Goal: Task Accomplishment & Management: Use online tool/utility

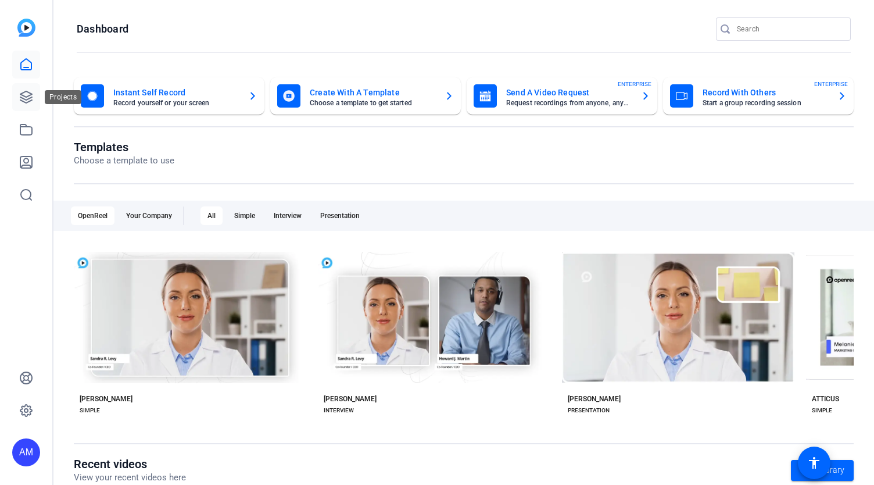
click at [20, 95] on icon at bounding box center [26, 97] width 14 height 14
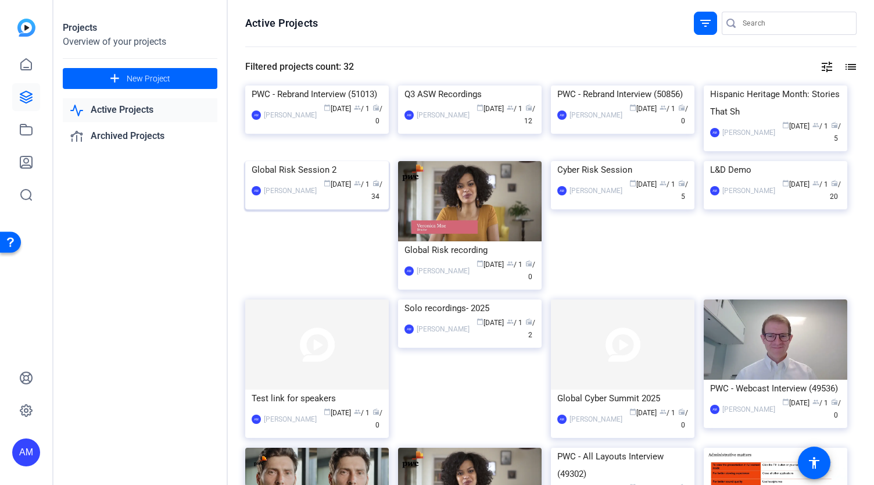
click at [290, 161] on img at bounding box center [317, 161] width 144 height 0
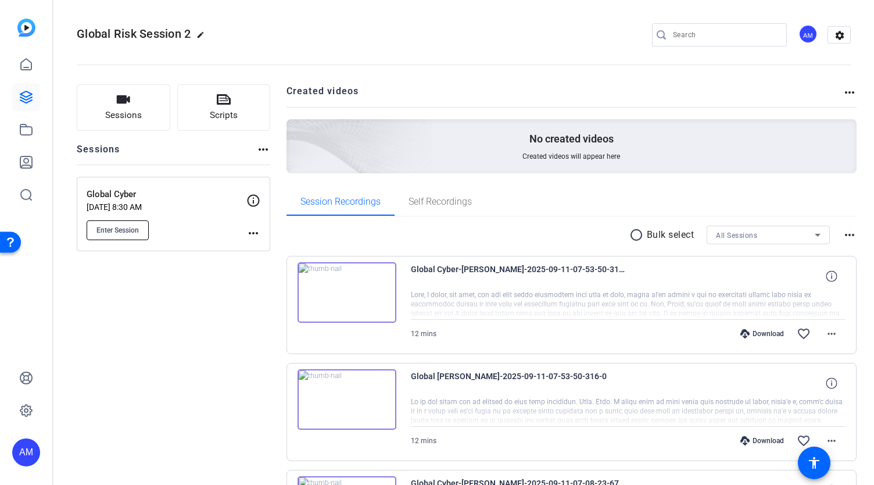
click at [131, 230] on span "Enter Session" at bounding box center [118, 230] width 42 height 9
click at [130, 227] on span "Enter Session" at bounding box center [118, 230] width 42 height 9
click at [110, 233] on span "Enter Session" at bounding box center [118, 230] width 42 height 9
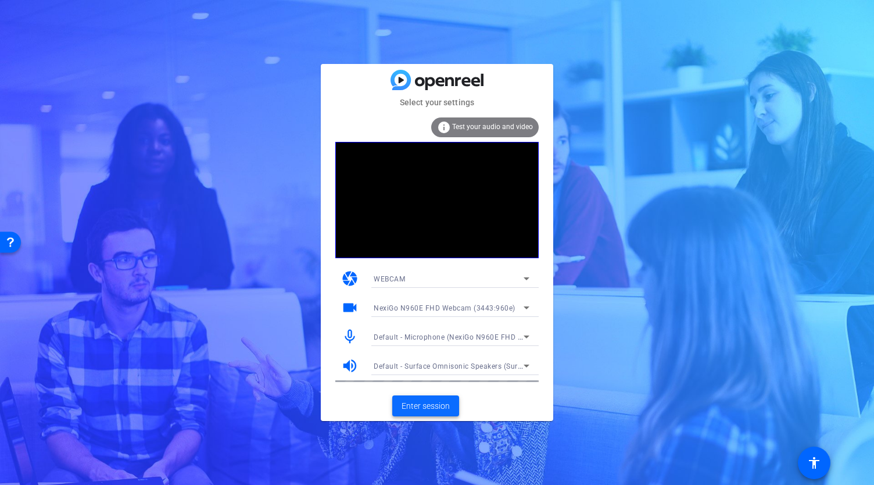
click at [427, 407] on span "Enter session" at bounding box center [426, 406] width 48 height 12
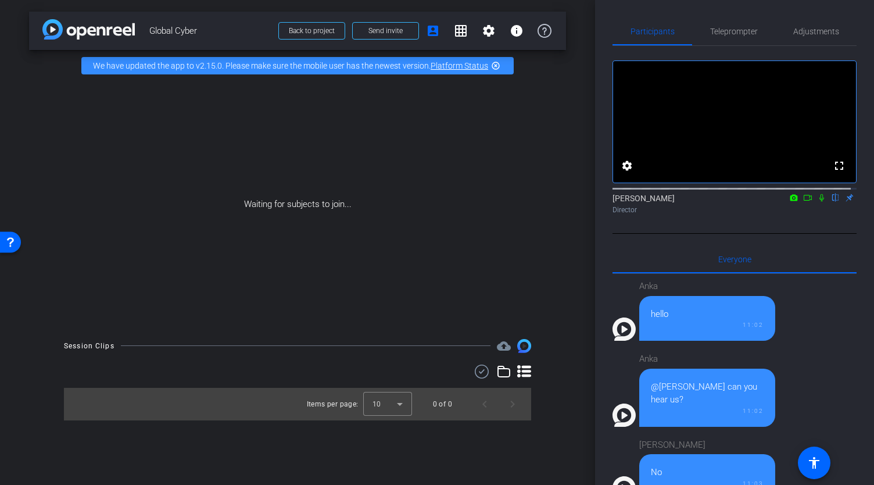
scroll to position [1024, 0]
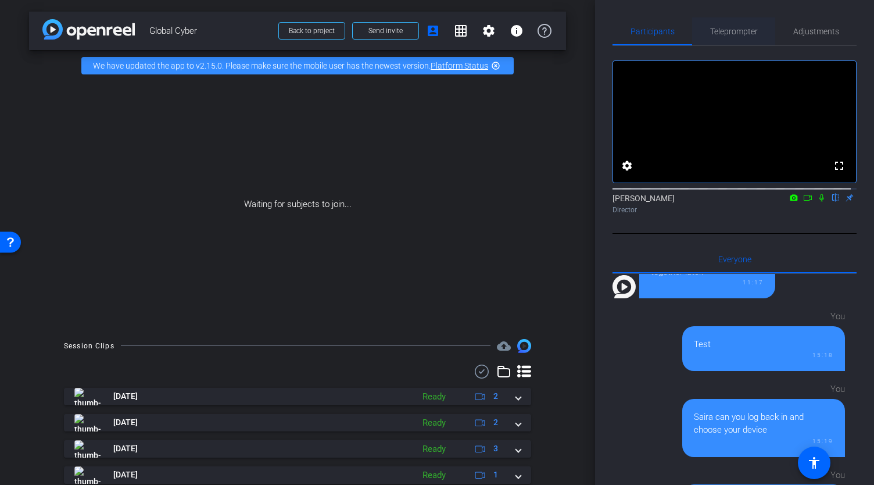
click at [729, 31] on span "Teleprompter" at bounding box center [735, 31] width 48 height 8
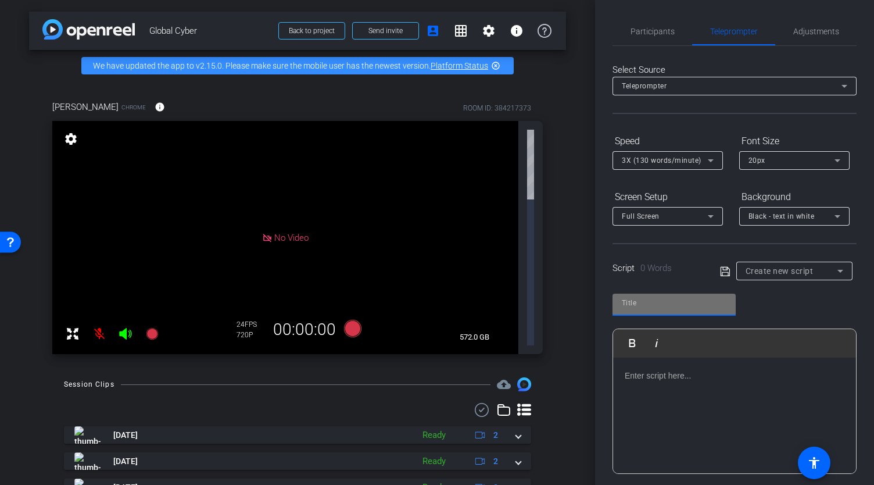
click at [661, 298] on input "text" at bounding box center [674, 303] width 105 height 14
type input "Final recording"
click at [663, 377] on p at bounding box center [735, 375] width 220 height 13
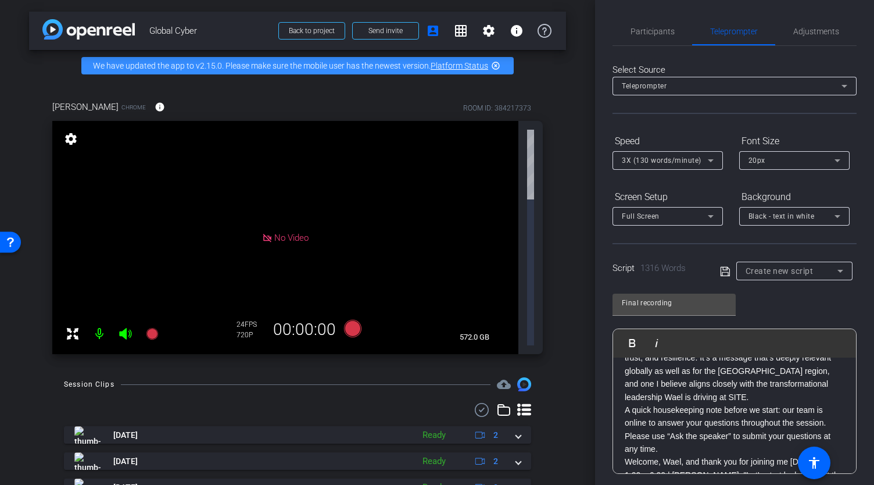
scroll to position [222, 0]
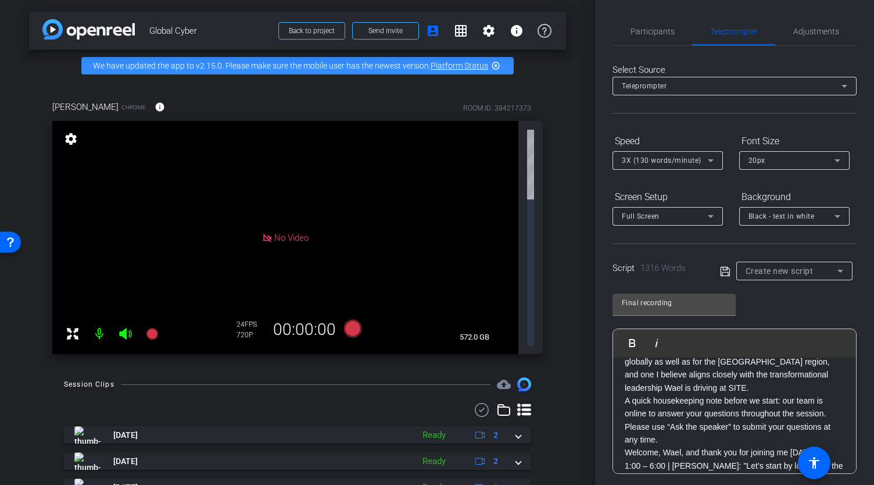
click at [664, 430] on p "A quick housekeeping note before we start: our team is online to answer your qu…" at bounding box center [735, 420] width 220 height 52
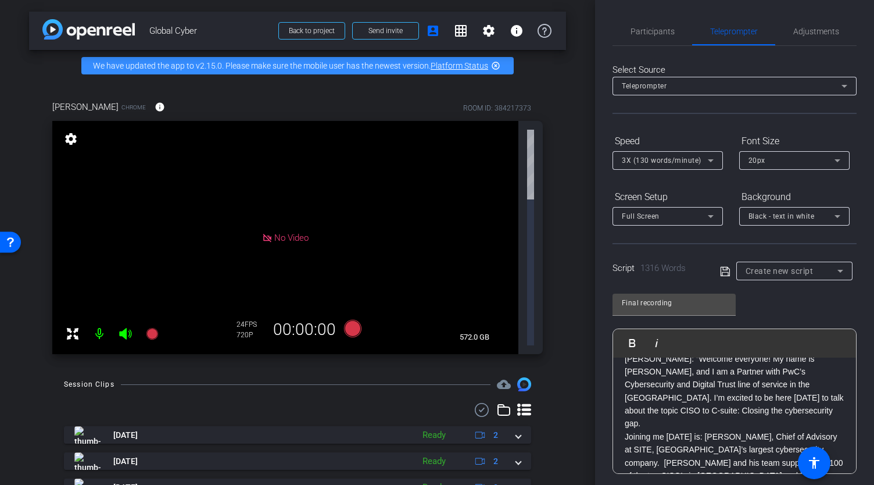
scroll to position [0, 0]
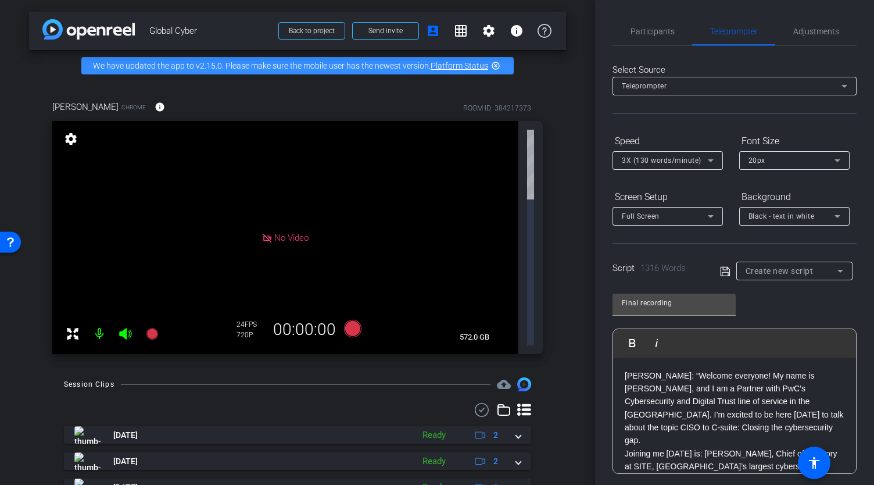
click at [738, 429] on p "[PERSON_NAME]: “Welcome everyone! My name is [PERSON_NAME], and I am a Partner …" at bounding box center [735, 408] width 220 height 78
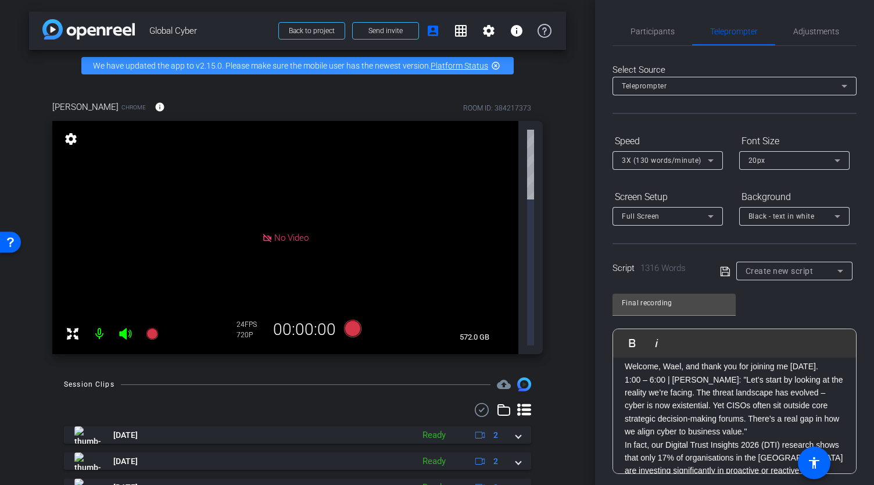
scroll to position [380, 0]
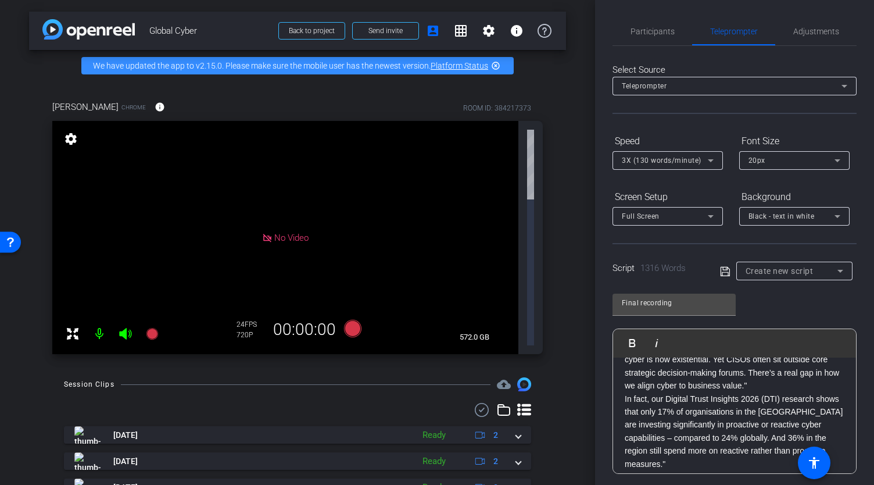
click at [744, 373] on p "1:00 – 6:00 | [PERSON_NAME]: "Let’s start by looking at the reality we’re facin…" at bounding box center [735, 359] width 220 height 65
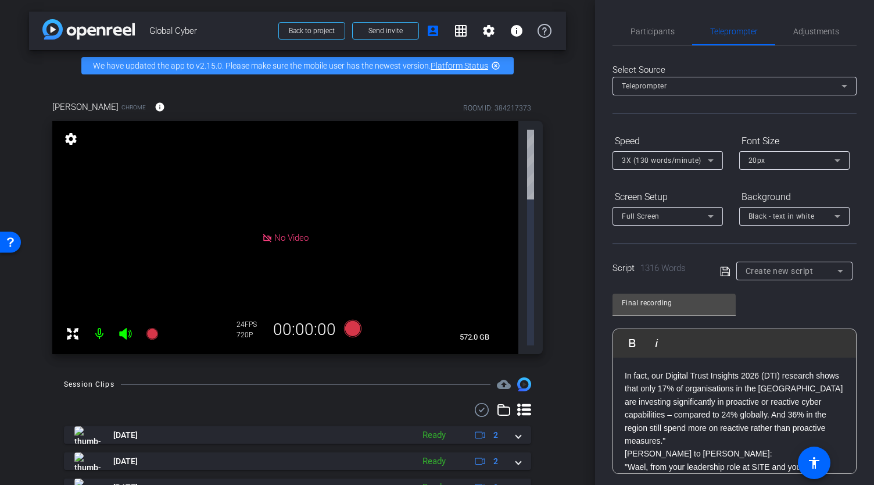
scroll to position [462, 0]
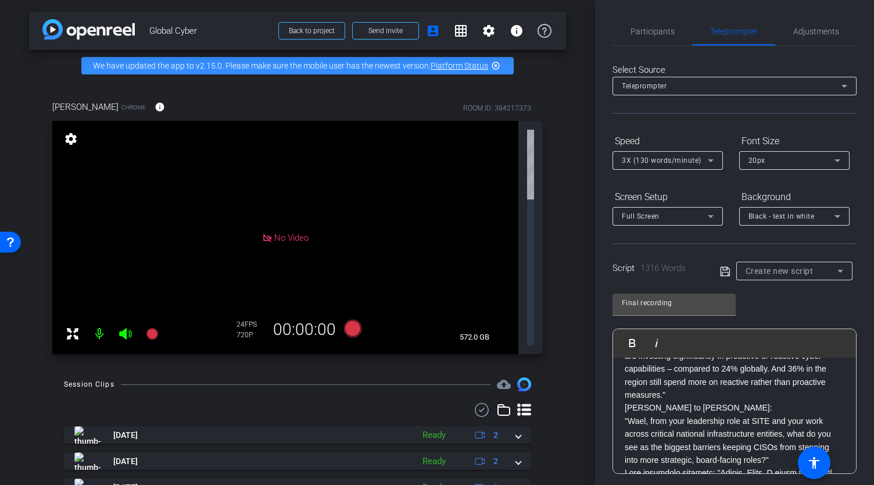
click at [682, 387] on p "In fact, our Digital Trust Insights 2026 (DTI) research shows that only 17% of …" at bounding box center [735, 362] width 220 height 78
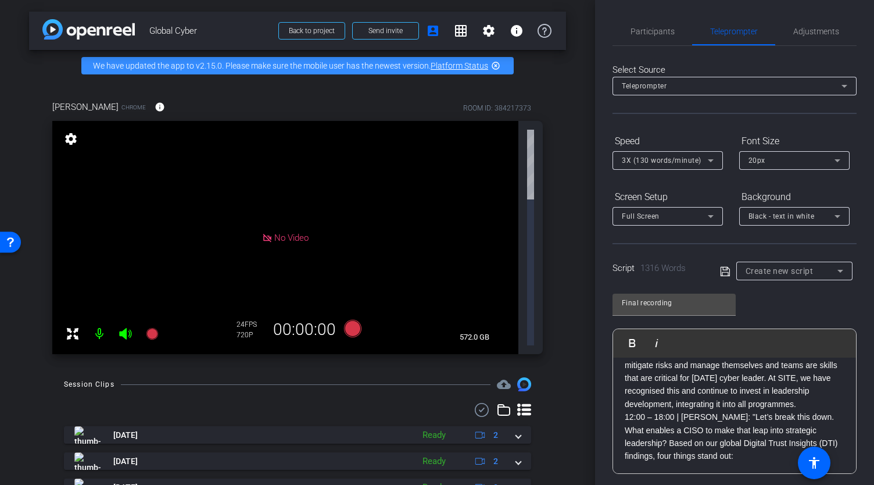
scroll to position [1217, 0]
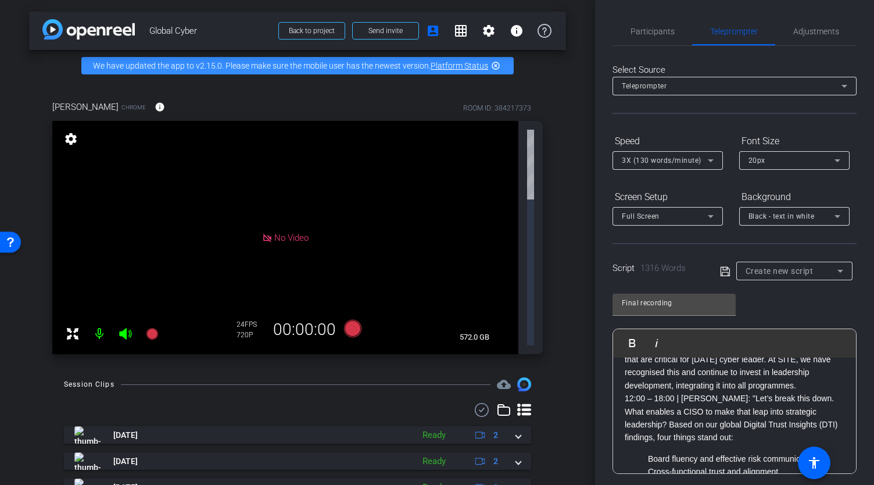
click at [680, 387] on p "Wael potential response: "I absolutely believe the region is ready – and in man…" at bounding box center [735, 301] width 220 height 182
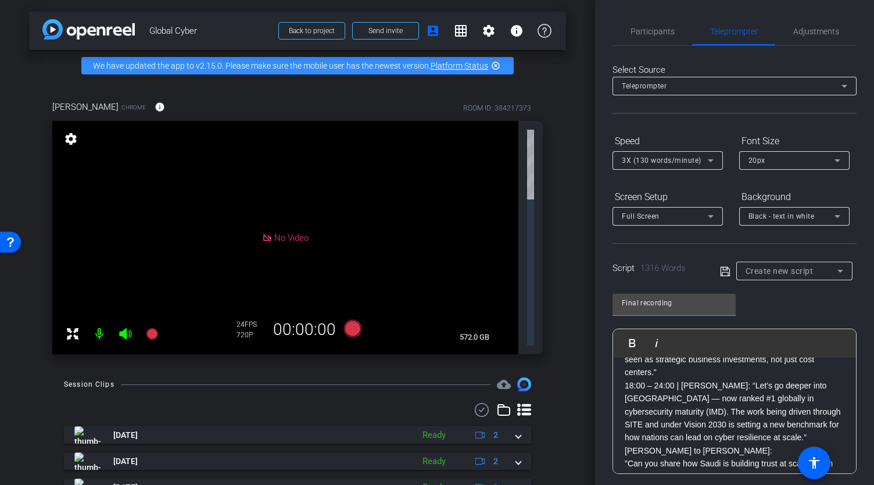
scroll to position [1523, 0]
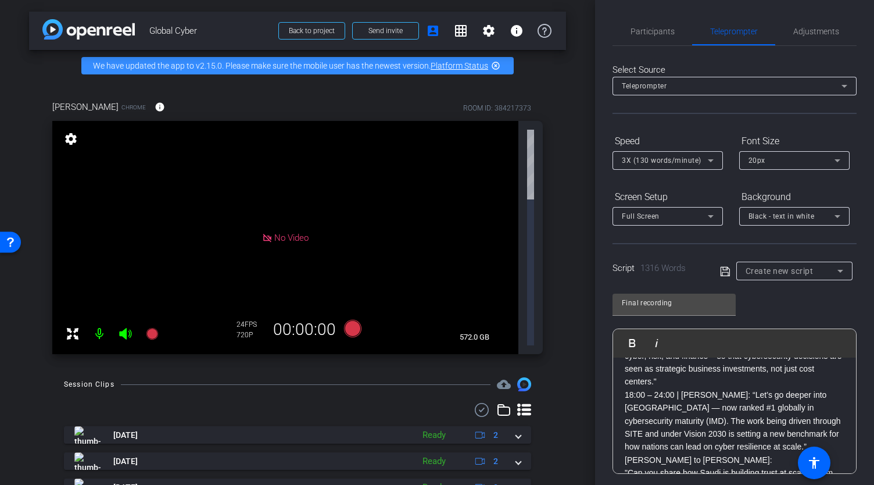
click at [766, 448] on p "18:00 – 24:00 | [PERSON_NAME]: “Let’s go deeper into [GEOGRAPHIC_DATA] — now ra…" at bounding box center [735, 420] width 220 height 65
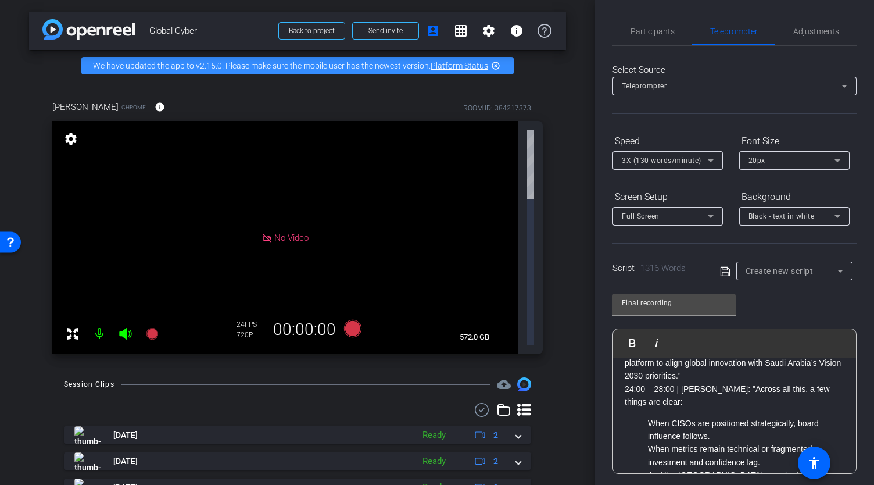
scroll to position [1903, 0]
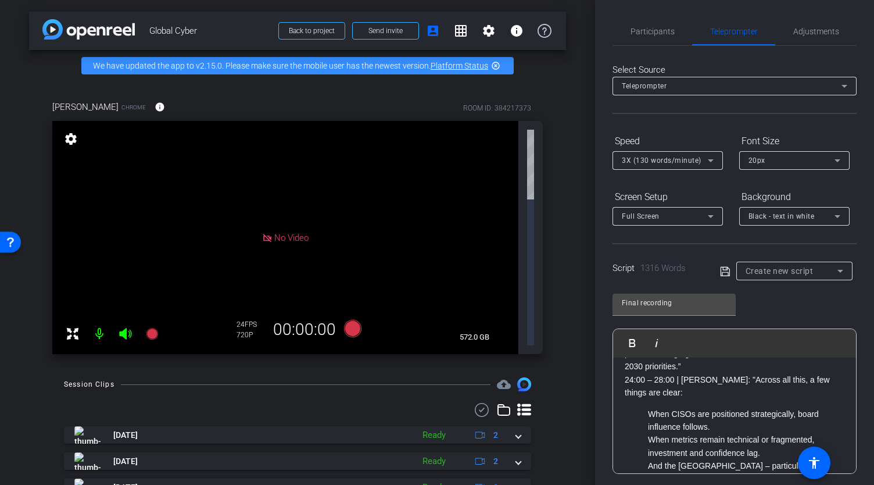
click at [672, 373] on p "Wael potential response: "Trust at scale starts with alignment. SITE has helped…" at bounding box center [735, 263] width 220 height 222
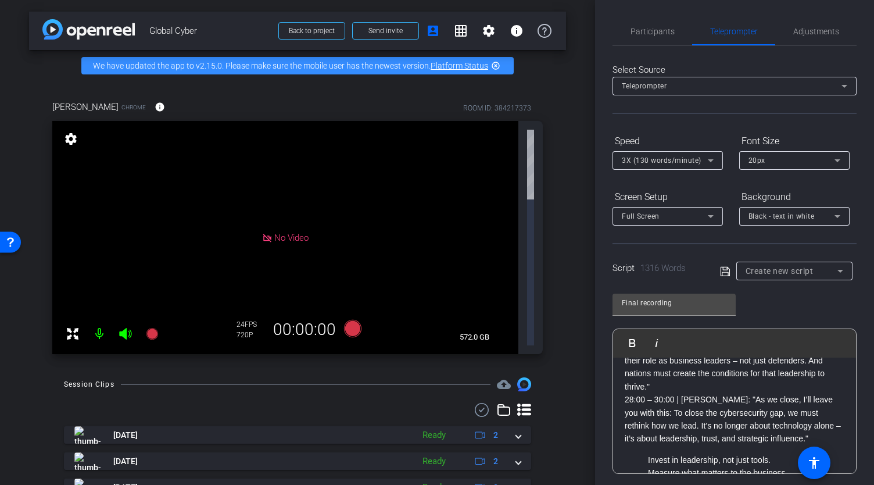
scroll to position [2137, 0]
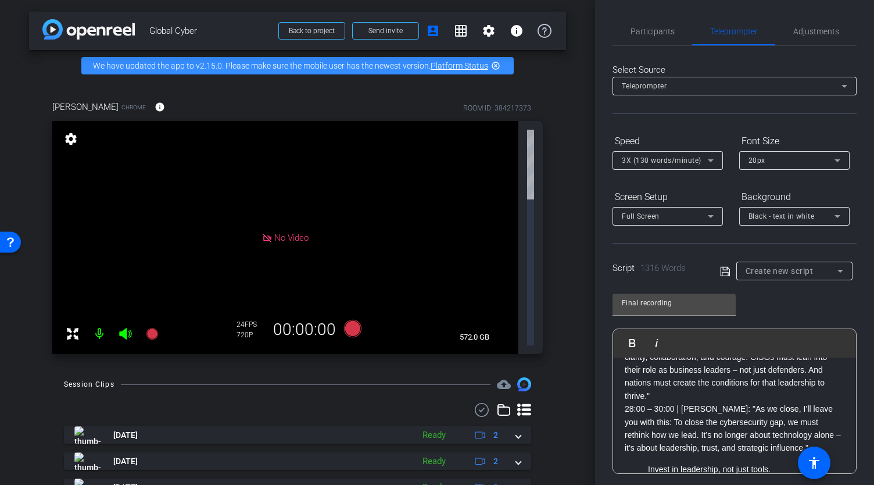
click at [708, 402] on p "Wael potential response: "My message would be this: elevate the conversation. T…" at bounding box center [735, 363] width 220 height 78
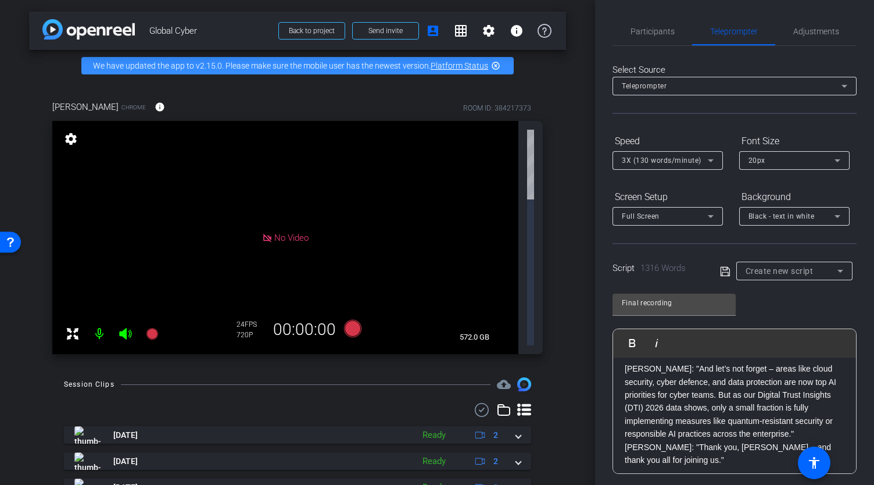
scroll to position [2342, 0]
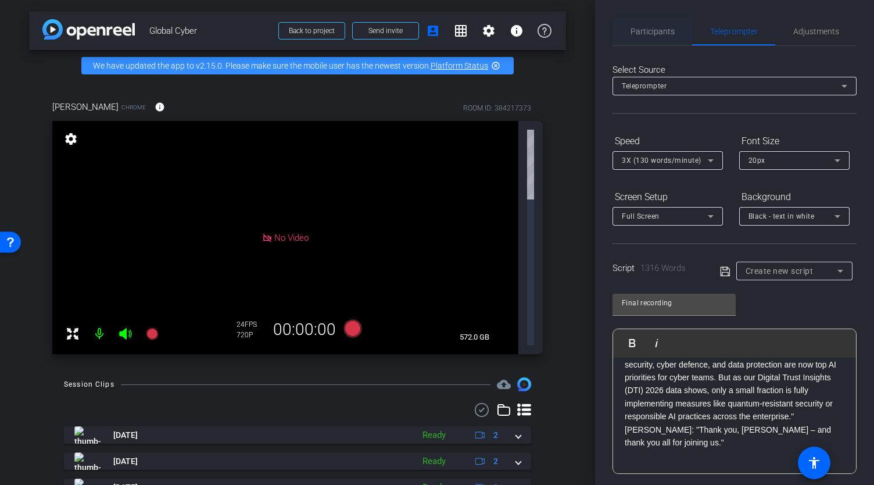
click at [657, 33] on span "Participants" at bounding box center [653, 31] width 44 height 8
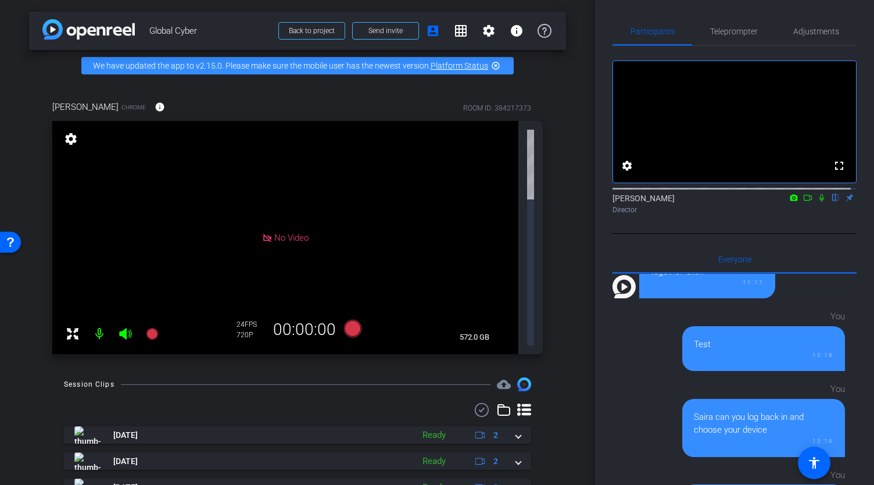
click at [804, 202] on icon at bounding box center [808, 198] width 9 height 8
click at [727, 31] on span "Teleprompter" at bounding box center [735, 31] width 48 height 8
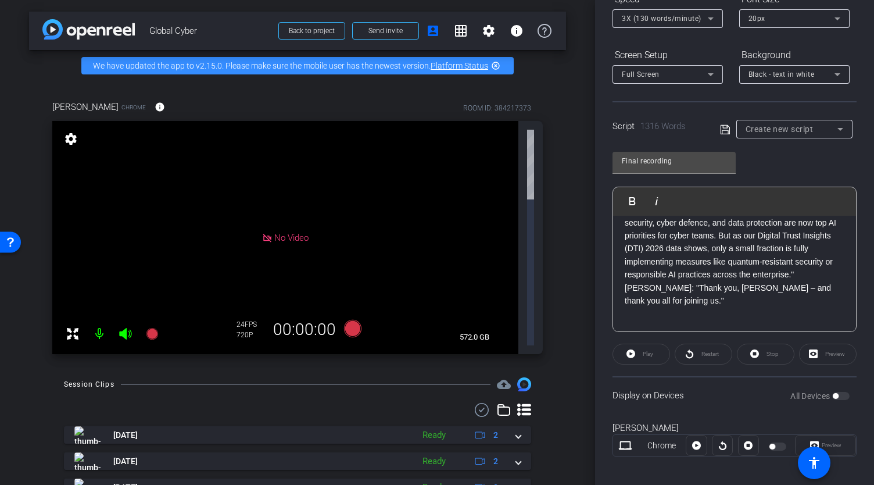
scroll to position [140, 0]
click at [720, 126] on icon at bounding box center [725, 131] width 10 height 14
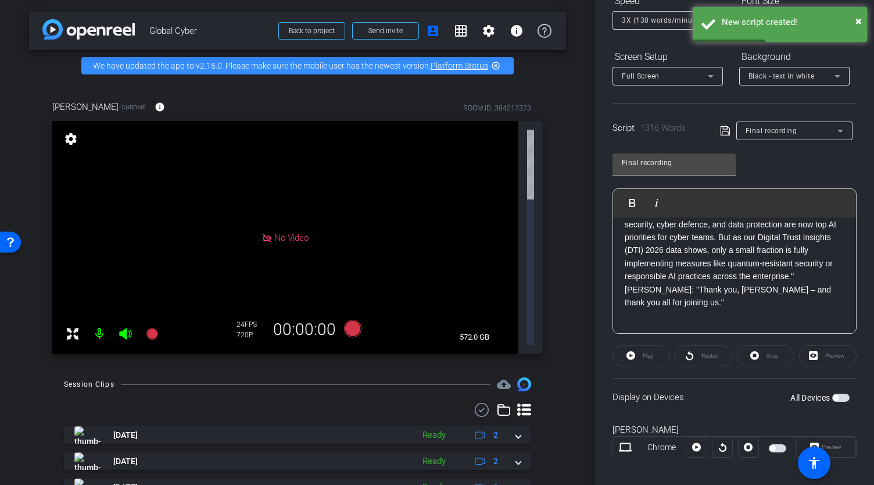
click at [836, 395] on span "button" at bounding box center [841, 398] width 17 height 8
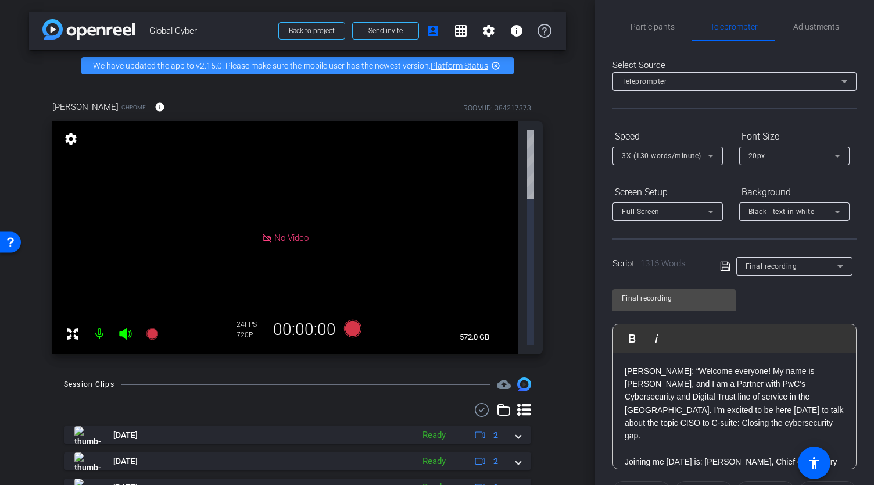
scroll to position [0, 0]
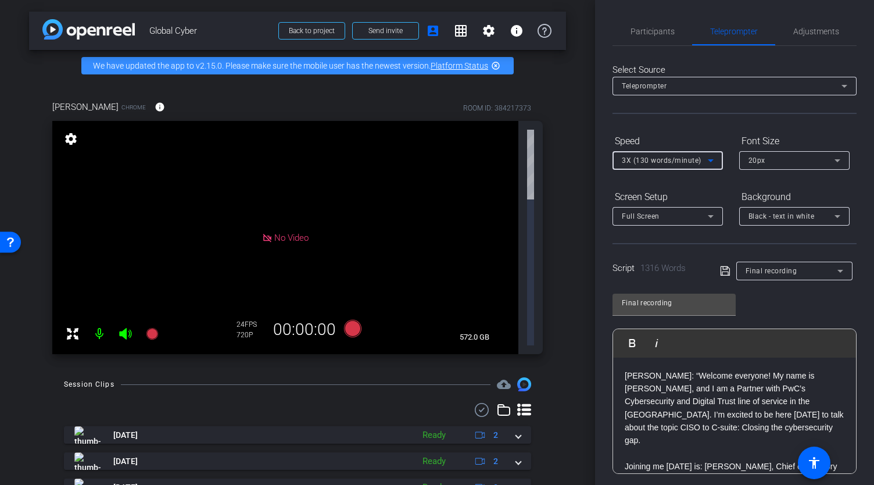
click at [714, 158] on icon at bounding box center [711, 161] width 14 height 14
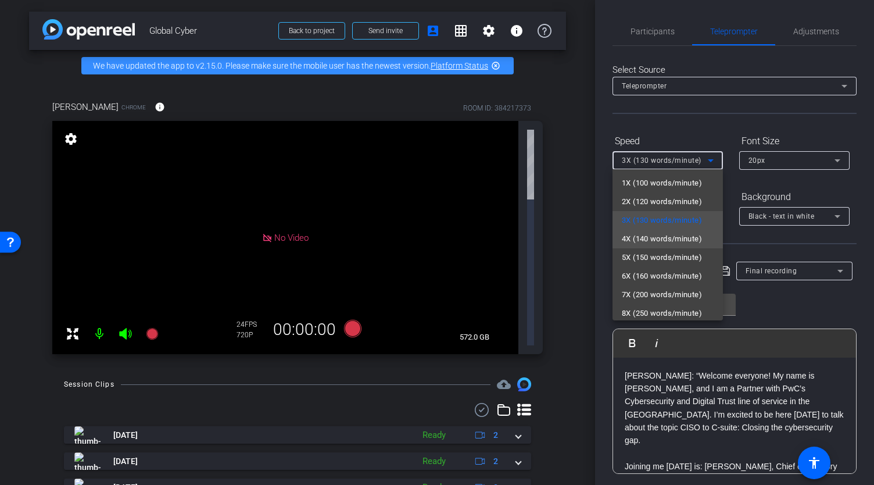
click at [645, 236] on span "4X (140 words/minute)" at bounding box center [662, 239] width 80 height 14
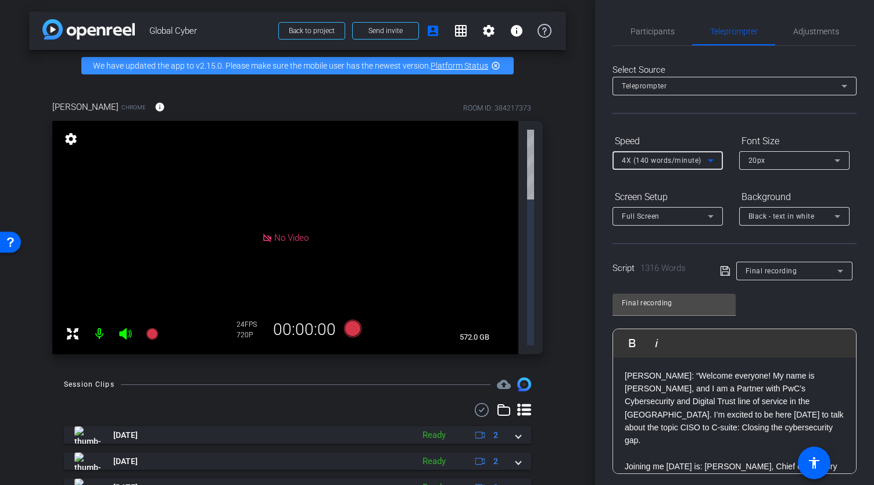
click at [712, 215] on icon at bounding box center [711, 216] width 6 height 3
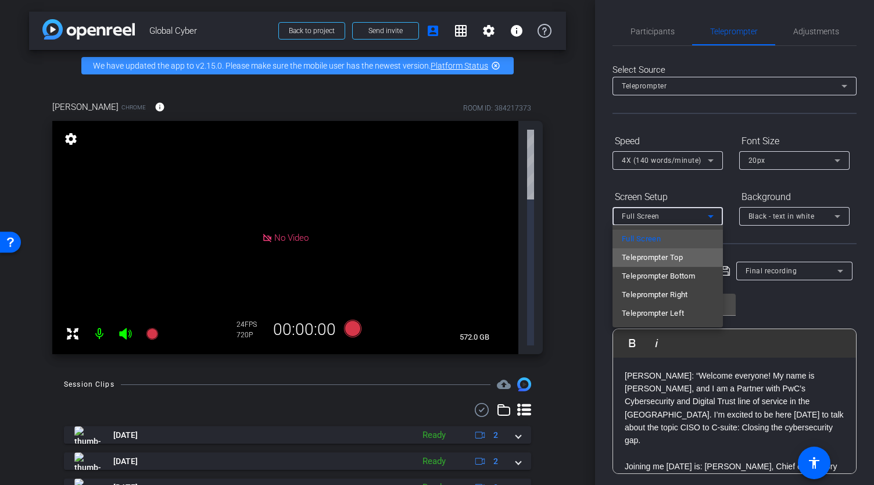
click at [681, 256] on span "Teleprompter Top" at bounding box center [652, 258] width 61 height 14
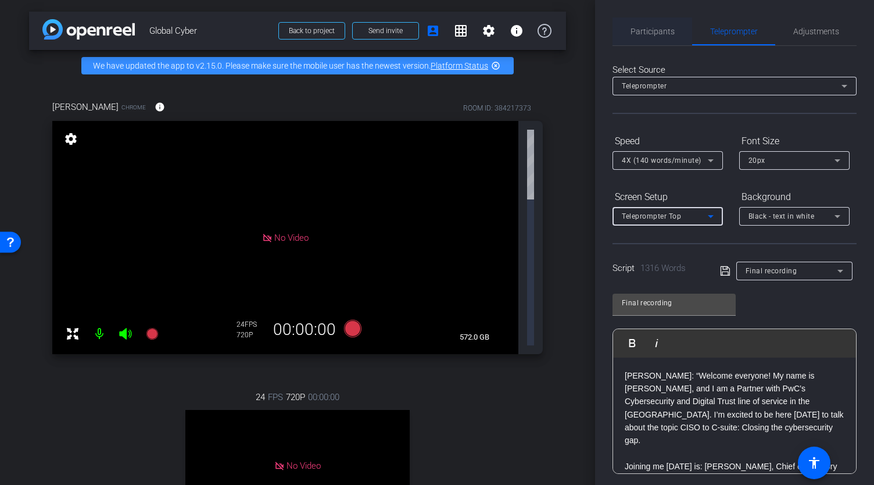
click at [658, 41] on span "Participants" at bounding box center [653, 31] width 44 height 28
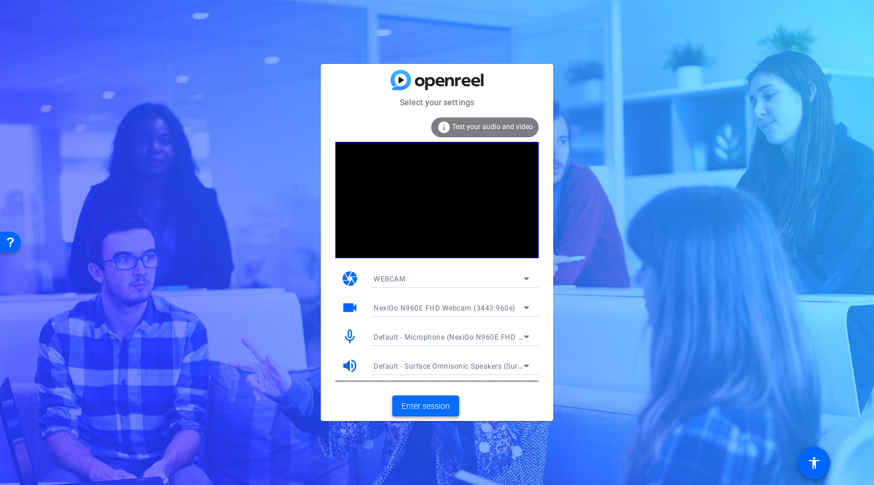
click at [426, 408] on span "Enter session" at bounding box center [426, 406] width 48 height 12
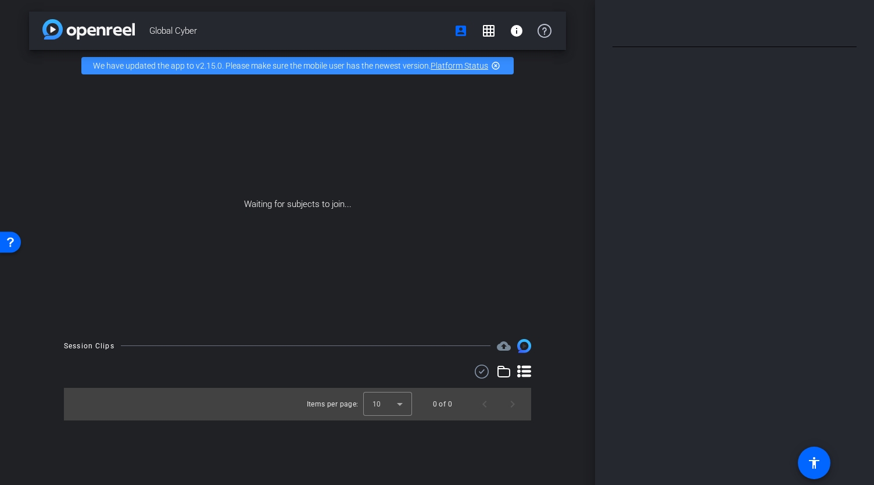
type input "Final recording"
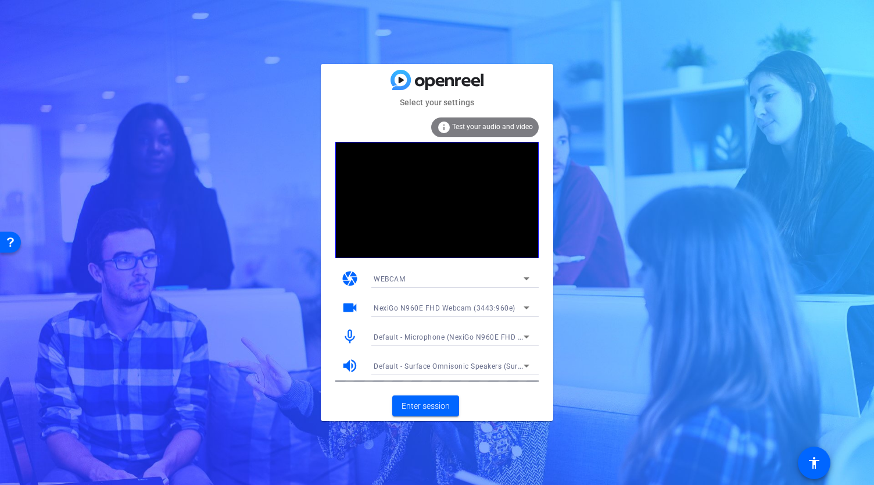
click at [457, 334] on span "Default - Microphone (NexiGo N960E FHD Webcam Audio) (3443:960e)" at bounding box center [495, 336] width 242 height 9
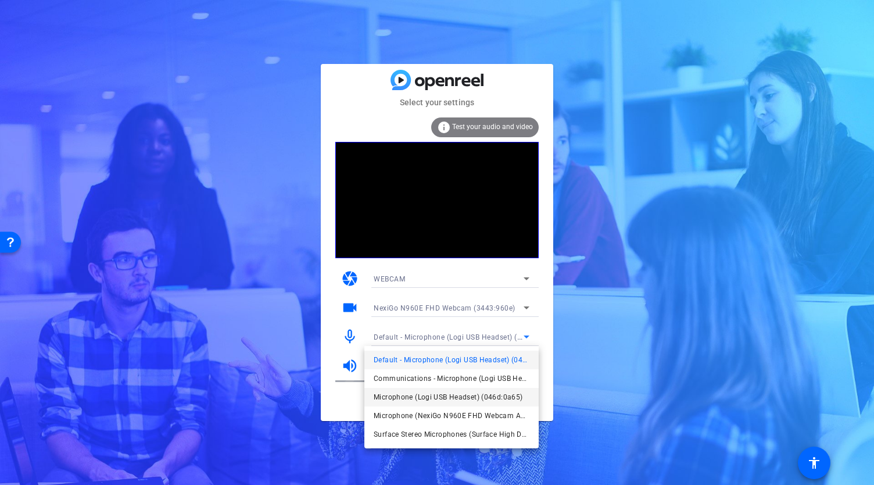
click at [449, 395] on span "Microphone (Logi USB Headset) (046d:0a65)" at bounding box center [448, 397] width 149 height 14
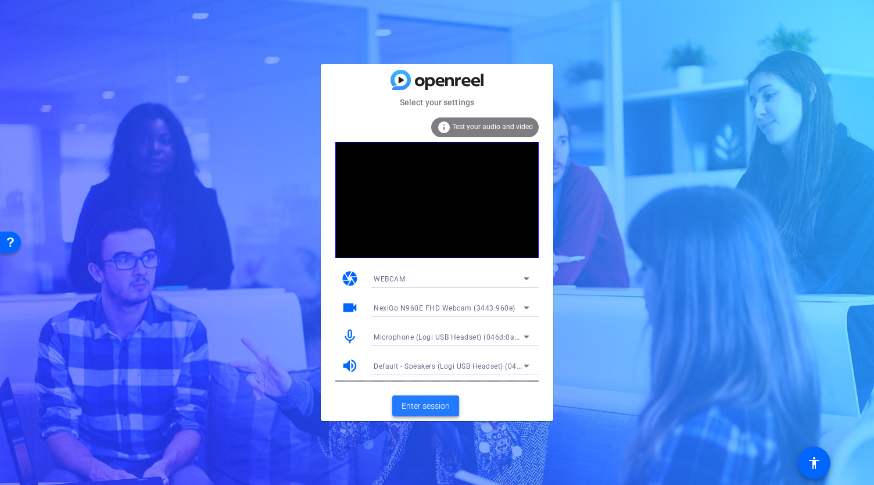
click at [431, 407] on span "Enter session" at bounding box center [426, 406] width 48 height 12
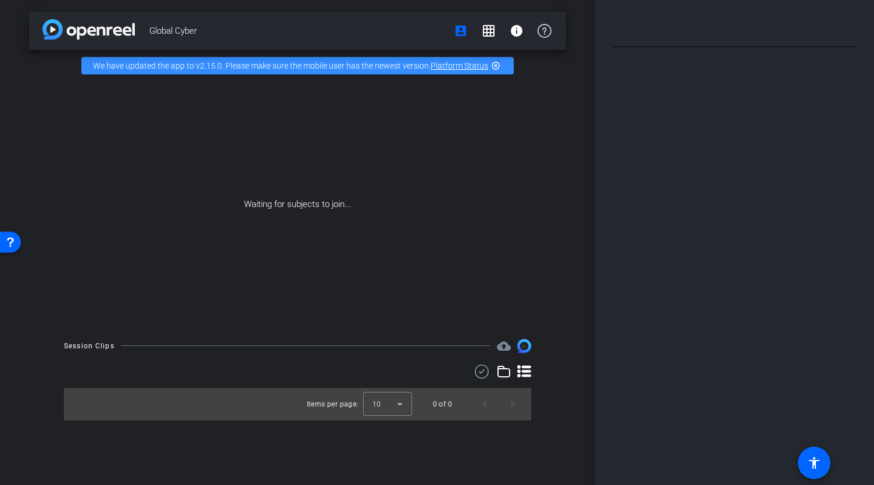
type input "Final recording"
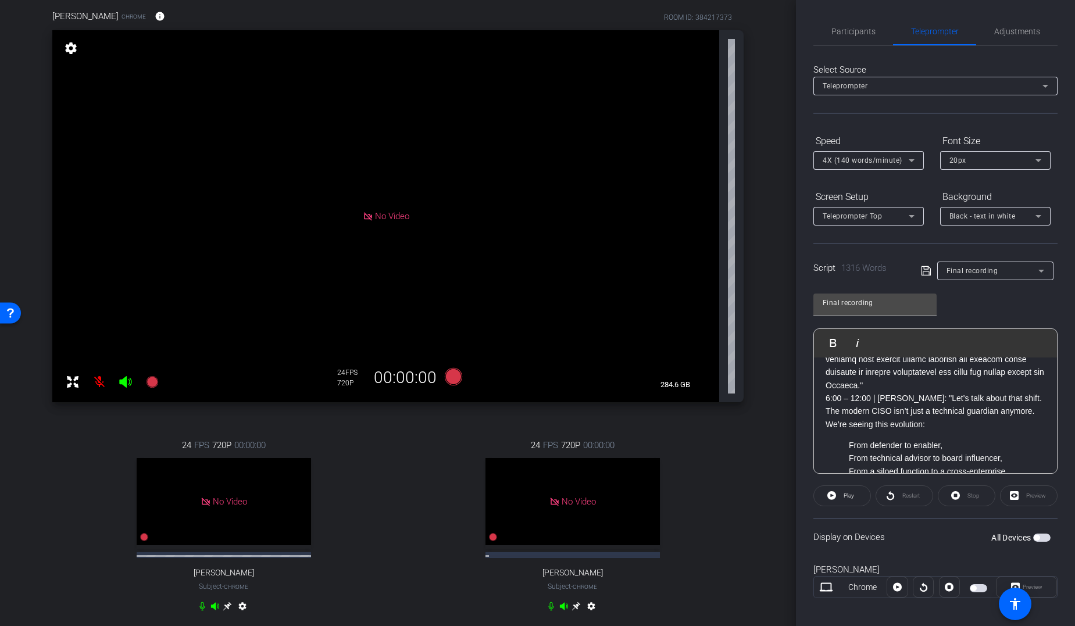
scroll to position [851, 0]
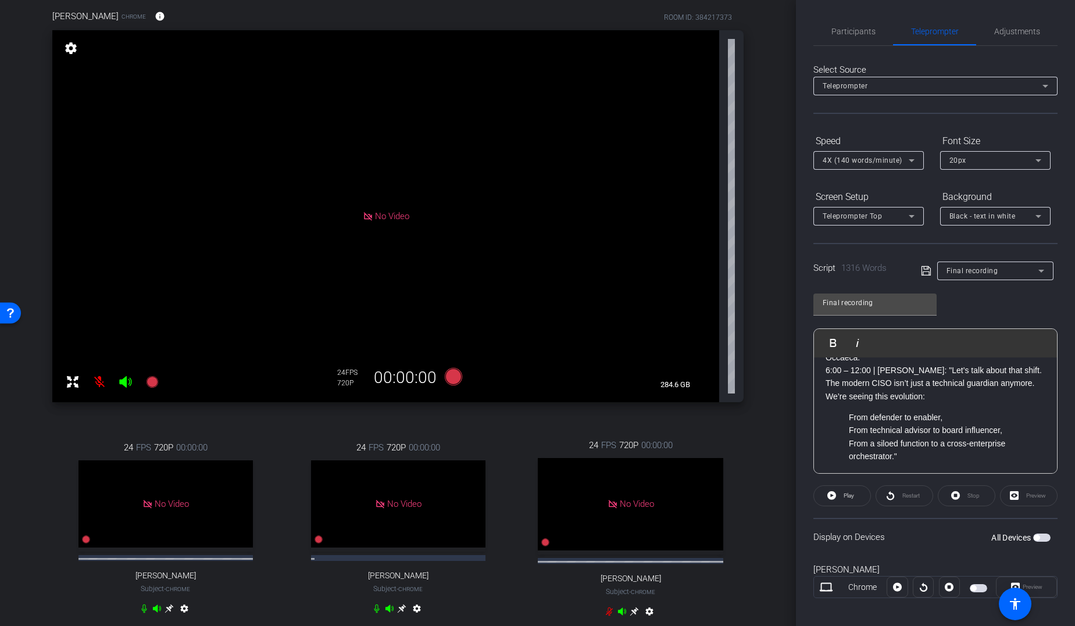
click at [874, 484] on span "button" at bounding box center [1041, 538] width 17 height 8
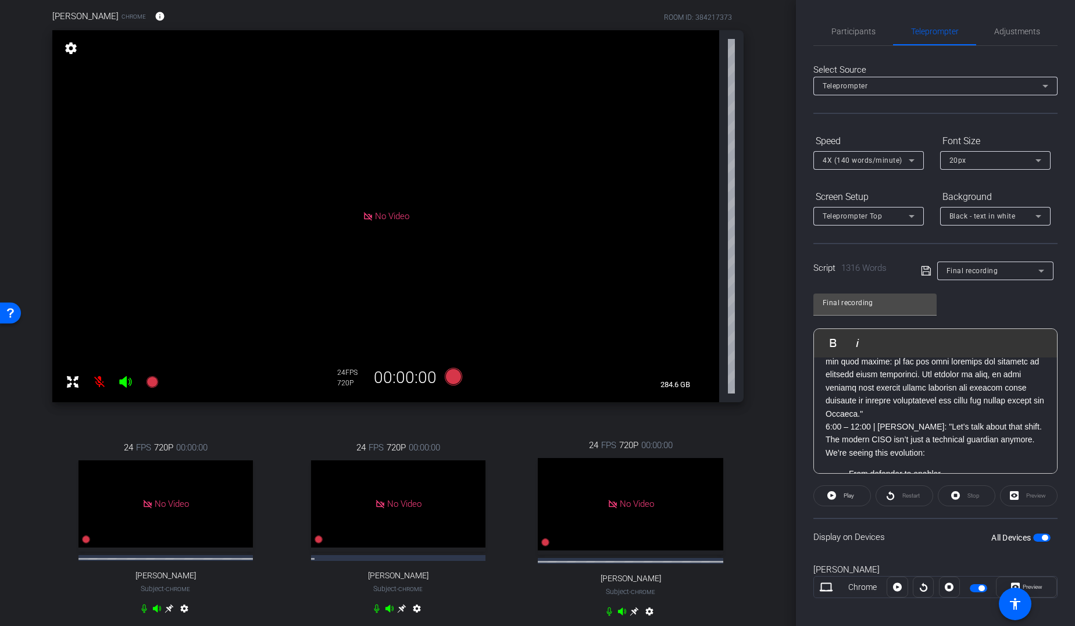
scroll to position [866, 0]
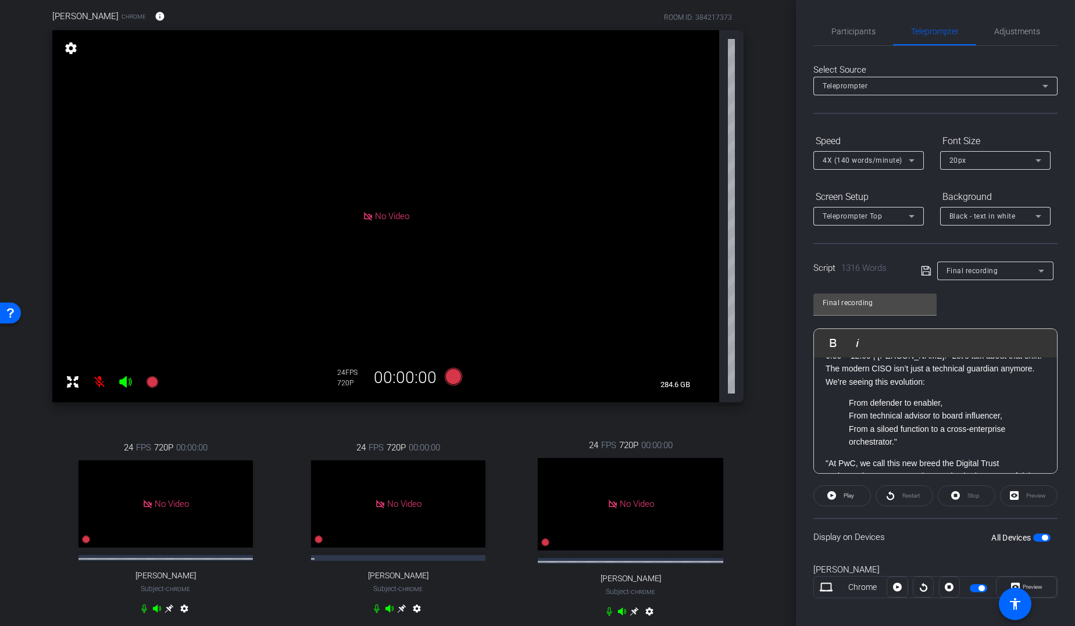
click at [844, 484] on span "Play" at bounding box center [849, 495] width 10 height 6
click at [835, 342] on span "Play" at bounding box center [840, 343] width 18 height 10
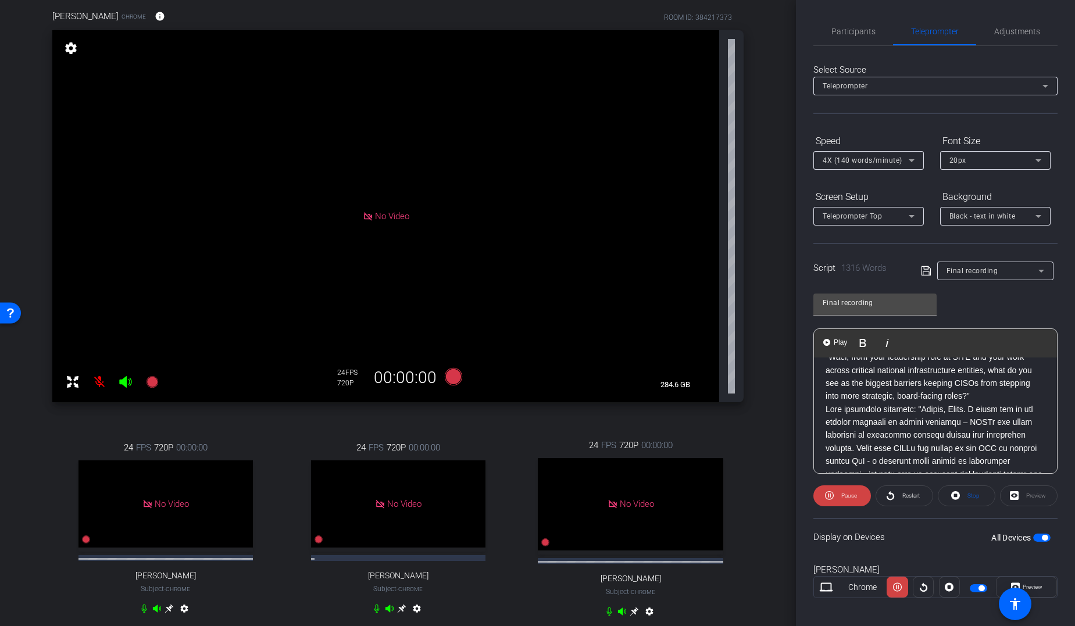
scroll to position [567, 0]
drag, startPoint x: 1051, startPoint y: 390, endPoint x: 1047, endPoint y: 374, distance: 16.2
click at [874, 374] on div "Play Play from this location Play Selected Play and display the selected text o…" at bounding box center [935, 401] width 244 height 145
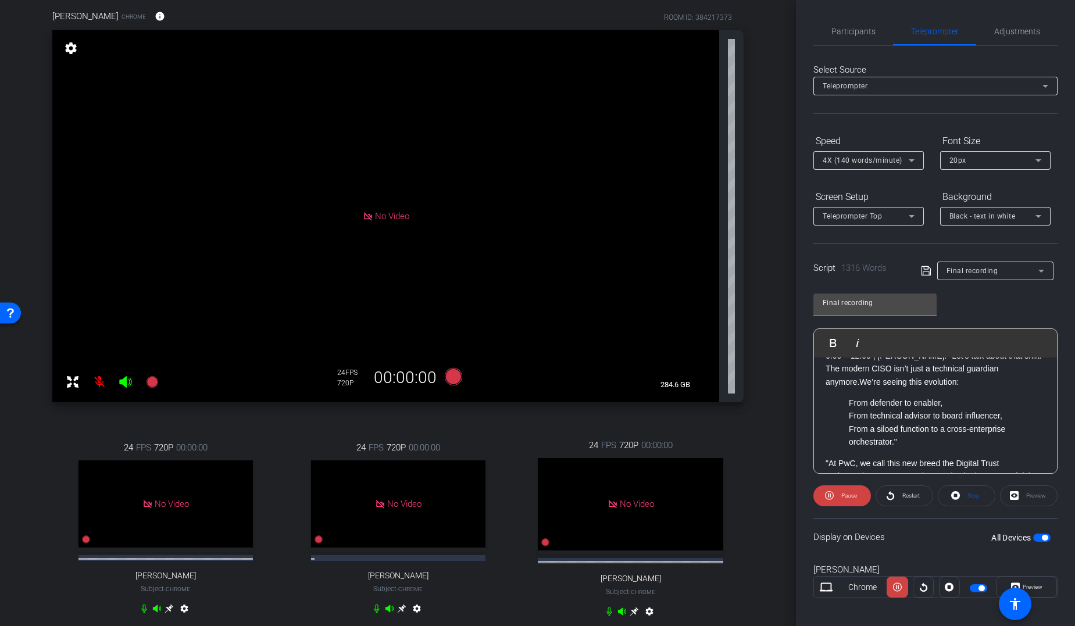
scroll to position [837, 0]
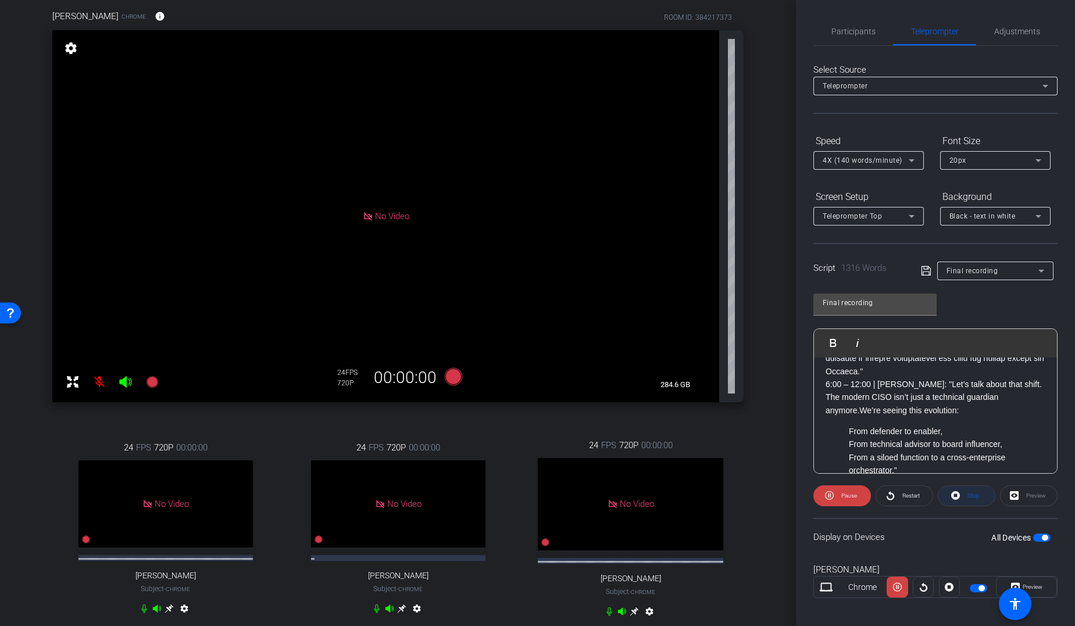
click at [874, 484] on icon at bounding box center [955, 495] width 9 height 9
click at [848, 425] on ul "From defender to enabler, From technical advisor to board influencer, From a si…" at bounding box center [936, 451] width 220 height 52
click at [847, 438] on ul "From technical advisor to board influencer, From a siloed function to a cross-e…" at bounding box center [936, 457] width 220 height 39
click at [848, 451] on ul "From a siloed function to a cross-enterprise orchestrator."" at bounding box center [936, 464] width 220 height 26
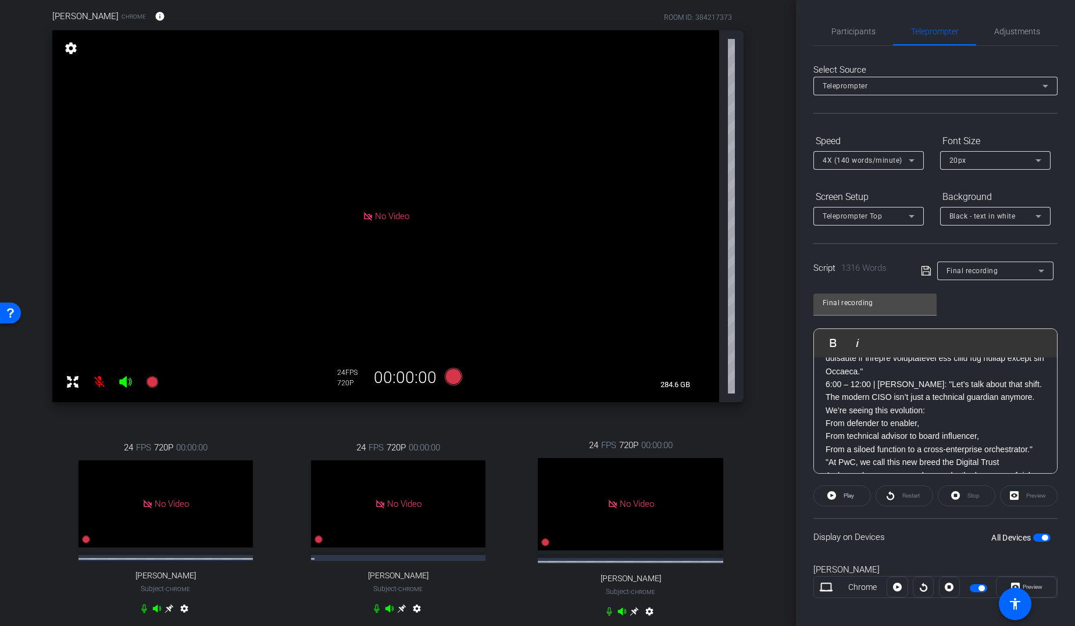
click at [874, 394] on p "6:00 – 12:00 | [PERSON_NAME]: "Let’s talk about that shift. The modern CISO isn…" at bounding box center [936, 397] width 220 height 39
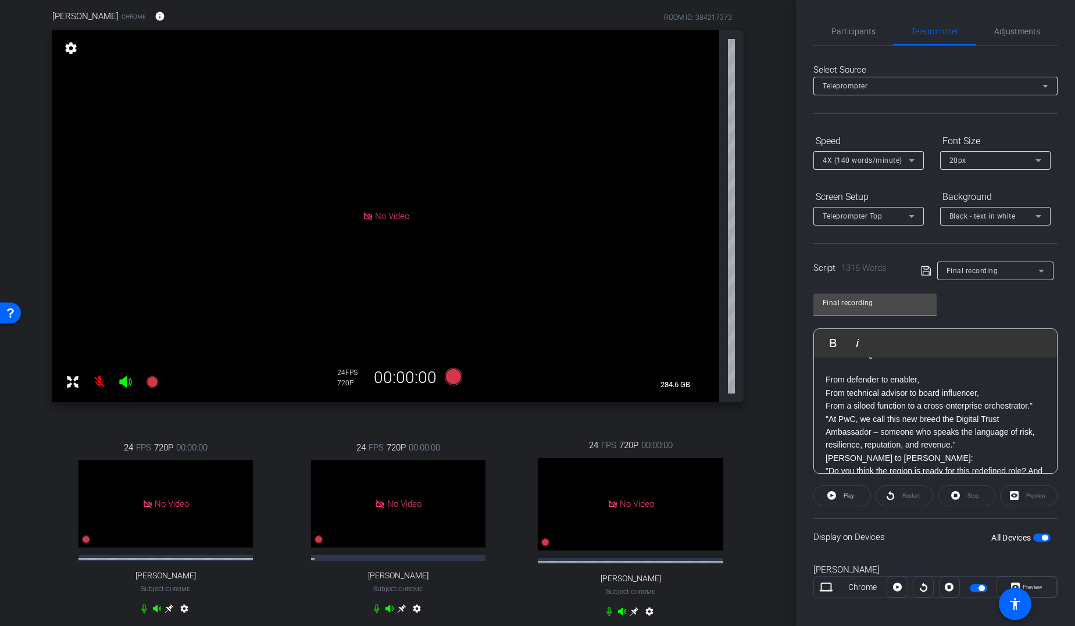
click at [874, 409] on p "From a siloed function to a cross-enterprise orchestrator."" at bounding box center [936, 405] width 220 height 13
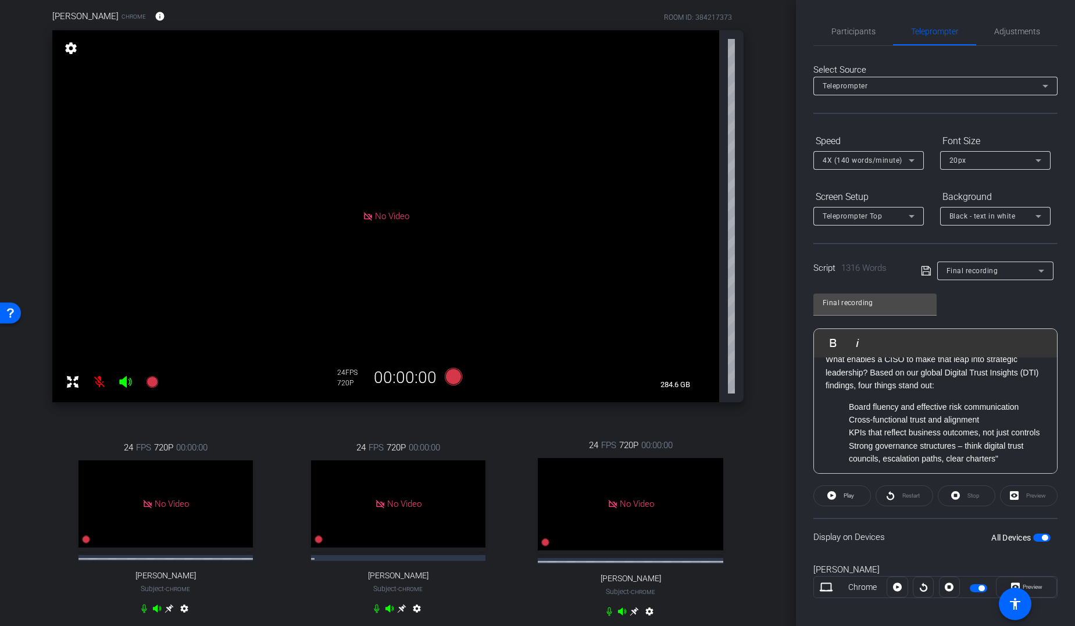
scroll to position [1293, 0]
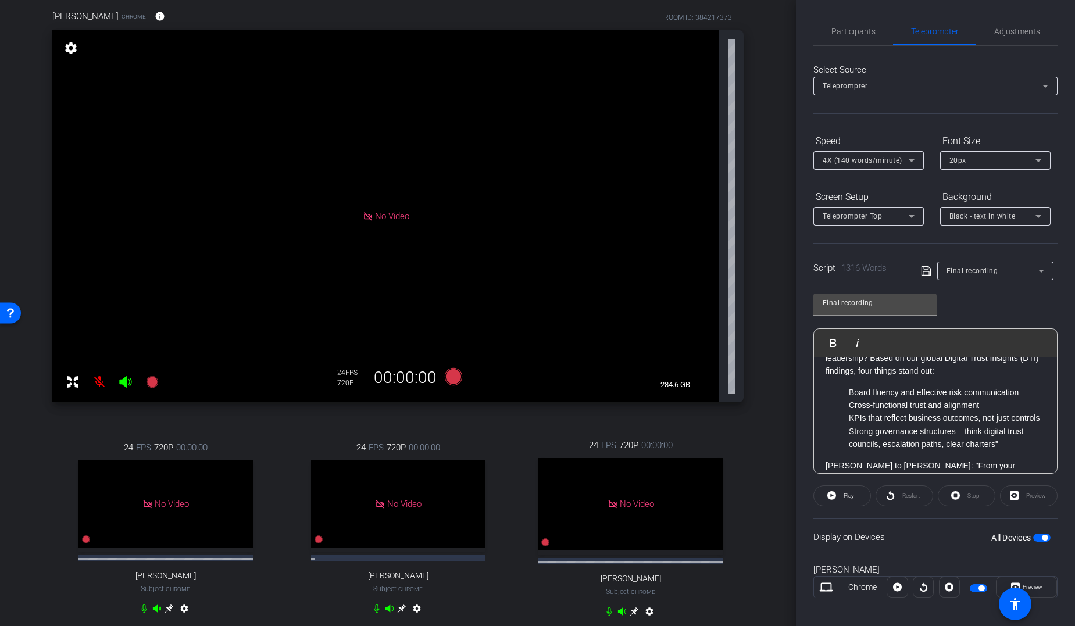
click at [849, 399] on p "Board fluency and effective risk communication" at bounding box center [947, 392] width 197 height 13
click at [847, 431] on ul "Cross-functional trust and alignment KPIs that reflect business outcomes, not j…" at bounding box center [936, 438] width 220 height 52
click at [848, 444] on ul "KPIs that reflect business outcomes, not just controls Strong governance struct…" at bounding box center [936, 444] width 220 height 39
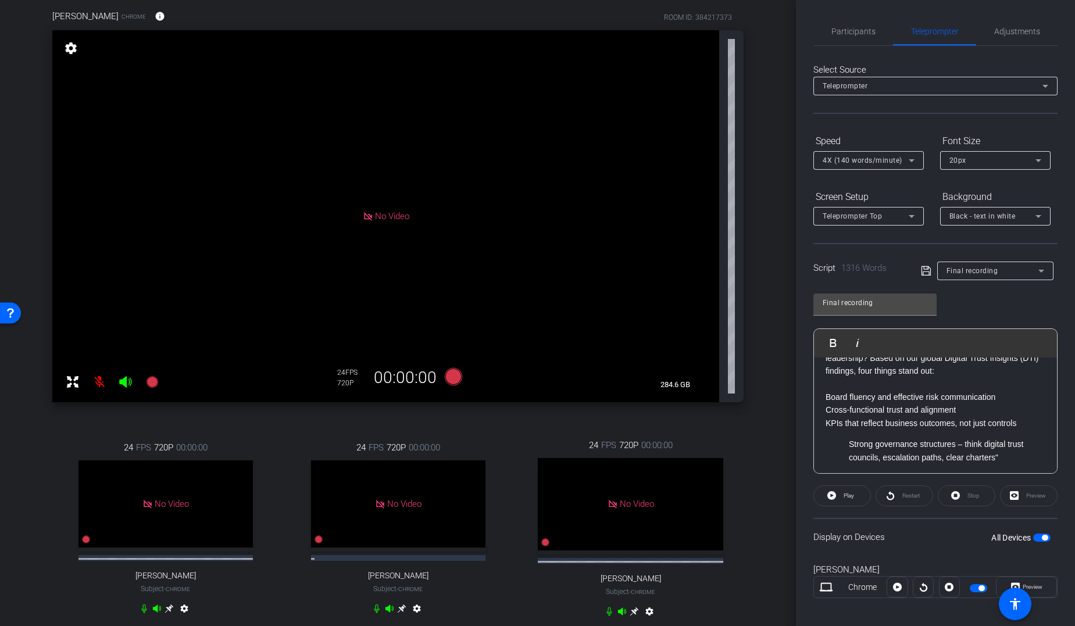
click at [848, 462] on ul "Strong governance structures – think digital trust councils, escalation paths, …" at bounding box center [936, 451] width 220 height 26
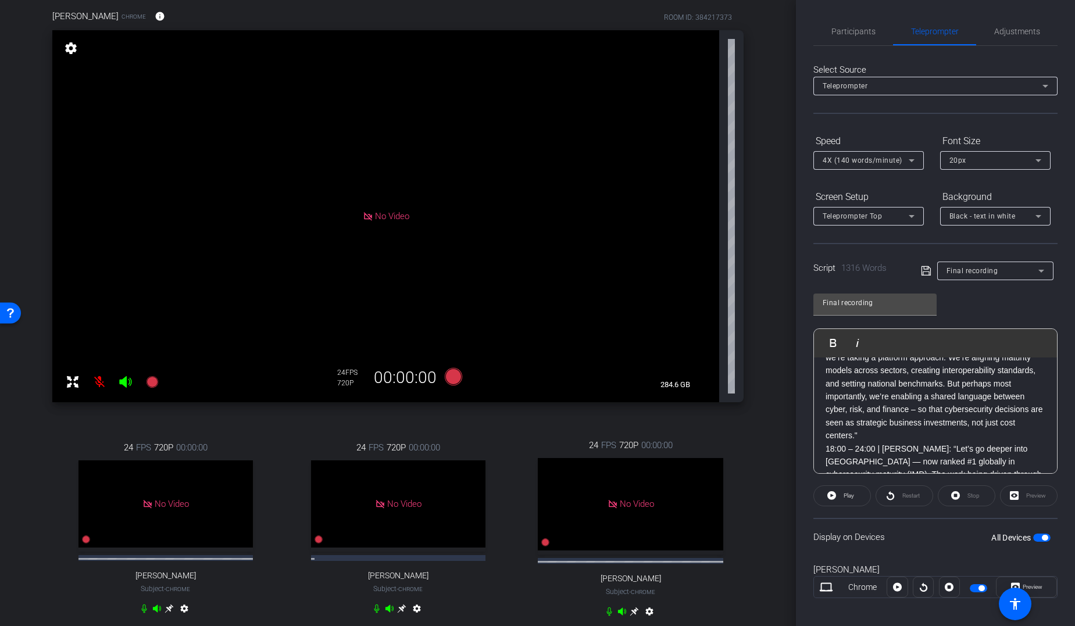
scroll to position [1505, 0]
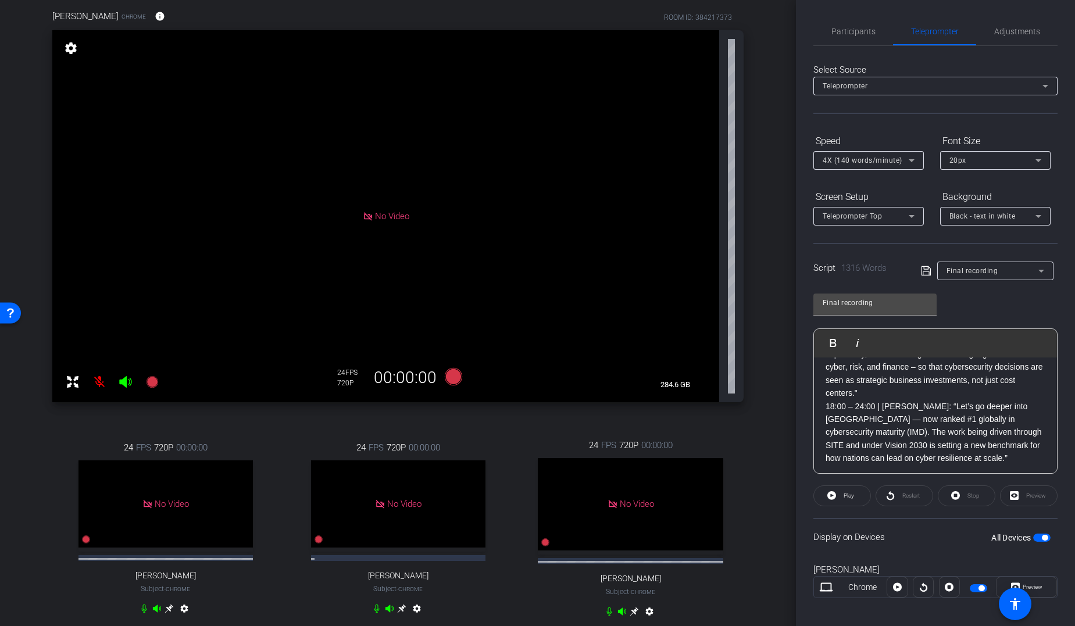
click at [874, 397] on p "Wael potential response: "That’s a critical question. At SITE, we’re taking a p…" at bounding box center [936, 347] width 220 height 104
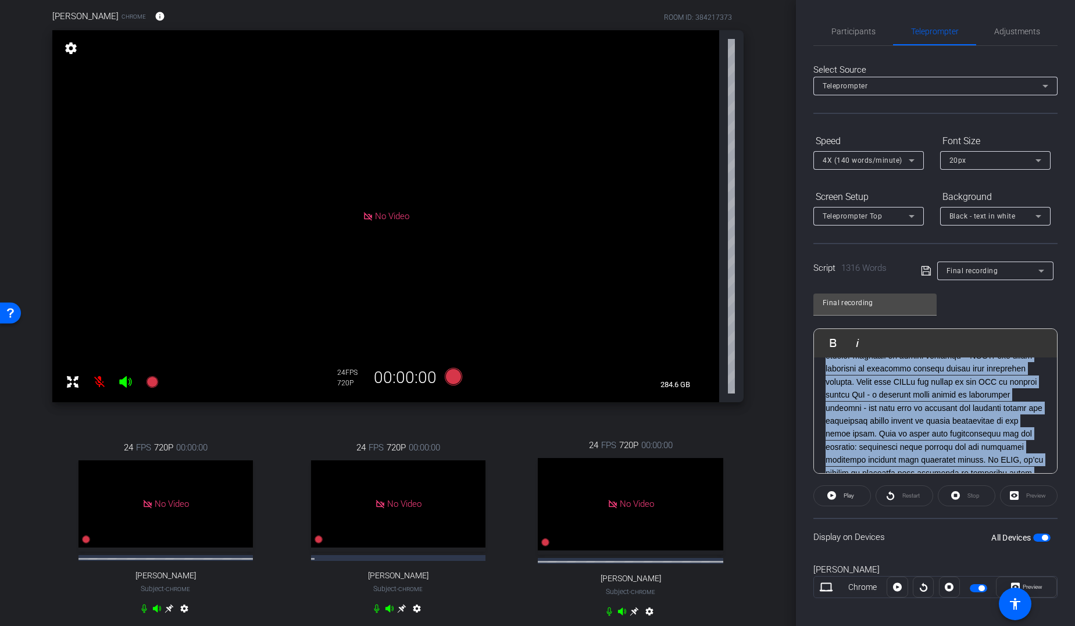
scroll to position [0, 0]
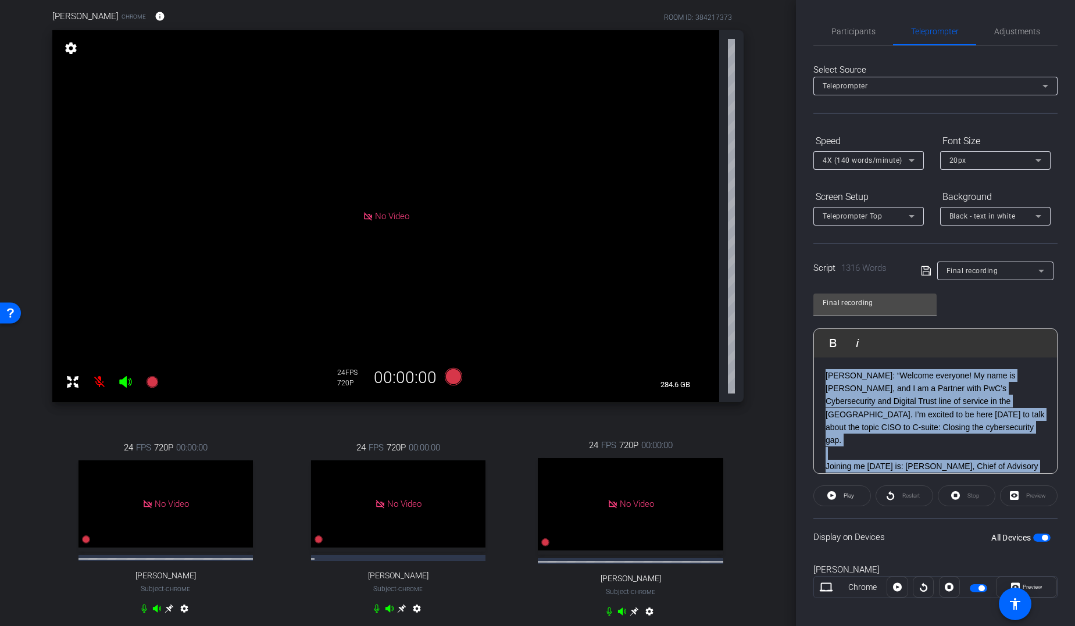
drag, startPoint x: 860, startPoint y: 450, endPoint x: 824, endPoint y: 324, distance: 131.1
click at [824, 324] on div "Final recording Play Play from this location Play Selected Play and display the…" at bounding box center [935, 379] width 244 height 189
click at [738, 484] on div "Margarita Chrome info ROOM ID: 384217373 No Video settings 284.6 GB 24 FPS 720P…" at bounding box center [398, 321] width 738 height 661
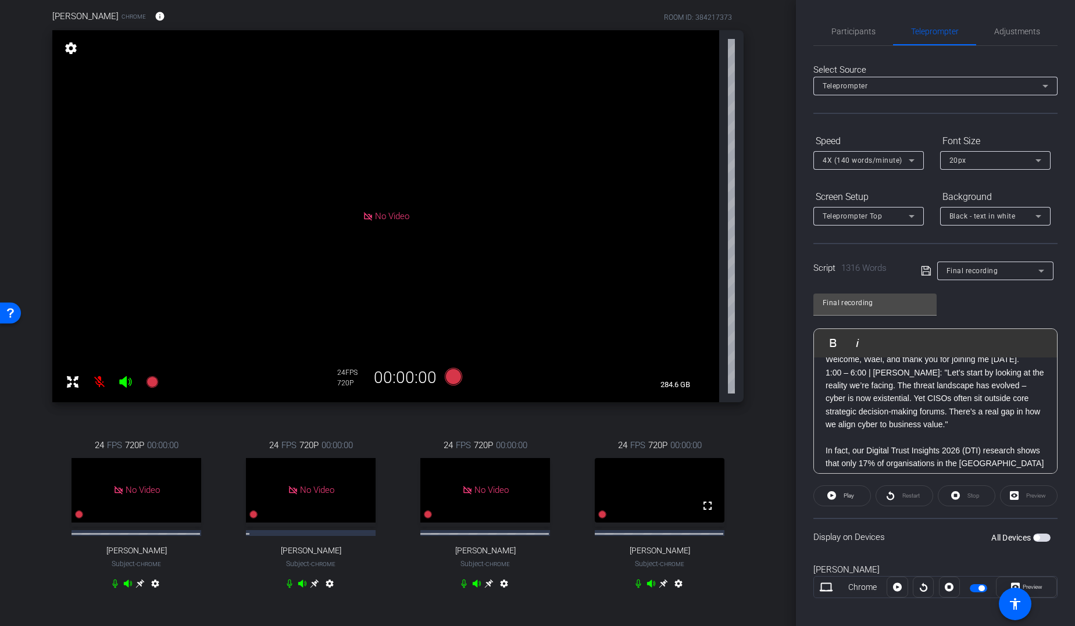
scroll to position [398, 0]
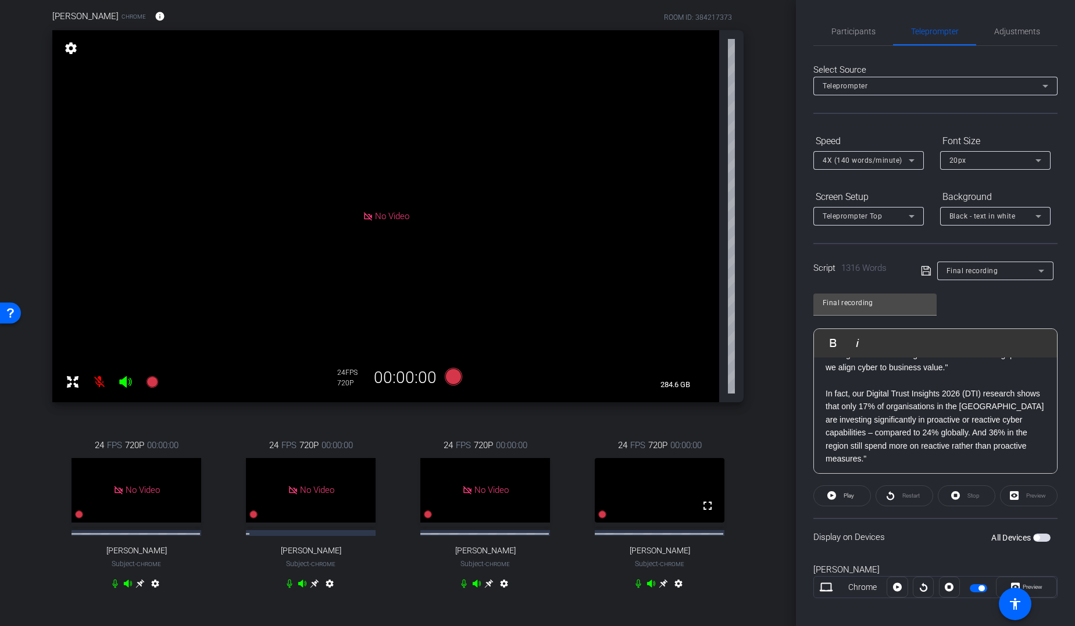
click at [660, 484] on icon at bounding box center [663, 584] width 9 height 9
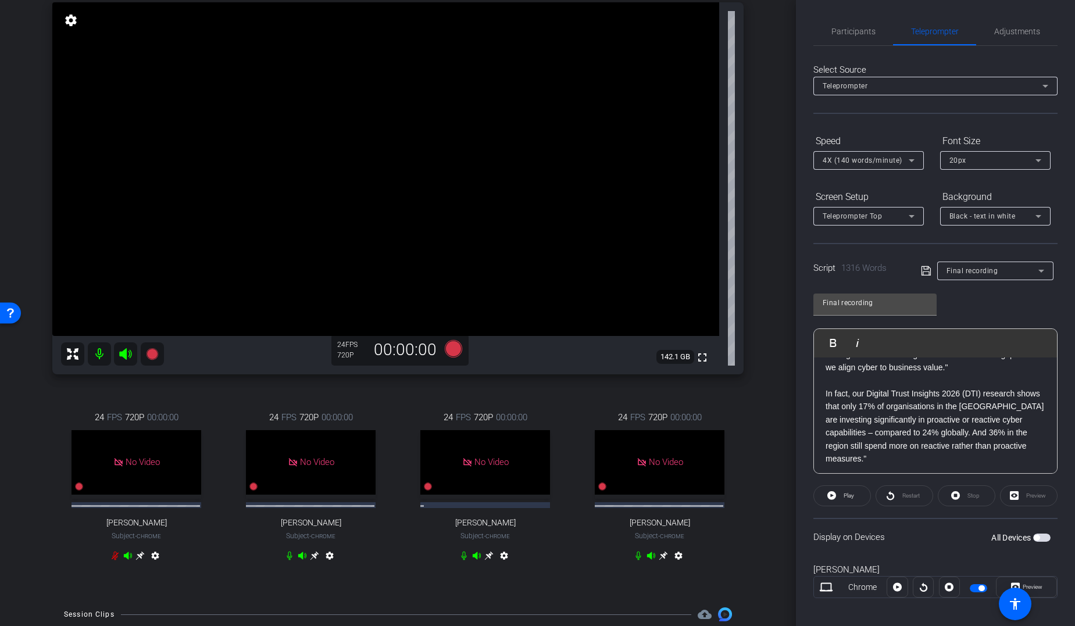
scroll to position [0, 0]
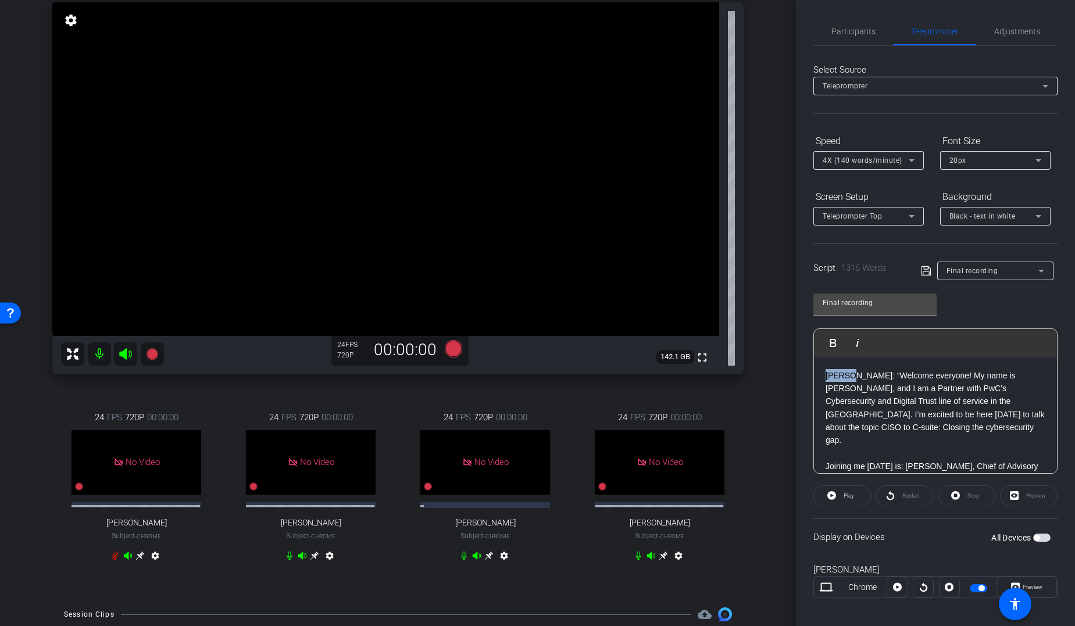
drag, startPoint x: 851, startPoint y: 377, endPoint x: 824, endPoint y: 377, distance: 26.7
click at [834, 340] on icon "button" at bounding box center [833, 343] width 6 height 8
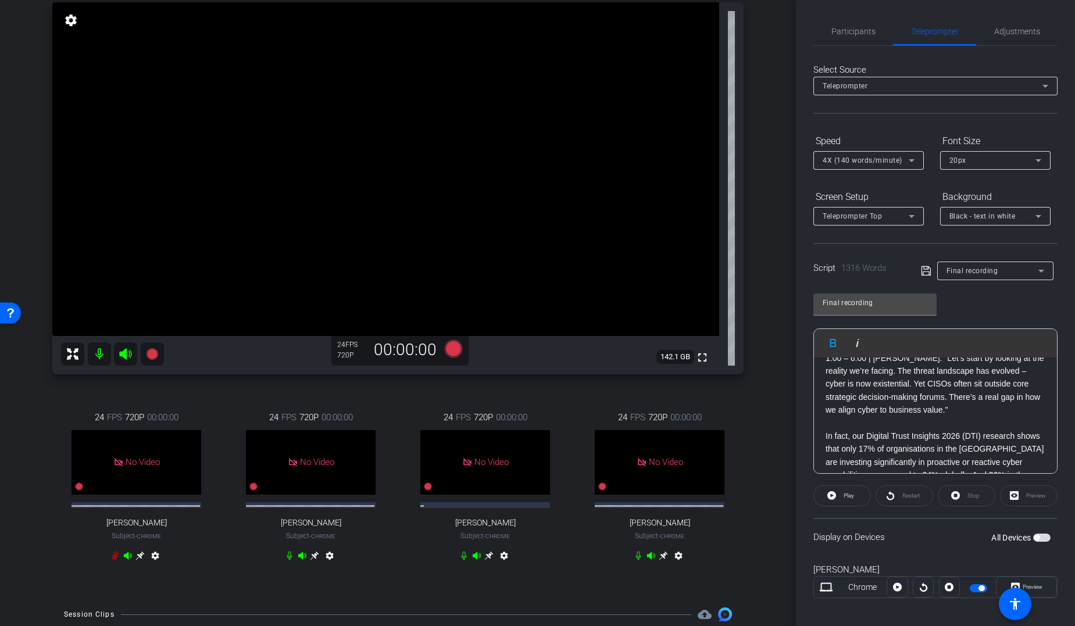
scroll to position [384, 0]
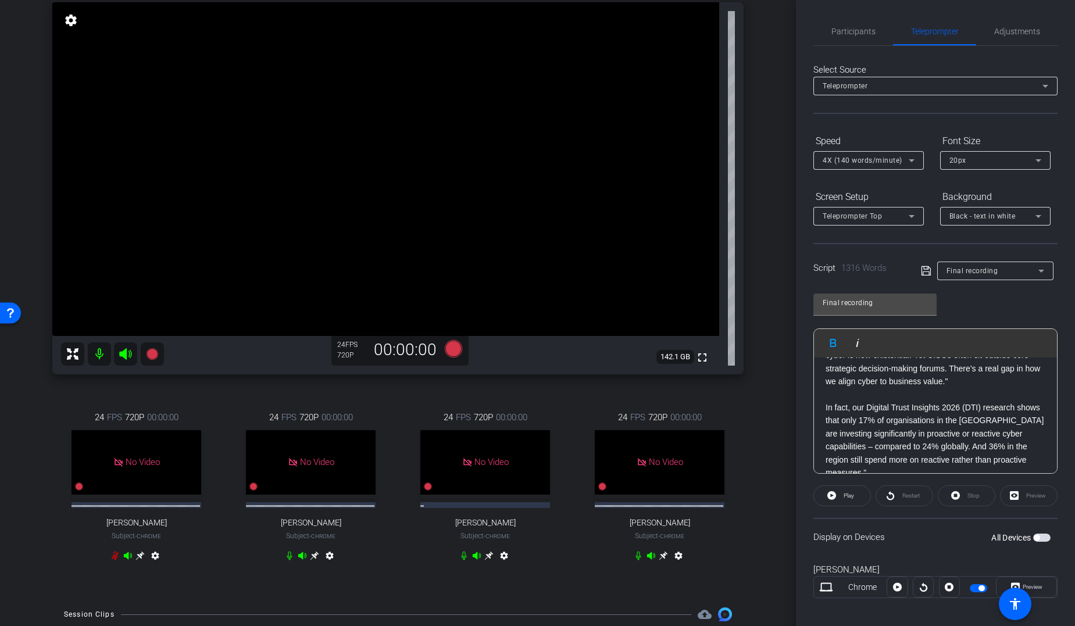
click at [874, 484] on span "button" at bounding box center [1041, 538] width 17 height 8
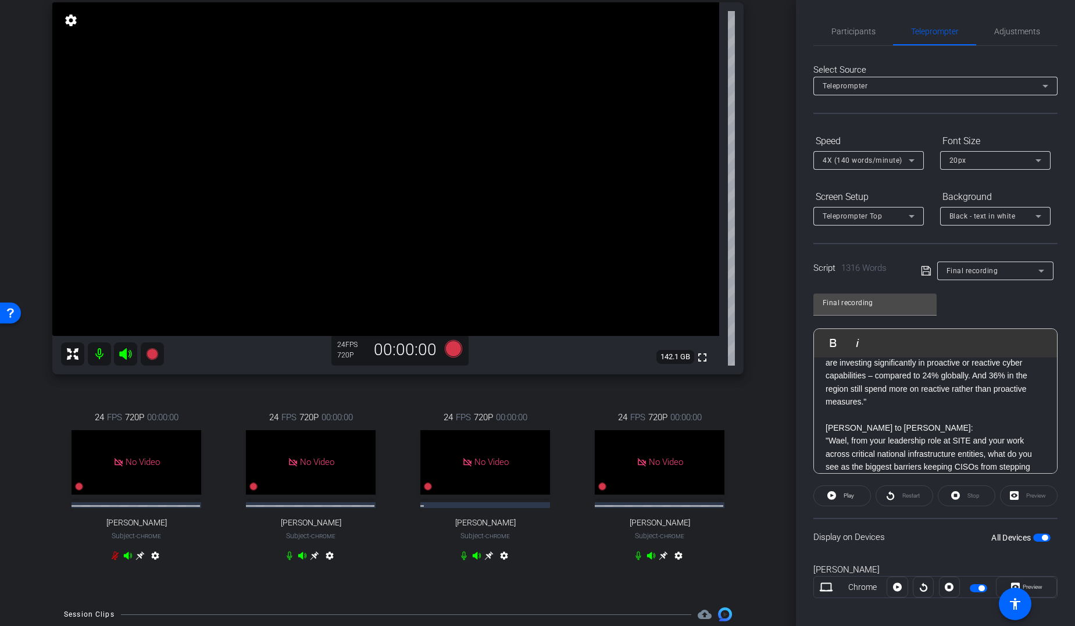
scroll to position [484, 0]
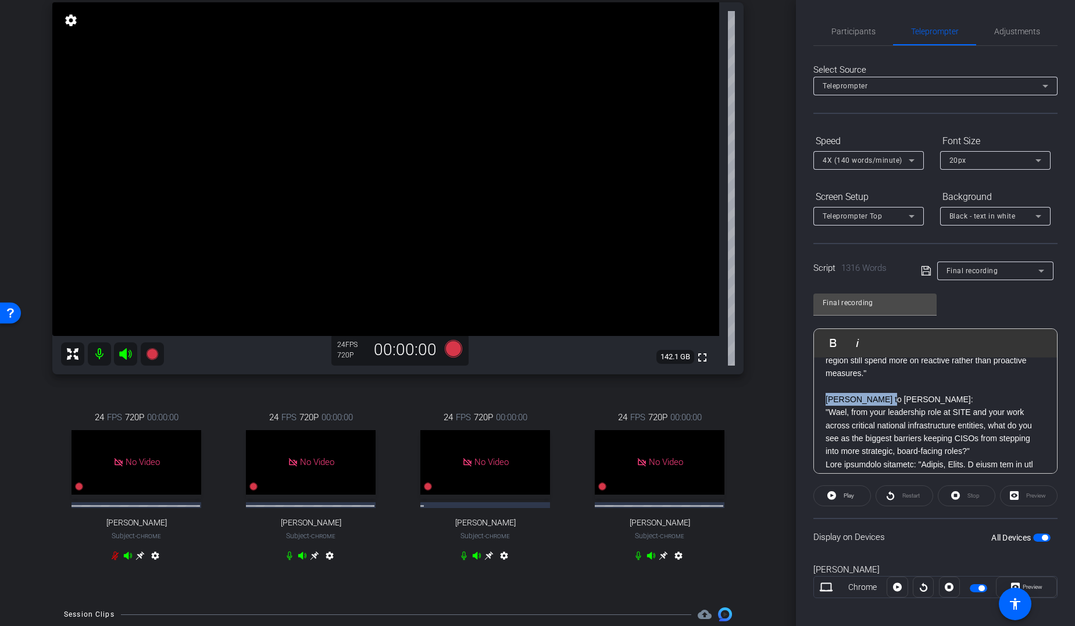
drag, startPoint x: 886, startPoint y: 384, endPoint x: 826, endPoint y: 381, distance: 59.9
click at [826, 393] on p "[PERSON_NAME] to [PERSON_NAME]:" at bounding box center [936, 399] width 220 height 13
click at [833, 339] on icon "button" at bounding box center [833, 343] width 6 height 8
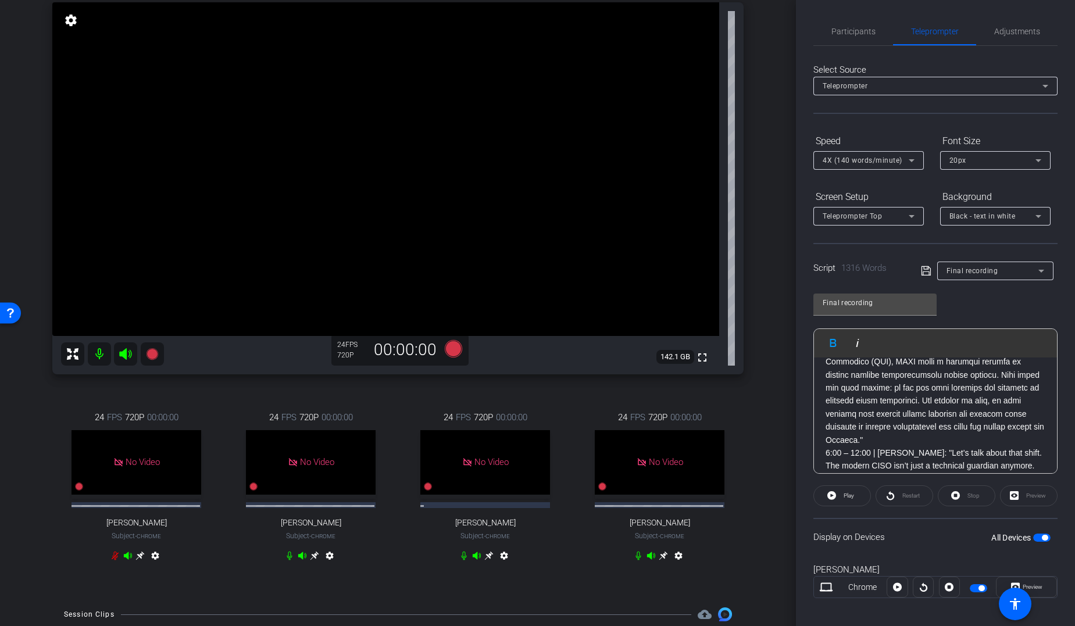
scroll to position [797, 0]
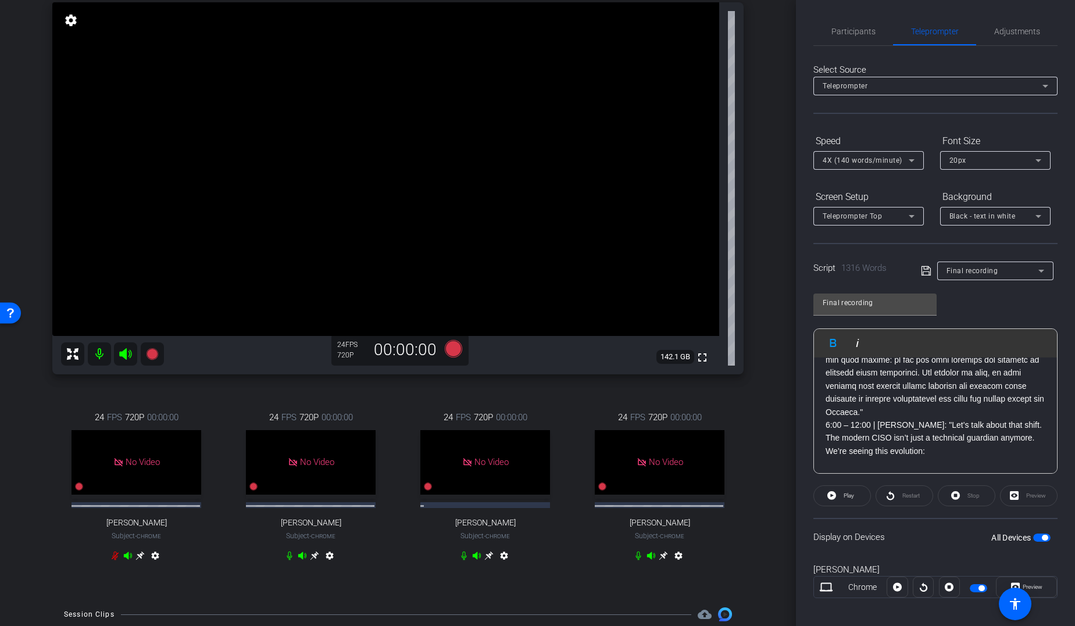
click at [874, 399] on p at bounding box center [936, 281] width 220 height 273
drag, startPoint x: 902, startPoint y: 412, endPoint x: 824, endPoint y: 412, distance: 77.9
click at [831, 342] on icon "button" at bounding box center [833, 343] width 6 height 8
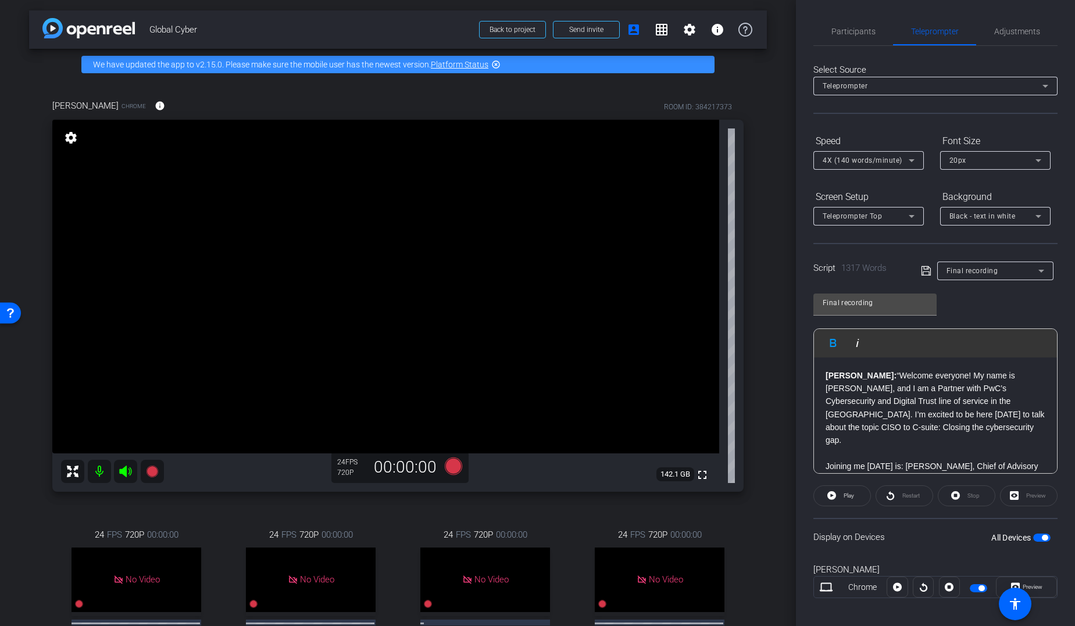
scroll to position [0, 0]
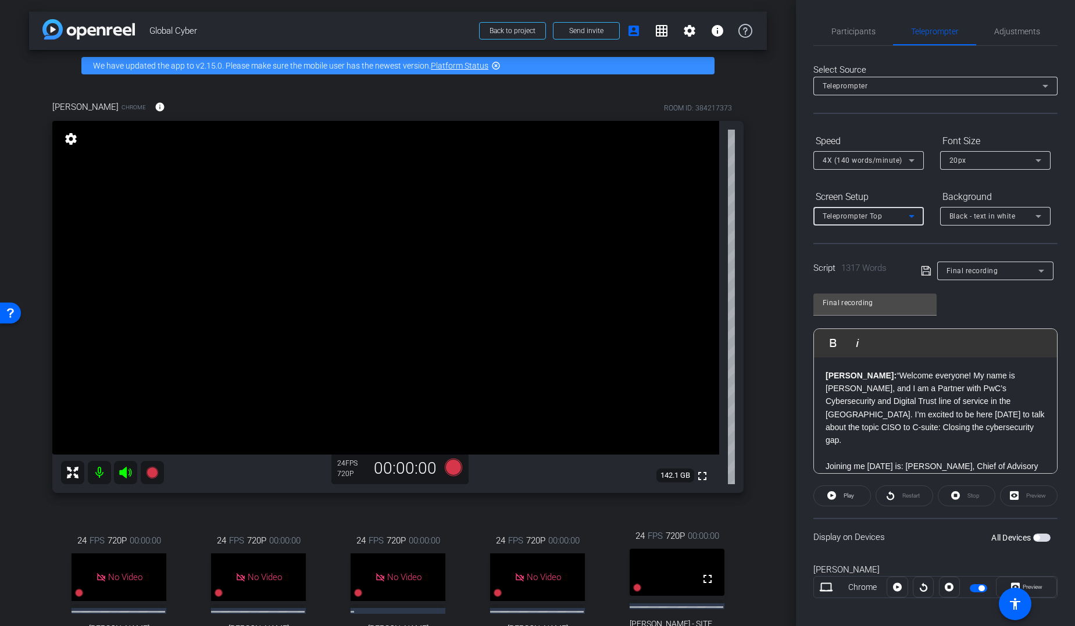
click at [874, 217] on icon at bounding box center [912, 216] width 6 height 3
click at [873, 238] on mat-option "Full Screen" at bounding box center [868, 239] width 110 height 19
click at [874, 218] on icon at bounding box center [912, 216] width 14 height 14
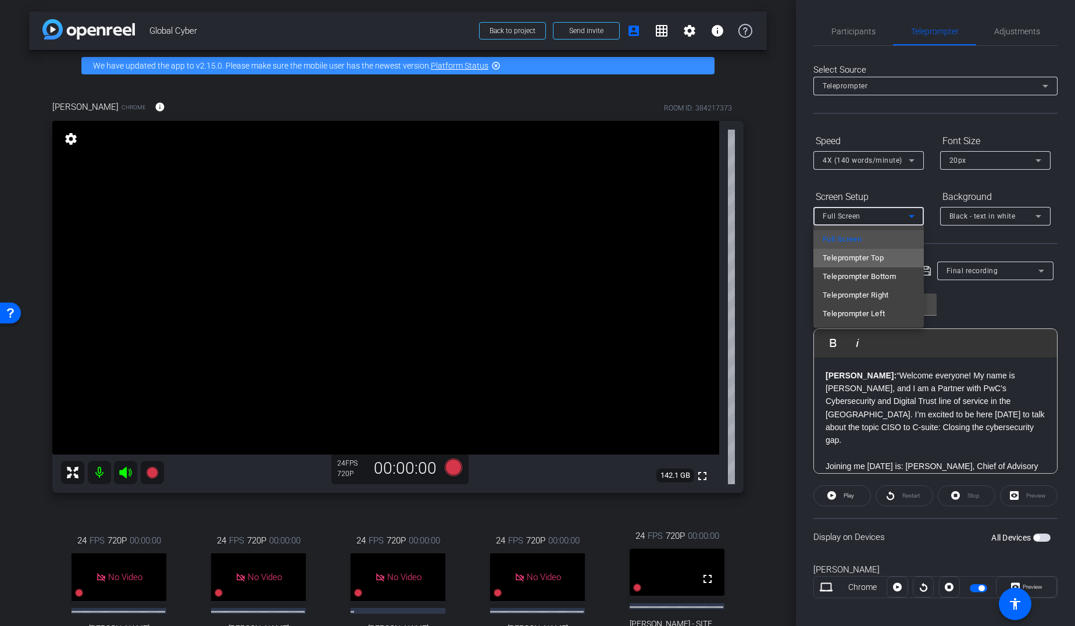
click at [874, 256] on span "Teleprompter Top" at bounding box center [853, 258] width 61 height 14
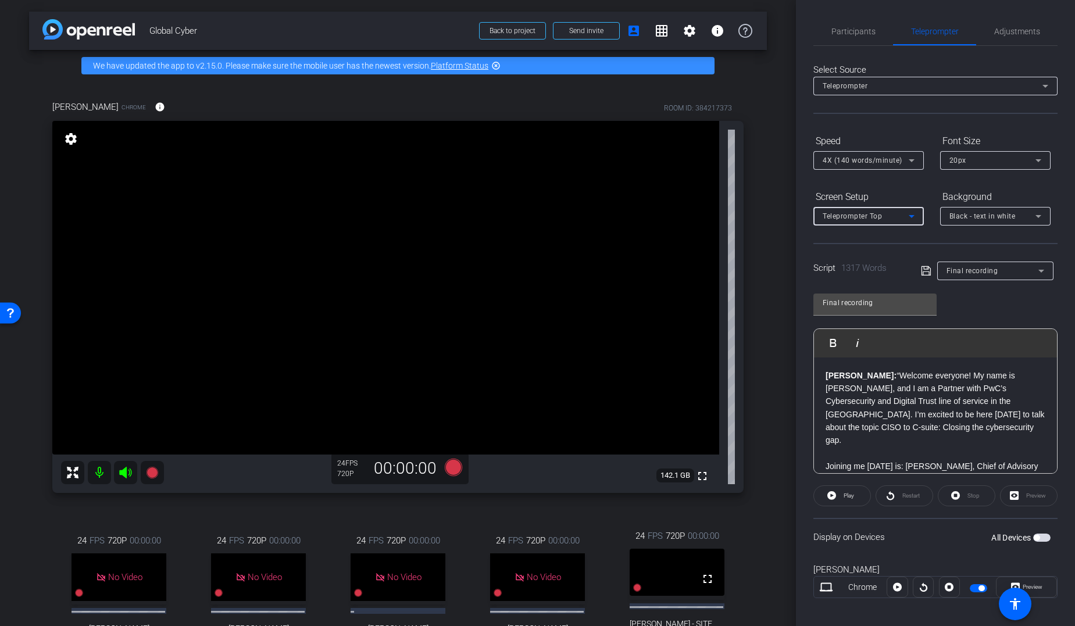
click at [874, 217] on icon at bounding box center [912, 216] width 14 height 14
click at [873, 233] on mat-option "Full Screen" at bounding box center [868, 239] width 110 height 19
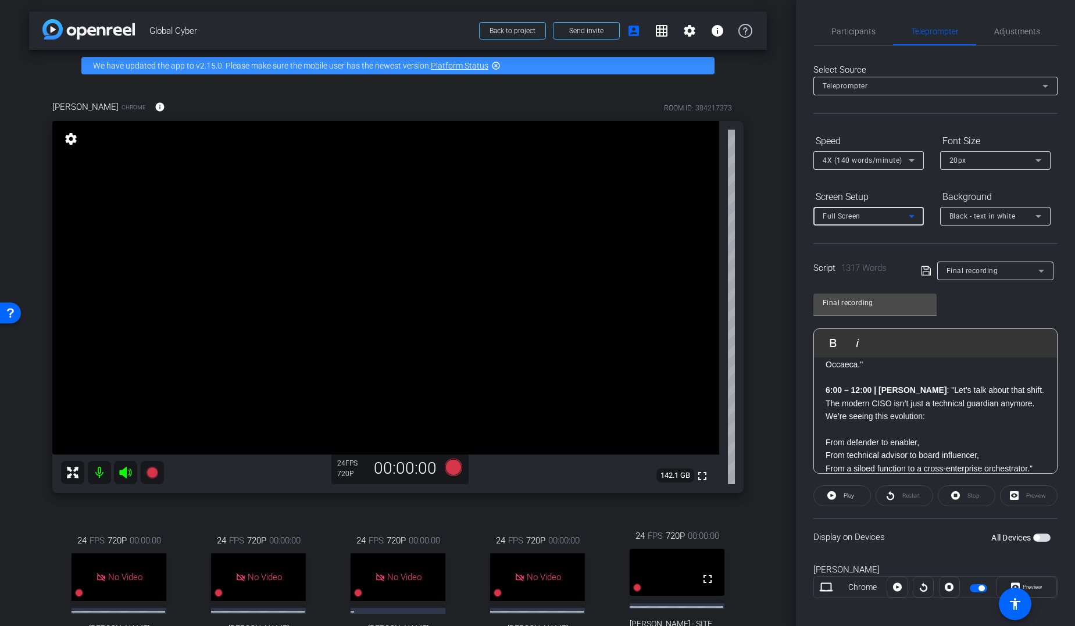
scroll to position [858, 0]
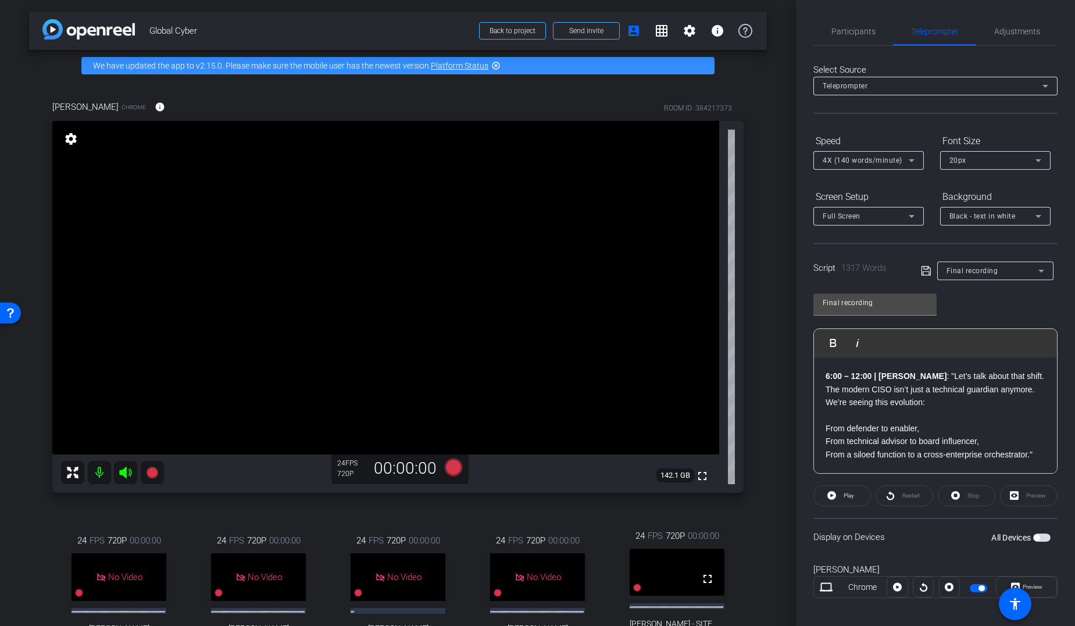
click at [848, 484] on span "Play" at bounding box center [849, 495] width 10 height 6
click at [827, 372] on strong "6:00 – 12:00 | Samer" at bounding box center [887, 376] width 122 height 9
click at [841, 340] on span "Play" at bounding box center [840, 343] width 18 height 10
click at [830, 344] on img "button" at bounding box center [826, 342] width 7 height 7
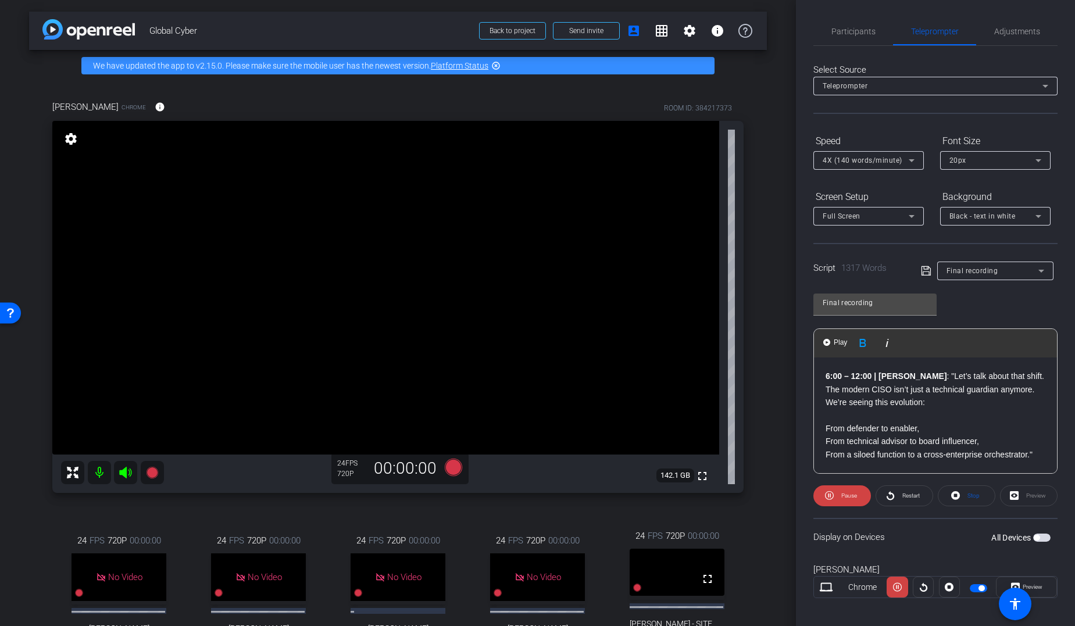
click at [874, 160] on icon at bounding box center [912, 160] width 6 height 3
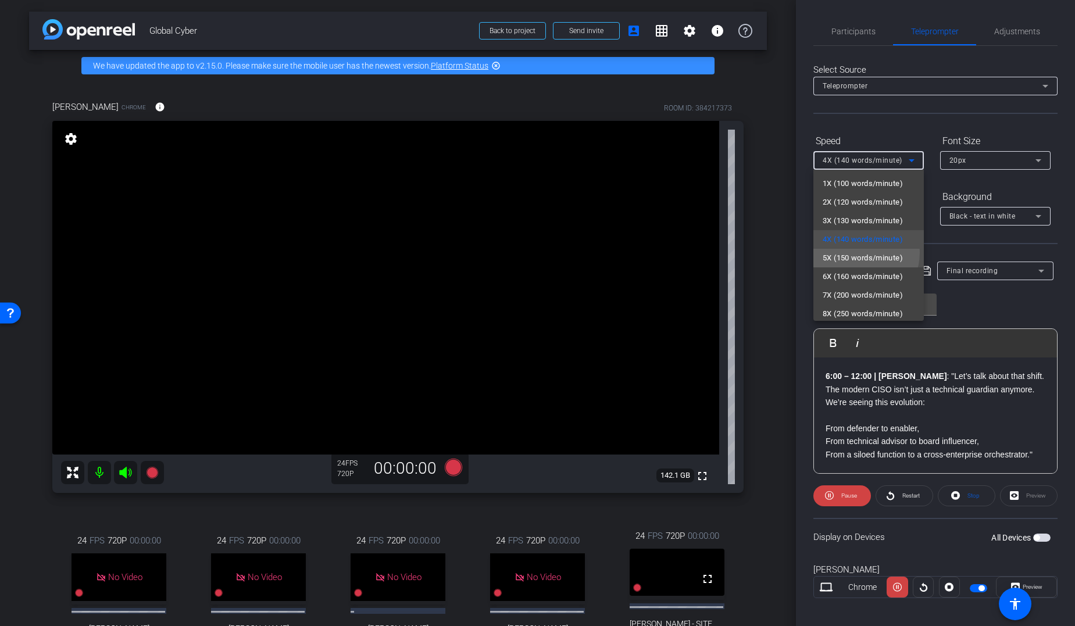
click at [854, 252] on span "5X (150 words/minute)" at bounding box center [863, 258] width 80 height 14
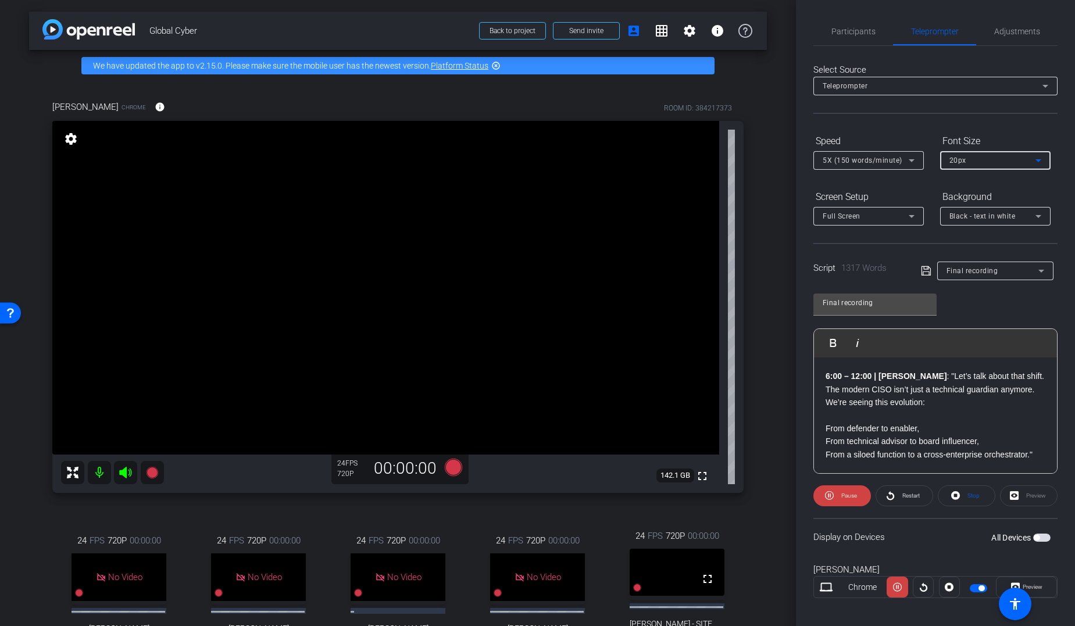
click at [874, 164] on icon at bounding box center [1038, 161] width 14 height 14
click at [874, 290] on div at bounding box center [537, 313] width 1075 height 626
click at [829, 341] on img "button" at bounding box center [826, 342] width 7 height 7
click at [839, 484] on span "Pause" at bounding box center [847, 496] width 19 height 16
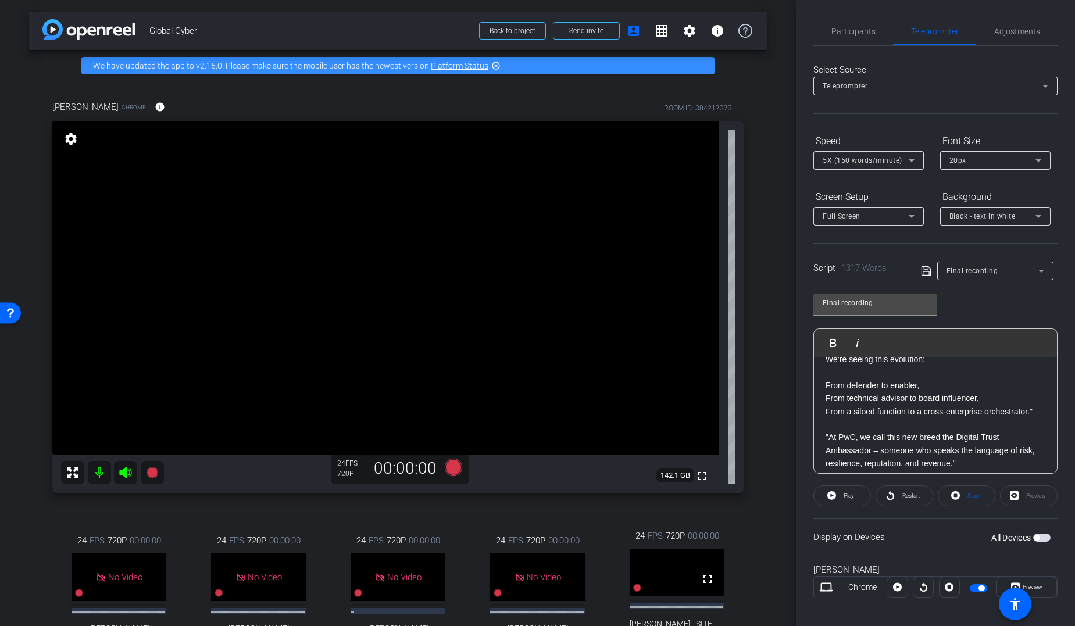
scroll to position [873, 0]
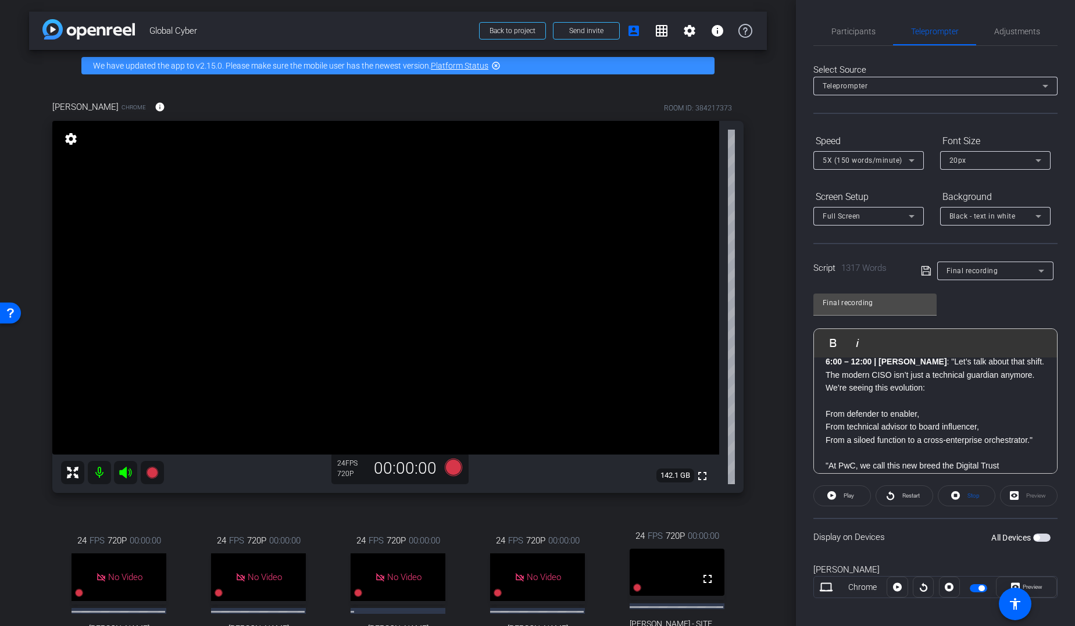
click at [833, 345] on span "Play" at bounding box center [840, 343] width 18 height 10
click at [874, 217] on icon at bounding box center [912, 216] width 14 height 14
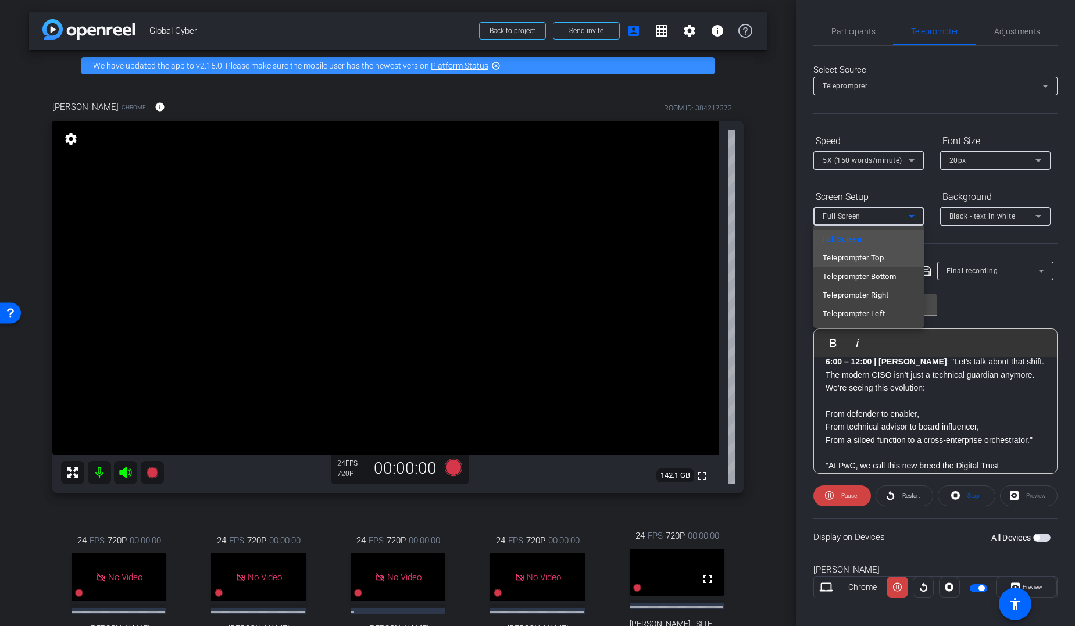
click at [874, 259] on span "Teleprompter Top" at bounding box center [853, 258] width 61 height 14
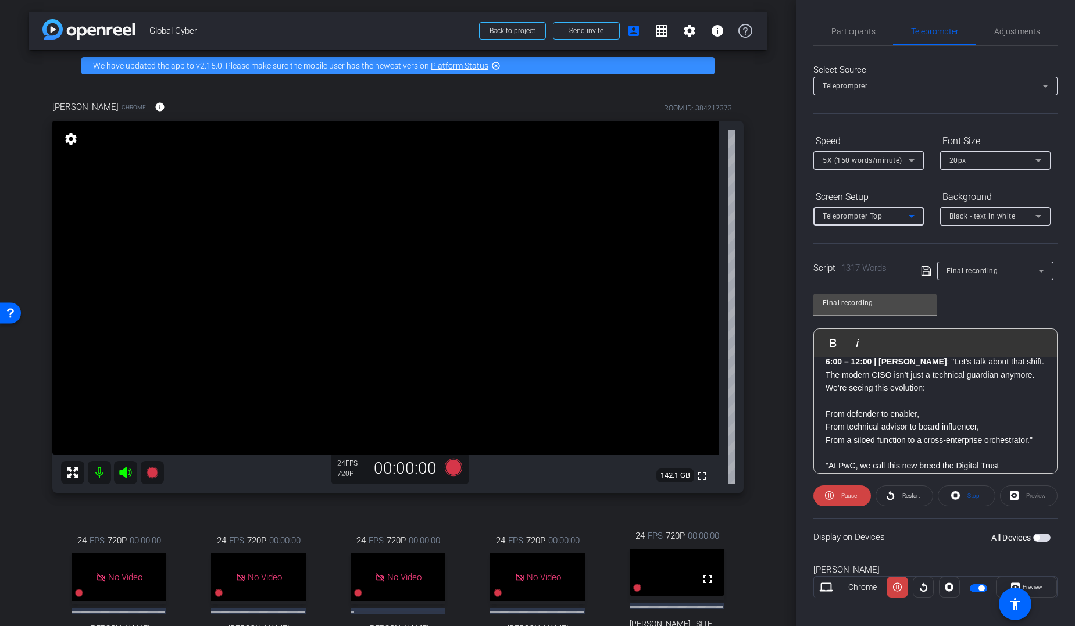
click at [826, 366] on p "6:00 – 12:00 | Samer : "Let’s talk about that shift. The modern CISO isn’t just…" at bounding box center [936, 374] width 220 height 39
click at [833, 344] on span "Play" at bounding box center [840, 343] width 18 height 10
click at [874, 215] on icon at bounding box center [912, 216] width 6 height 3
drag, startPoint x: 878, startPoint y: 276, endPoint x: 877, endPoint y: 241, distance: 34.3
click at [874, 241] on div "Full Screen Teleprompter Top Teleprompter Bottom Teleprompter Right Teleprompte…" at bounding box center [868, 277] width 110 height 102
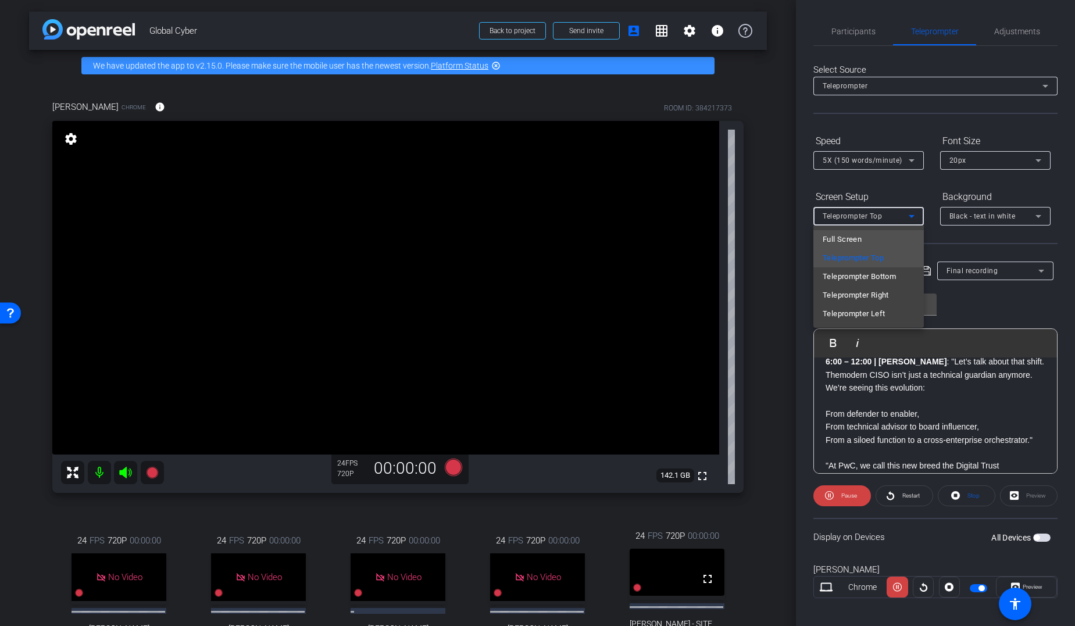
click at [874, 241] on mat-option "Full Screen" at bounding box center [868, 239] width 110 height 19
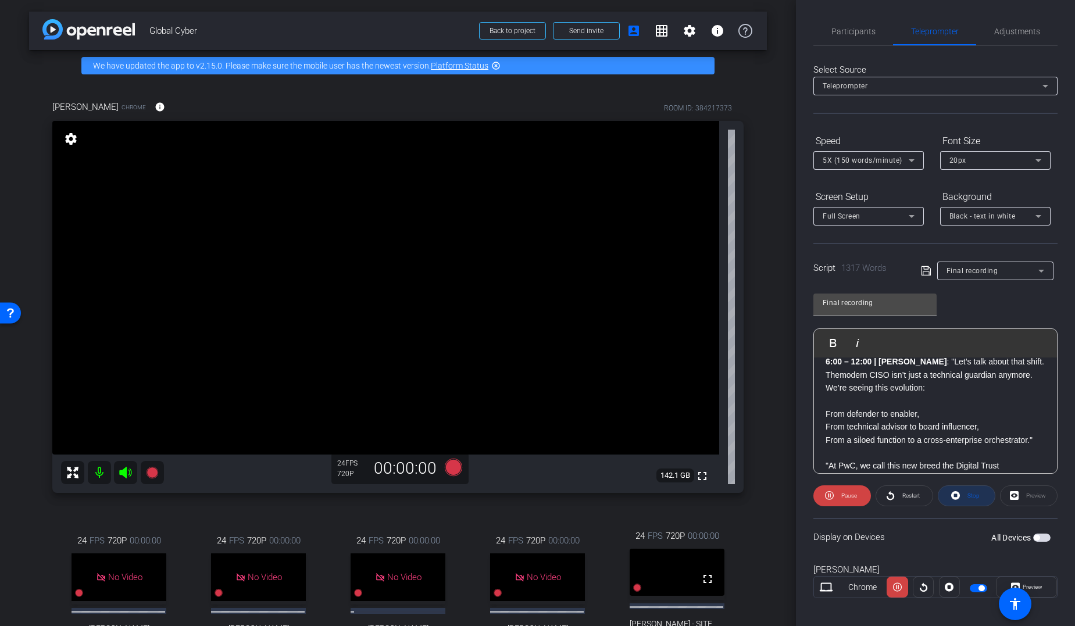
click at [874, 484] on span "Stop" at bounding box center [974, 495] width 12 height 6
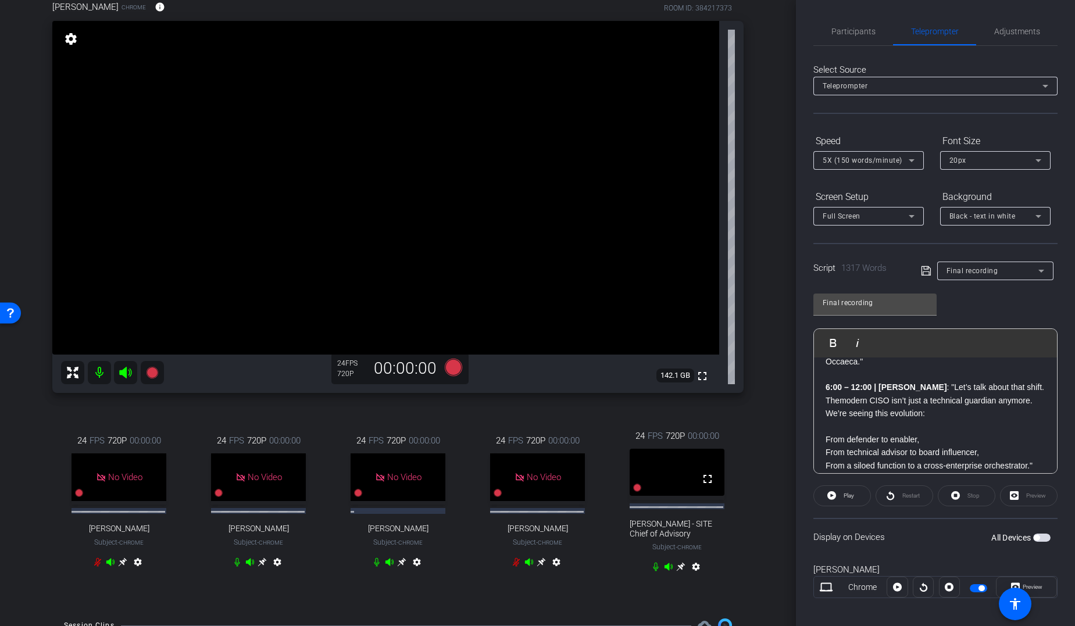
scroll to position [905, 0]
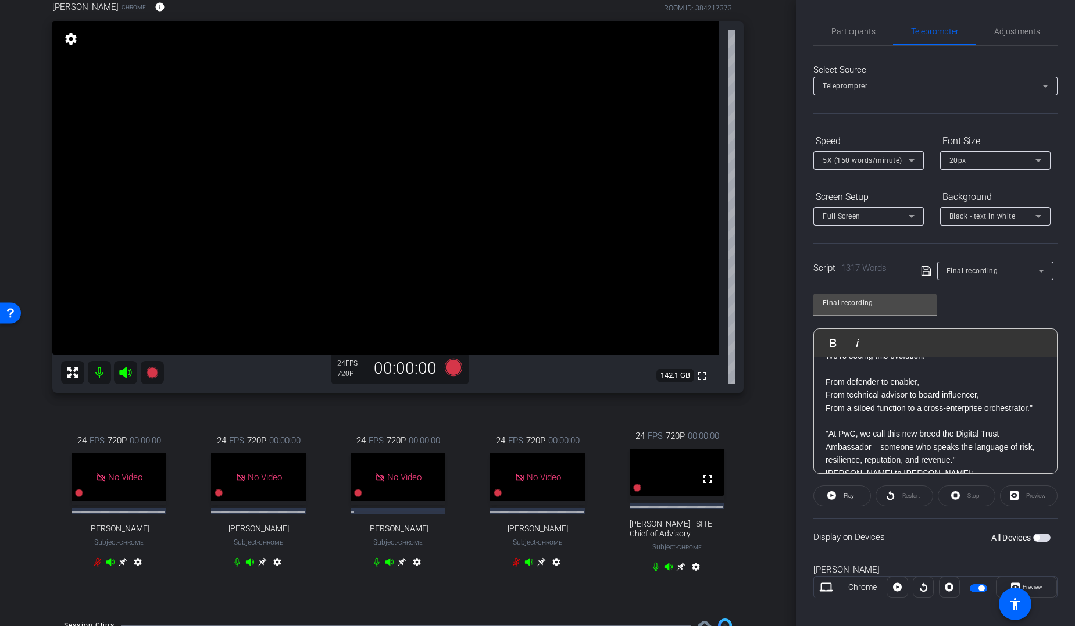
click at [678, 484] on icon at bounding box center [680, 566] width 9 height 9
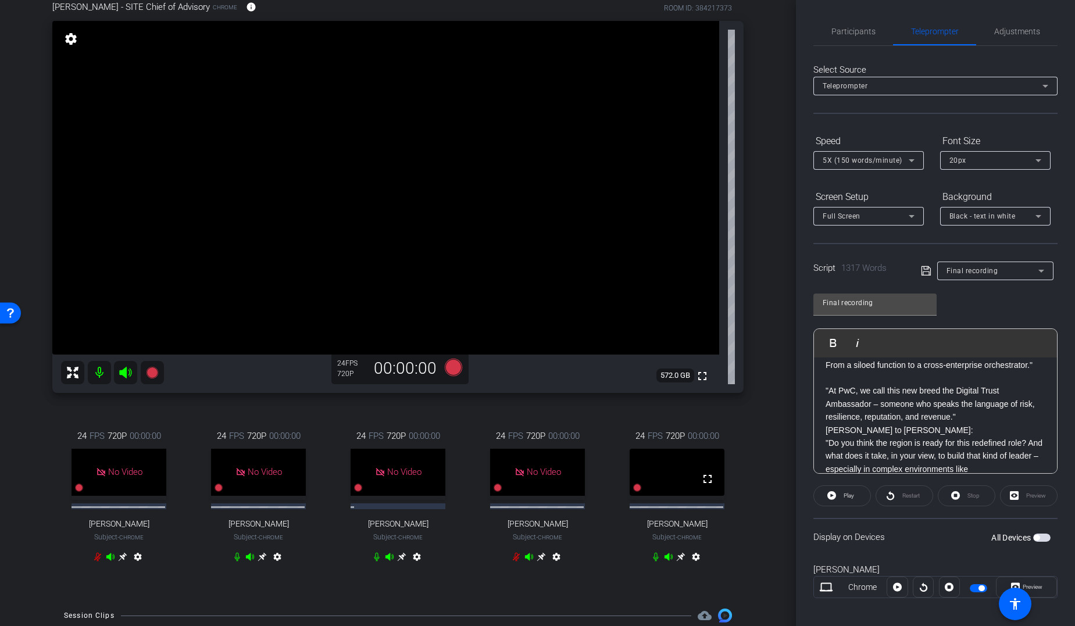
scroll to position [962, 0]
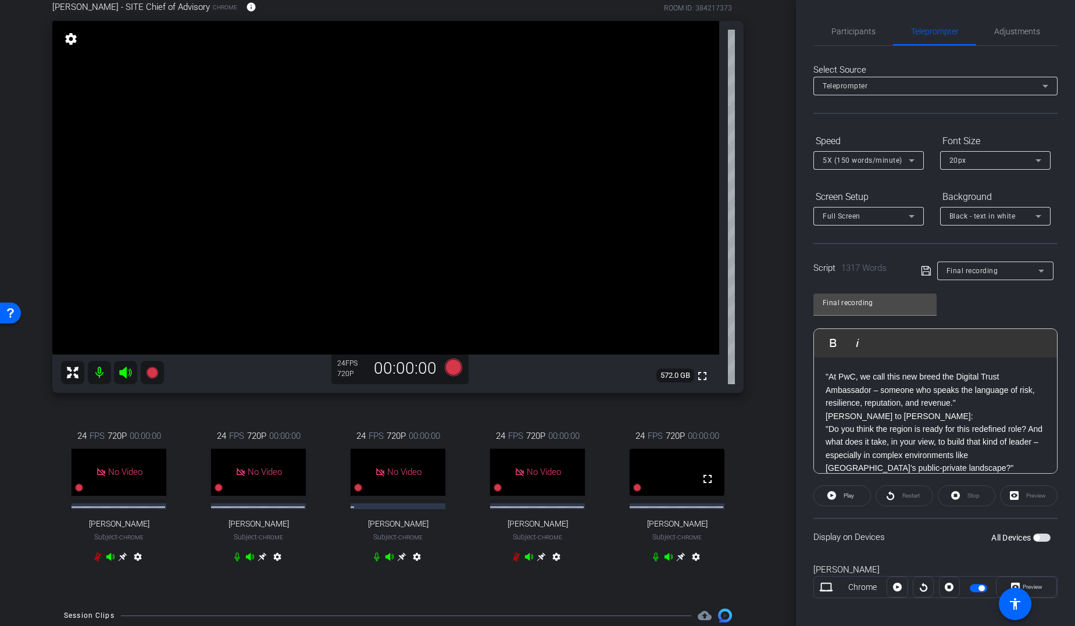
click at [874, 484] on span "button" at bounding box center [1037, 538] width 6 height 6
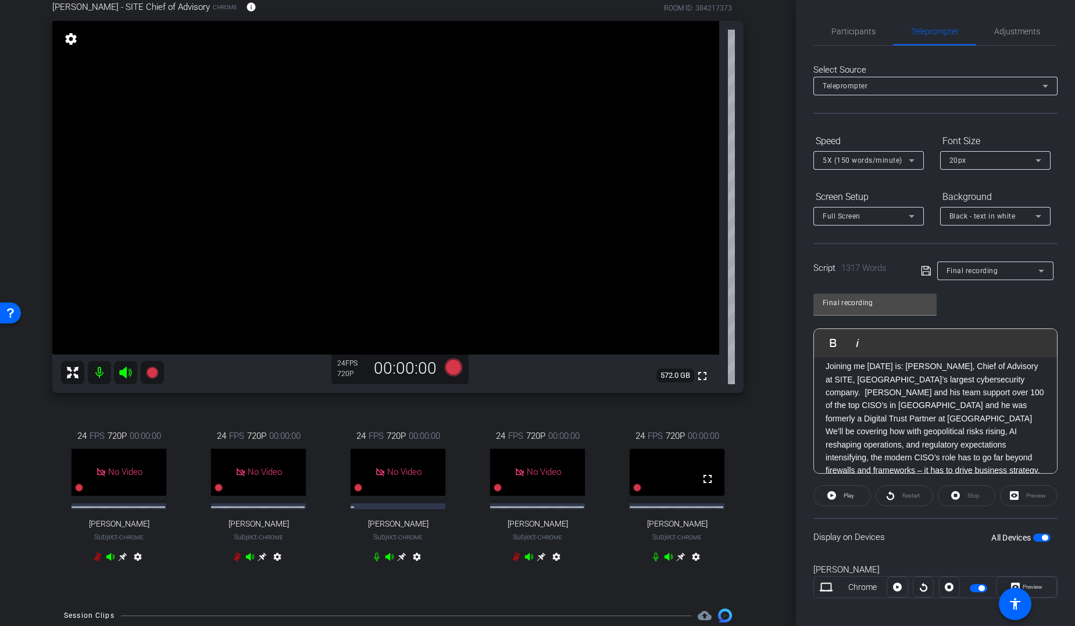
scroll to position [0, 0]
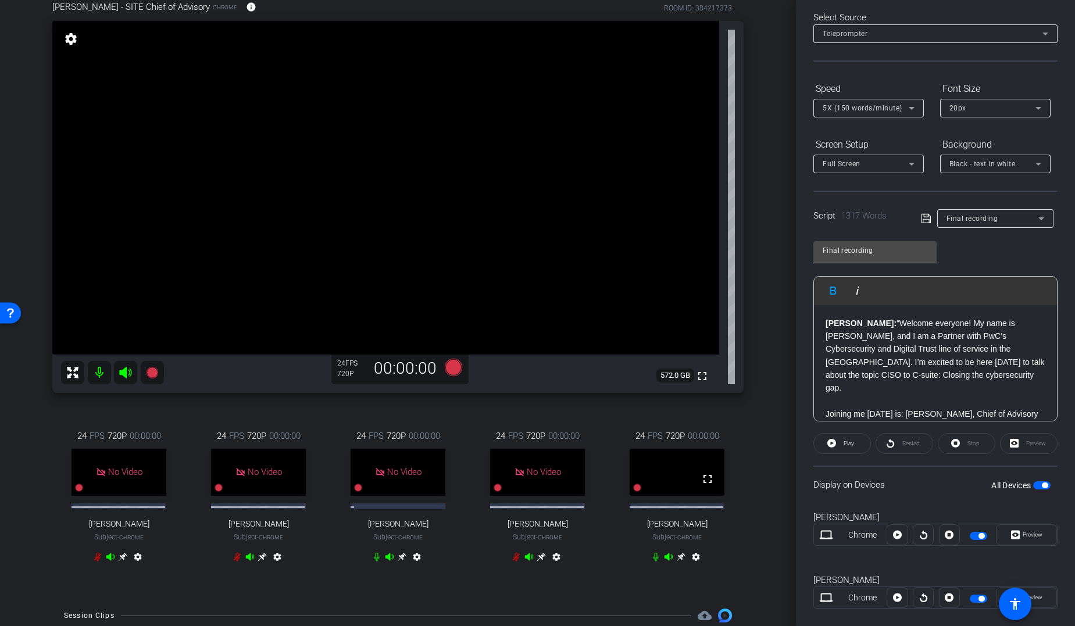
scroll to position [51, 0]
click at [846, 447] on span "Play" at bounding box center [849, 444] width 10 height 6
click at [874, 448] on span "Stop" at bounding box center [974, 444] width 12 height 6
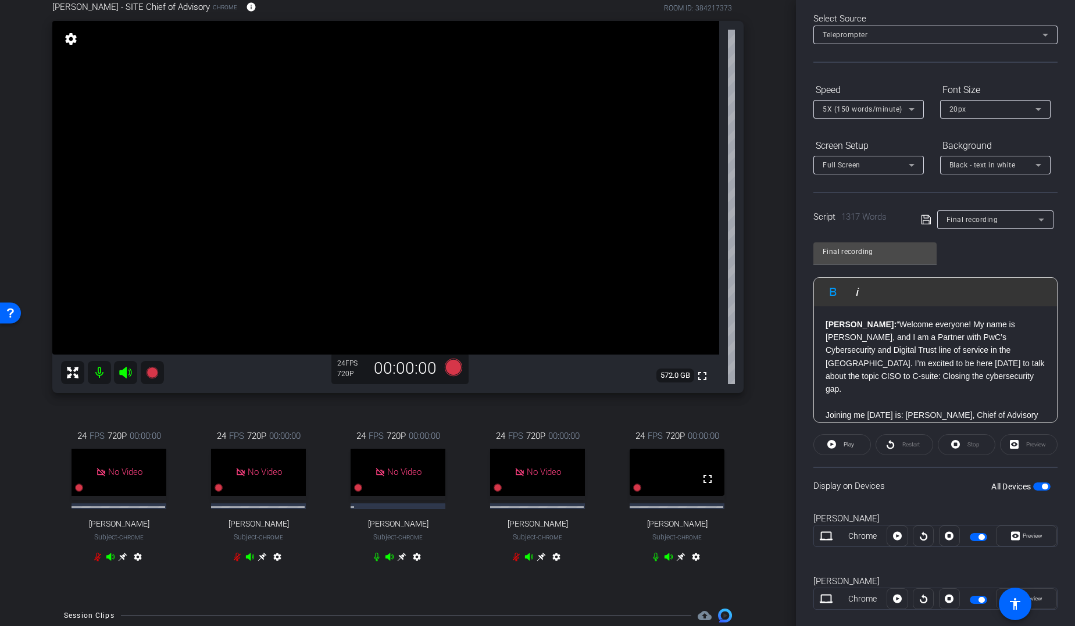
click at [677, 484] on icon at bounding box center [681, 557] width 9 height 9
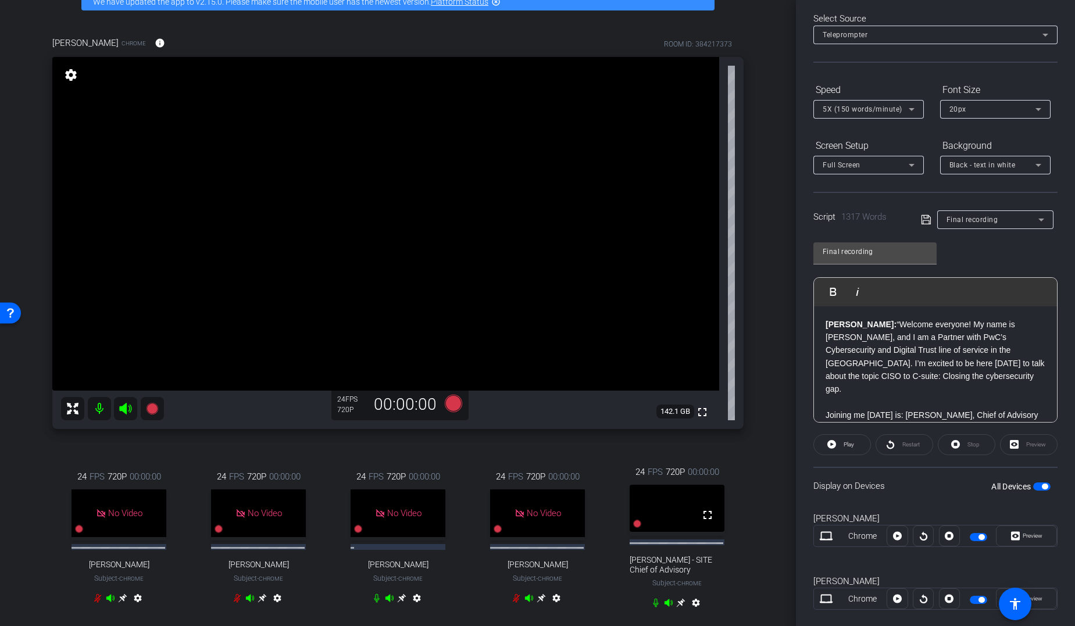
scroll to position [45, 0]
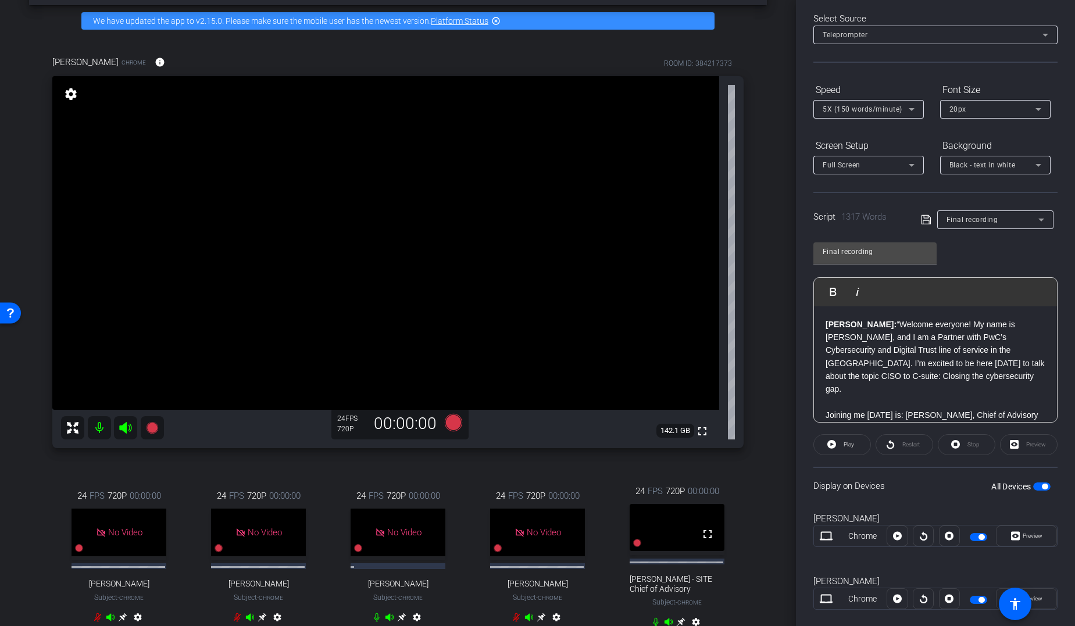
click at [70, 94] on mat-icon "settings" at bounding box center [71, 94] width 16 height 14
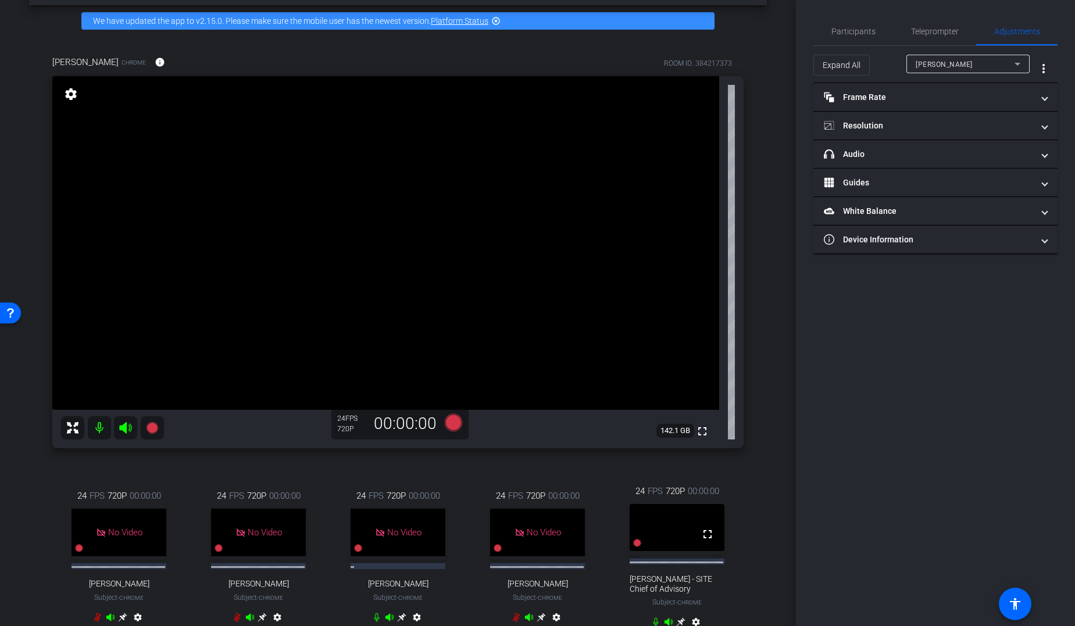
scroll to position [0, 0]
click at [858, 123] on mat-panel-title "Resolution" at bounding box center [928, 126] width 209 height 12
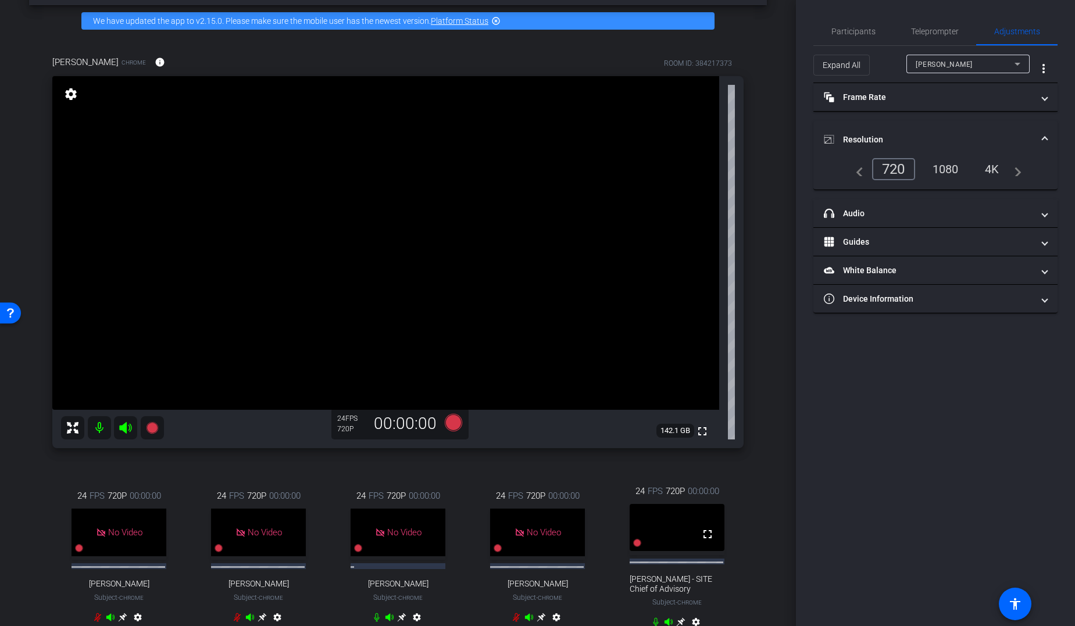
click at [874, 168] on div "1080" at bounding box center [946, 169] width 44 height 20
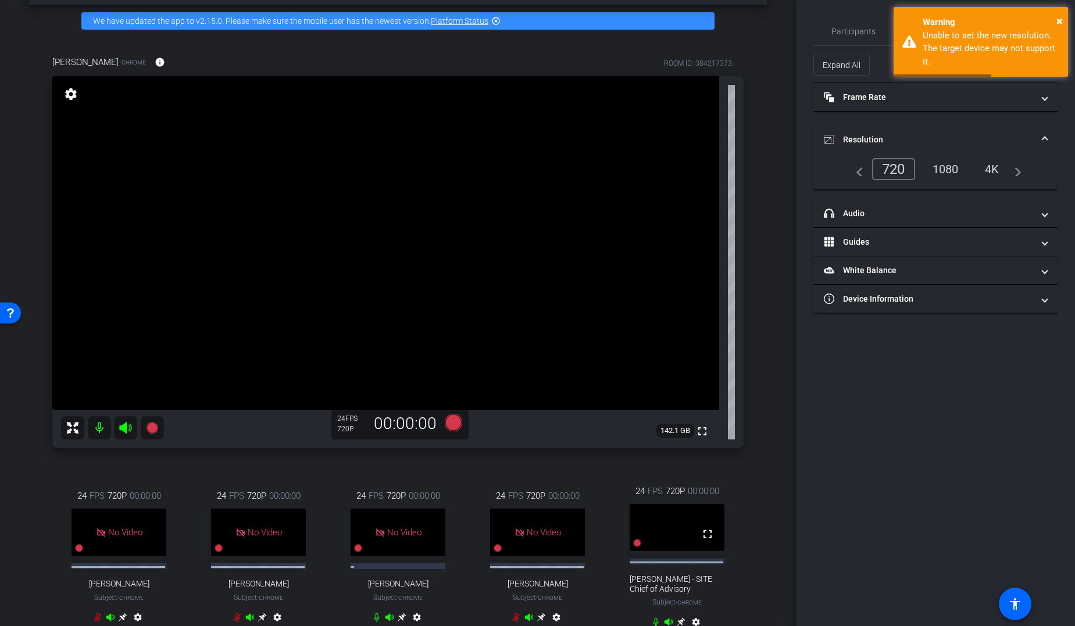
click at [846, 138] on mat-panel-title "Resolution" at bounding box center [928, 140] width 209 height 12
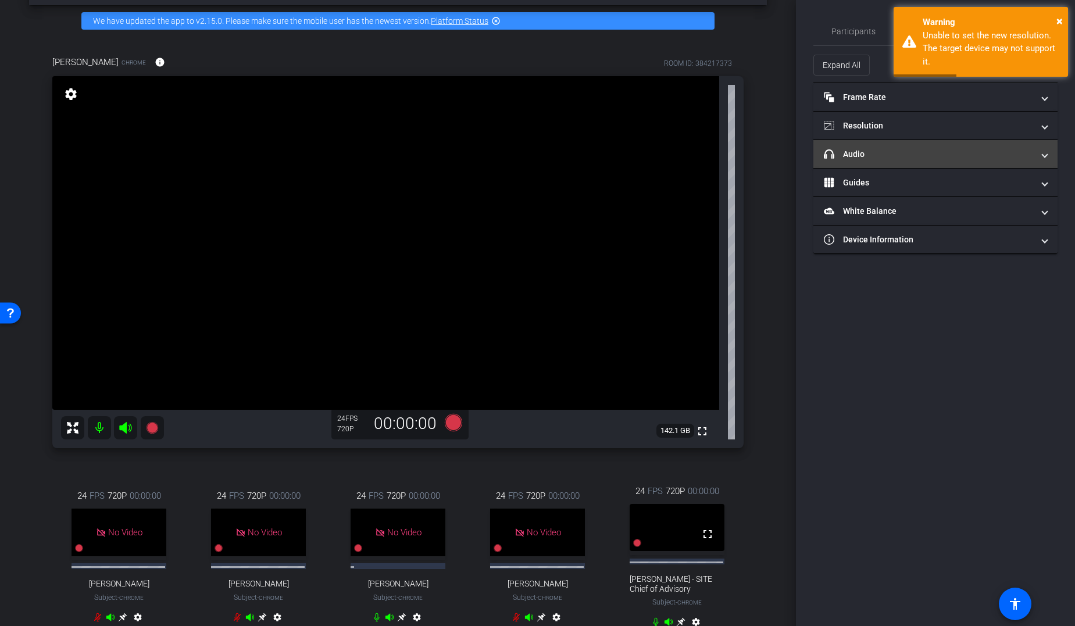
click at [858, 158] on mat-panel-title "headphone icon Audio" at bounding box center [928, 154] width 209 height 12
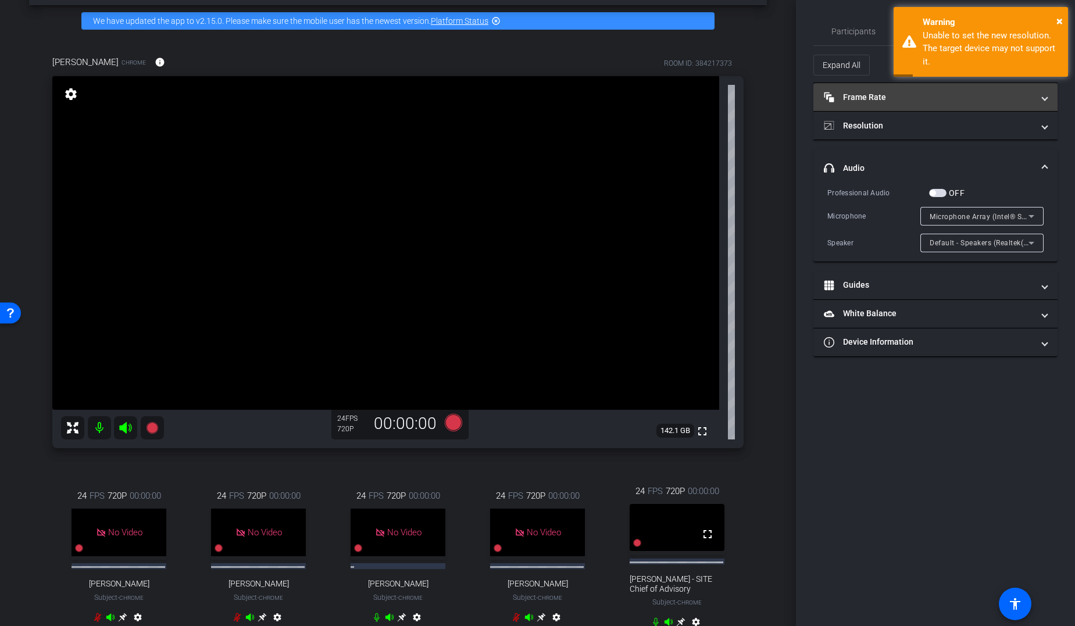
click at [865, 98] on mat-panel-title "Frame Rate Frame Rate" at bounding box center [928, 97] width 209 height 12
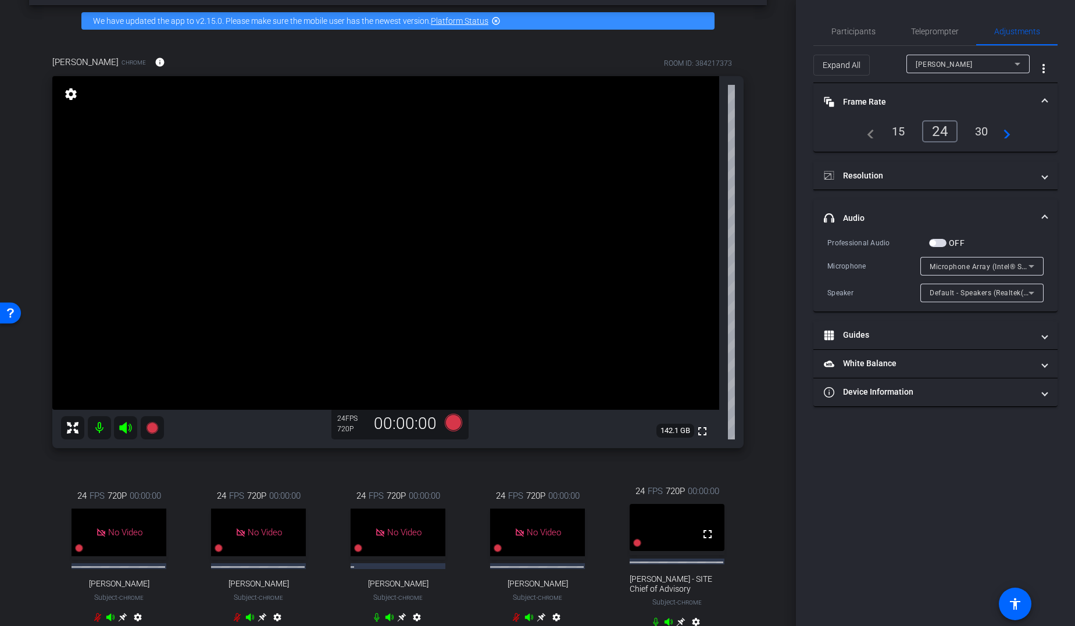
click at [874, 130] on div "30" at bounding box center [981, 132] width 31 height 20
click at [847, 100] on mat-panel-title "Frame Rate Frame Rate" at bounding box center [928, 102] width 209 height 12
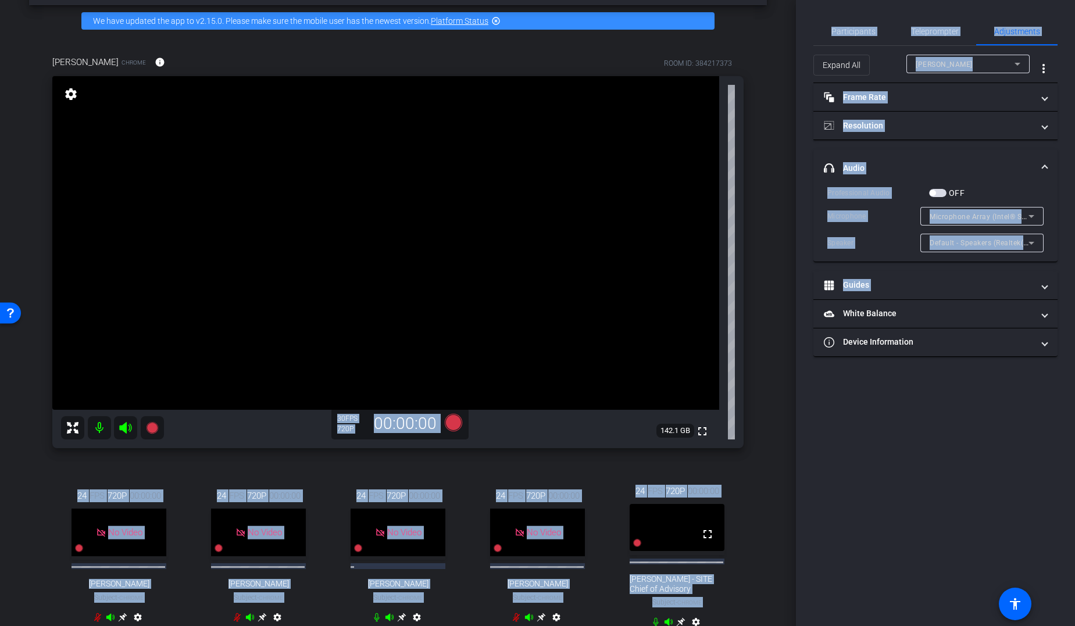
drag, startPoint x: 796, startPoint y: 309, endPoint x: 786, endPoint y: 447, distance: 138.2
click at [786, 447] on div "arrow_back Global Cyber Back to project Send invite account_box grid_on setting…" at bounding box center [537, 313] width 1075 height 626
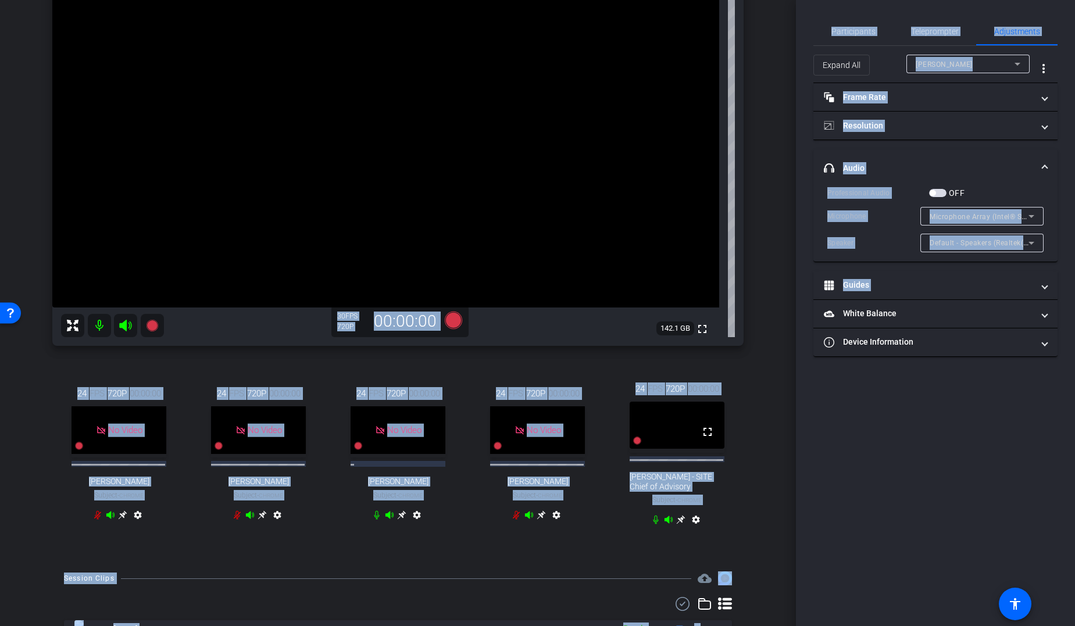
scroll to position [198, 0]
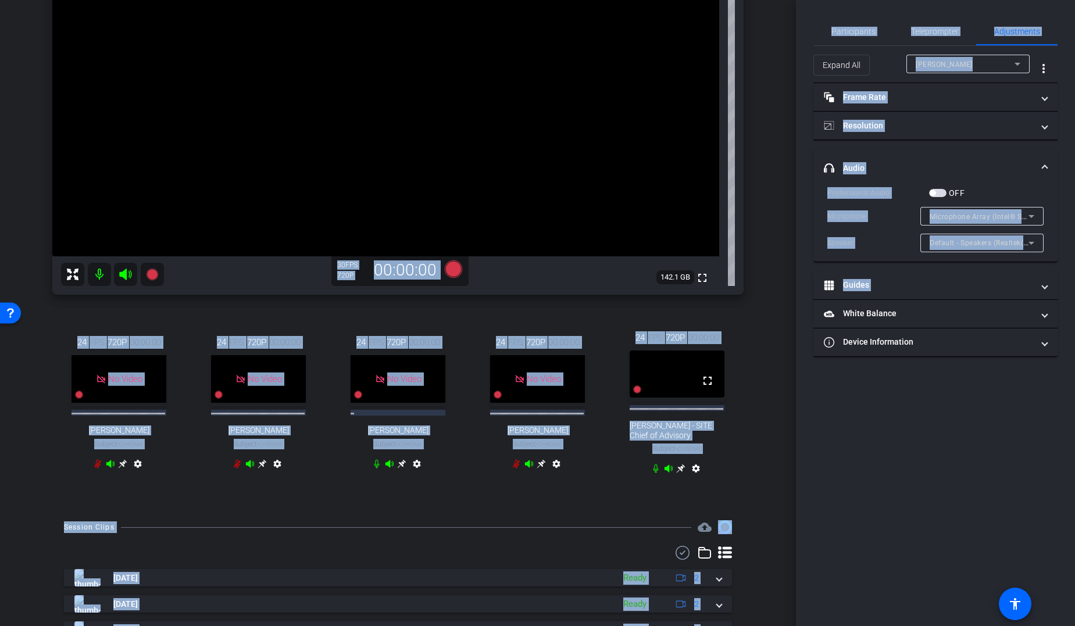
click at [767, 483] on div "arrow_back Global Cyber Back to project Send invite account_box grid_on setting…" at bounding box center [398, 313] width 796 height 626
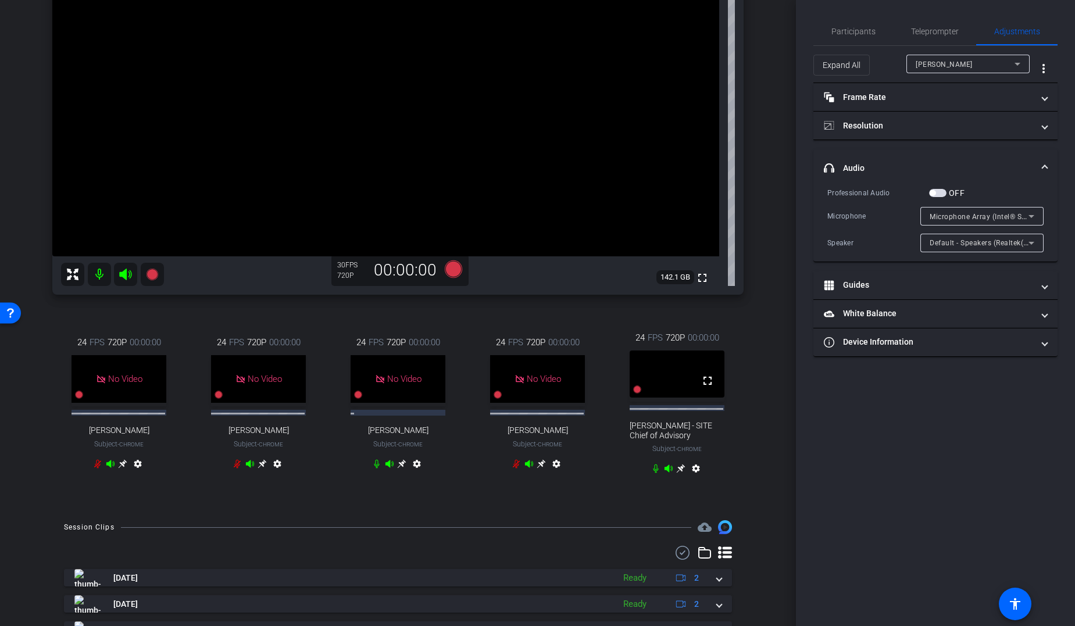
click at [677, 473] on icon at bounding box center [681, 469] width 9 height 9
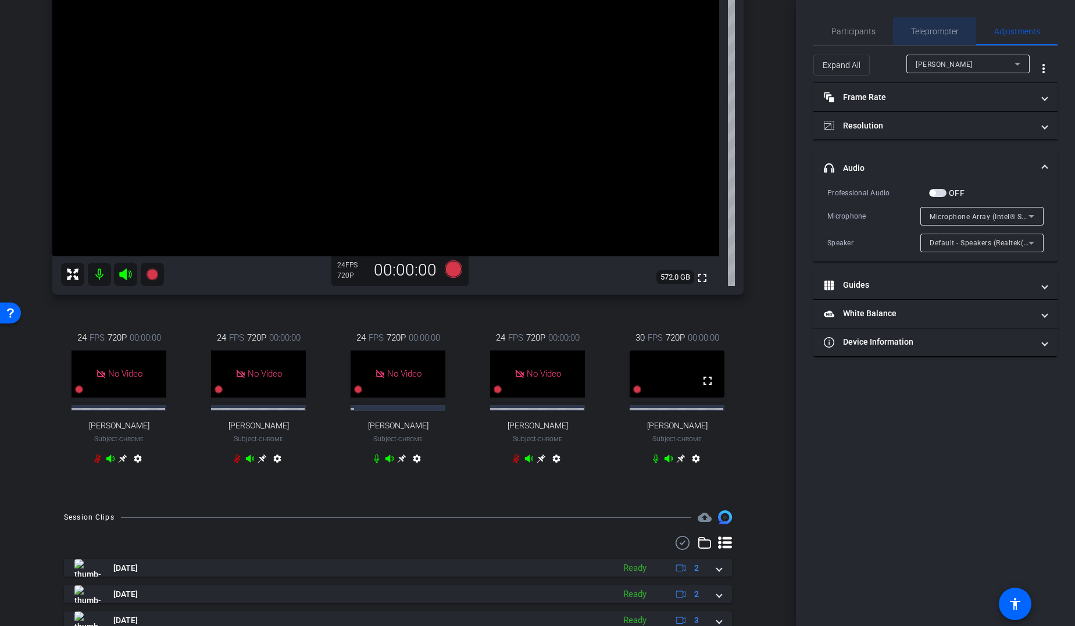
click at [874, 30] on span "Teleprompter" at bounding box center [935, 31] width 48 height 8
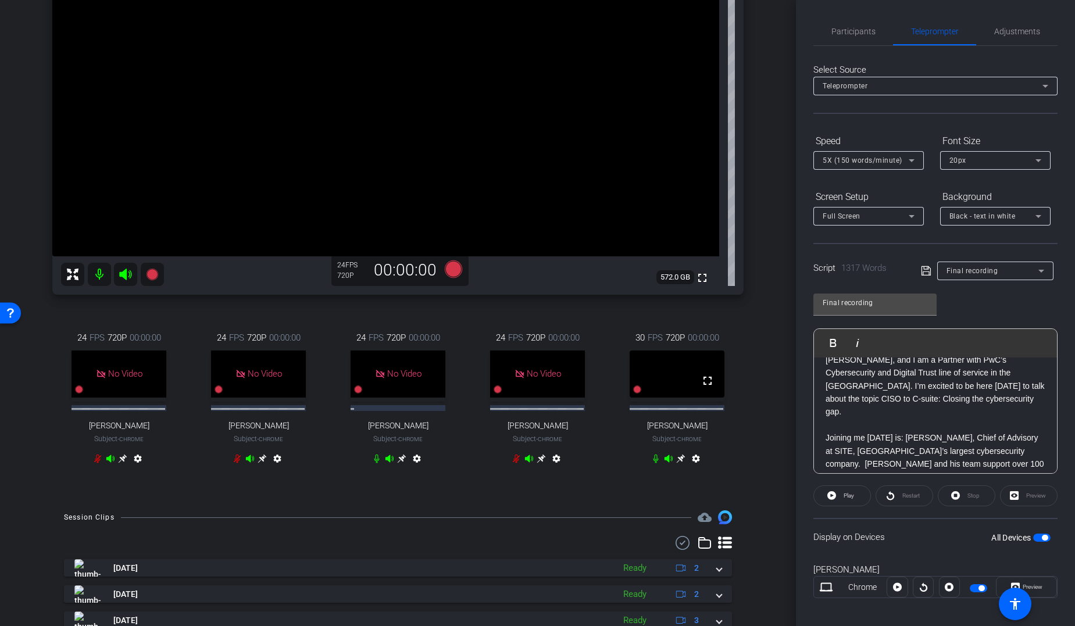
scroll to position [43, 0]
click at [874, 423] on p "Joining me [DATE] is: [PERSON_NAME], Chief of Advisory at SITE, [GEOGRAPHIC_DAT…" at bounding box center [936, 449] width 220 height 65
click at [874, 425] on p "Joining me [DATE] is: [PERSON_NAME], Chief of Advisory at SITE, [GEOGRAPHIC_DAT…" at bounding box center [936, 449] width 220 height 65
click at [874, 422] on p "Joining me today is: Wael Ahmed Fattouh, Chief of Advisory at SIaudi Informatio…" at bounding box center [936, 456] width 220 height 78
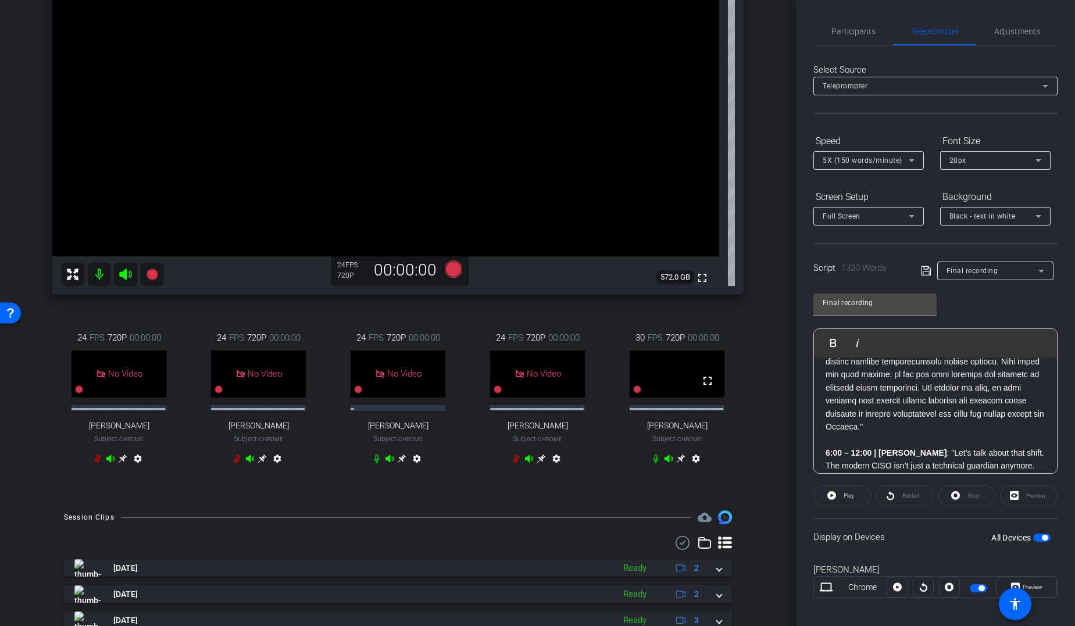
scroll to position [797, 0]
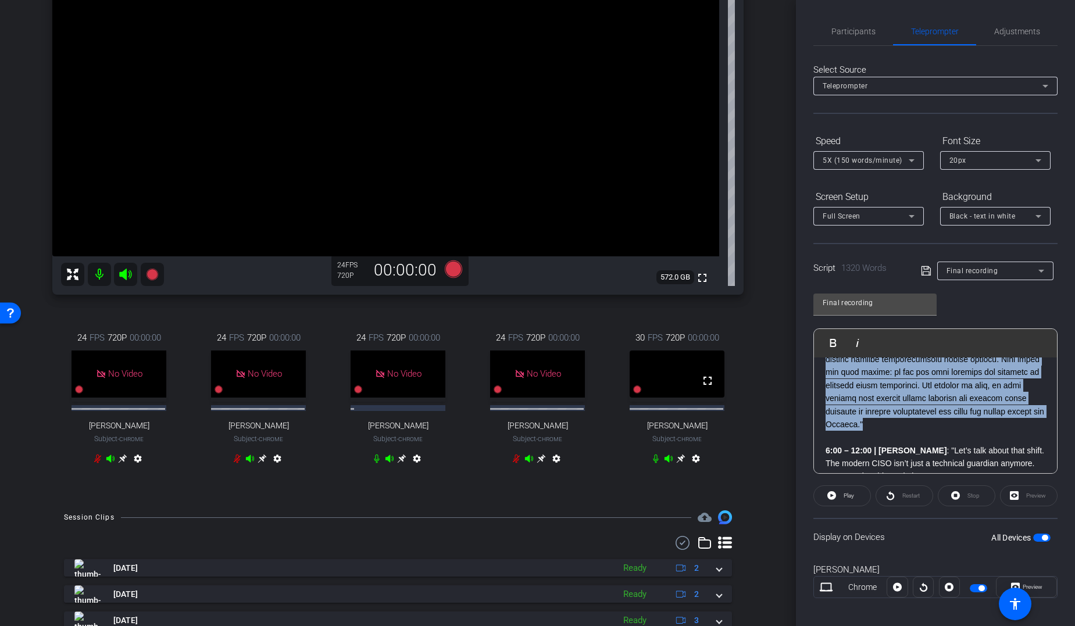
drag, startPoint x: 826, startPoint y: 433, endPoint x: 1023, endPoint y: 415, distance: 197.9
click at [874, 415] on p at bounding box center [936, 294] width 220 height 273
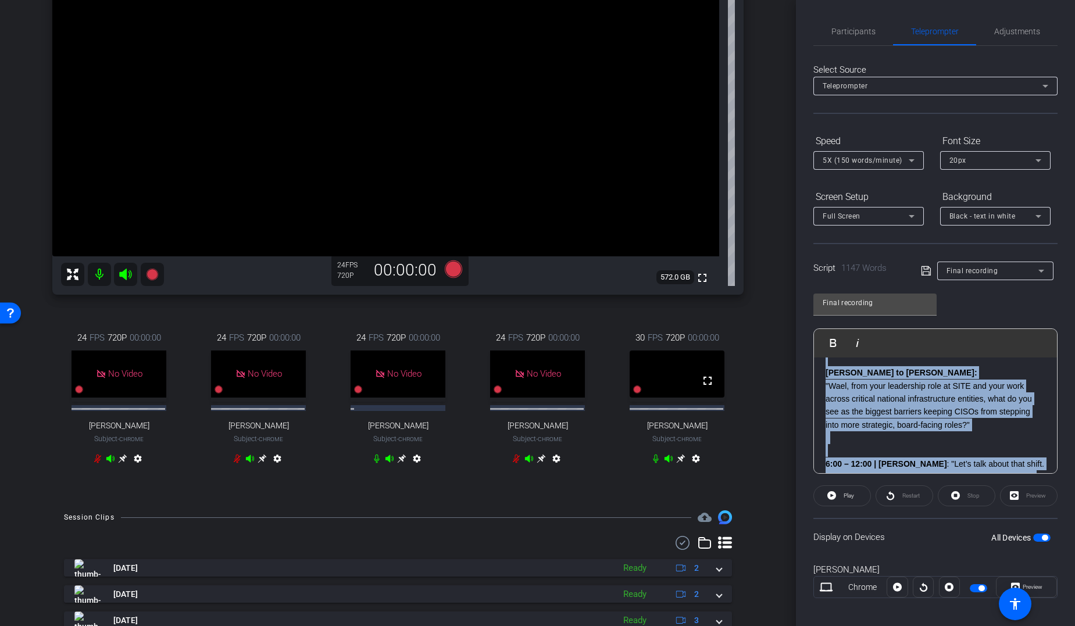
scroll to position [0, 0]
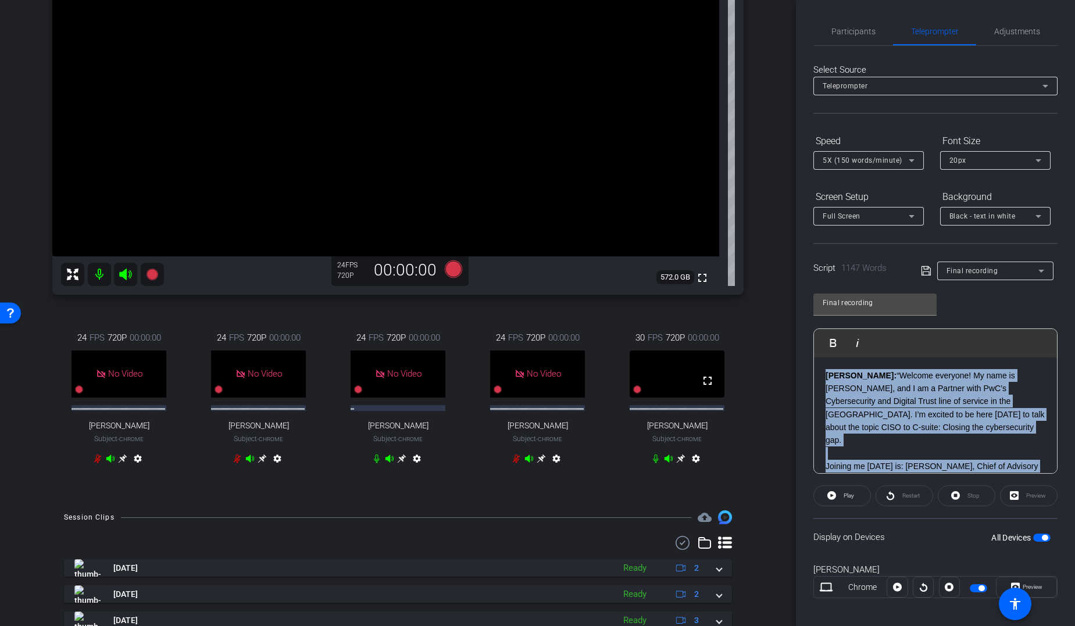
drag, startPoint x: 891, startPoint y: 458, endPoint x: 794, endPoint y: 294, distance: 190.9
click at [794, 294] on div "arrow_back Global Cyber Back to project Send invite account_box grid_on setting…" at bounding box center [537, 313] width 1075 height 626
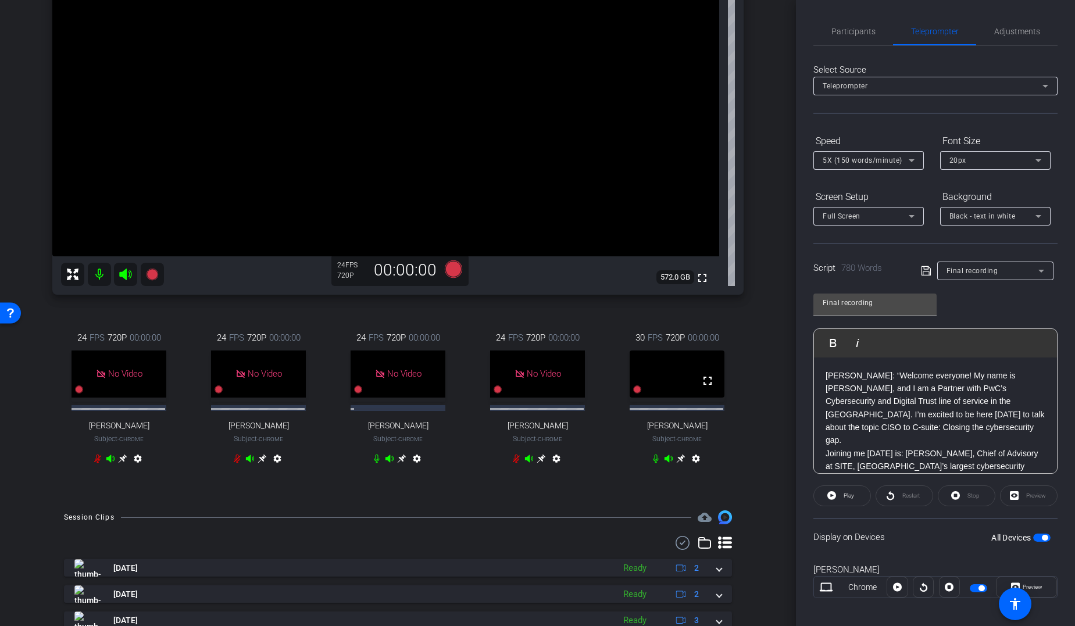
scroll to position [1328, 0]
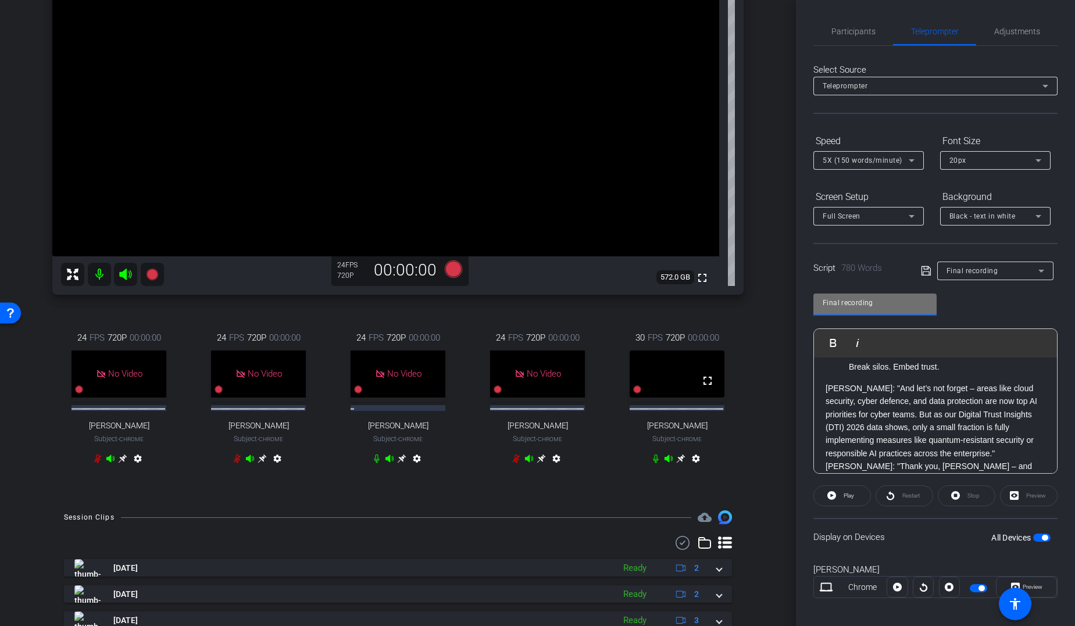
click at [874, 299] on input "Final recording" at bounding box center [875, 303] width 105 height 14
click at [874, 264] on icon at bounding box center [926, 271] width 10 height 14
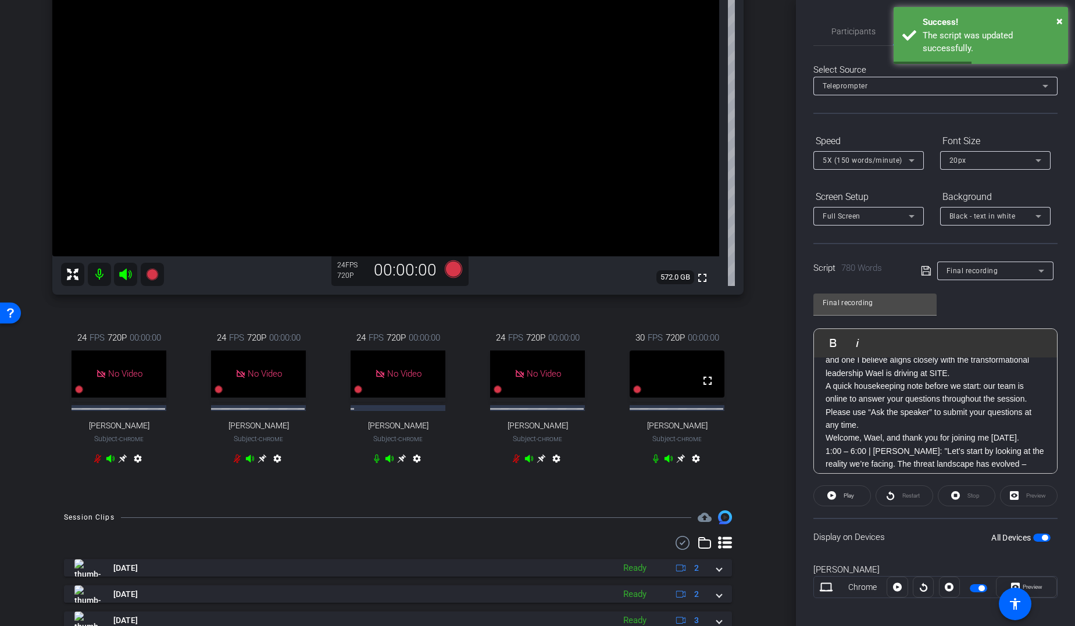
scroll to position [0, 0]
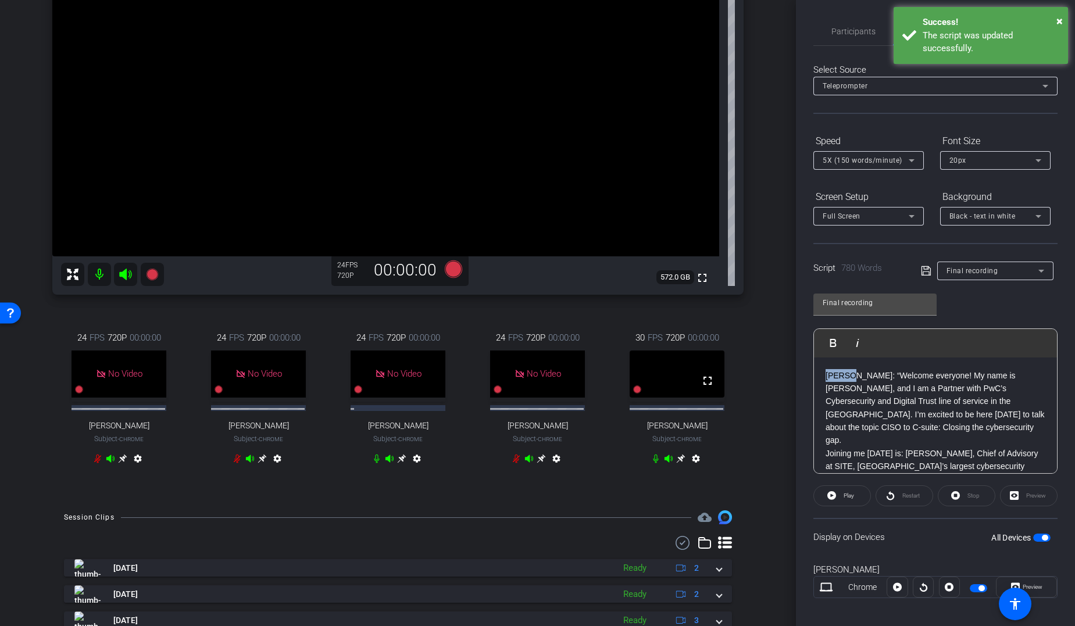
drag, startPoint x: 853, startPoint y: 374, endPoint x: 824, endPoint y: 374, distance: 29.1
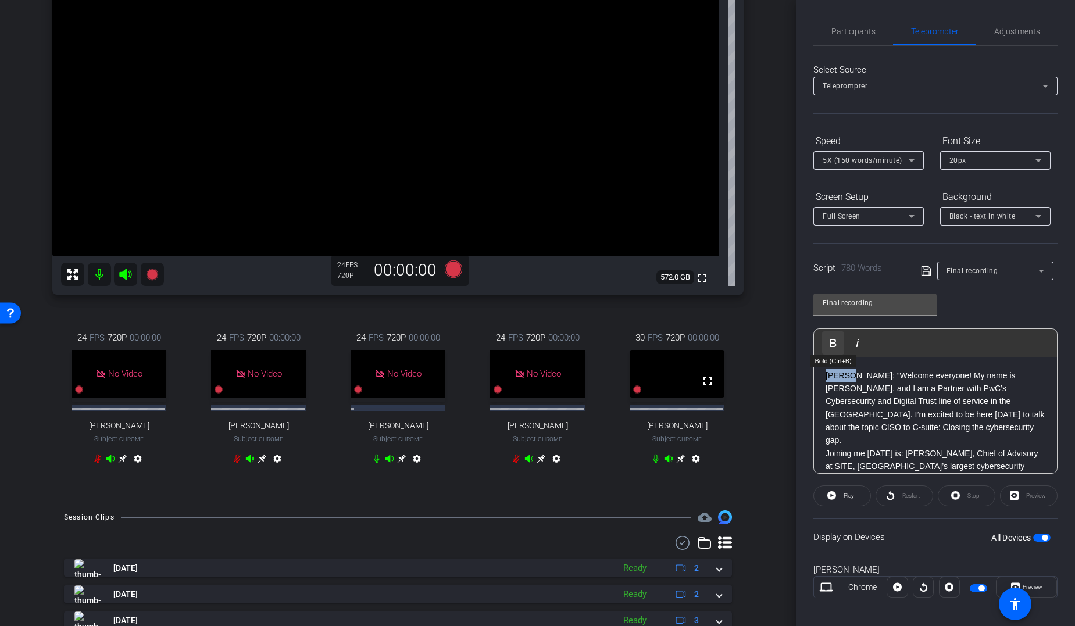
click at [833, 340] on icon "button" at bounding box center [833, 343] width 14 height 14
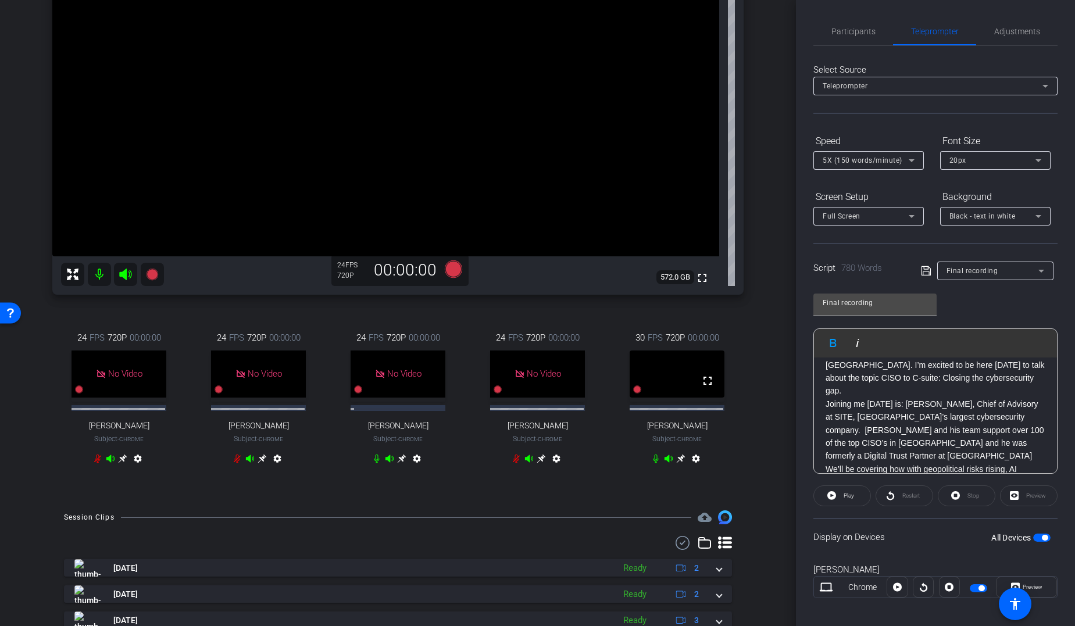
scroll to position [16, 0]
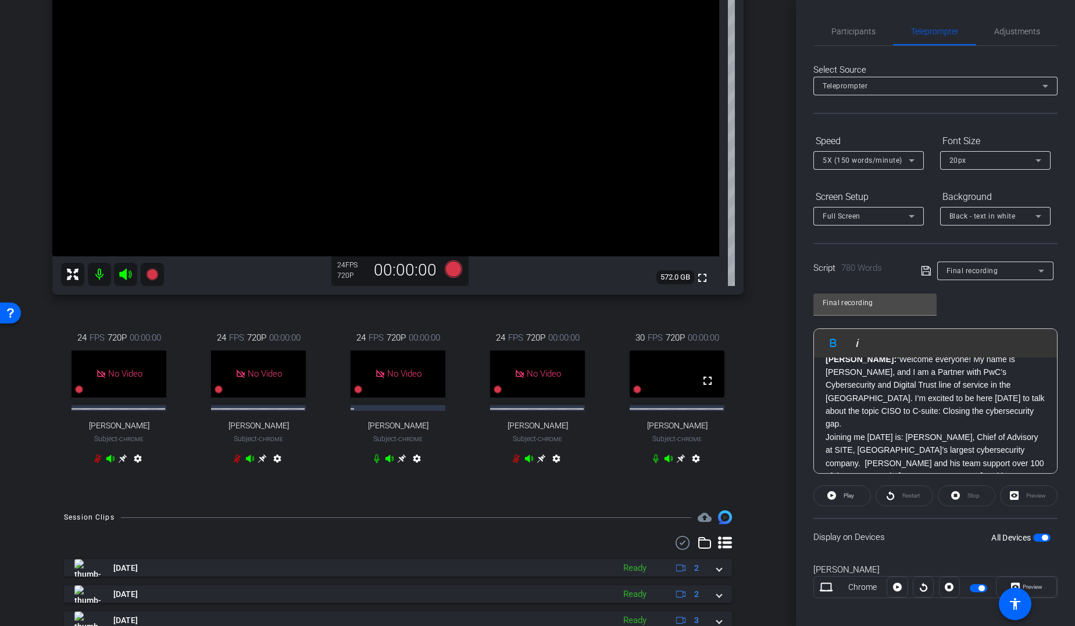
click at [874, 412] on p "Samer: “Welcome everyone! My name is Samer Omar, and I am a Partner with PwC’s …" at bounding box center [936, 392] width 220 height 78
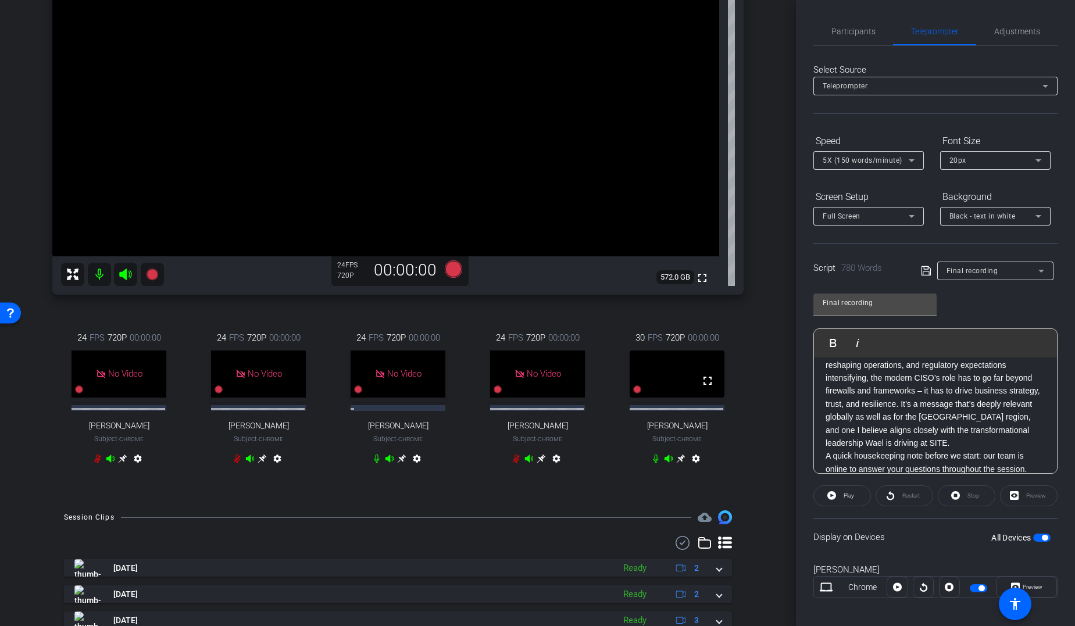
scroll to position [188, 0]
click at [874, 423] on p "We’ll be covering how with geopolitical risks rising, AI reshaping operations, …" at bounding box center [936, 389] width 220 height 104
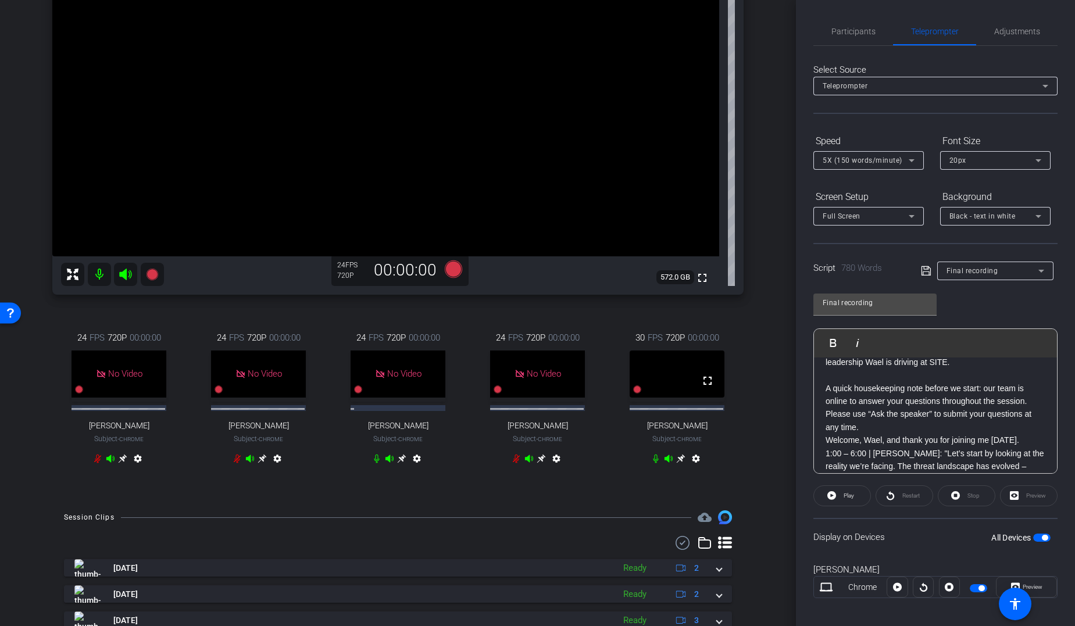
scroll to position [269, 0]
click at [860, 405] on p "A quick housekeeping note before we start: our team is online to answer your qu…" at bounding box center [936, 400] width 220 height 52
click at [874, 419] on p "1:00 – 6:00 | [PERSON_NAME]: "Let’s start by looking at the reality we’re facin…" at bounding box center [936, 407] width 220 height 65
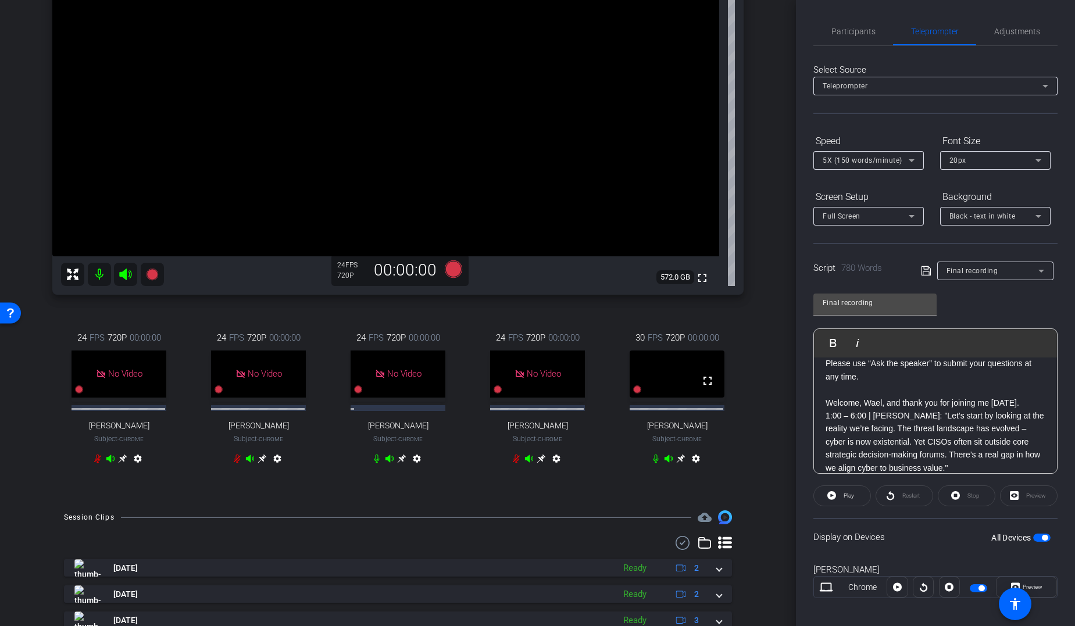
scroll to position [302, 0]
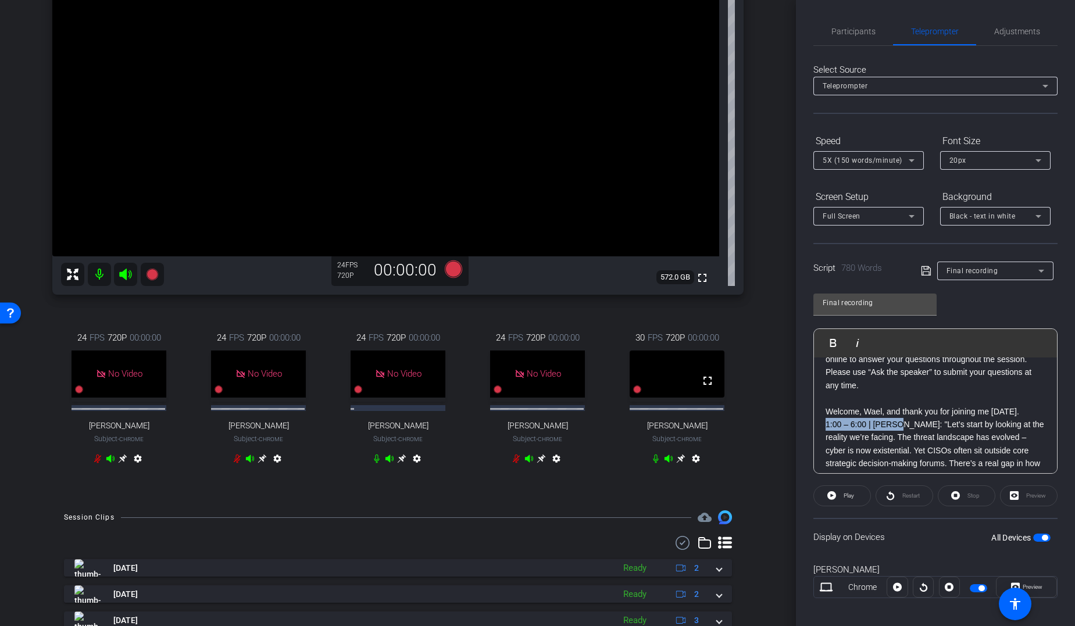
drag, startPoint x: 899, startPoint y: 413, endPoint x: 826, endPoint y: 414, distance: 73.9
click at [826, 418] on p "1:00 – 6:00 | [PERSON_NAME]: "Let’s start by looking at the reality we’re facin…" at bounding box center [936, 450] width 220 height 65
click at [836, 337] on icon "button" at bounding box center [833, 343] width 14 height 14
click at [874, 405] on p "Welcome, Wael, and thank you for joining me [DATE]." at bounding box center [936, 411] width 220 height 13
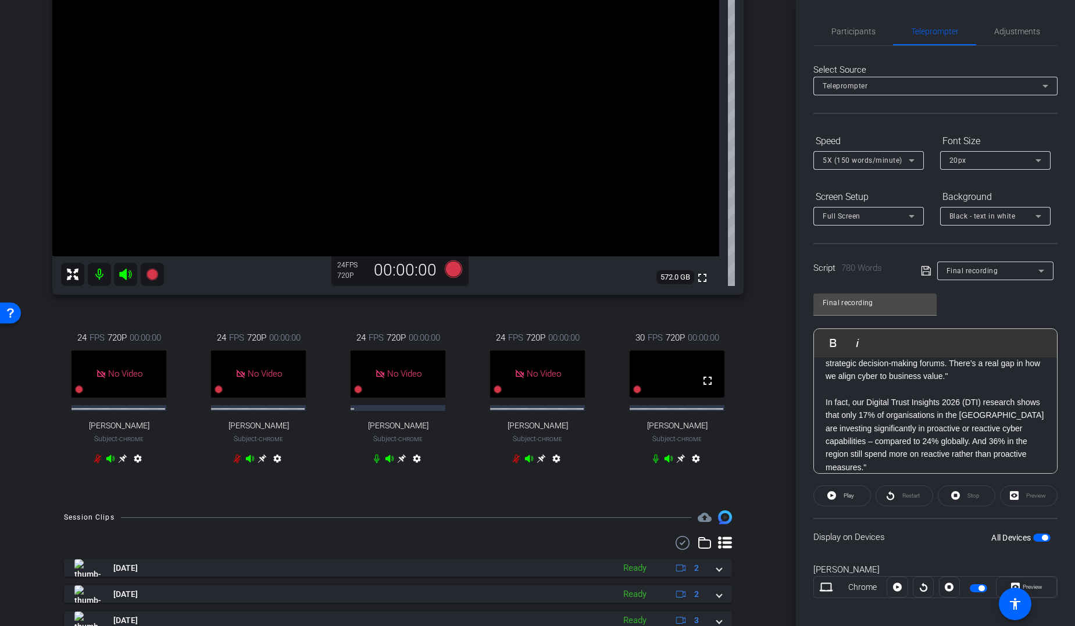
scroll to position [424, 0]
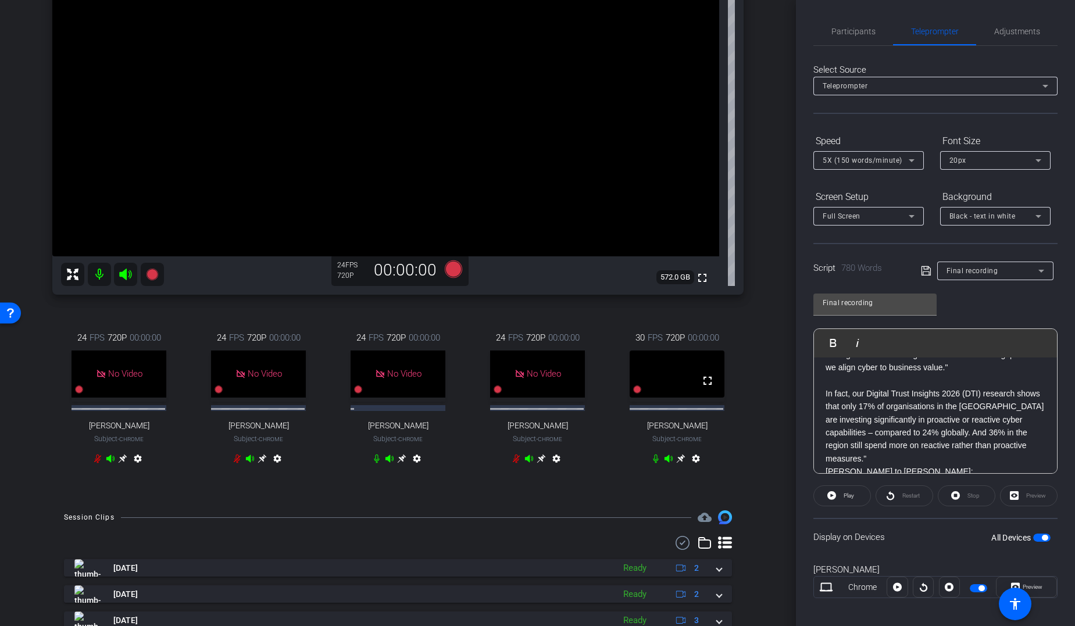
click at [874, 441] on p "In fact, our Digital Trust Insights 2026 (DTI) research shows that only 17% of …" at bounding box center [936, 426] width 220 height 78
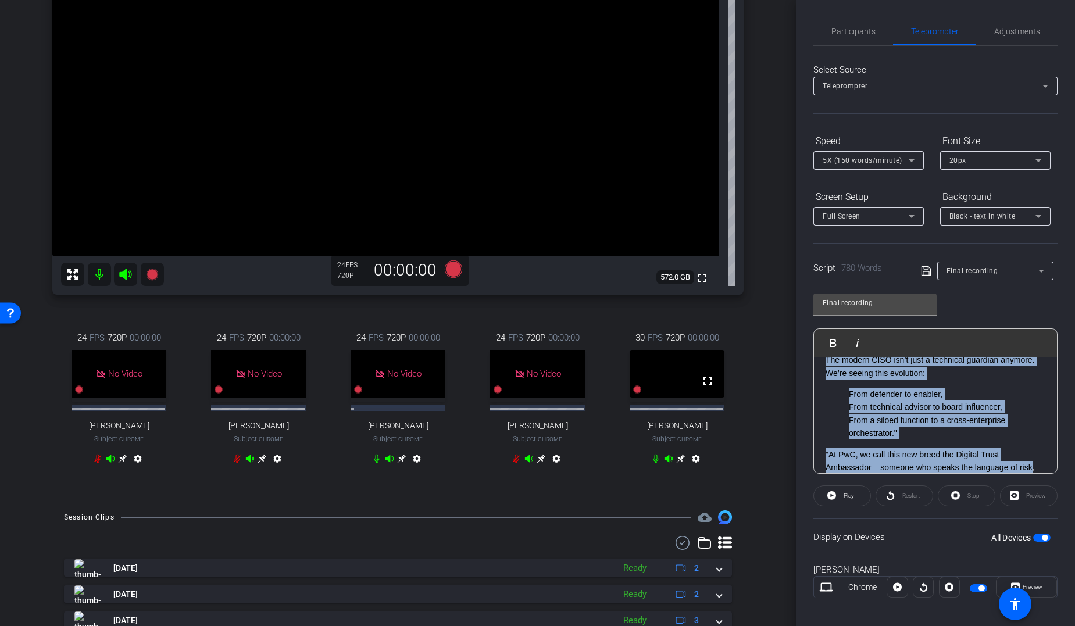
drag, startPoint x: 890, startPoint y: 469, endPoint x: 836, endPoint y: 470, distance: 54.1
click at [836, 470] on div "Samer: “Welcome everyone! My name is Samer Omar, and I am a Partner with PwC’s …" at bounding box center [935, 490] width 243 height 1547
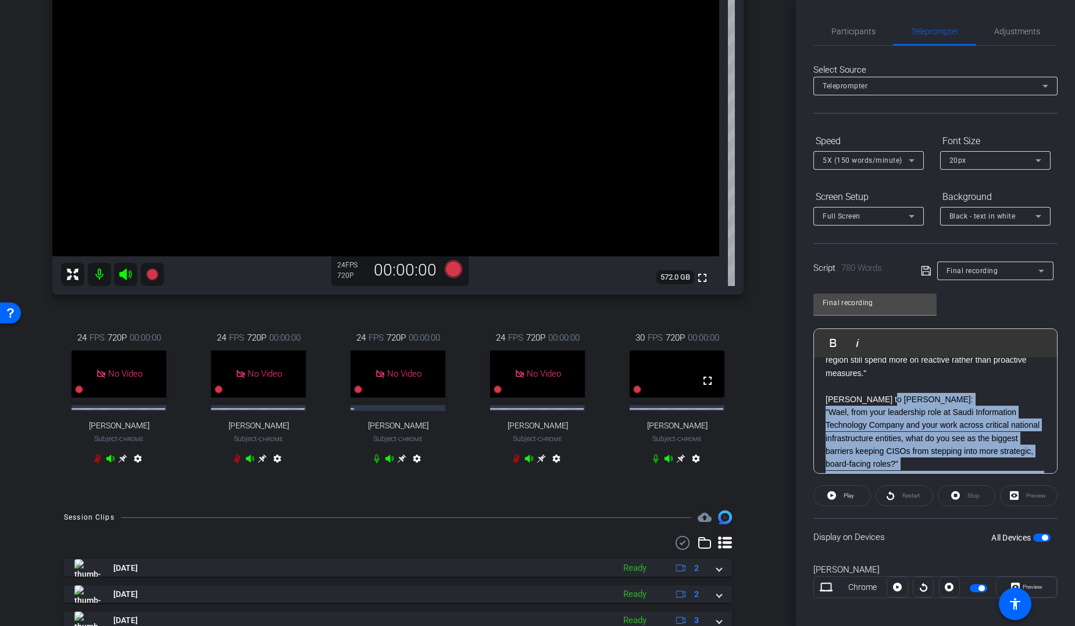
scroll to position [501, 0]
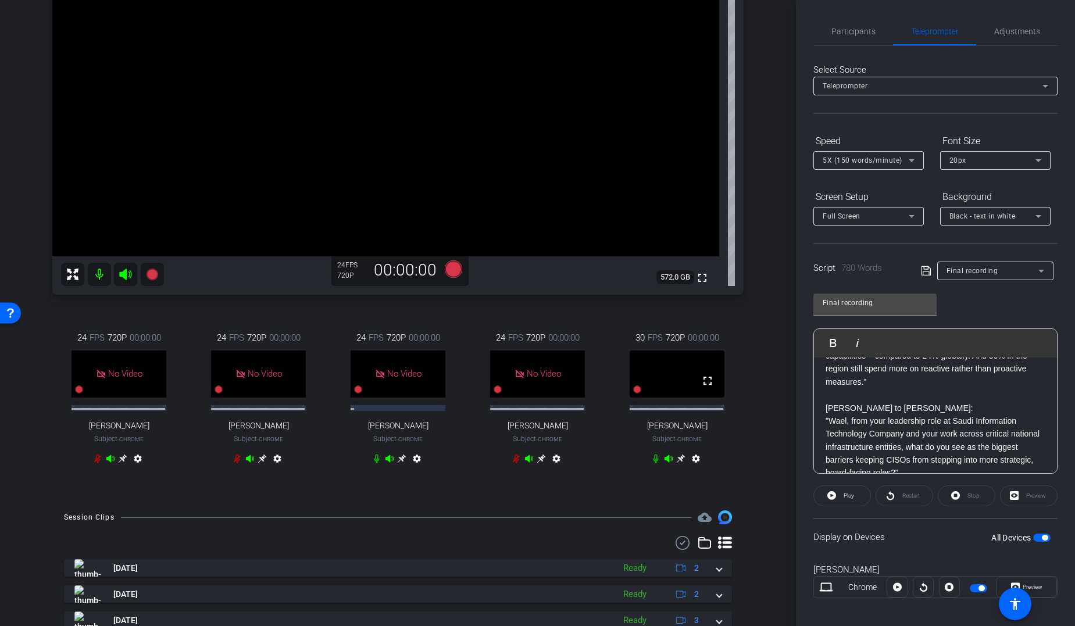
click at [874, 402] on p "[PERSON_NAME] to [PERSON_NAME]:" at bounding box center [936, 408] width 220 height 13
drag, startPoint x: 889, startPoint y: 394, endPoint x: 827, endPoint y: 393, distance: 61.6
click at [827, 402] on p "[PERSON_NAME] to [PERSON_NAME]:" at bounding box center [936, 408] width 220 height 13
click at [833, 338] on icon "button" at bounding box center [833, 343] width 14 height 14
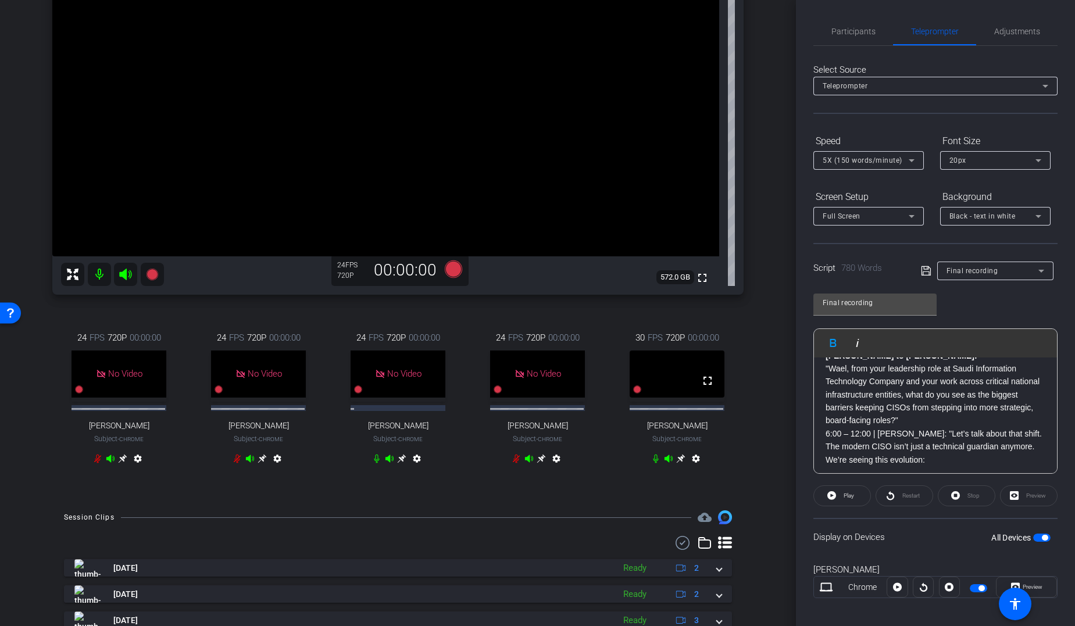
scroll to position [571, 0]
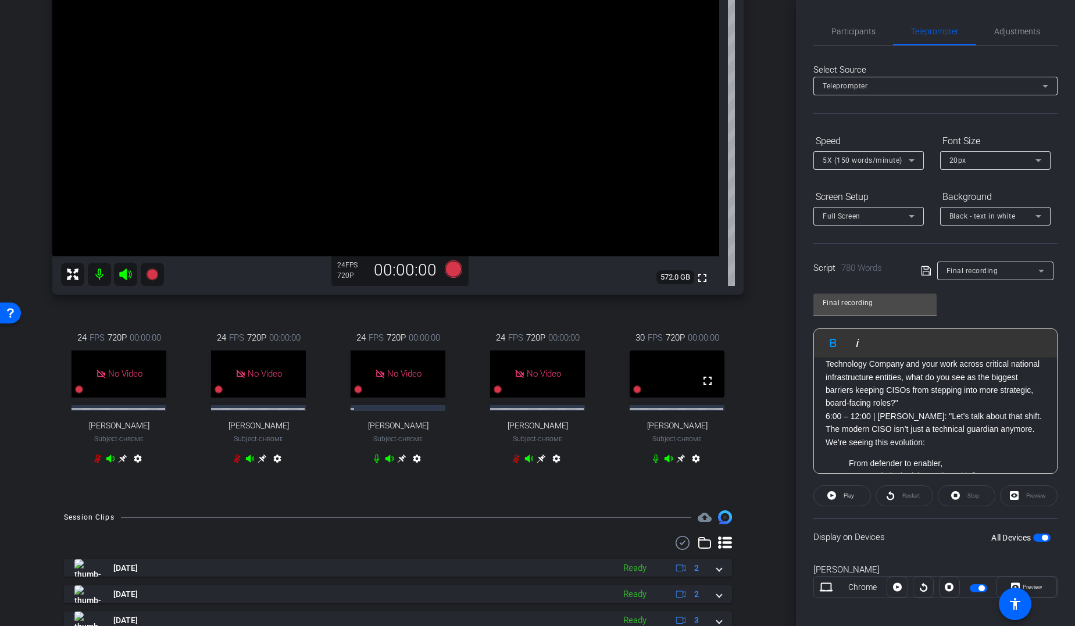
click at [874, 390] on p ""Wael, from your leadership role at Saudi Information Technology Company and yo…" at bounding box center [936, 377] width 220 height 65
drag, startPoint x: 906, startPoint y: 401, endPoint x: 825, endPoint y: 404, distance: 81.4
click at [825, 404] on div "Samer: “Welcome everyone! My name is Samer Omar, and I am a Partner with PwC’s …" at bounding box center [935, 553] width 243 height 1559
click at [834, 344] on icon "button" at bounding box center [833, 343] width 14 height 14
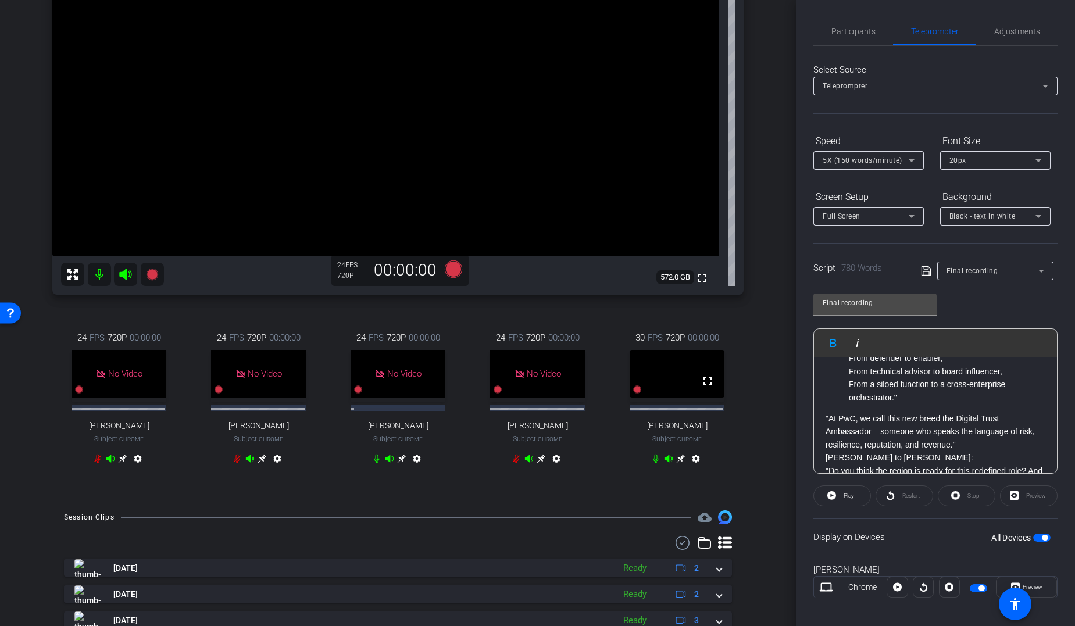
scroll to position [706, 0]
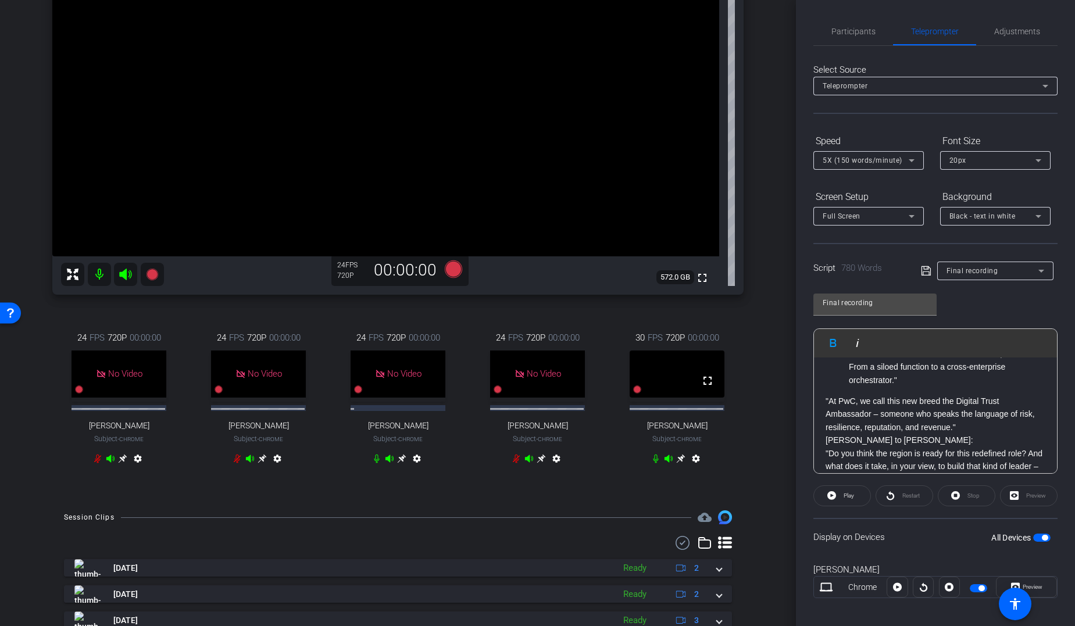
click at [874, 411] on p ""At PwC, we call this new breed the Digital Trust Ambassador – someone who spea…" at bounding box center [936, 414] width 220 height 39
drag, startPoint x: 893, startPoint y: 440, endPoint x: 826, endPoint y: 439, distance: 66.9
click at [826, 447] on p "[PERSON_NAME] to [PERSON_NAME]:" at bounding box center [936, 453] width 220 height 13
click at [834, 342] on icon "button" at bounding box center [833, 343] width 6 height 8
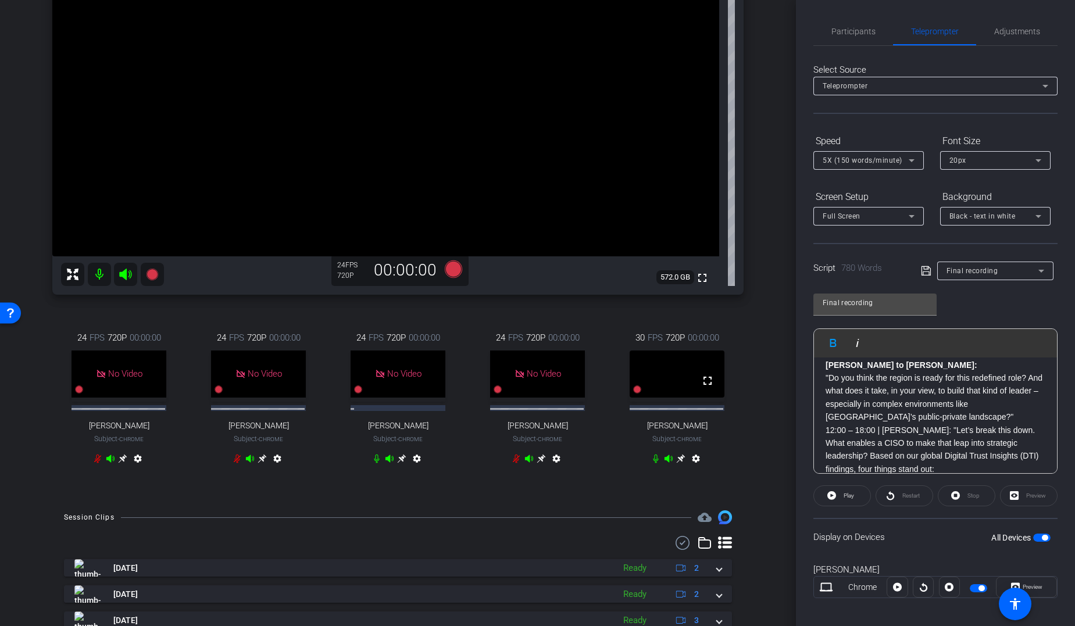
click at [874, 404] on p ""Do you think the region is ready for this redefined role? And what does it tak…" at bounding box center [936, 398] width 220 height 52
drag, startPoint x: 909, startPoint y: 430, endPoint x: 826, endPoint y: 429, distance: 82.6
click at [826, 437] on p "12:00 – 18:00 | [PERSON_NAME]: "Let’s break this down. What enables a CISO to m…" at bounding box center [936, 463] width 220 height 52
click at [829, 345] on icon "button" at bounding box center [833, 343] width 14 height 14
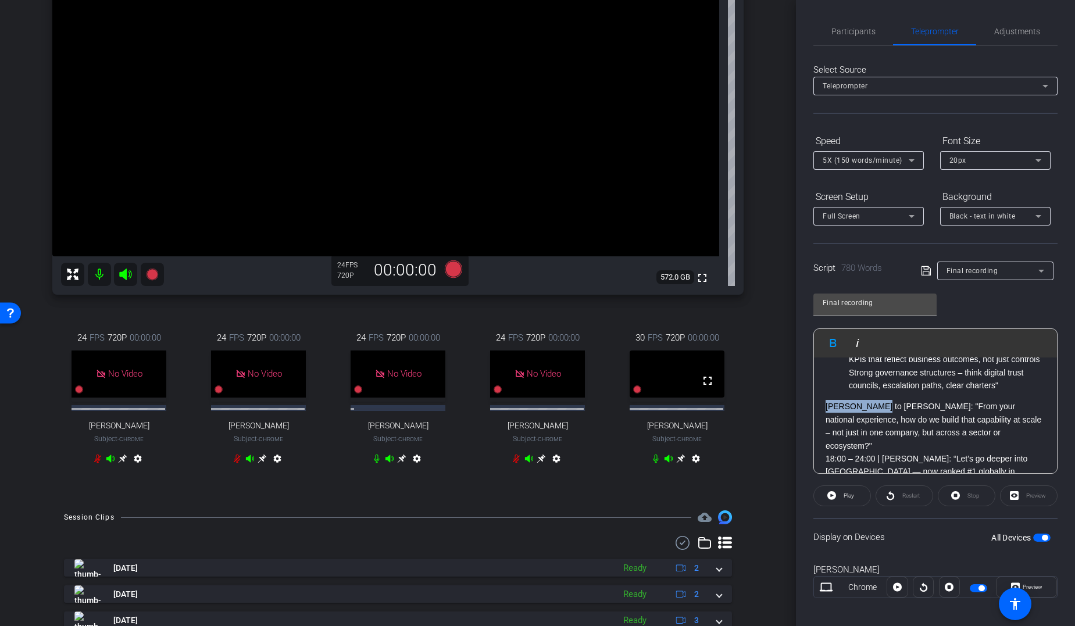
drag, startPoint x: 880, startPoint y: 407, endPoint x: 824, endPoint y: 404, distance: 56.5
click at [824, 404] on div "Samer: “Welcome everyone! My name is Samer Omar, and I am a Partner with PwC’s …" at bounding box center [935, 186] width 243 height 1586
click at [833, 345] on icon "button" at bounding box center [833, 343] width 14 height 14
click at [874, 432] on p "Samer to Wael : "From your national experience, how do we build that capability…" at bounding box center [936, 426] width 220 height 52
drag, startPoint x: 911, startPoint y: 459, endPoint x: 827, endPoint y: 458, distance: 83.2
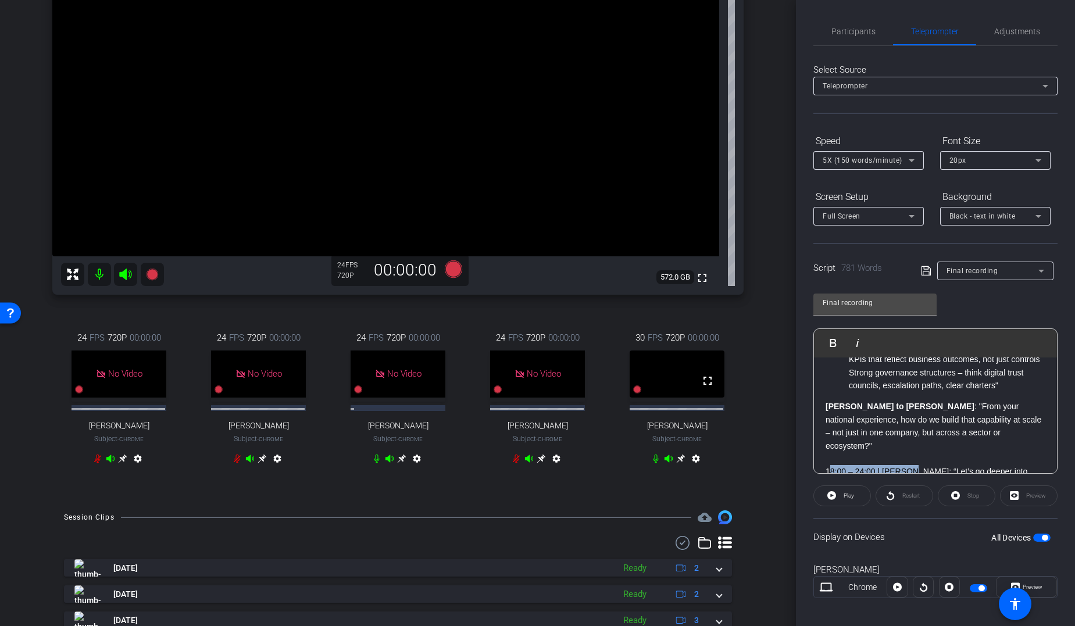
click at [827, 465] on p "18:00 – 24:00 | [PERSON_NAME]: “Let’s go deeper into [GEOGRAPHIC_DATA] — now ra…" at bounding box center [936, 497] width 220 height 65
click at [833, 342] on icon "button" at bounding box center [833, 343] width 6 height 8
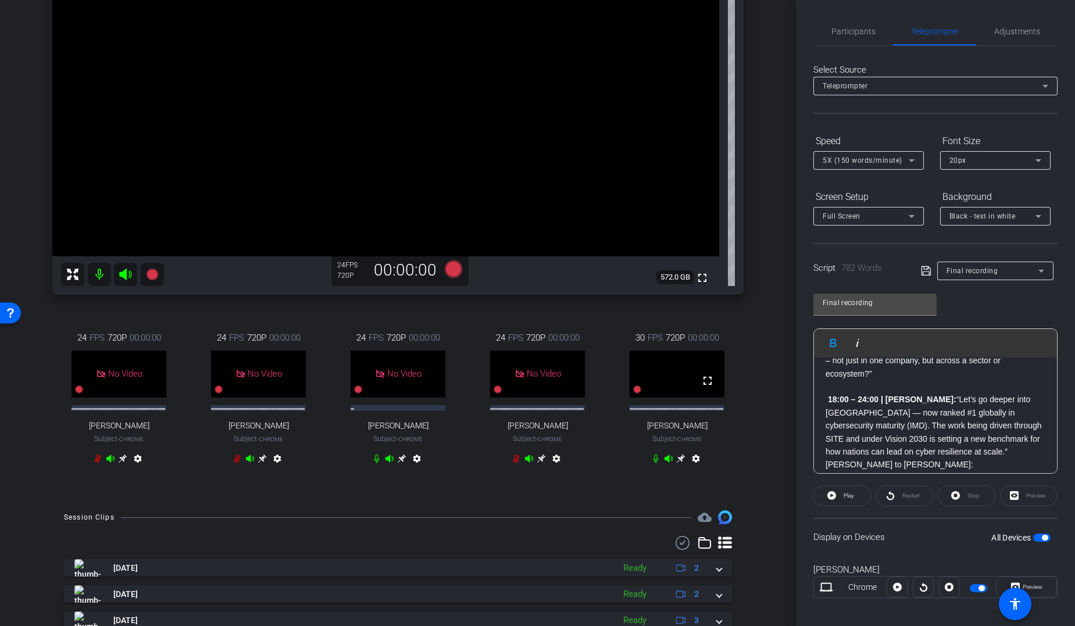
scroll to position [1027, 0]
click at [874, 450] on p "18:00 – 24:00 | Samer: “Let’s go deeper into Saudi Arabia — now ranked #1 globa…" at bounding box center [936, 434] width 220 height 65
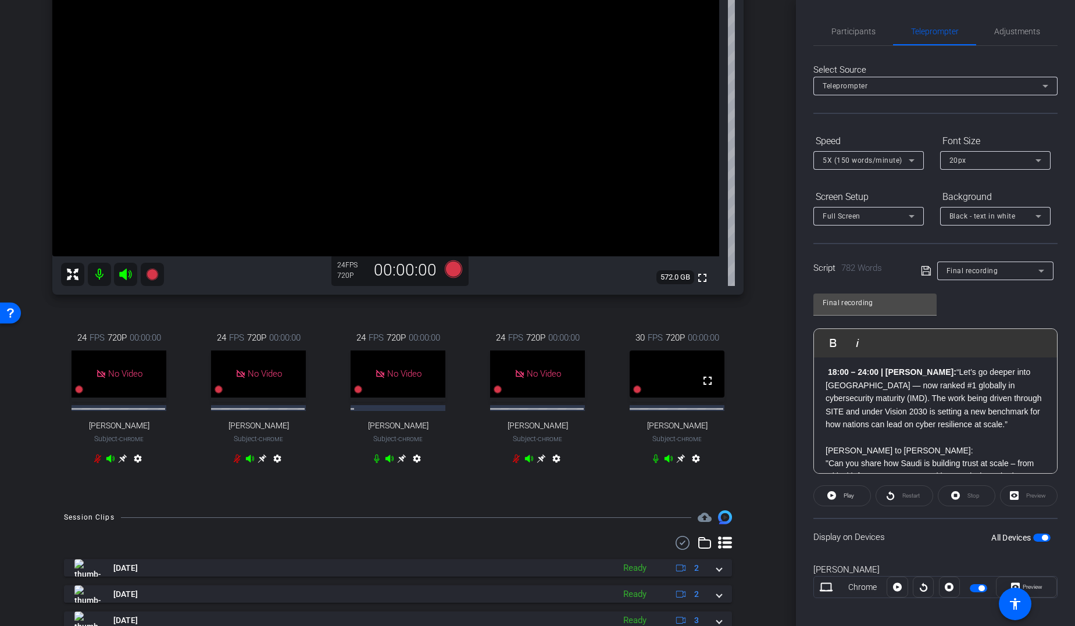
scroll to position [1073, 0]
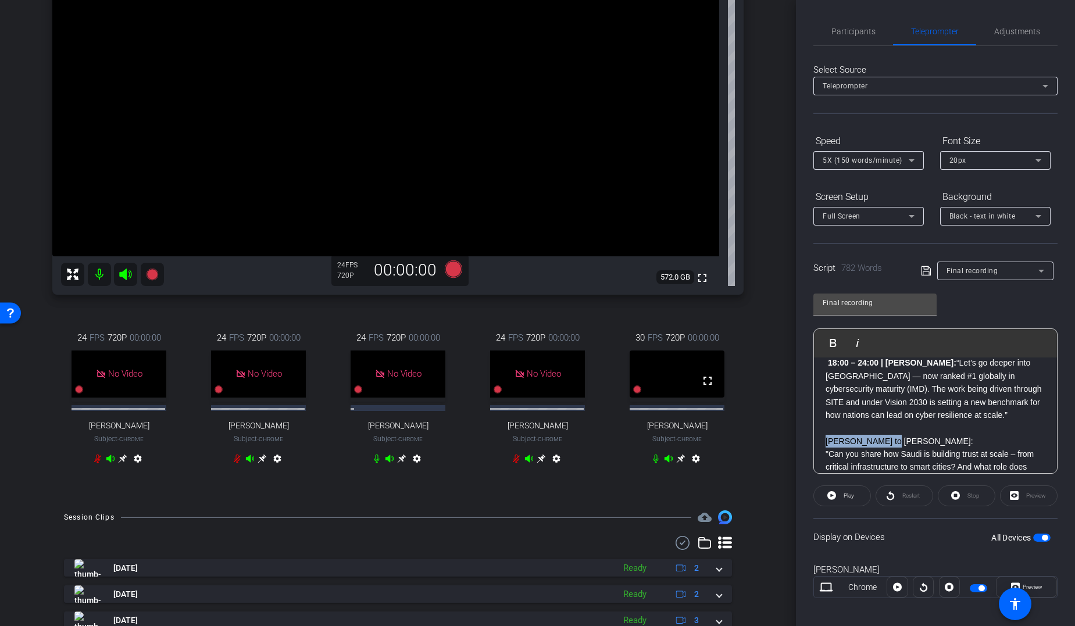
drag, startPoint x: 887, startPoint y: 426, endPoint x: 825, endPoint y: 433, distance: 62.0
click at [825, 433] on div "Samer: “Welcome everyone! My name is Samer Omar, and I am a Partner with PwC’s …" at bounding box center [935, 90] width 243 height 1612
click at [833, 348] on icon "button" at bounding box center [833, 343] width 14 height 14
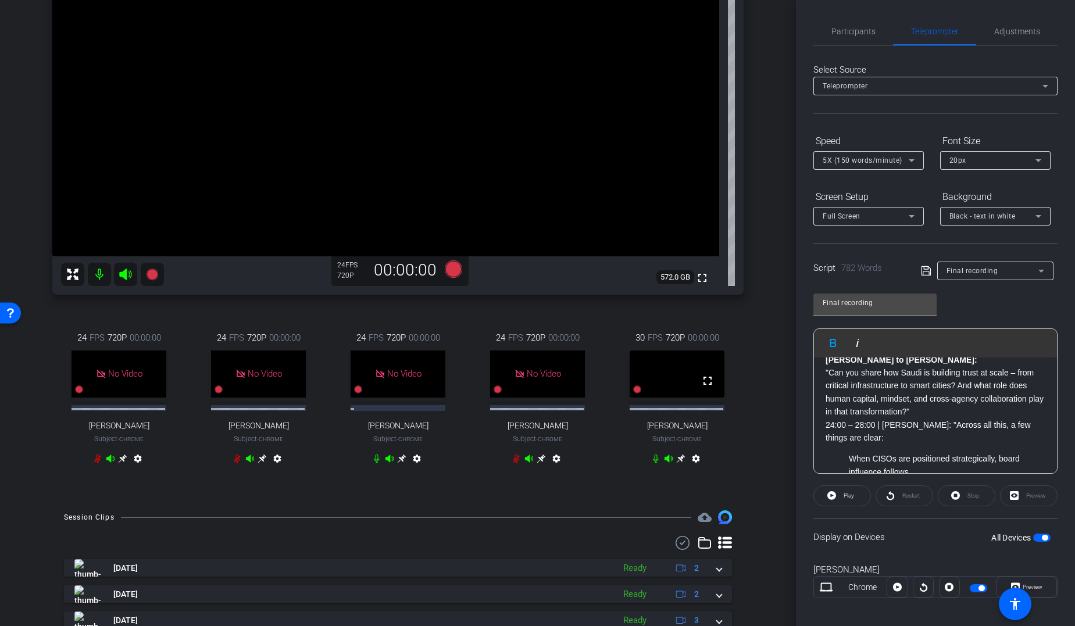
scroll to position [1164, 0]
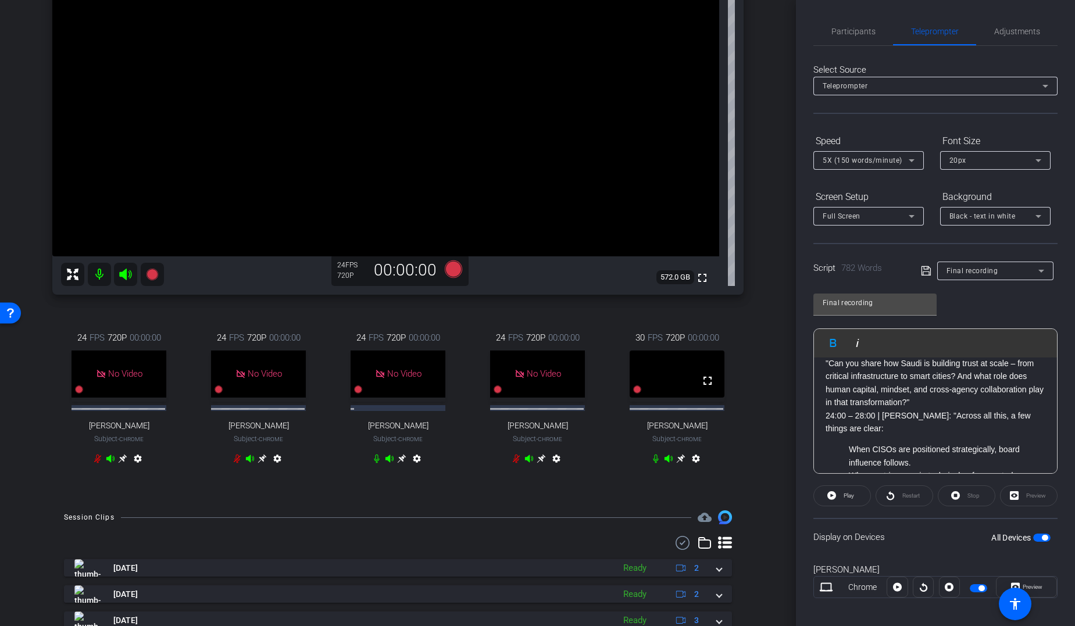
click at [874, 387] on p ""Can you share how Saudi is building trust at scale – from critical infrastruct…" at bounding box center [936, 383] width 220 height 52
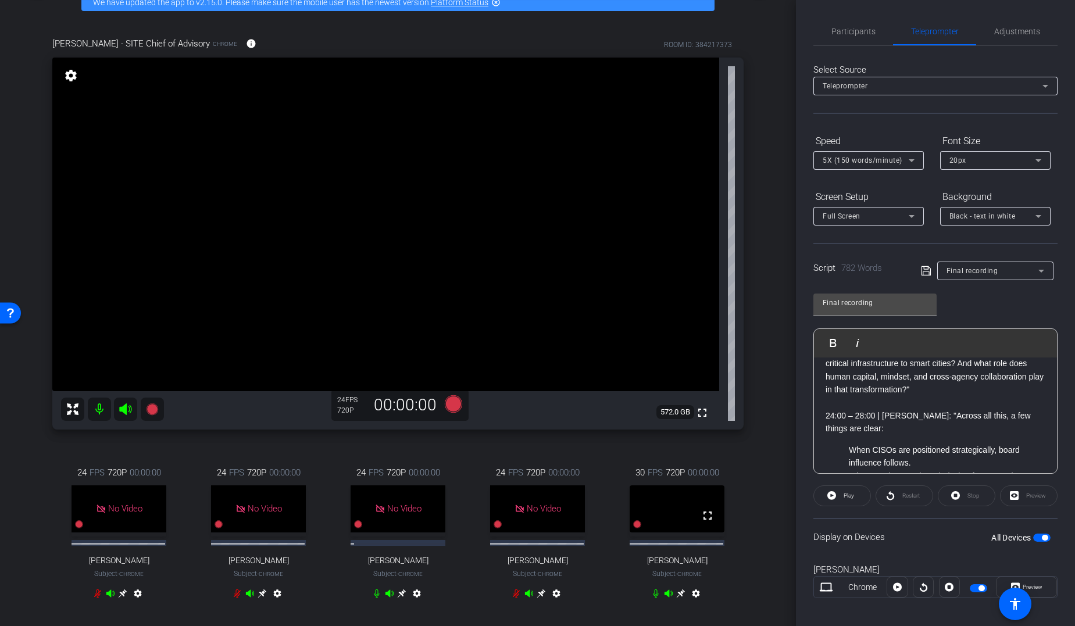
scroll to position [59, 0]
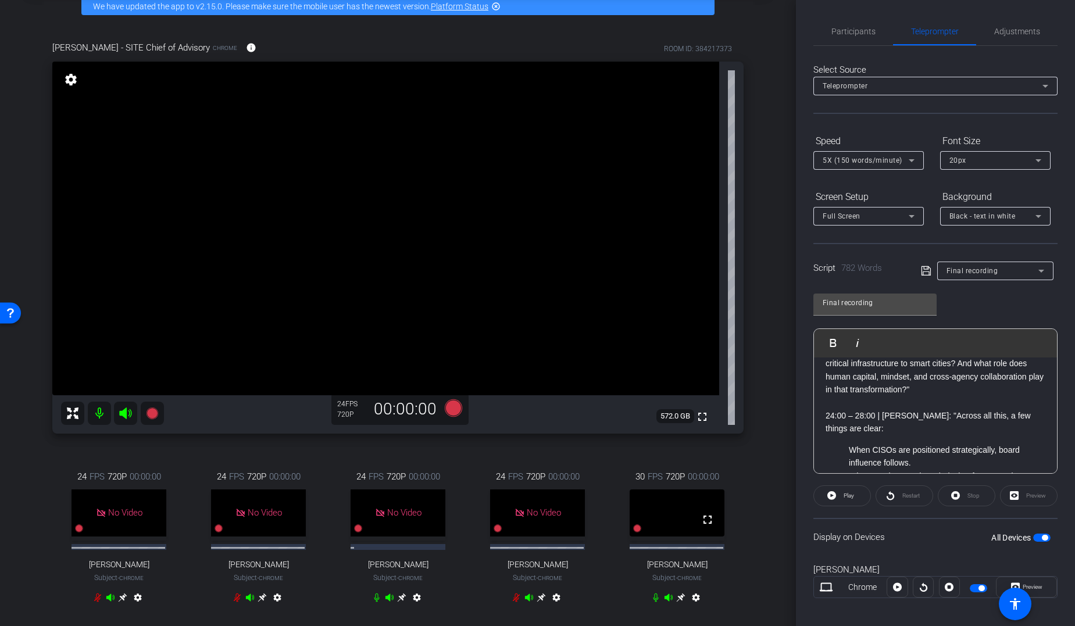
click at [677, 484] on icon at bounding box center [681, 598] width 9 height 9
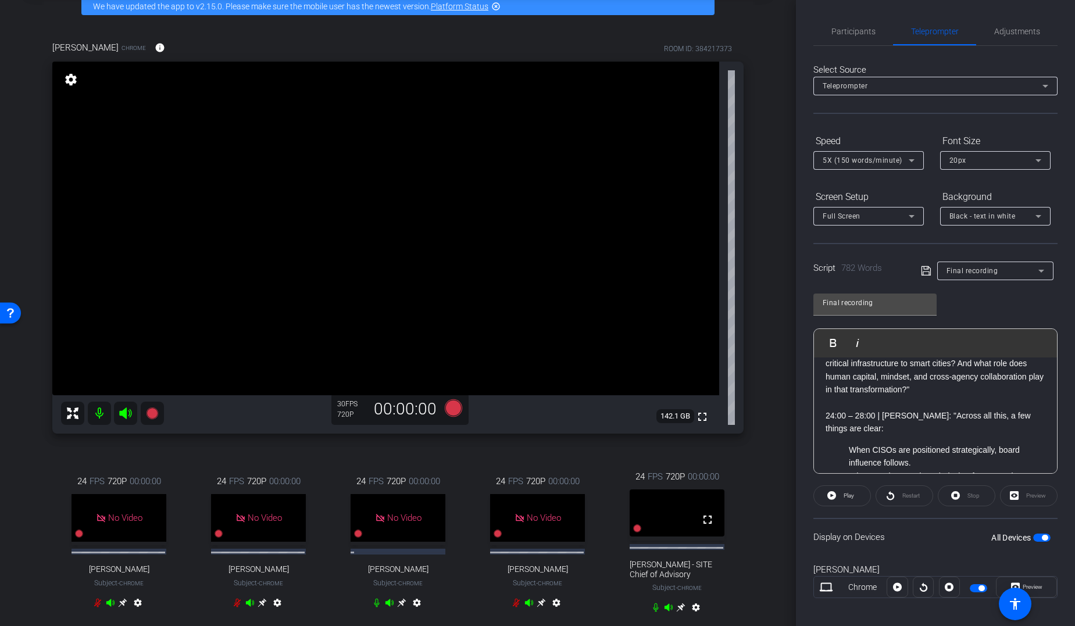
click at [676, 484] on icon at bounding box center [680, 607] width 9 height 9
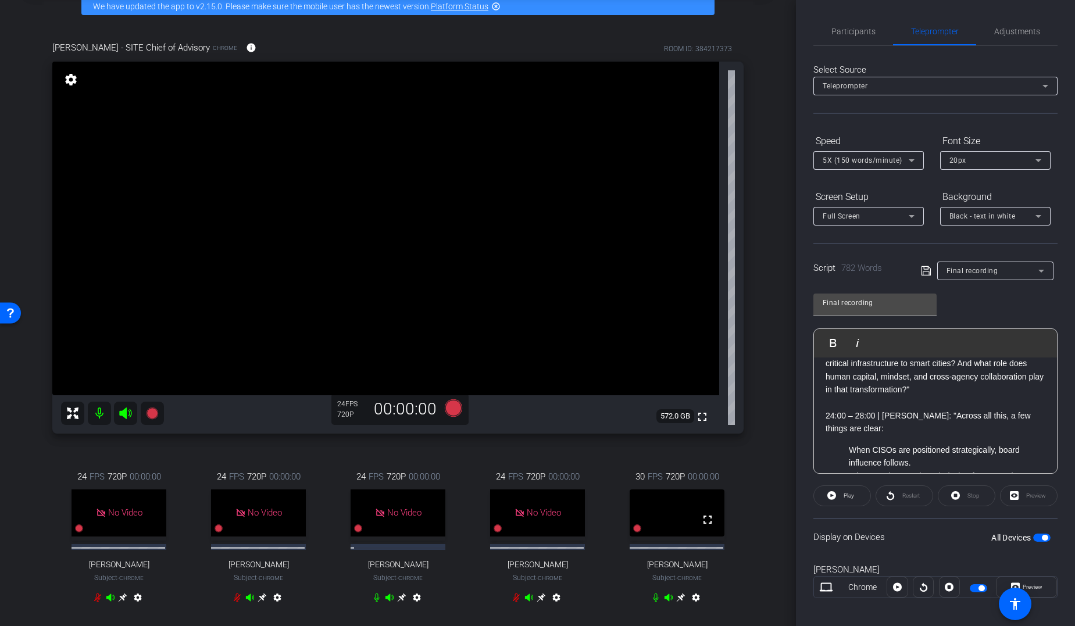
click at [70, 77] on mat-icon "settings" at bounding box center [71, 80] width 16 height 14
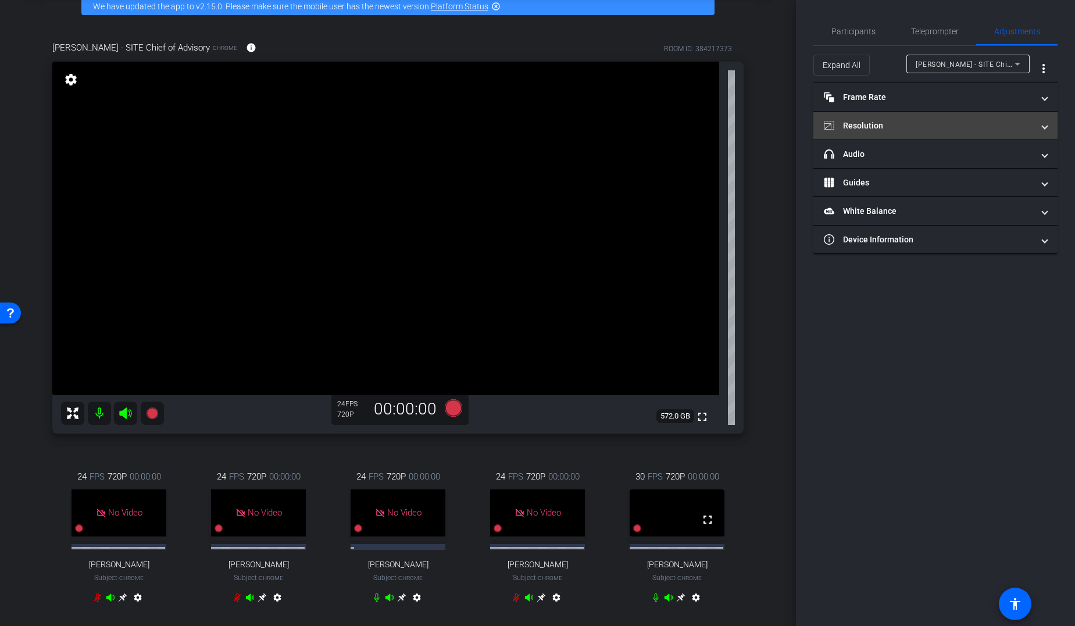
click at [874, 125] on mat-panel-title "Resolution" at bounding box center [928, 126] width 209 height 12
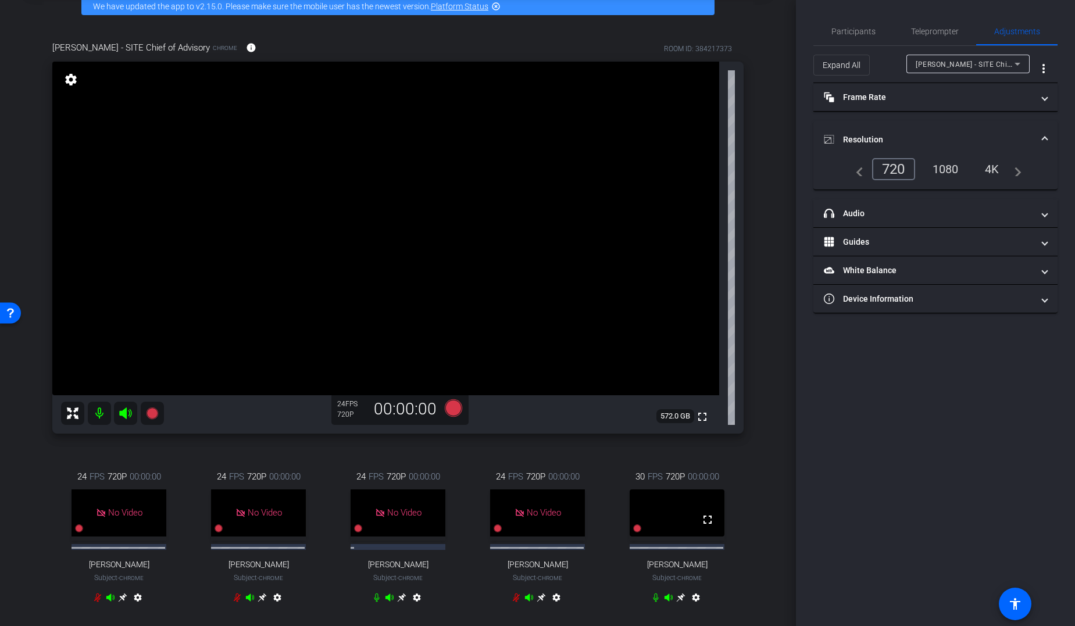
click at [874, 166] on div "1080" at bounding box center [946, 169] width 44 height 20
click at [874, 98] on mat-panel-title "Frame Rate Frame Rate" at bounding box center [928, 97] width 209 height 12
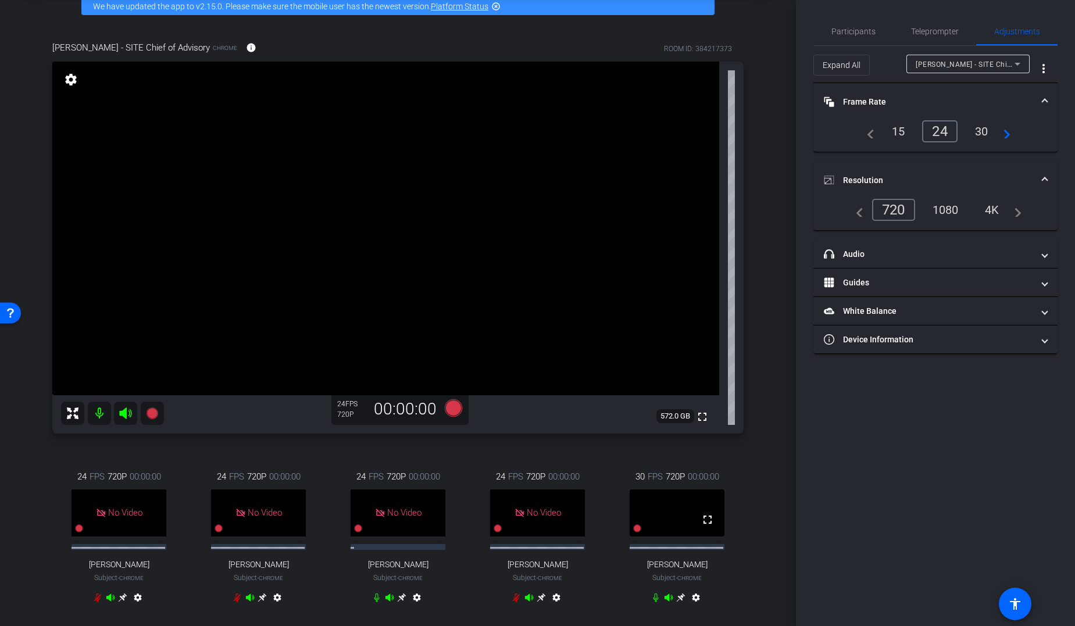
click at [874, 128] on div "30" at bounding box center [981, 132] width 31 height 20
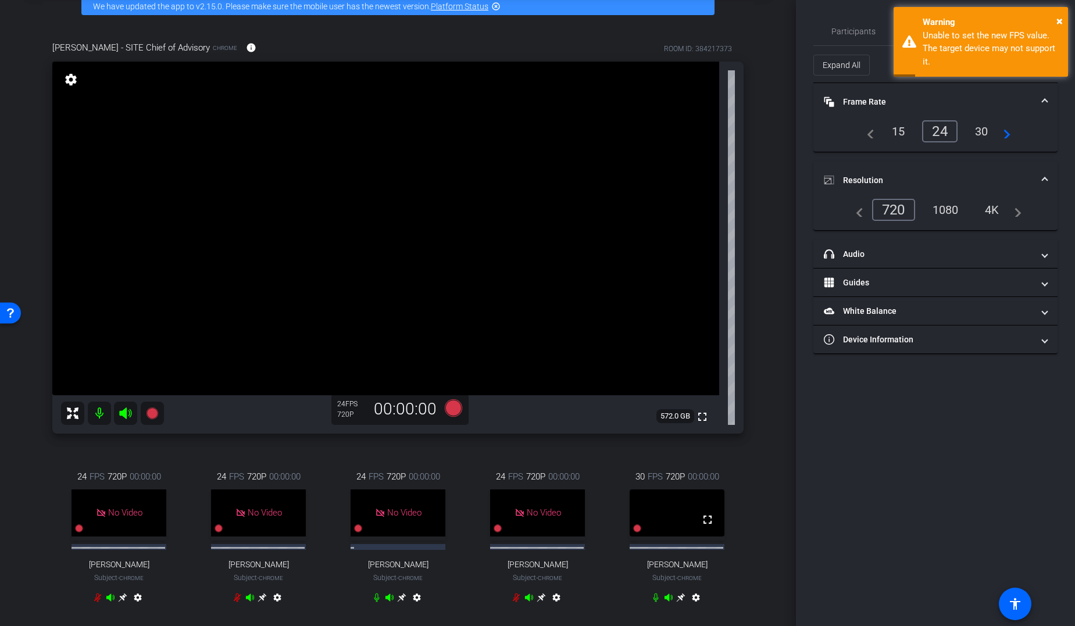
click at [676, 484] on icon at bounding box center [680, 597] width 9 height 9
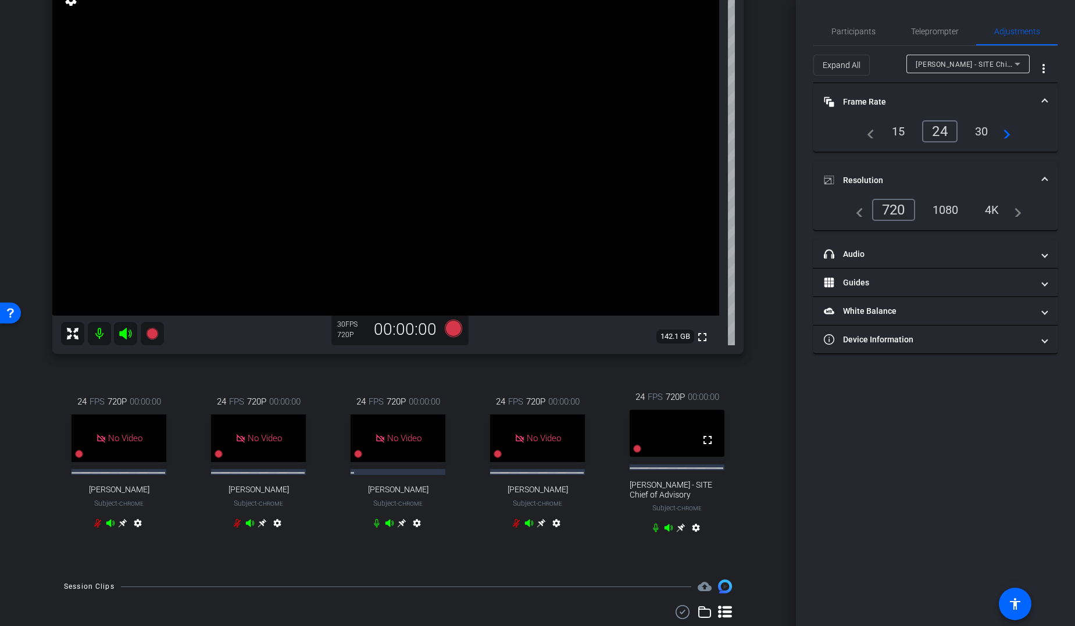
scroll to position [117, 0]
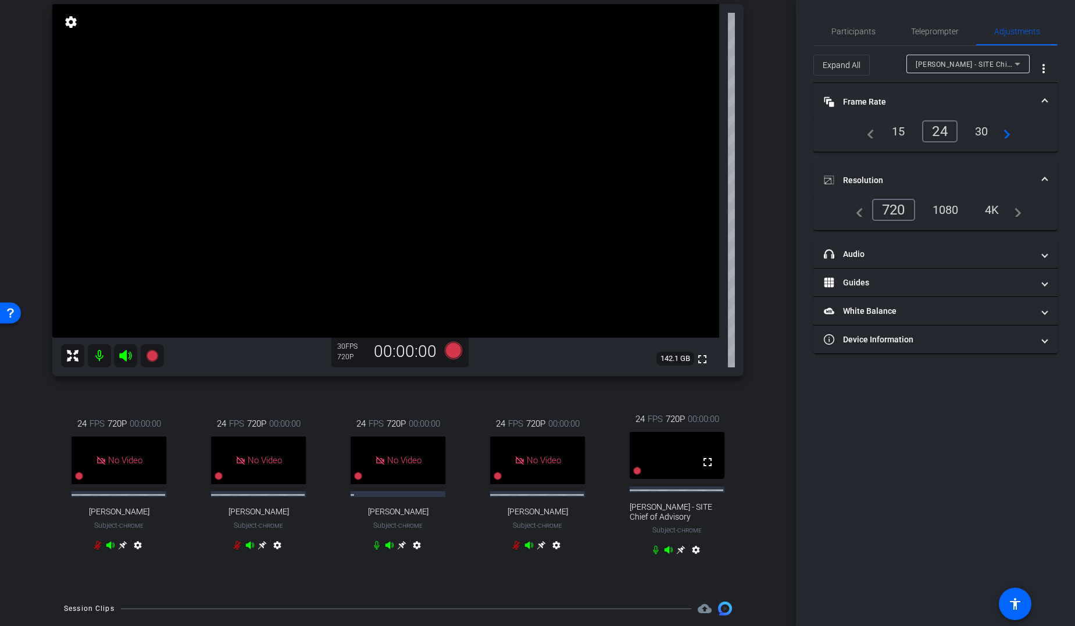
click at [434, 351] on div "00:00:00" at bounding box center [405, 352] width 78 height 20
click at [451, 352] on icon at bounding box center [452, 349] width 17 height 17
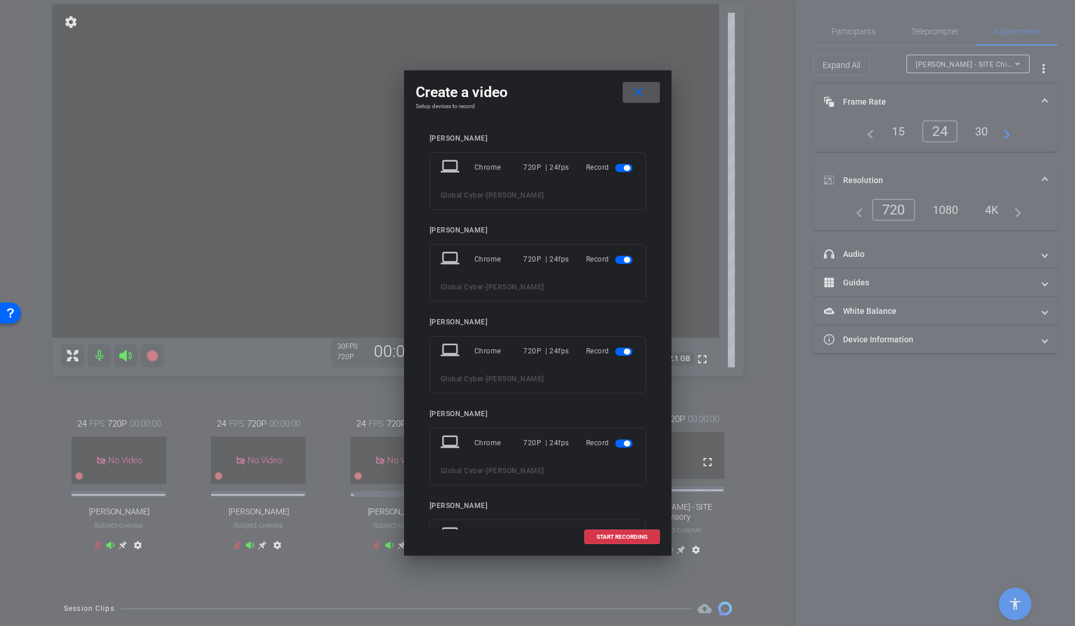
click at [624, 170] on span "button" at bounding box center [627, 168] width 6 height 6
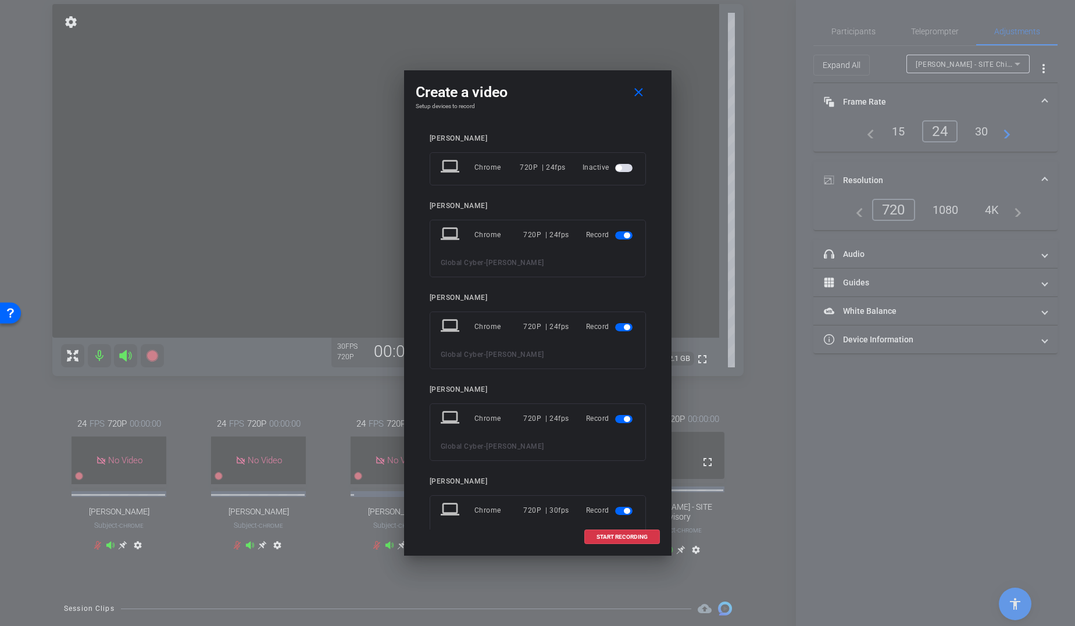
click at [624, 235] on span "button" at bounding box center [627, 236] width 6 height 6
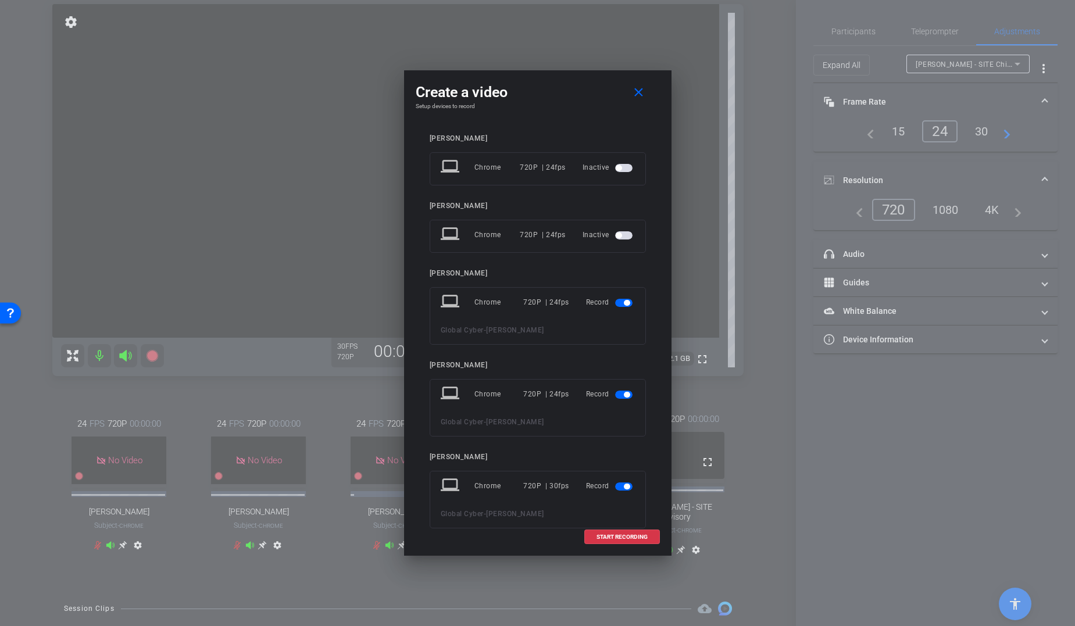
click at [617, 302] on span "button" at bounding box center [623, 303] width 17 height 8
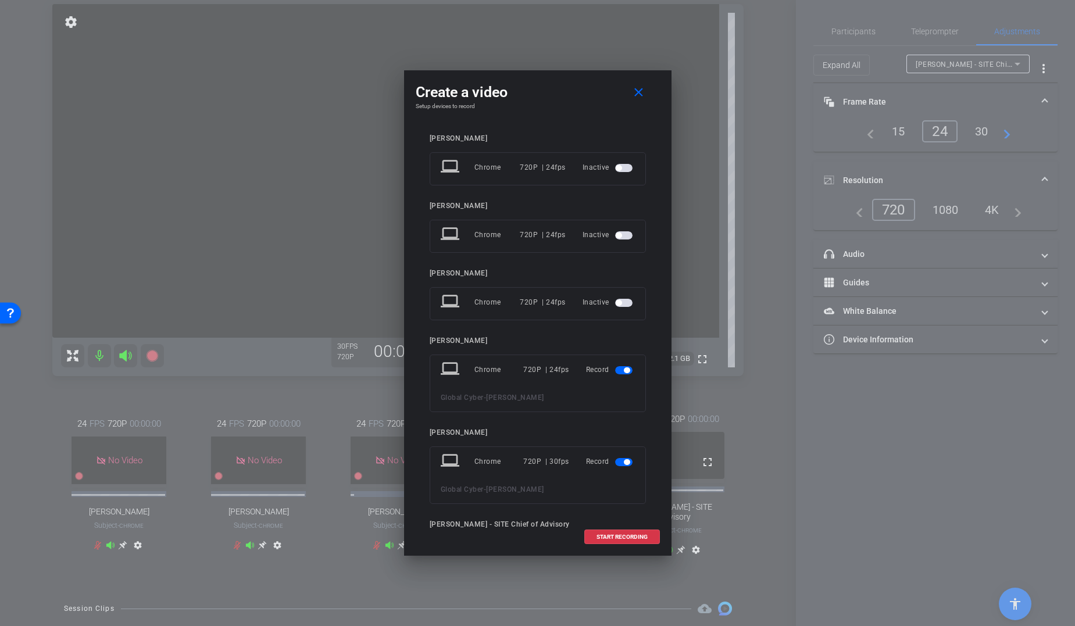
click at [615, 372] on span "button" at bounding box center [623, 370] width 17 height 8
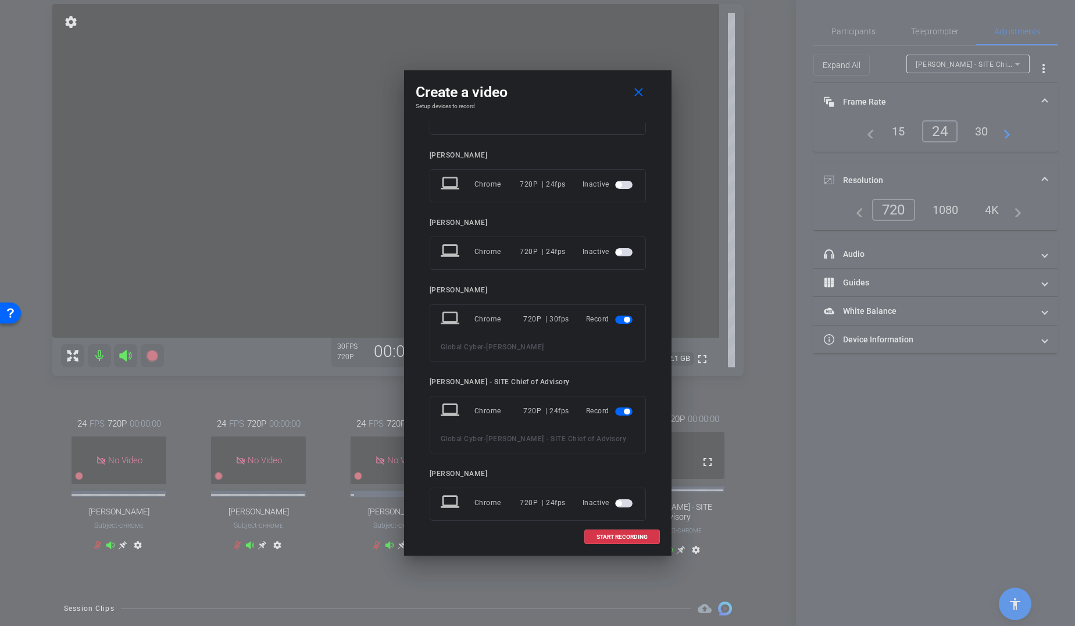
scroll to position [137, 0]
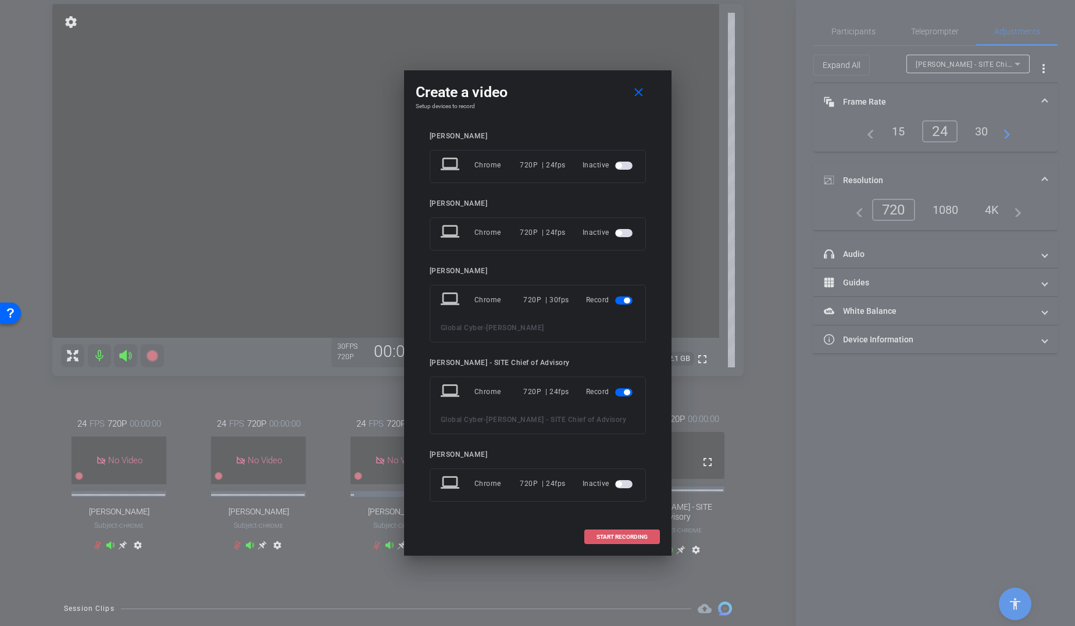
click at [619, 484] on span "START RECORDING" at bounding box center [622, 537] width 51 height 6
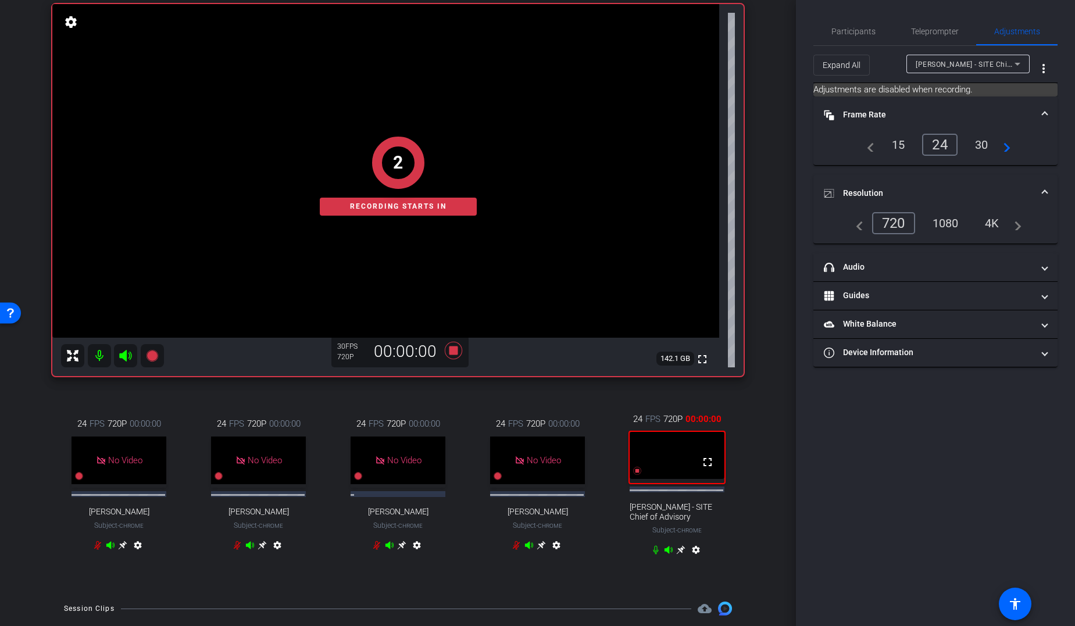
click at [676, 484] on icon at bounding box center [680, 549] width 9 height 9
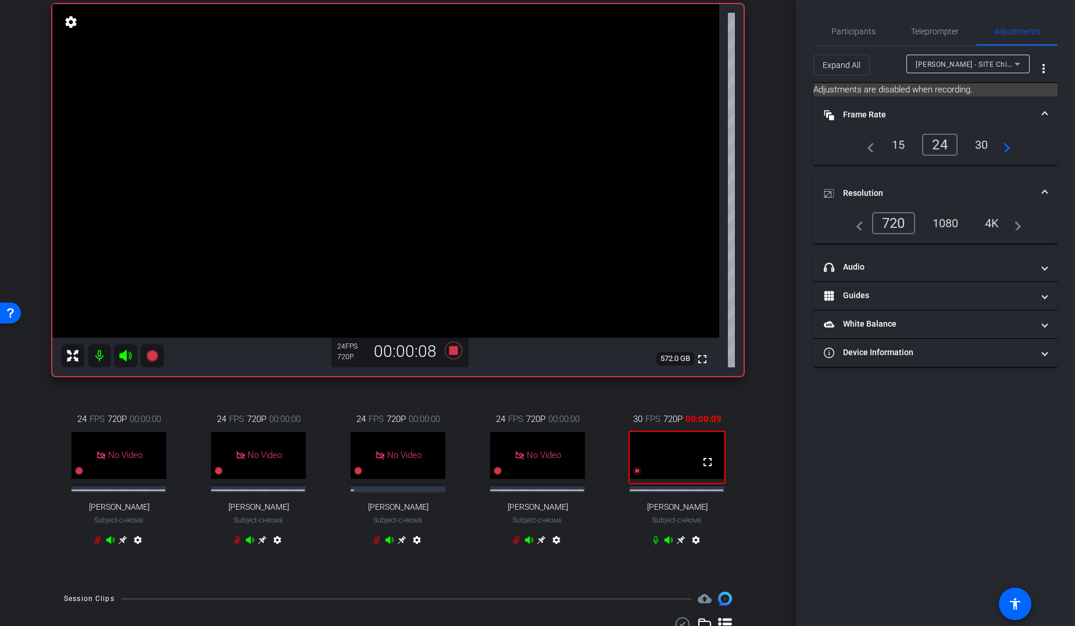
click at [676, 484] on icon at bounding box center [680, 540] width 9 height 9
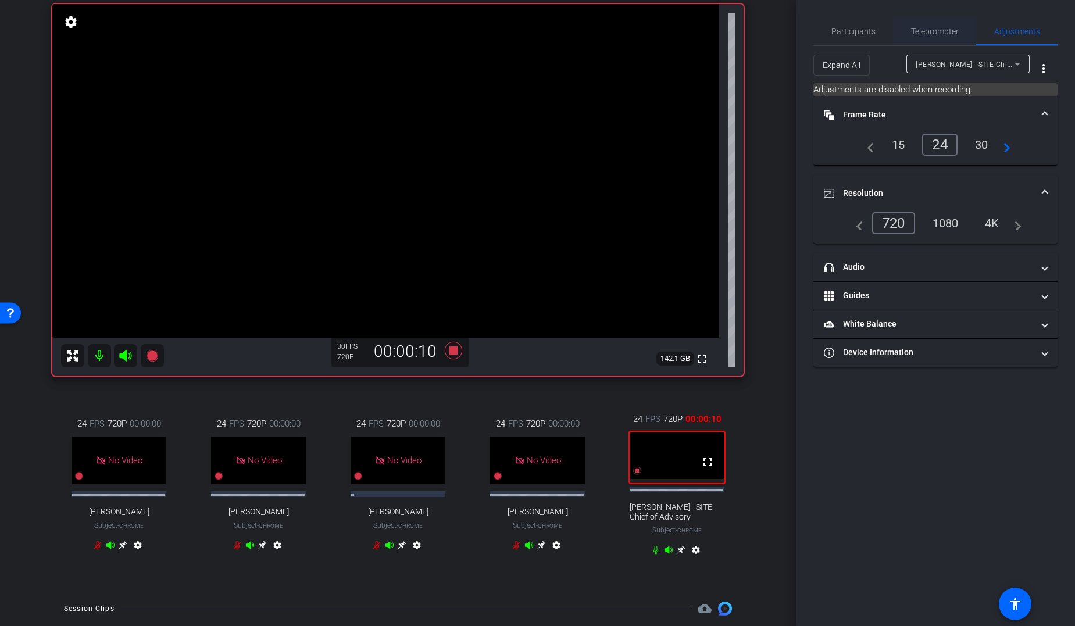
click at [874, 28] on span "Teleprompter" at bounding box center [935, 31] width 48 height 8
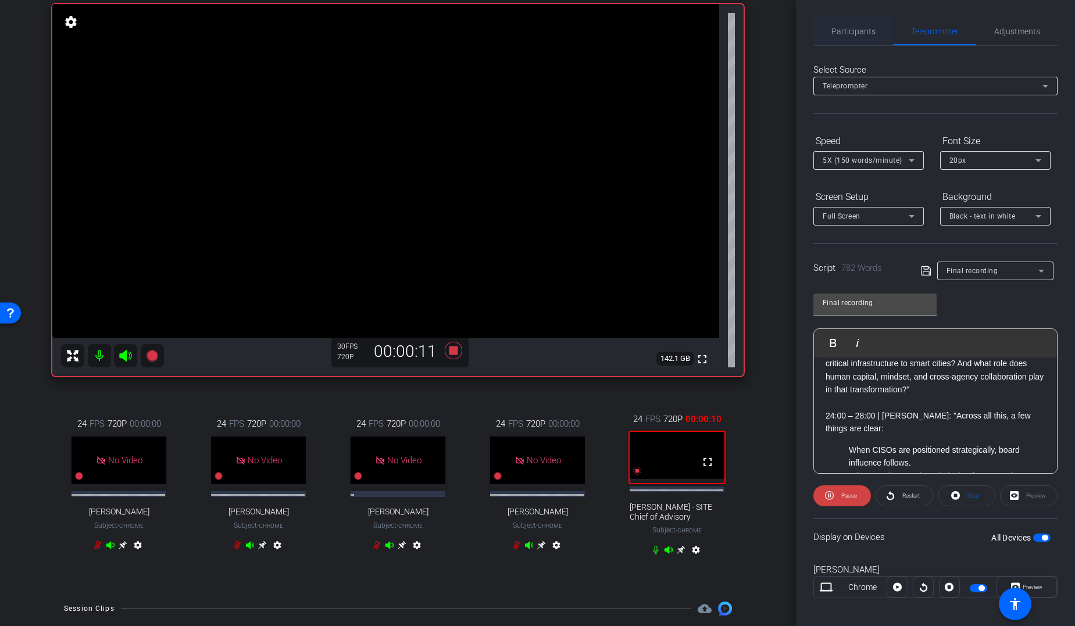
click at [849, 28] on span "Participants" at bounding box center [853, 31] width 44 height 8
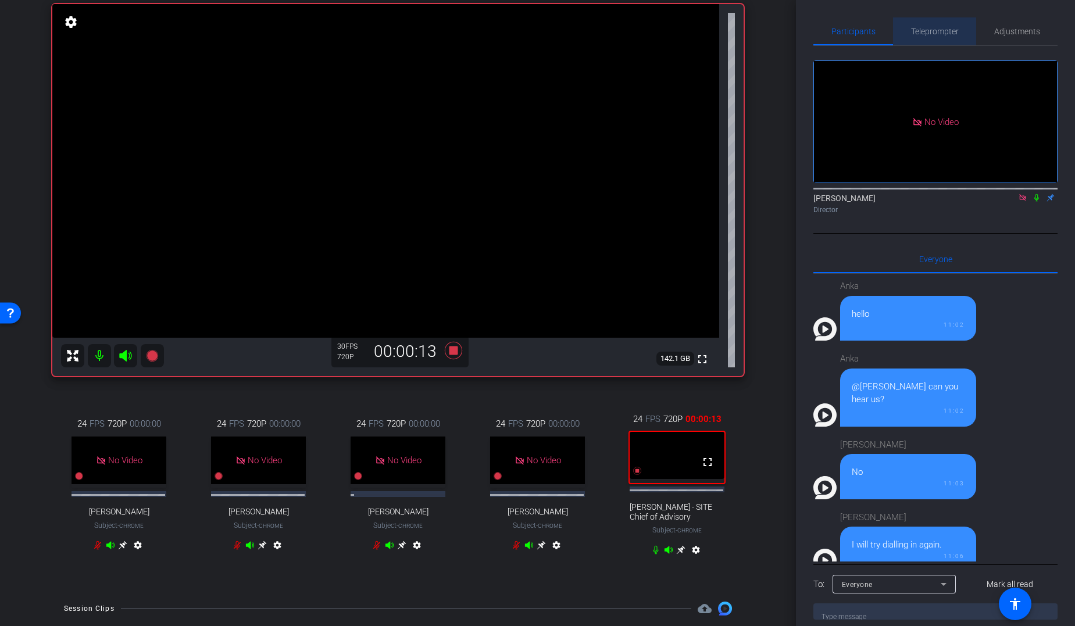
click at [874, 33] on span "Teleprompter" at bounding box center [935, 31] width 48 height 8
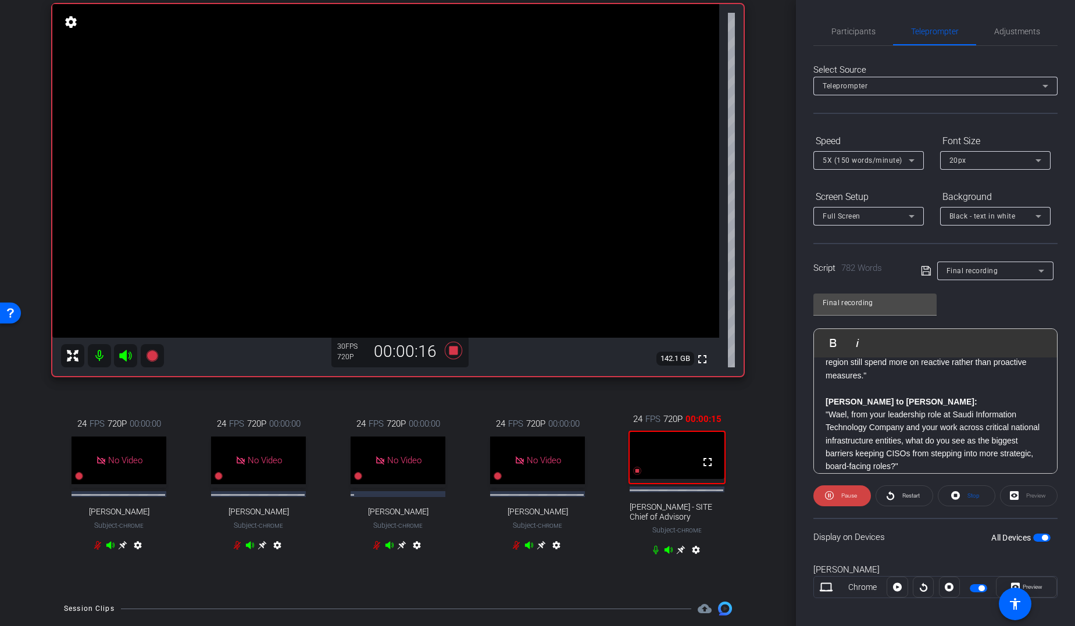
scroll to position [0, 0]
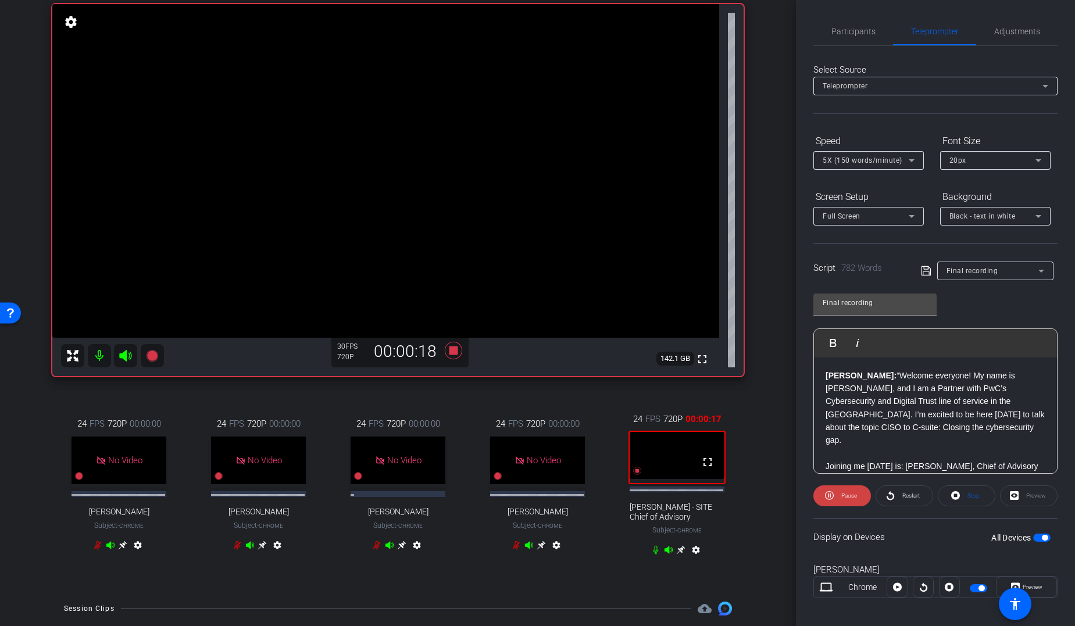
click at [874, 484] on span "Stop" at bounding box center [974, 495] width 12 height 6
click at [851, 484] on span "Play" at bounding box center [849, 495] width 10 height 6
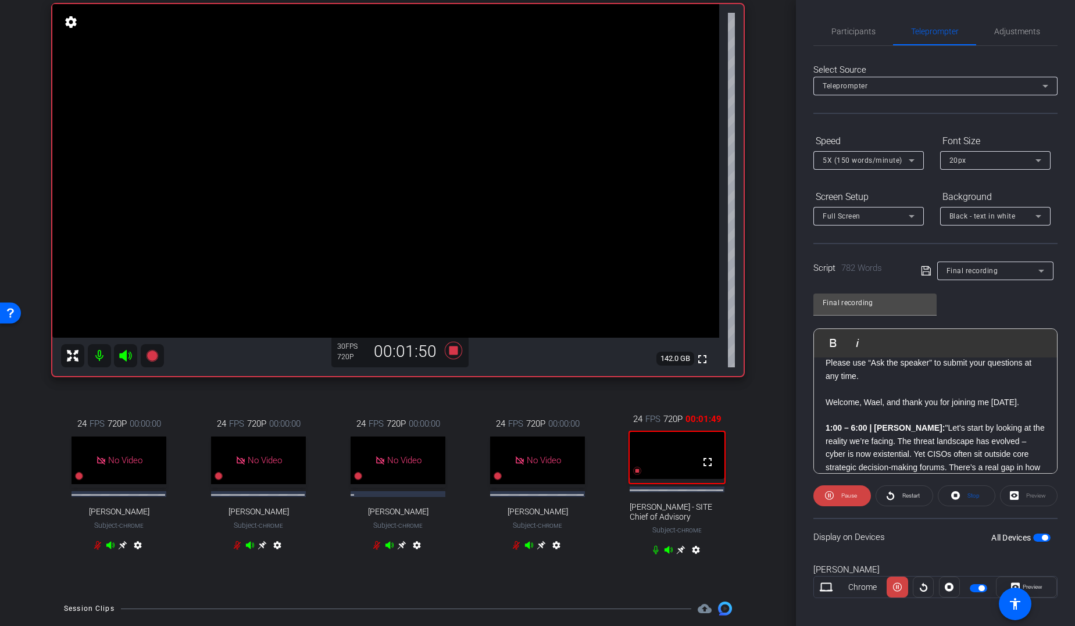
scroll to position [321, 0]
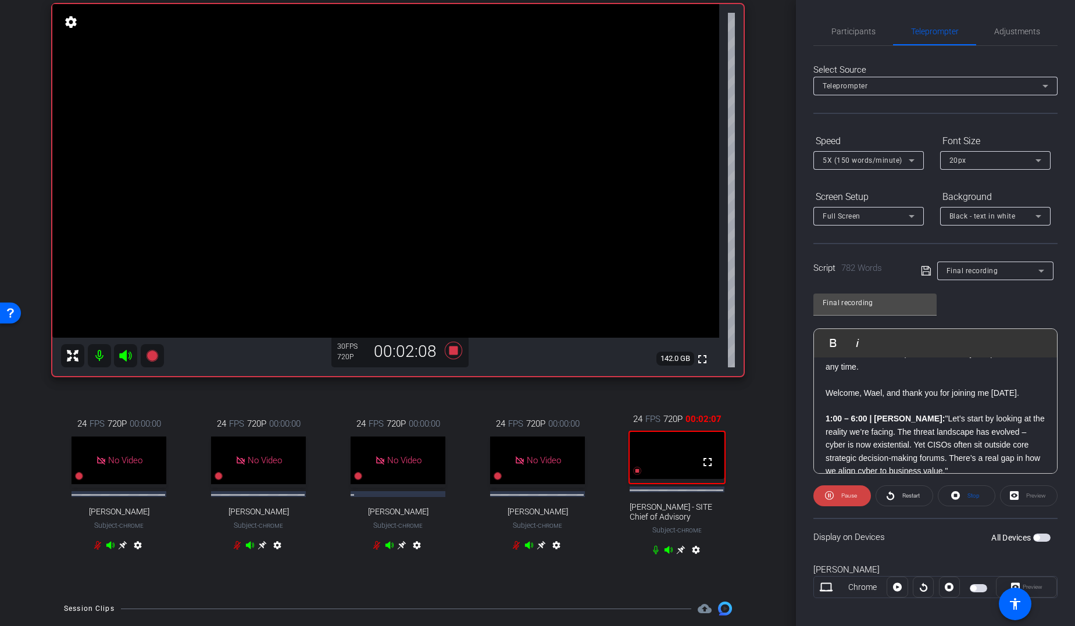
click at [874, 389] on div "Play Play from this location Play Selected Play and display the selected text o…" at bounding box center [935, 401] width 244 height 145
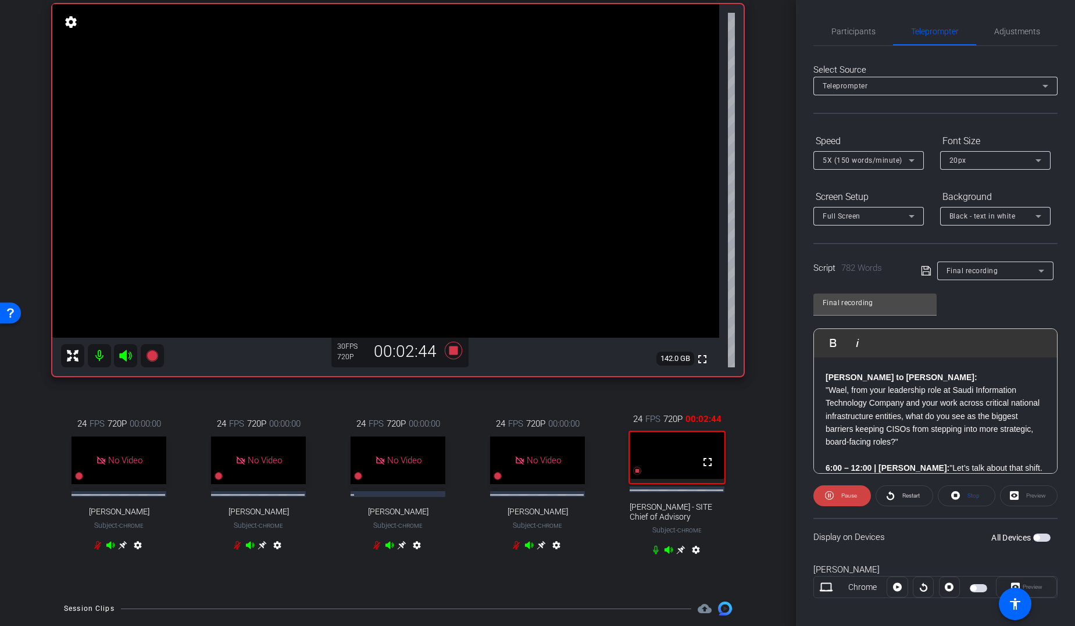
scroll to position [523, 0]
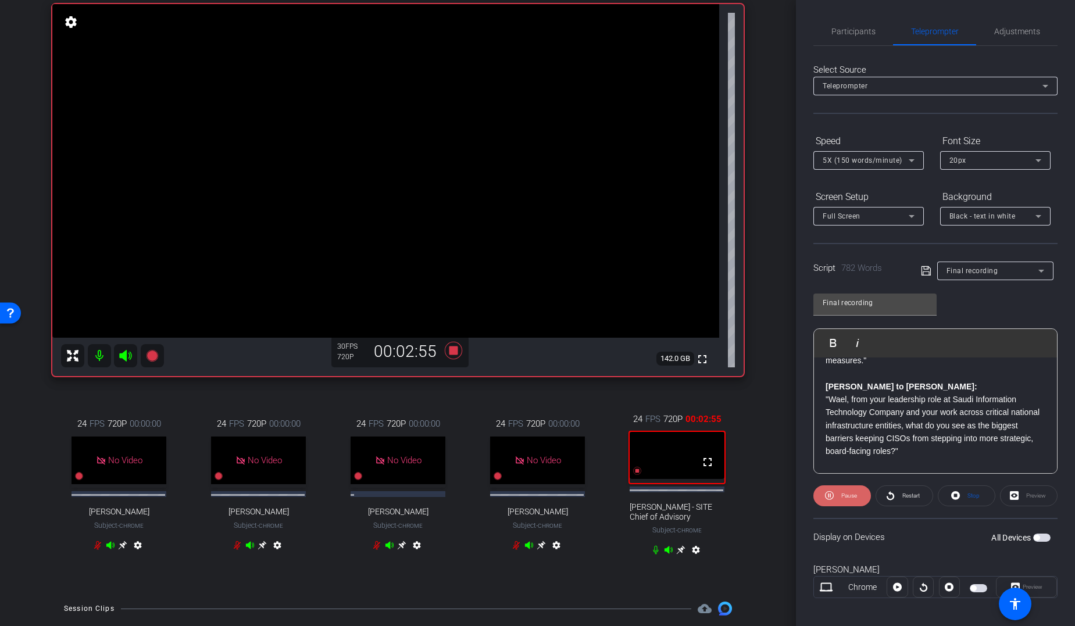
click at [846, 484] on span "Pause" at bounding box center [849, 495] width 16 height 6
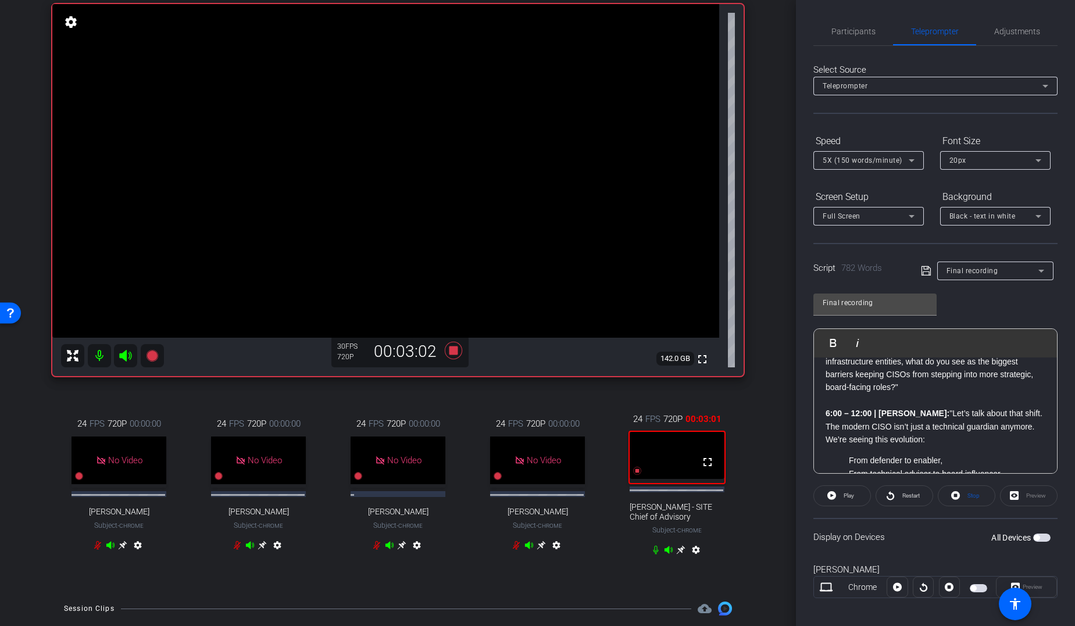
scroll to position [596, 0]
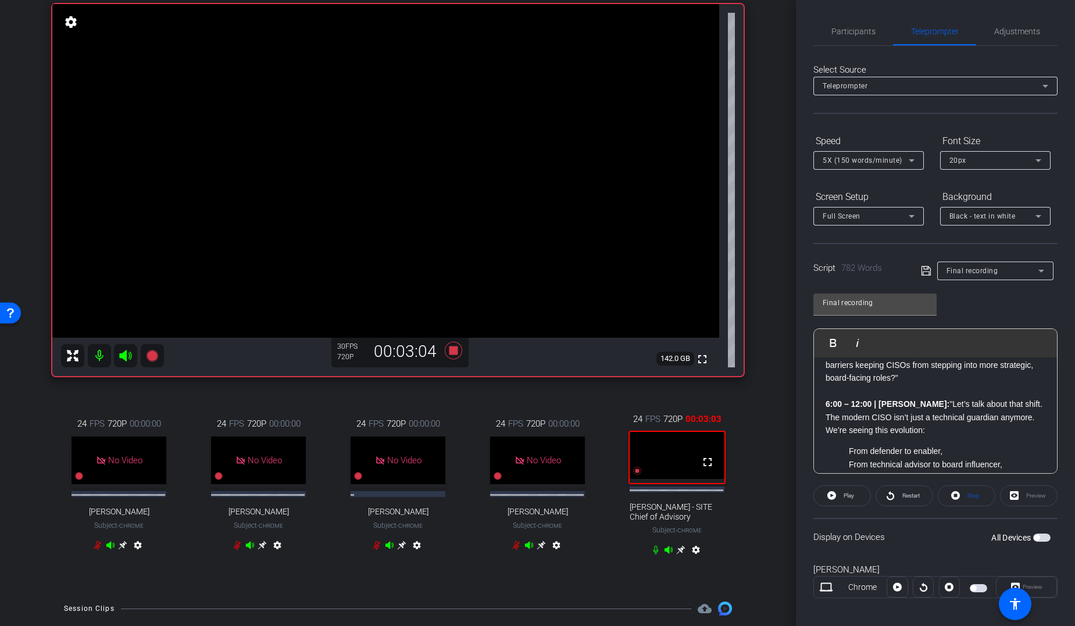
click at [826, 399] on strong "6:00 – 12:00 | Samer:" at bounding box center [888, 403] width 124 height 9
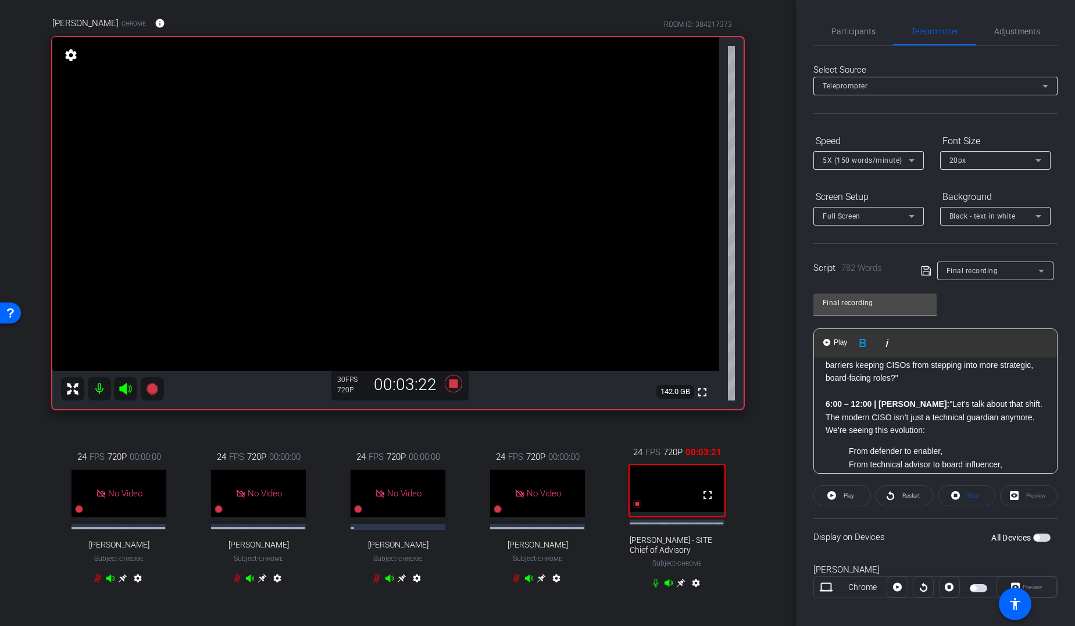
scroll to position [82, 0]
click at [676, 484] on icon at bounding box center [680, 584] width 9 height 9
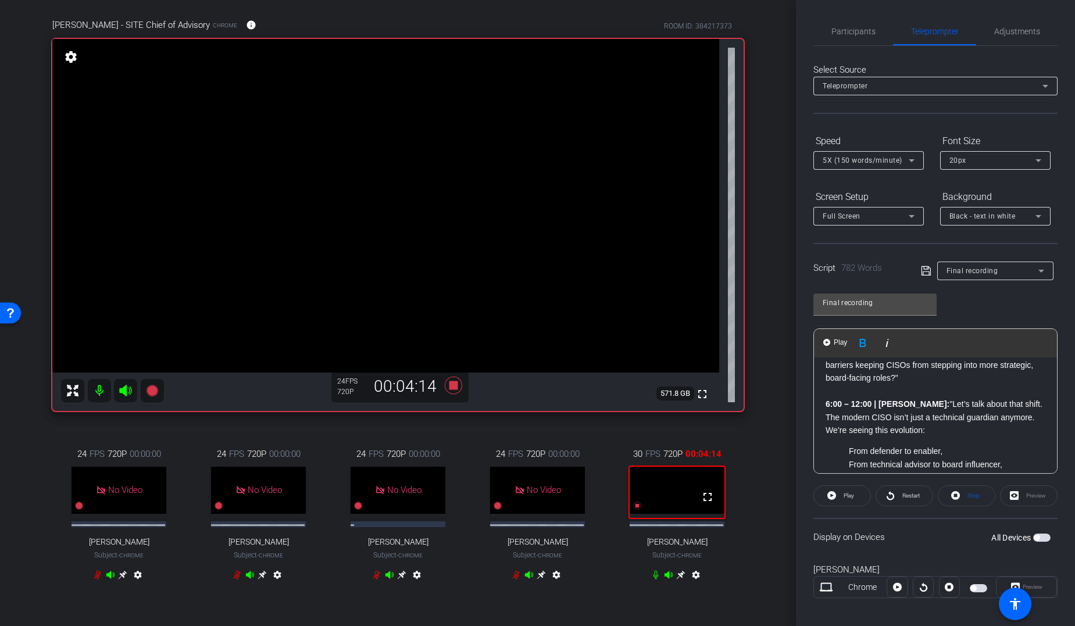
click at [824, 391] on div "Samer: “Welcome everyone! My name is Samer Omar, and I am a Partner with PwC’s …" at bounding box center [935, 574] width 243 height 1625
click at [836, 339] on span "Play" at bounding box center [840, 343] width 18 height 10
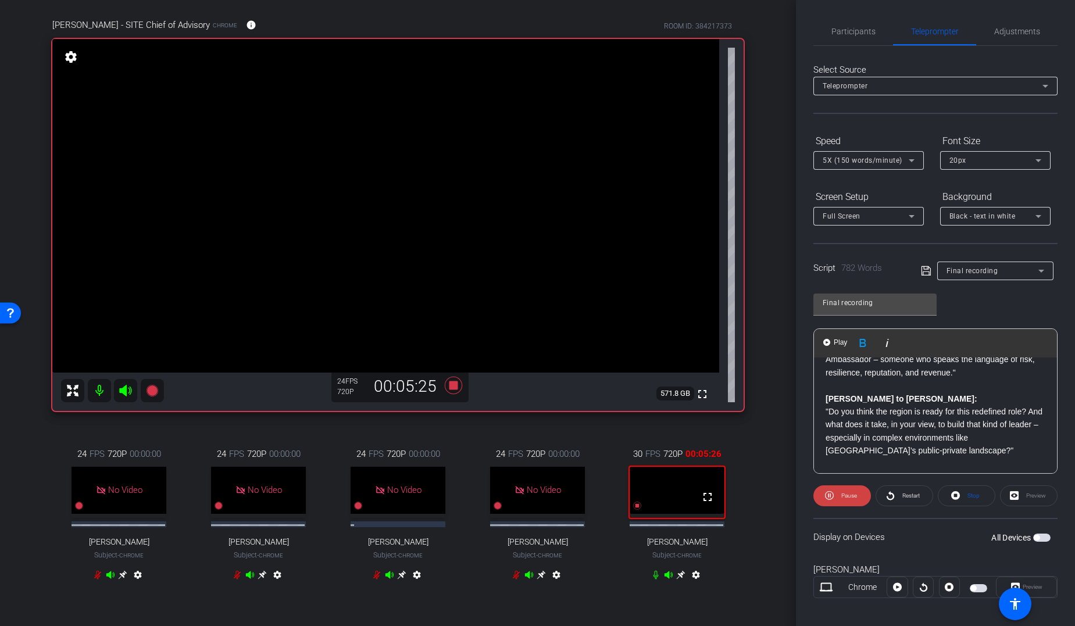
scroll to position [780, 0]
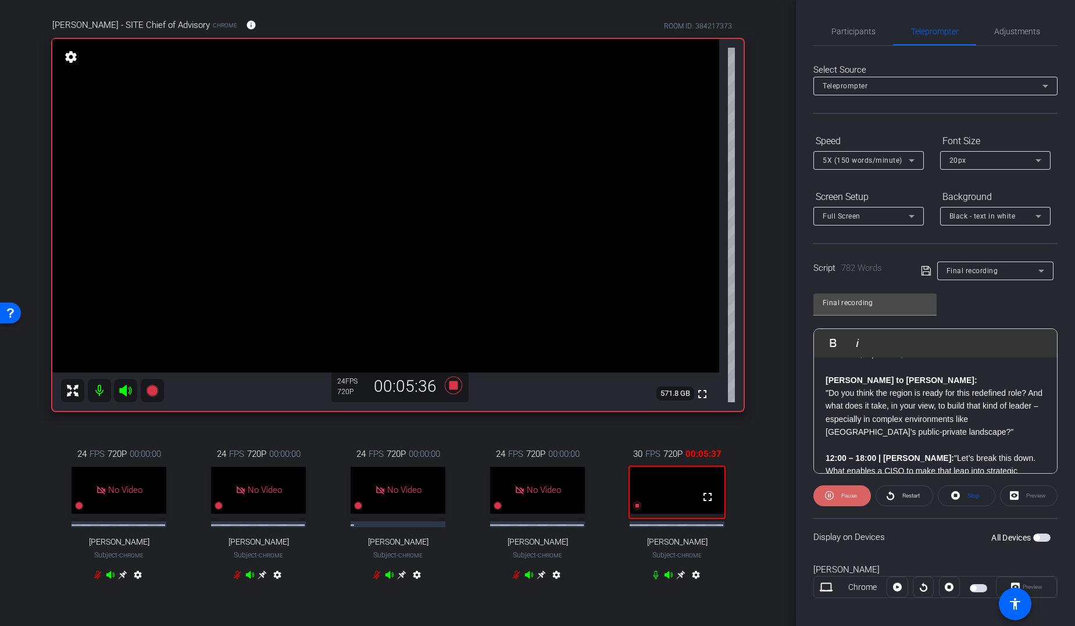
click at [846, 484] on span "Pause" at bounding box center [849, 495] width 16 height 6
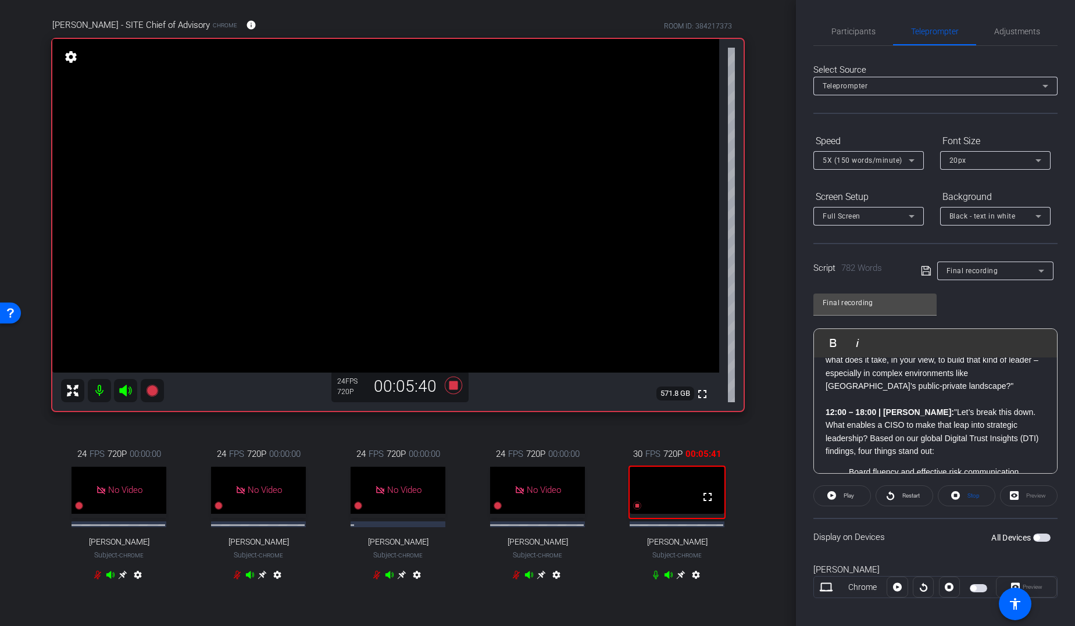
scroll to position [834, 0]
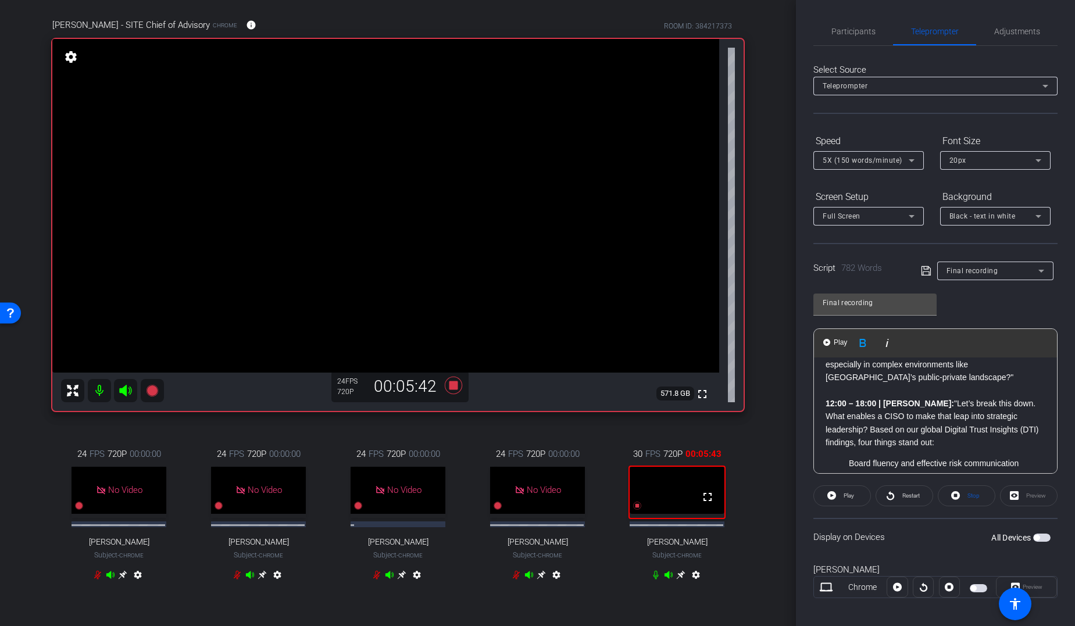
click at [826, 399] on strong "12:00 – 18:00 | Samer:" at bounding box center [890, 403] width 128 height 9
click at [768, 484] on div "arrow_back Global Cyber Back to project Send invite account_box grid_on setting…" at bounding box center [398, 231] width 796 height 626
click at [827, 399] on strong "12:00 – 18:00 | Samer:" at bounding box center [890, 403] width 128 height 9
click at [858, 27] on span "Participants" at bounding box center [853, 31] width 44 height 8
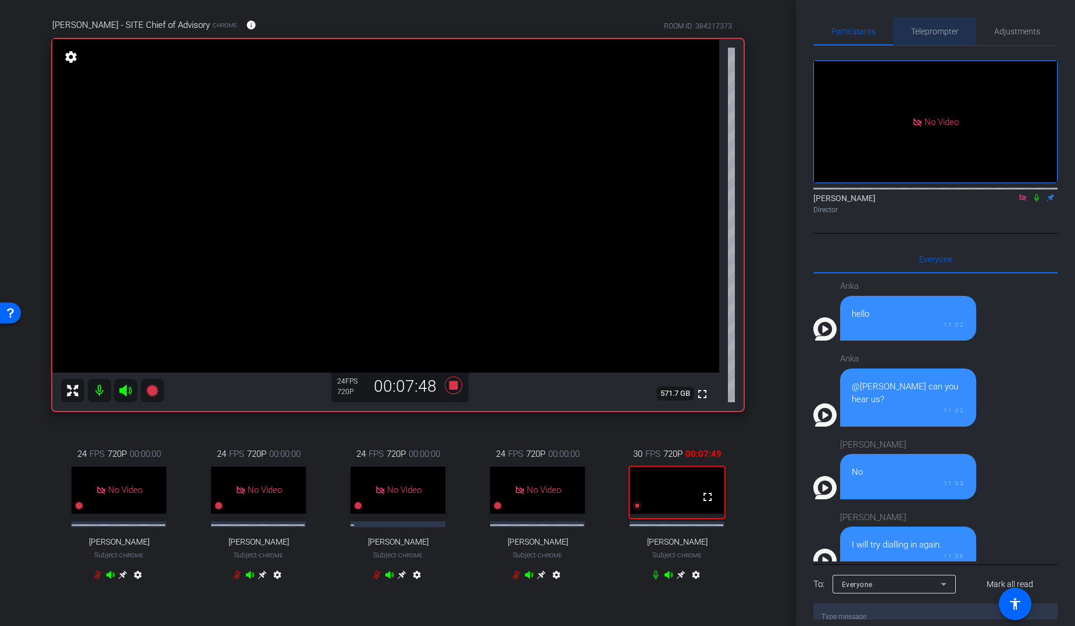
click at [874, 31] on span "Teleprompter" at bounding box center [935, 31] width 48 height 8
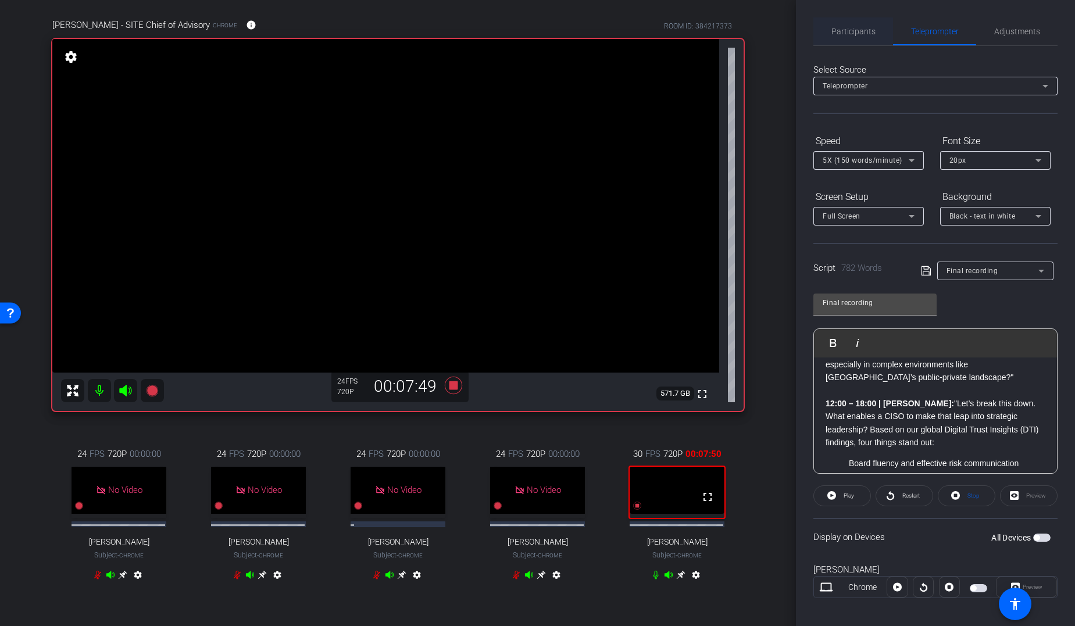
click at [859, 29] on span "Participants" at bounding box center [853, 31] width 44 height 8
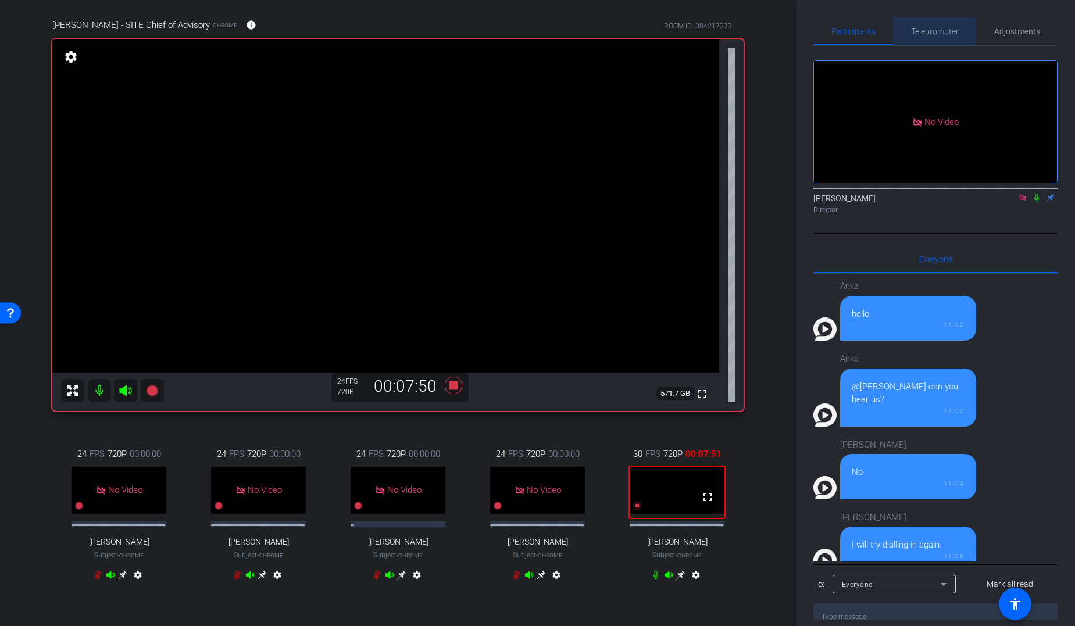
click at [874, 31] on span "Teleprompter" at bounding box center [935, 31] width 48 height 8
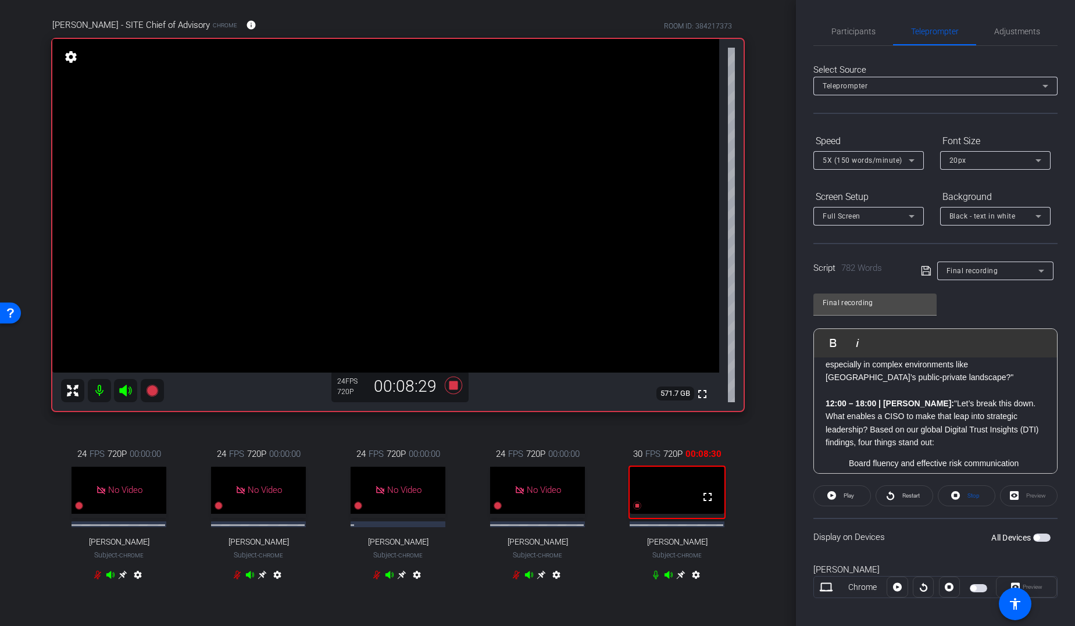
click at [825, 390] on div "Samer: “Welcome everyone! My name is Samer Omar, and I am a Partner with PwC’s …" at bounding box center [935, 335] width 243 height 1625
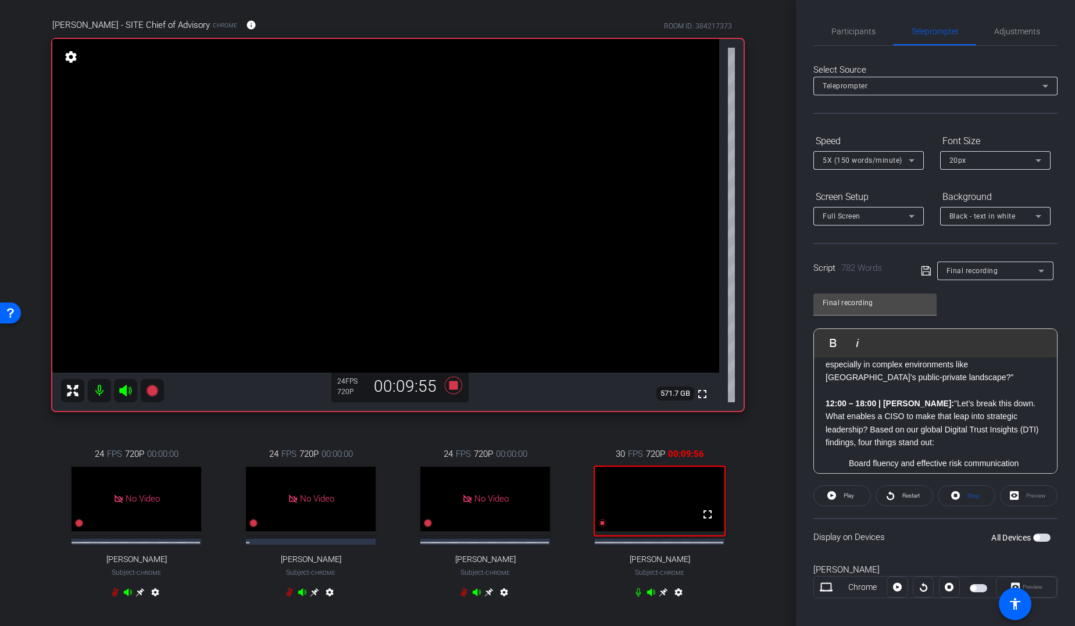
click at [290, 439] on div "24 FPS 720P 00:00:00 No Video Margarita Subject - Chrome settings 24 FPS 720P 0…" at bounding box center [397, 525] width 691 height 193
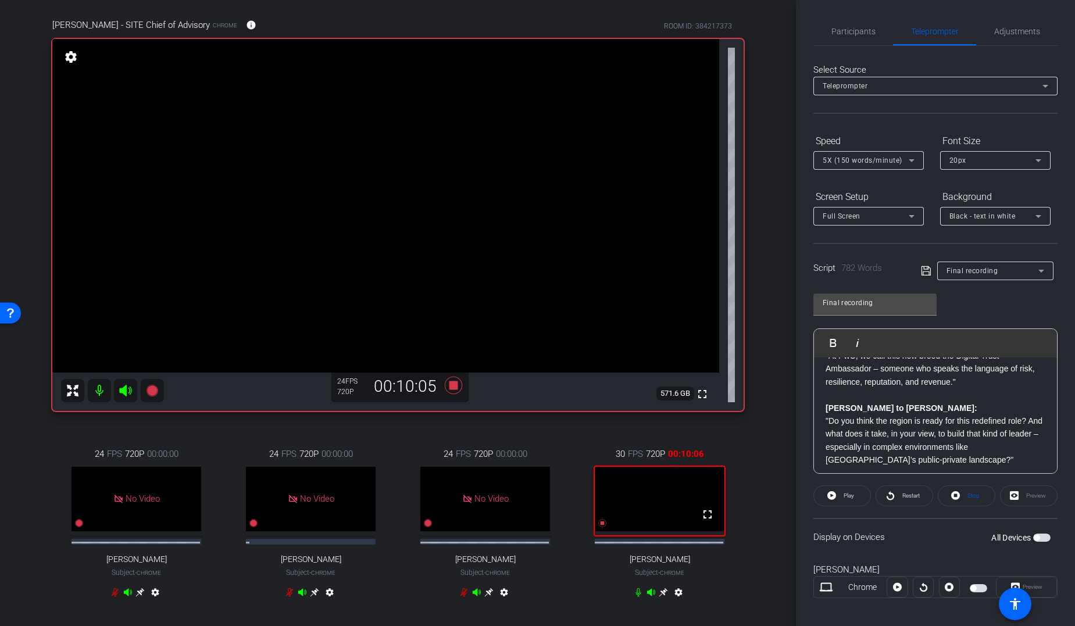
scroll to position [761, 0]
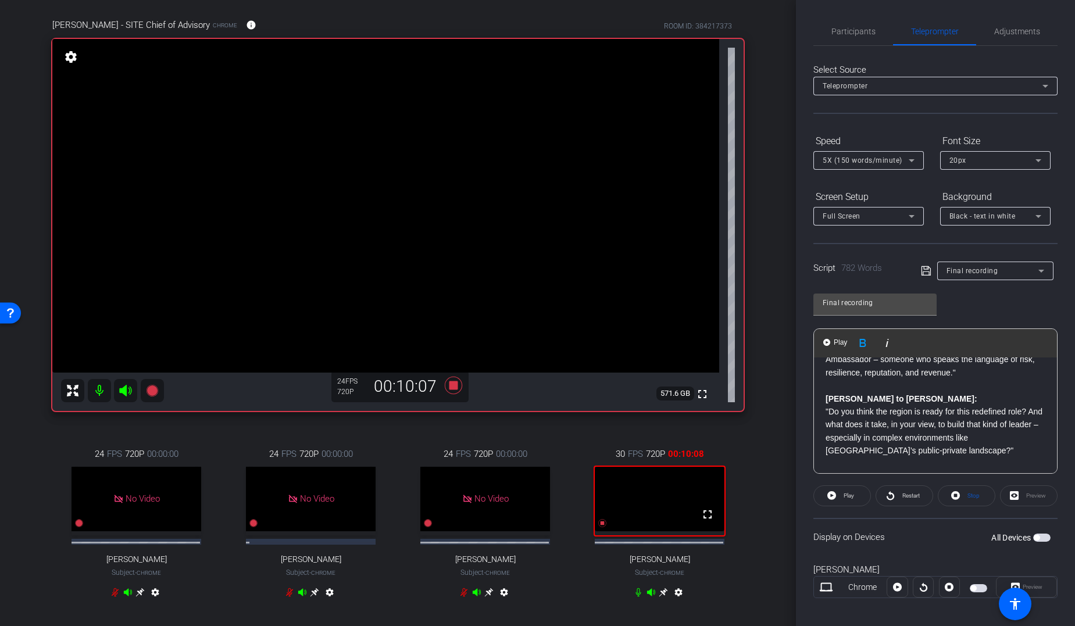
click at [823, 385] on div "Samer: “Welcome everyone! My name is Samer Omar, and I am a Partner with PwC’s …" at bounding box center [935, 408] width 243 height 1625
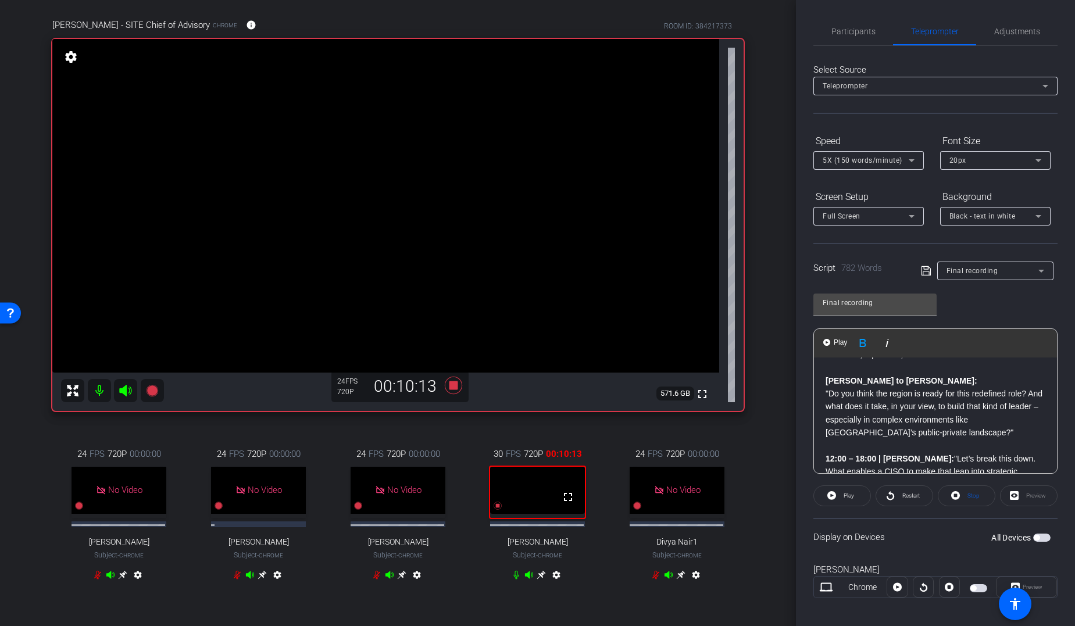
scroll to position [798, 0]
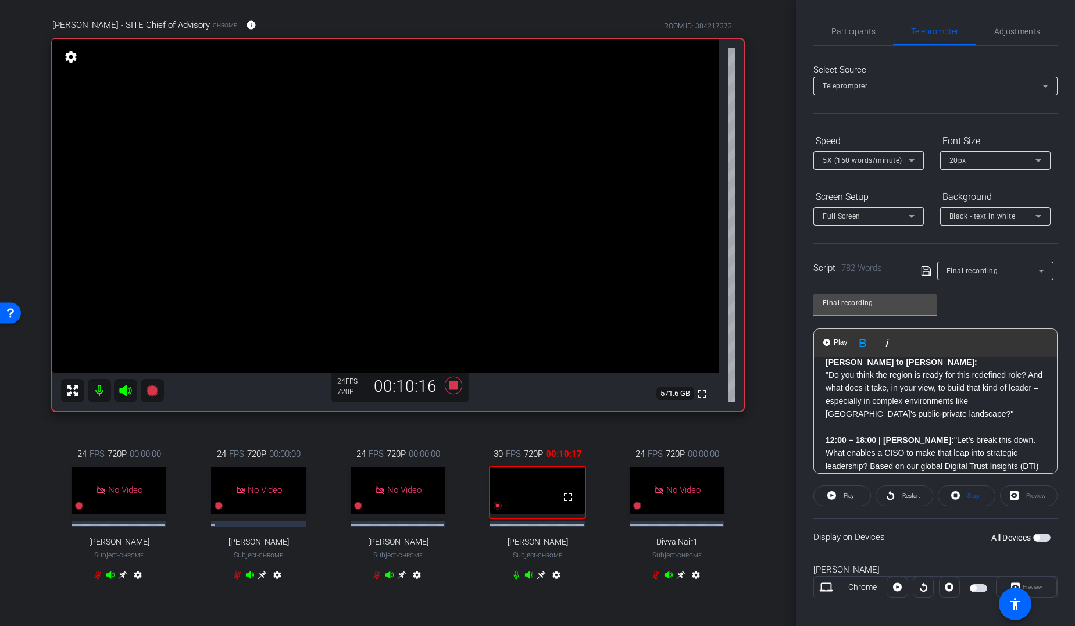
click at [823, 365] on div "Samer: “Welcome everyone! My name is Samer Omar, and I am a Partner with PwC’s …" at bounding box center [935, 372] width 243 height 1625
click at [830, 340] on button "Play Play from this location" at bounding box center [835, 342] width 27 height 23
click at [843, 484] on span "Pause" at bounding box center [849, 495] width 16 height 6
click at [827, 435] on strong "12:00 – 18:00 | Samer:" at bounding box center [890, 439] width 128 height 9
click at [849, 33] on span "Participants" at bounding box center [853, 31] width 44 height 8
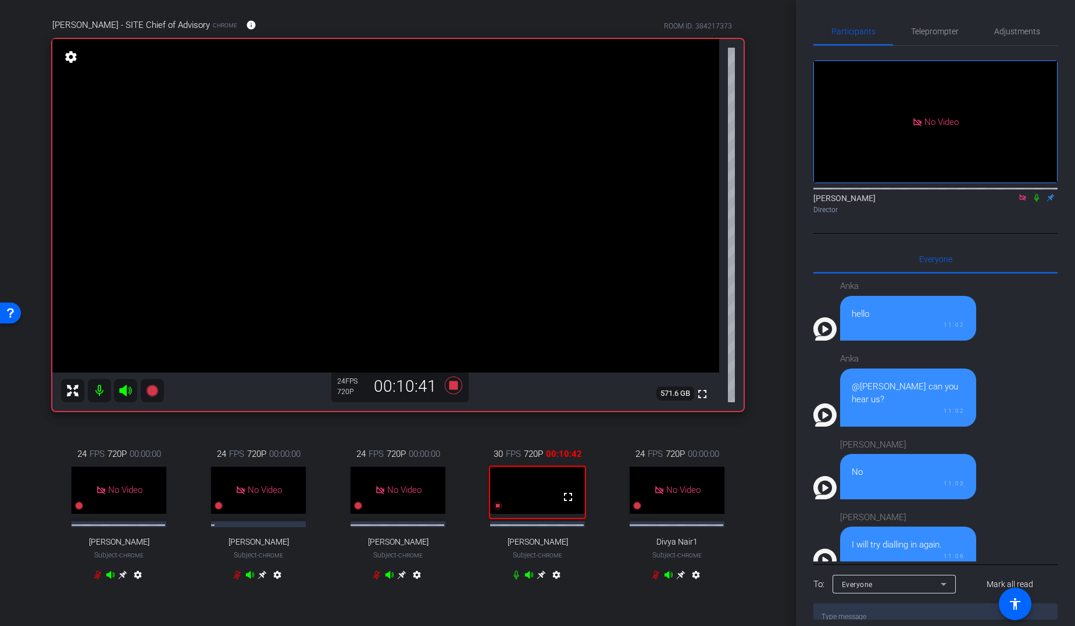
click at [874, 194] on icon at bounding box center [1036, 198] width 5 height 8
click at [874, 484] on div "Andy Powell I will try dialling in again. 11:06" at bounding box center [929, 538] width 233 height 67
click at [874, 29] on span "Teleprompter" at bounding box center [935, 31] width 48 height 8
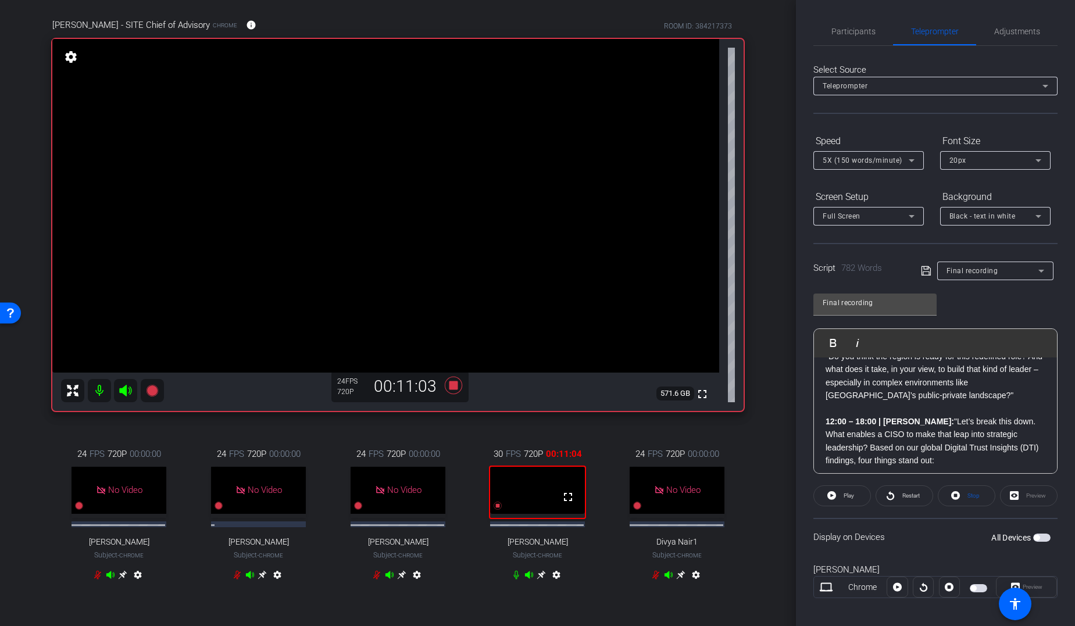
scroll to position [825, 0]
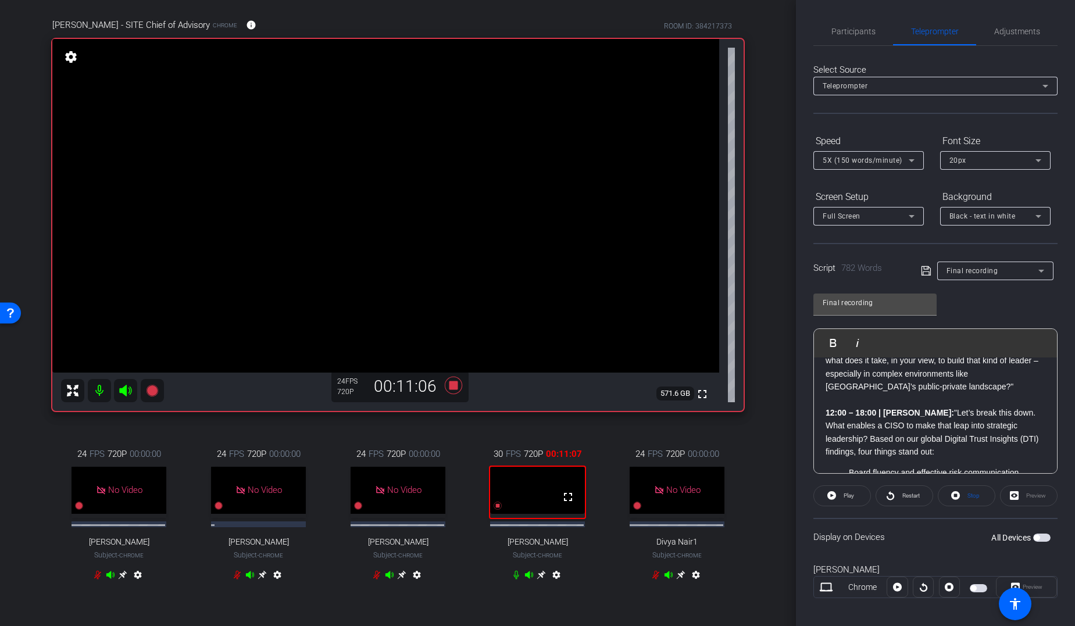
click at [826, 408] on strong "12:00 – 18:00 | Samer:" at bounding box center [890, 412] width 128 height 9
click at [765, 484] on div "arrow_back Global Cyber Back to project Send invite account_box grid_on setting…" at bounding box center [398, 313] width 796 height 626
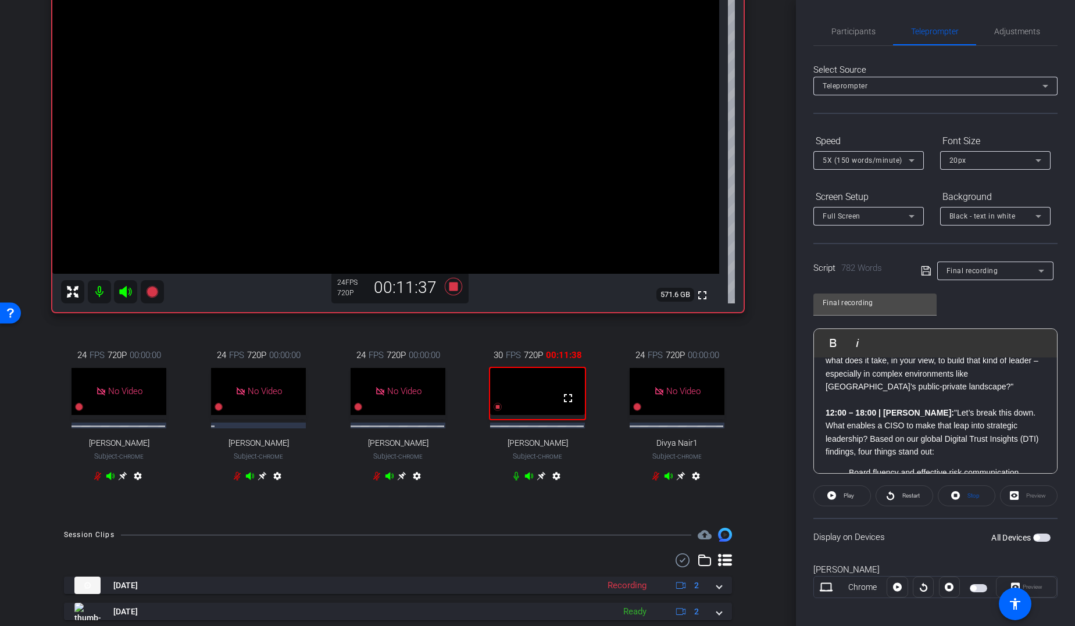
scroll to position [0, 0]
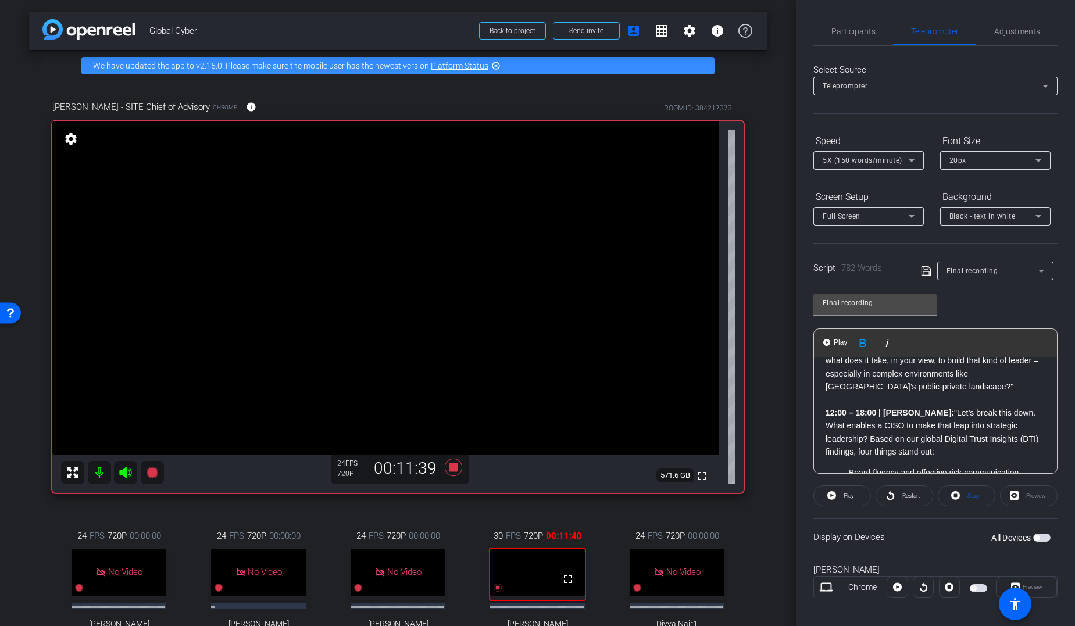
click at [827, 408] on strong "12:00 – 18:00 | Samer:" at bounding box center [890, 412] width 128 height 9
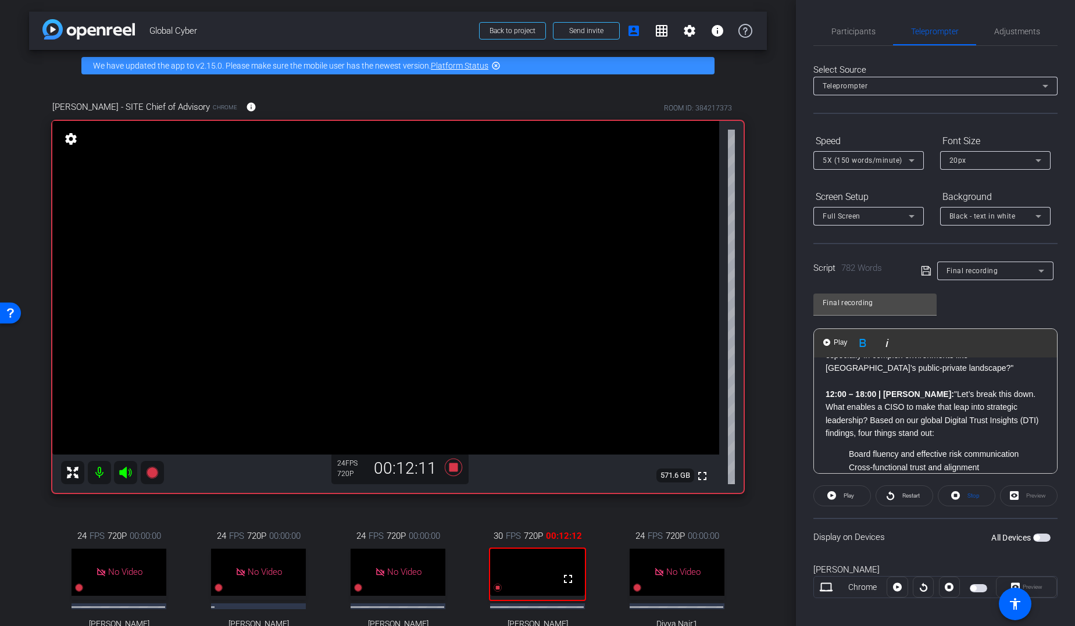
click at [826, 390] on strong "12:00 – 18:00 | Samer:" at bounding box center [890, 394] width 128 height 9
click at [840, 342] on span "Play" at bounding box center [840, 343] width 18 height 10
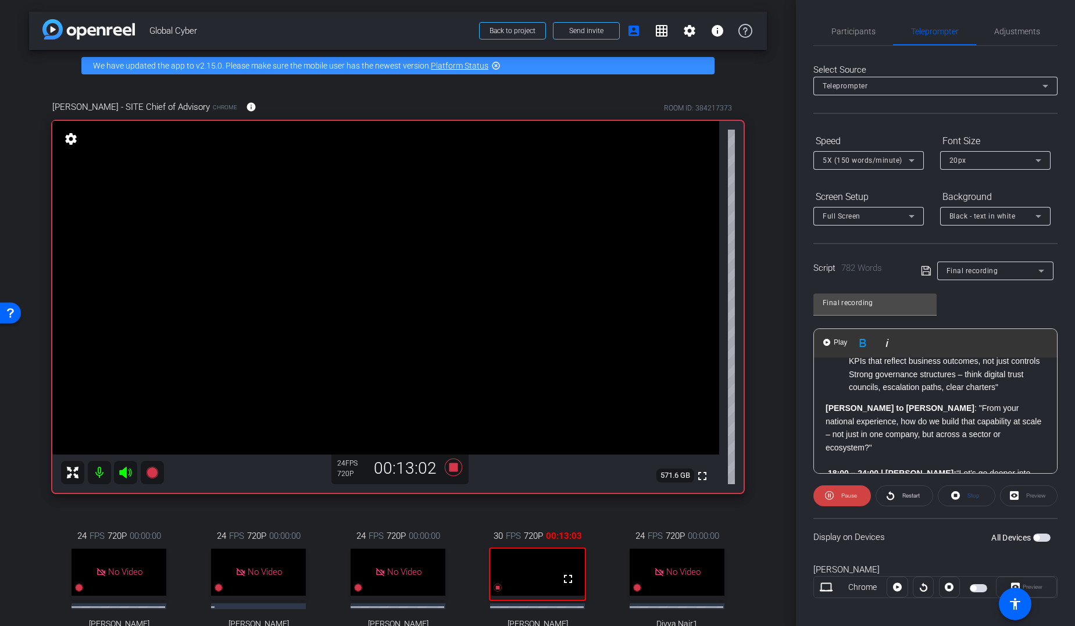
scroll to position [972, 0]
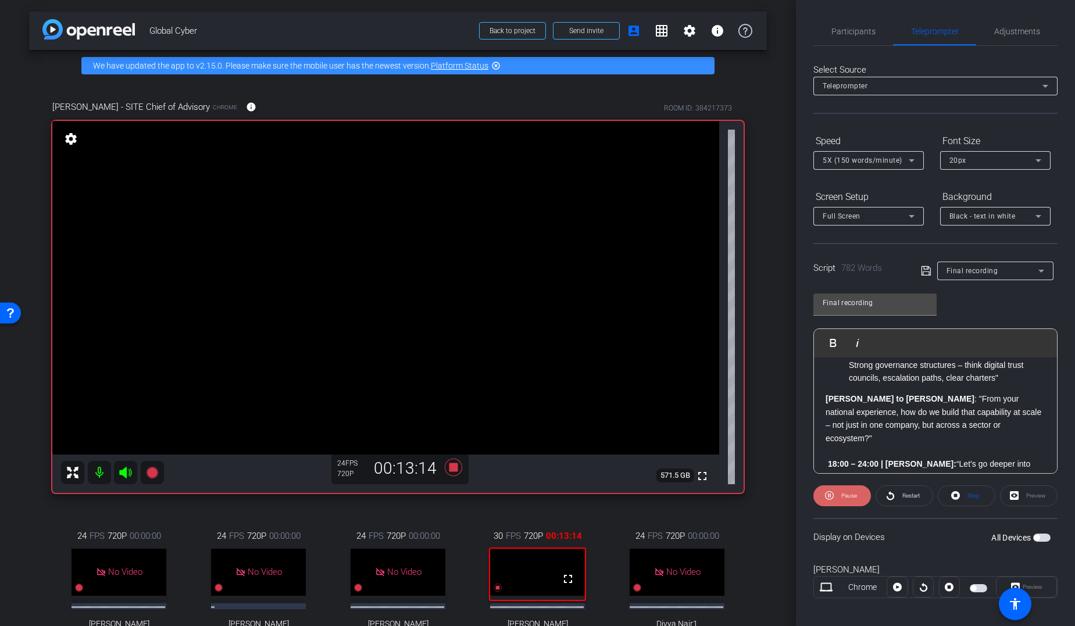
click at [840, 484] on span "Pause" at bounding box center [847, 496] width 19 height 16
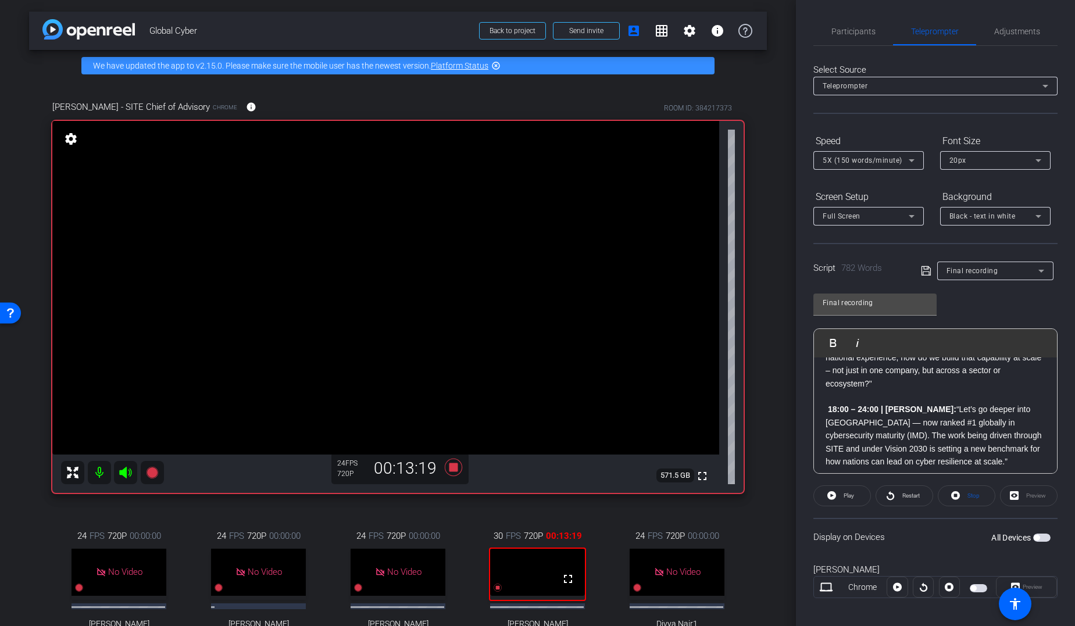
scroll to position [1036, 0]
click at [829, 395] on strong "18:00 – 24:00 | Samer:" at bounding box center [892, 399] width 128 height 9
click at [767, 484] on div "arrow_back Global Cyber Back to project Send invite account_box grid_on setting…" at bounding box center [398, 313] width 796 height 626
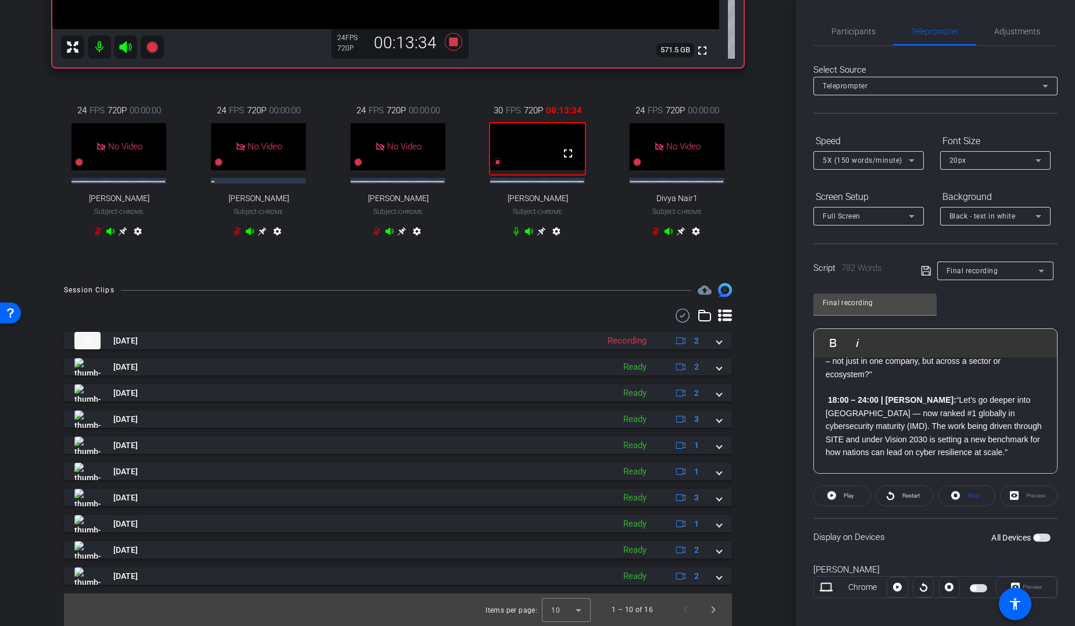
click at [537, 227] on icon at bounding box center [541, 231] width 9 height 9
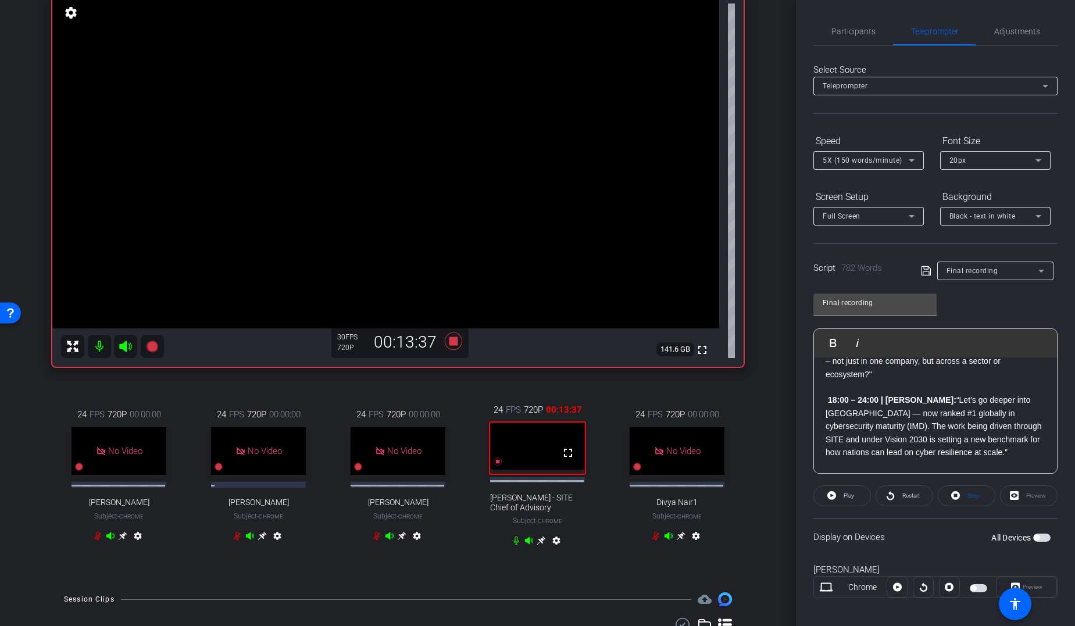
scroll to position [128, 0]
click at [828, 395] on strong "18:00 – 24:00 | Samer:" at bounding box center [892, 399] width 128 height 9
click at [756, 484] on div "Samer Omar Chrome info ROOM ID: 384217373 fullscreen settings 141.6 GB 30 FPS 7…" at bounding box center [398, 266] width 738 height 626
click at [856, 34] on span "Participants" at bounding box center [853, 31] width 44 height 8
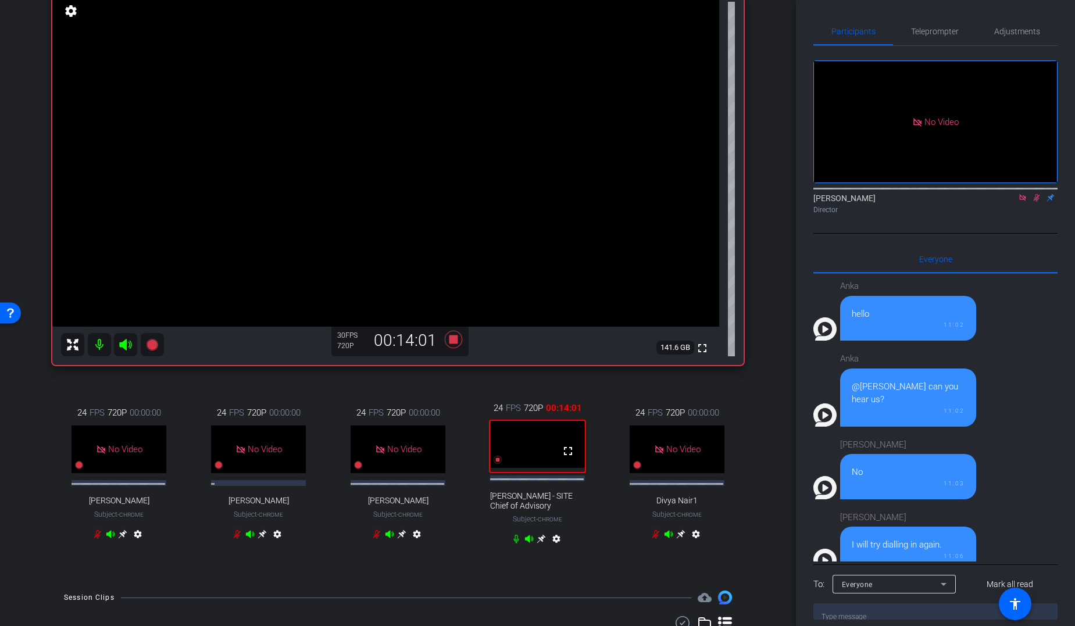
click at [874, 194] on icon at bounding box center [1036, 198] width 9 height 8
click at [874, 33] on span "Teleprompter" at bounding box center [935, 31] width 48 height 8
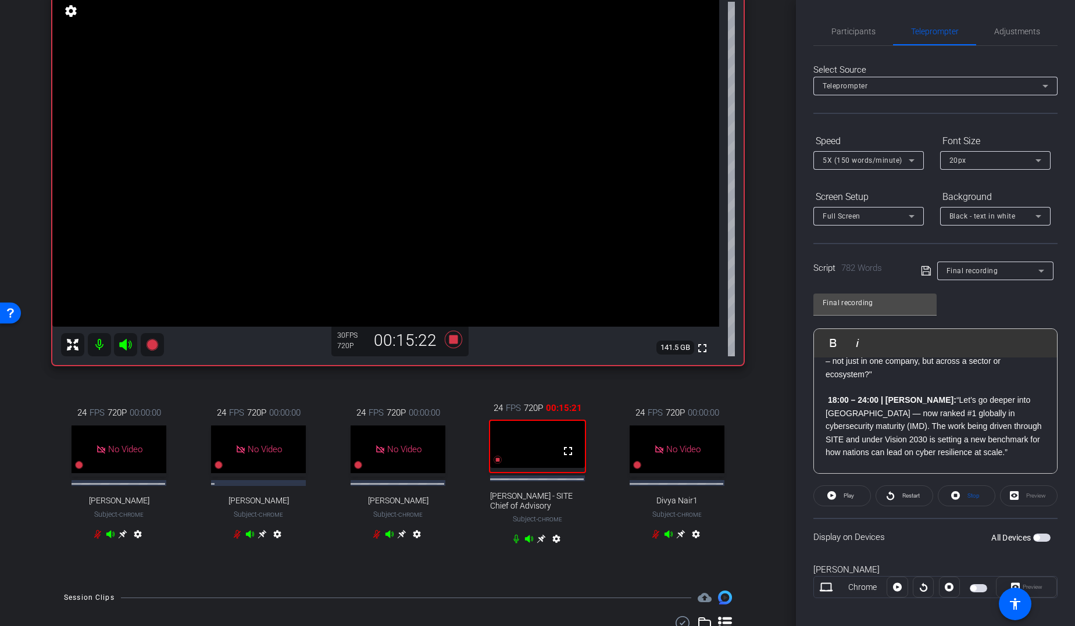
click at [759, 484] on div "Samer Omar Chrome info ROOM ID: 384217373 fullscreen settings 141.5 GB 30 FPS 7…" at bounding box center [398, 266] width 738 height 626
click at [828, 395] on strong "18:00 – 24:00 | Samer:" at bounding box center [892, 399] width 128 height 9
click at [755, 484] on div "Samer Omar Chrome info ROOM ID: 384217373 fullscreen settings 141.5 GB 30 FPS 7…" at bounding box center [398, 266] width 738 height 626
click at [827, 394] on p "18:00 – 24:00 | Samer: “Let’s go deeper into Saudi Arabia — now ranked #1 globa…" at bounding box center [936, 426] width 220 height 65
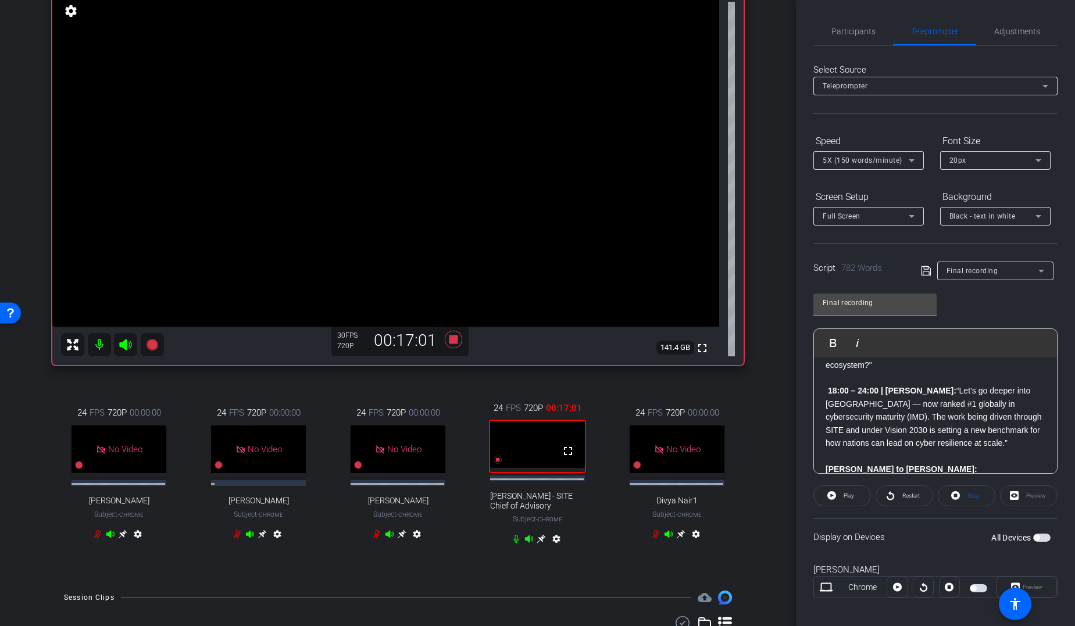
click at [762, 484] on div "arrow_back Global Cyber Back to project Send invite account_box grid_on setting…" at bounding box center [398, 313] width 796 height 626
click at [855, 30] on span "Participants" at bounding box center [853, 31] width 44 height 8
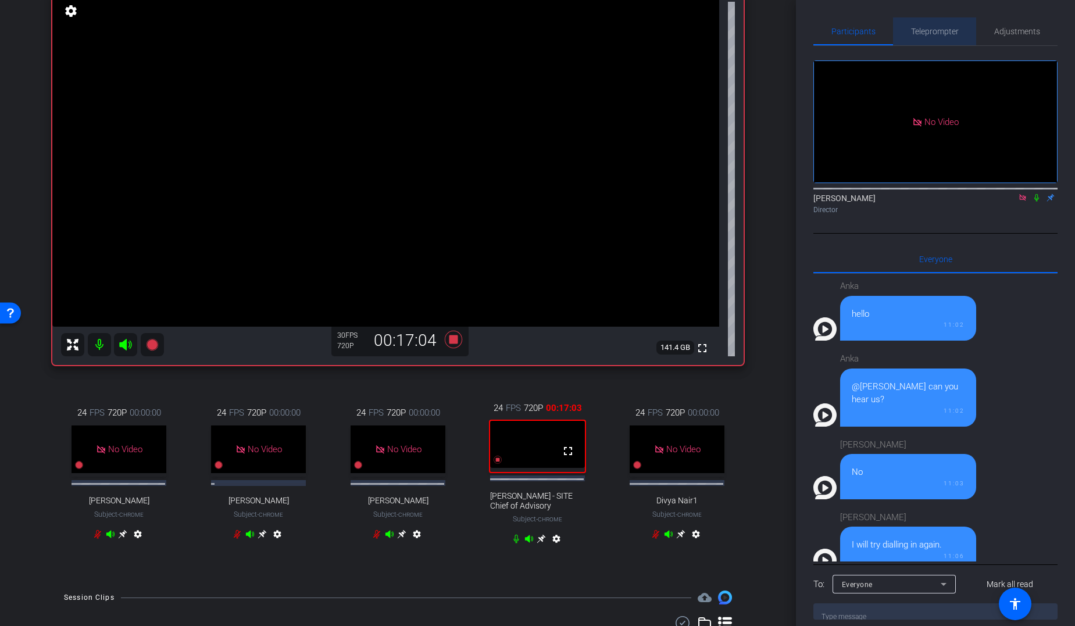
click at [874, 30] on span "Teleprompter" at bounding box center [935, 31] width 48 height 8
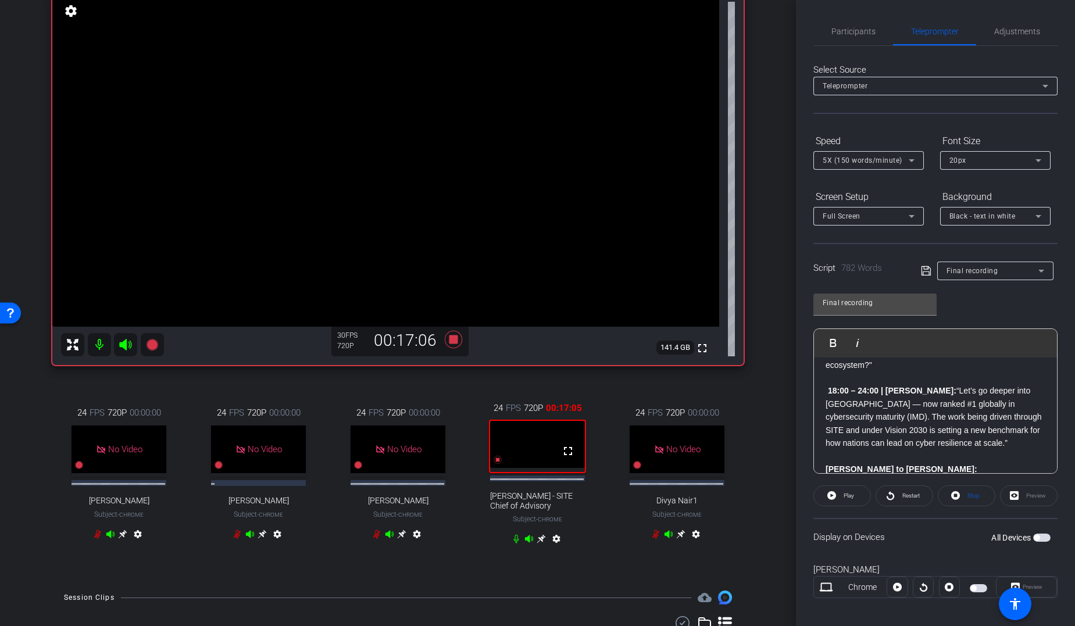
click at [828, 386] on strong "18:00 – 24:00 | Samer:" at bounding box center [892, 390] width 128 height 9
click at [833, 341] on span "Play" at bounding box center [840, 343] width 18 height 10
click at [866, 28] on span "Participants" at bounding box center [853, 31] width 44 height 8
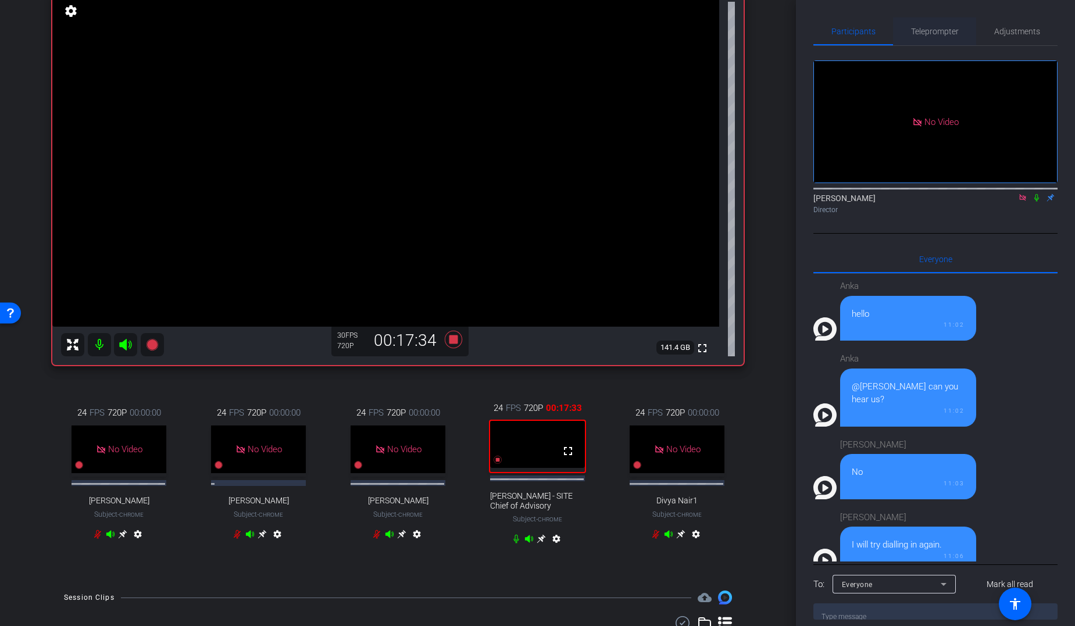
click at [874, 35] on span "Teleprompter" at bounding box center [935, 31] width 48 height 8
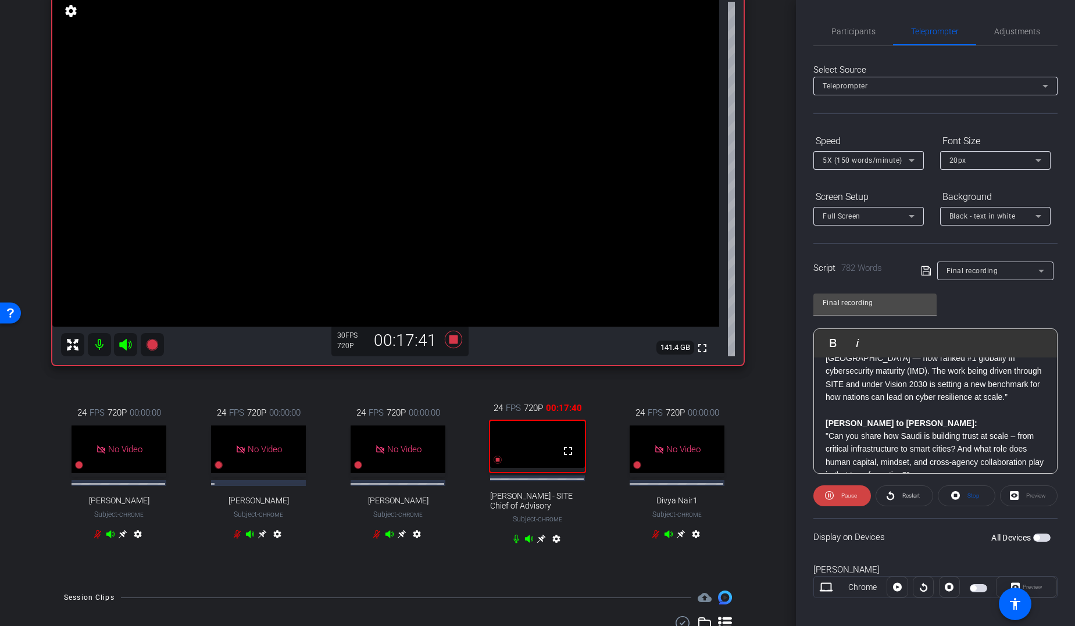
scroll to position [1101, 0]
click at [763, 484] on div "arrow_back Global Cyber Back to project Send invite account_box grid_on setting…" at bounding box center [398, 313] width 796 height 626
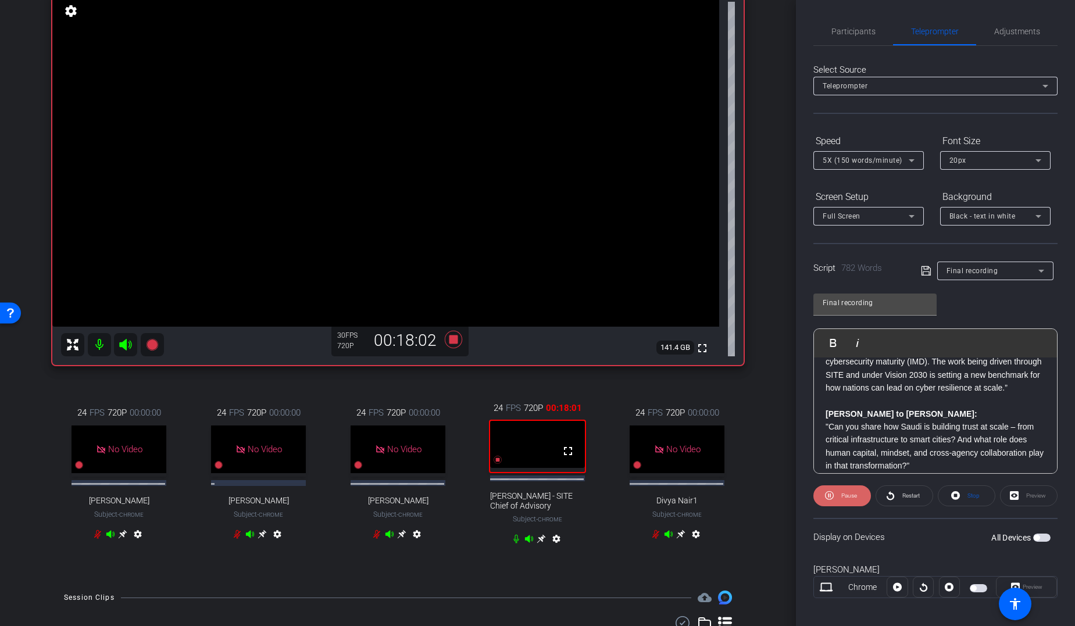
click at [847, 484] on span "Pause" at bounding box center [849, 495] width 16 height 6
click at [828, 409] on strong "[PERSON_NAME] to [PERSON_NAME]:" at bounding box center [902, 413] width 152 height 9
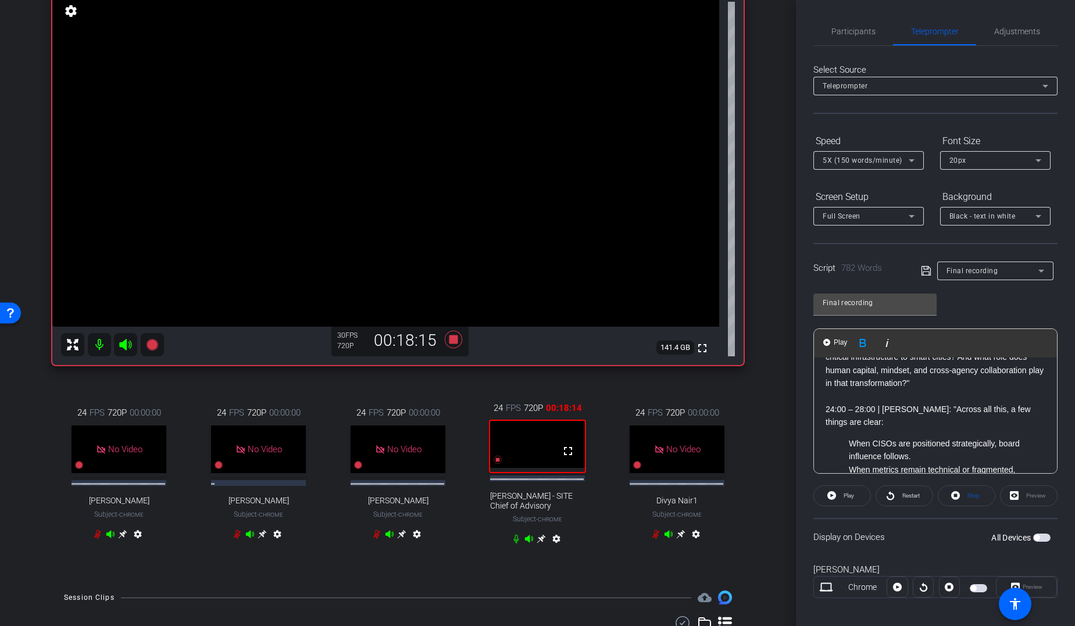
scroll to position [1165, 0]
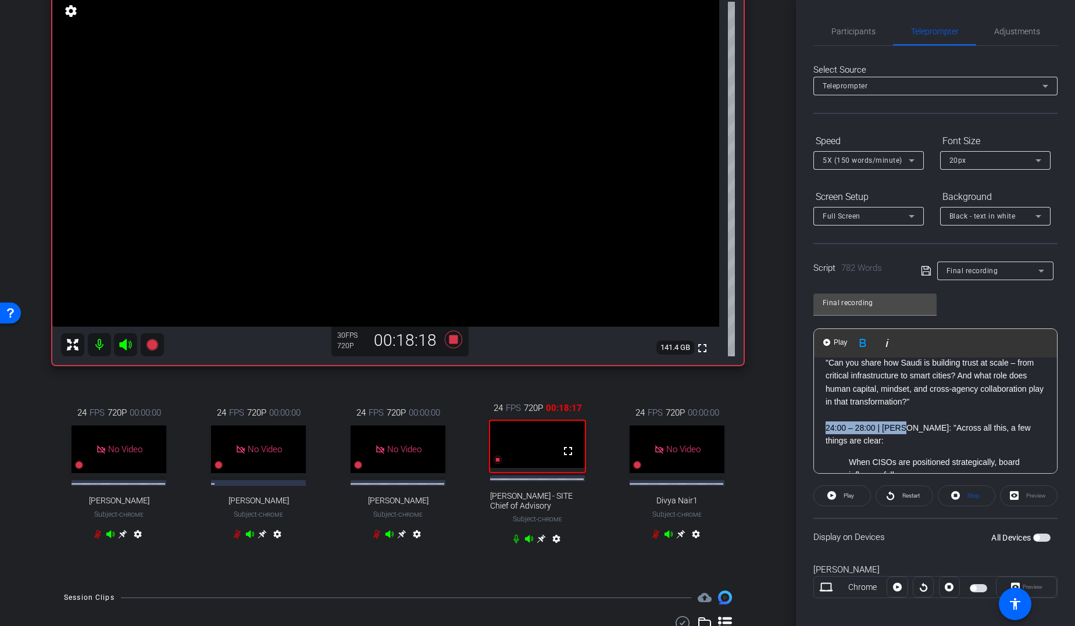
drag, startPoint x: 905, startPoint y: 416, endPoint x: 826, endPoint y: 413, distance: 79.2
click at [826, 422] on p "24:00 – 28:00 | [PERSON_NAME]: "Across all this, a few things are clear:" at bounding box center [936, 435] width 220 height 26
click at [874, 340] on icon "button" at bounding box center [922, 343] width 6 height 8
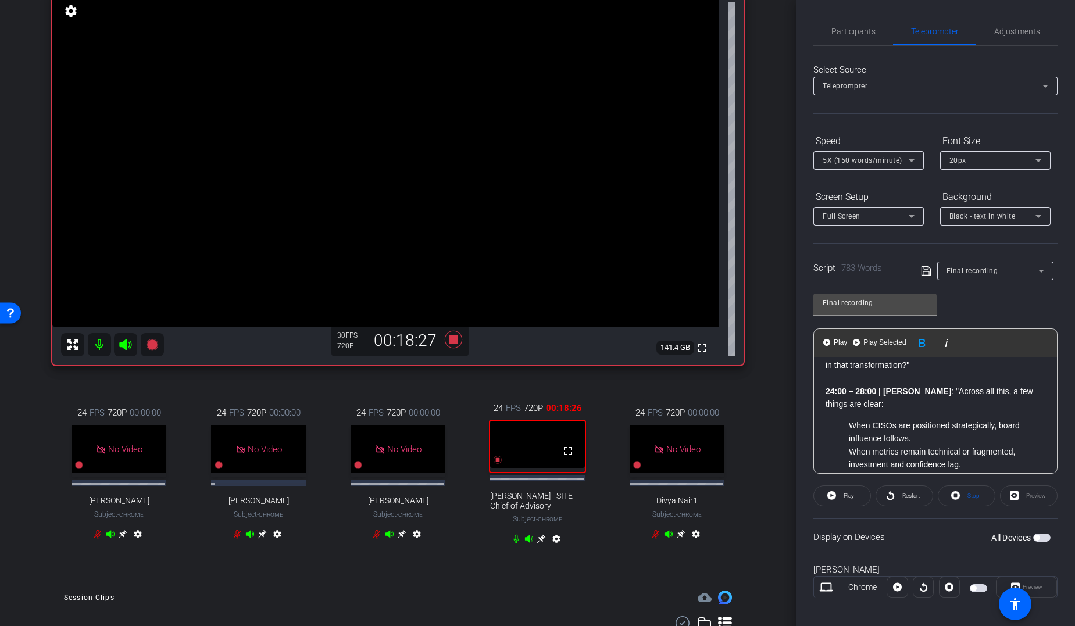
scroll to position [1174, 0]
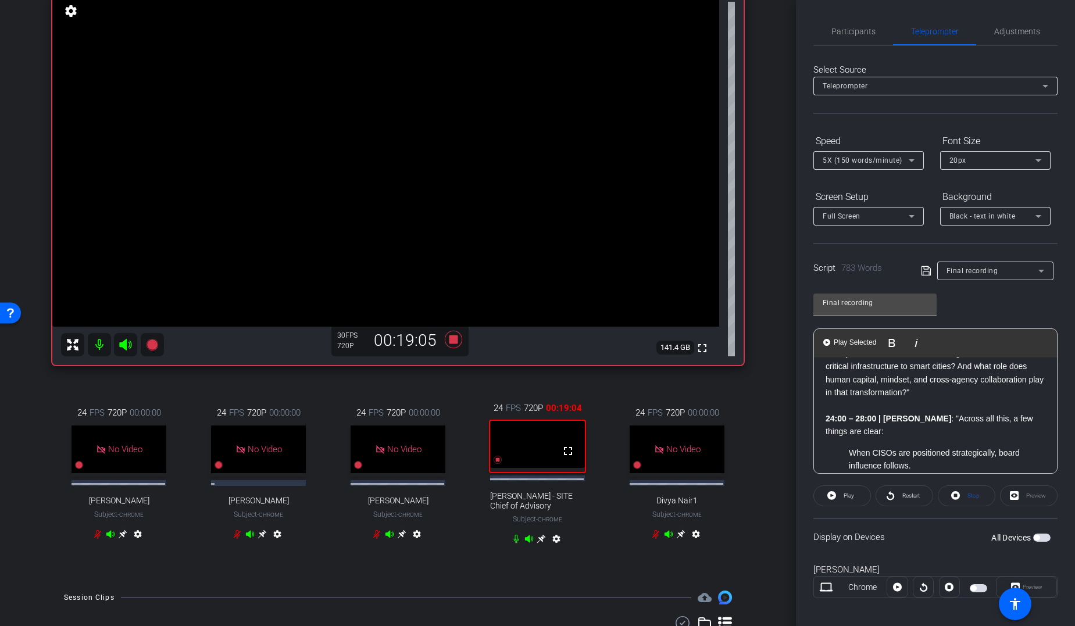
click at [753, 484] on div "Samer Omar Chrome info ROOM ID: 384217373 fullscreen settings 141.4 GB 30 FPS 7…" at bounding box center [398, 266] width 738 height 626
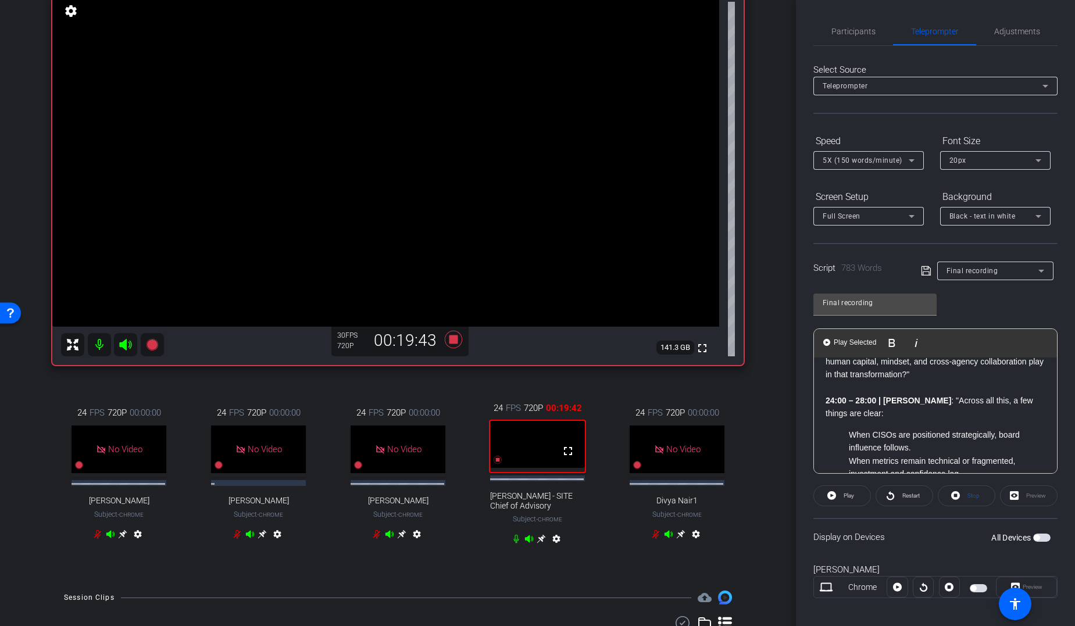
click at [830, 343] on button "Play Play from this location" at bounding box center [835, 342] width 27 height 23
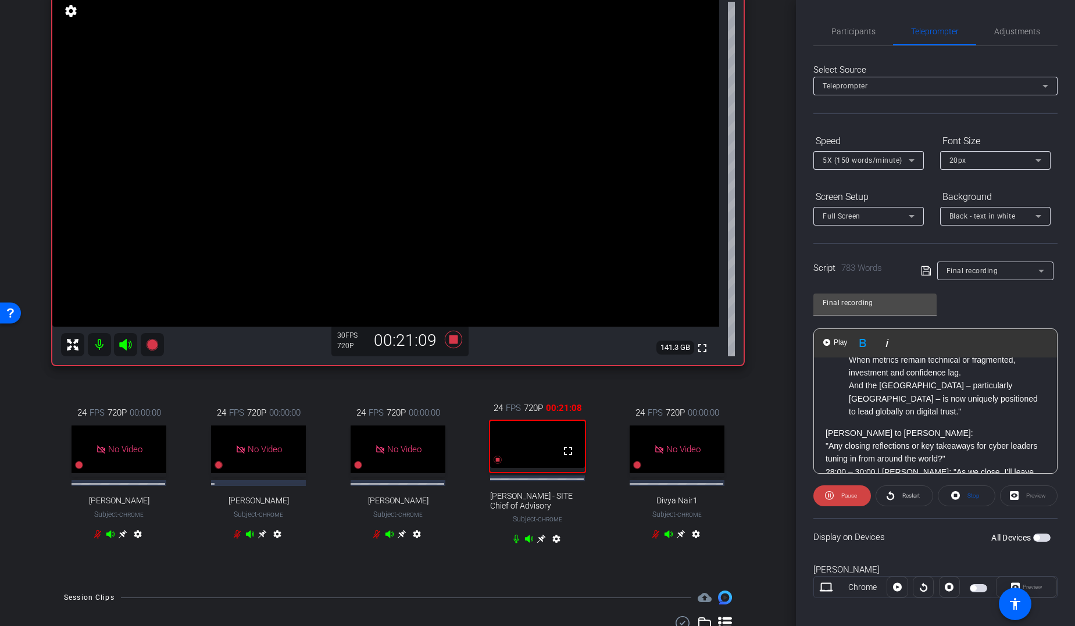
scroll to position [1302, 0]
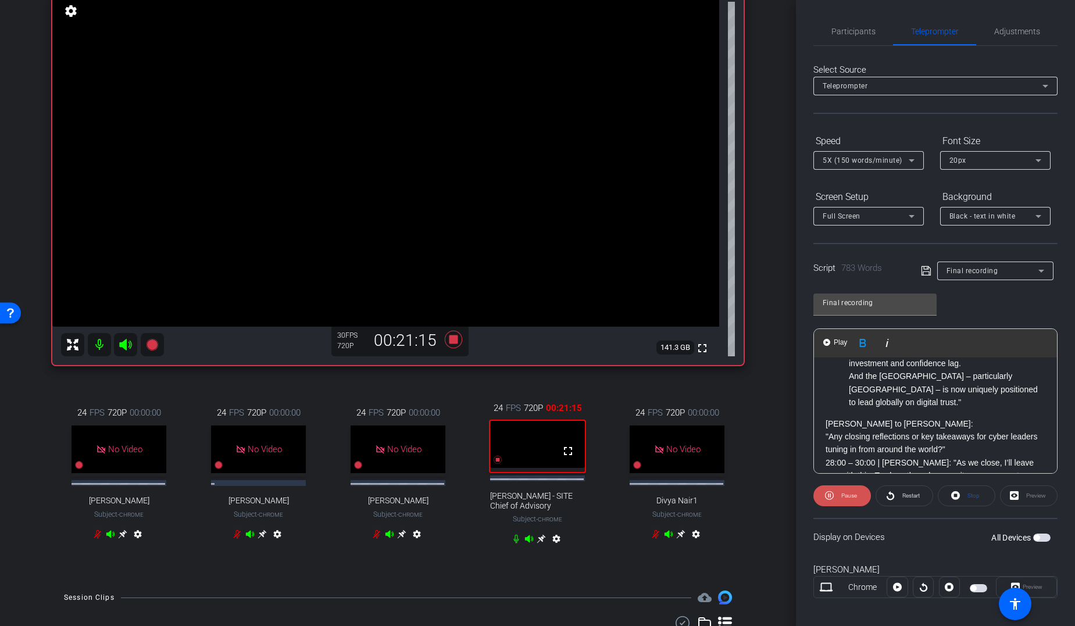
click at [843, 484] on span "Pause" at bounding box center [849, 495] width 16 height 6
drag, startPoint x: 909, startPoint y: 449, endPoint x: 827, endPoint y: 449, distance: 82.6
click at [827, 456] on p "28:00 – 30:00 | [PERSON_NAME]: "As we close, I’ll leave you with this: To close…" at bounding box center [936, 482] width 220 height 52
click at [874, 340] on icon "button" at bounding box center [922, 343] width 14 height 14
click at [874, 436] on p ""Any closing reflections or key takeaways for cyber leaders tuning in from arou…" at bounding box center [936, 443] width 220 height 26
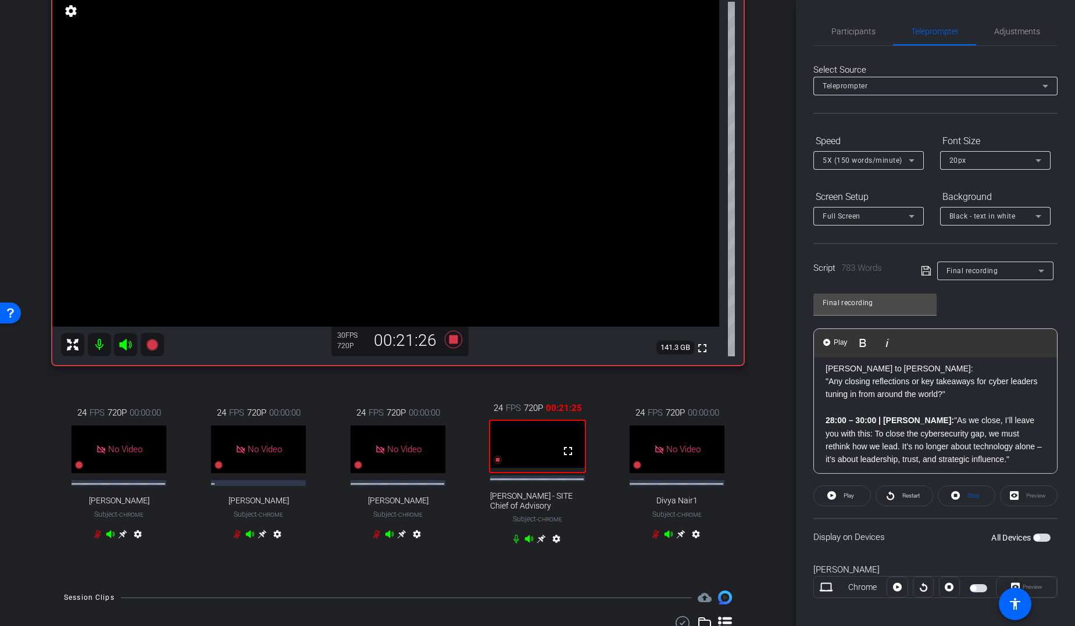
scroll to position [1376, 0]
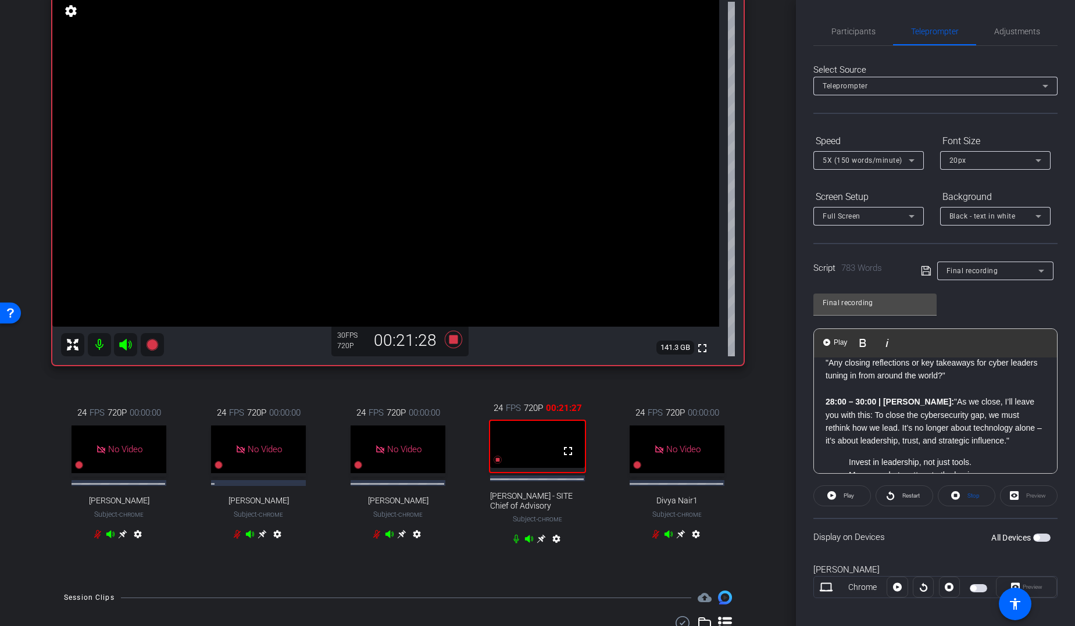
click at [826, 397] on strong "28:00 – 30:00 | Samer:" at bounding box center [890, 401] width 128 height 9
click at [754, 484] on div "Samer Omar Chrome info ROOM ID: 384217373 fullscreen settings 141.2 GB 30 FPS 7…" at bounding box center [398, 266] width 738 height 626
click at [828, 397] on strong "28:00 – 30:00 | Samer:" at bounding box center [890, 401] width 128 height 9
click at [826, 397] on strong "28:00 – 30:00 | Samer:" at bounding box center [890, 401] width 128 height 9
click at [839, 342] on span "Play" at bounding box center [840, 343] width 18 height 10
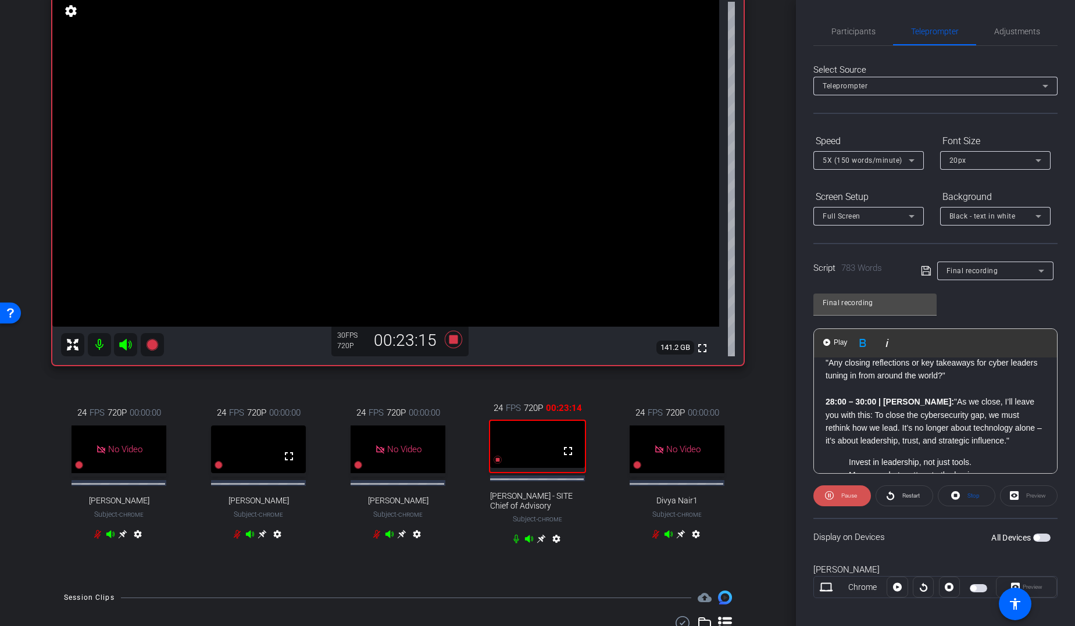
click at [836, 484] on span at bounding box center [842, 496] width 58 height 28
click at [760, 484] on div "Samer Omar Chrome info ROOM ID: 384217373 fullscreen settings 141.2 GB 30 FPS 7…" at bounding box center [398, 266] width 738 height 626
click at [847, 24] on span "Participants" at bounding box center [853, 31] width 44 height 28
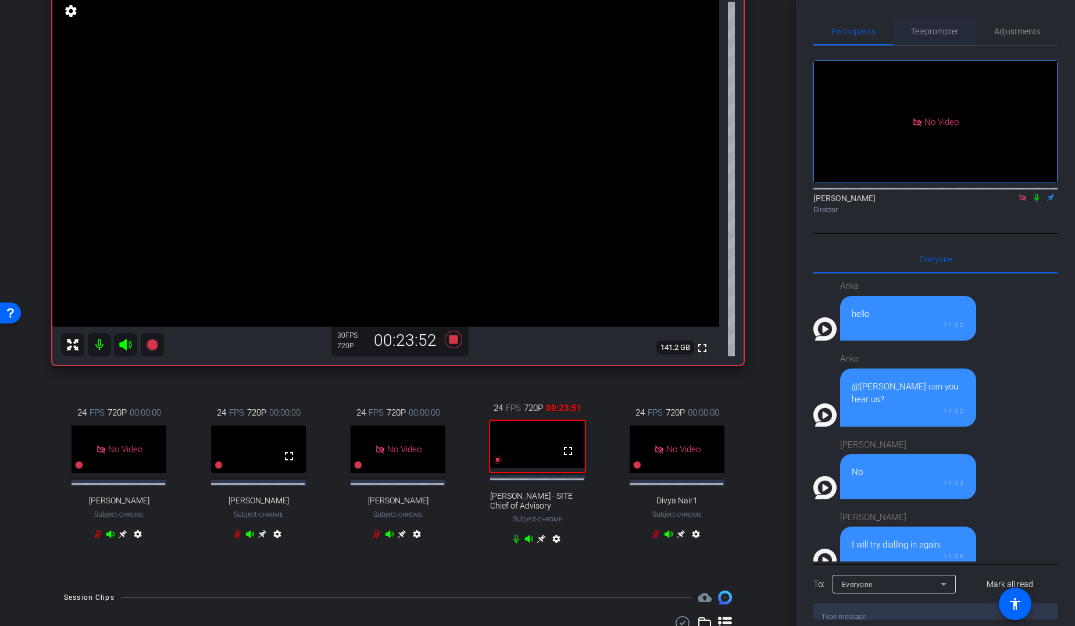
click at [874, 30] on span "Teleprompter" at bounding box center [935, 31] width 48 height 8
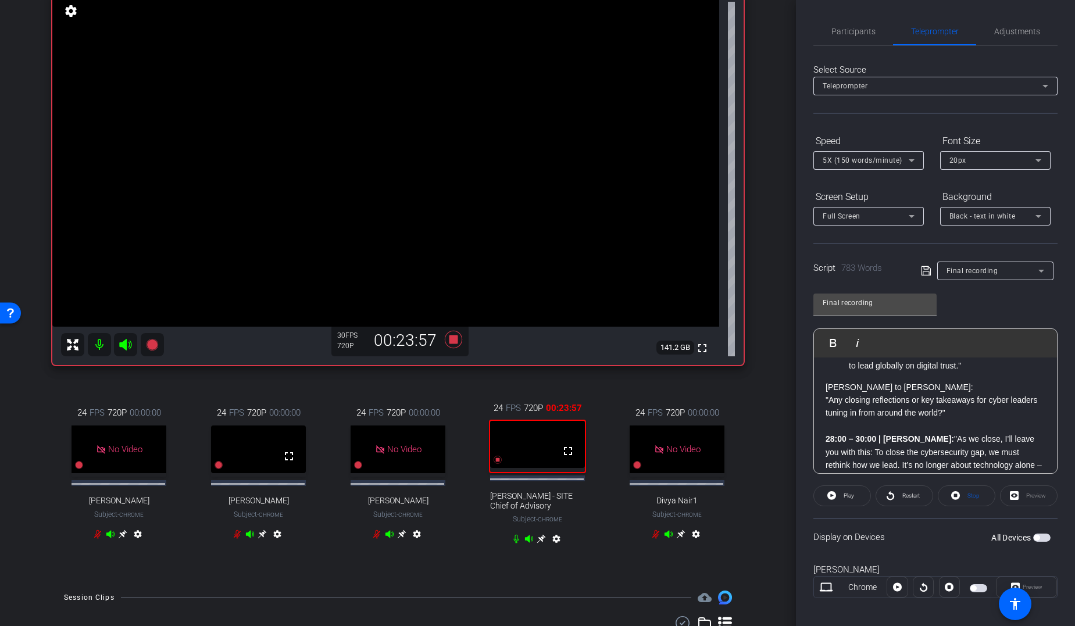
scroll to position [1330, 0]
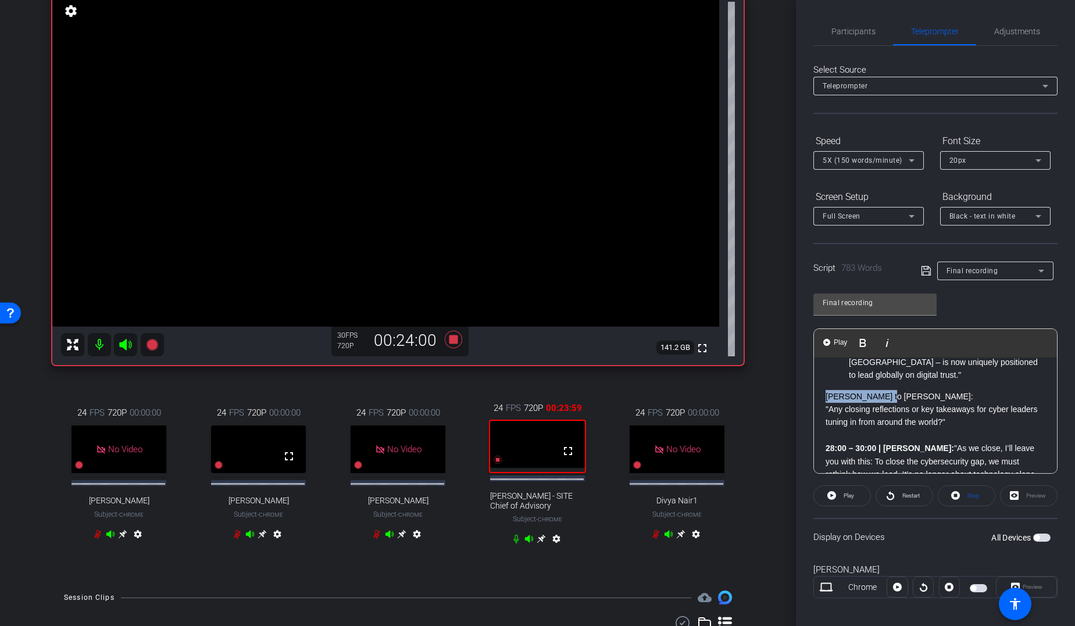
drag, startPoint x: 887, startPoint y: 383, endPoint x: 826, endPoint y: 380, distance: 61.1
click at [826, 390] on p "[PERSON_NAME] to [PERSON_NAME]:" at bounding box center [936, 396] width 220 height 13
click at [874, 341] on icon "button" at bounding box center [922, 343] width 6 height 8
click at [874, 390] on p "[PERSON_NAME] to [PERSON_NAME]:" at bounding box center [936, 396] width 220 height 13
click at [827, 392] on strong "[PERSON_NAME] to [PERSON_NAME]:" at bounding box center [902, 396] width 152 height 9
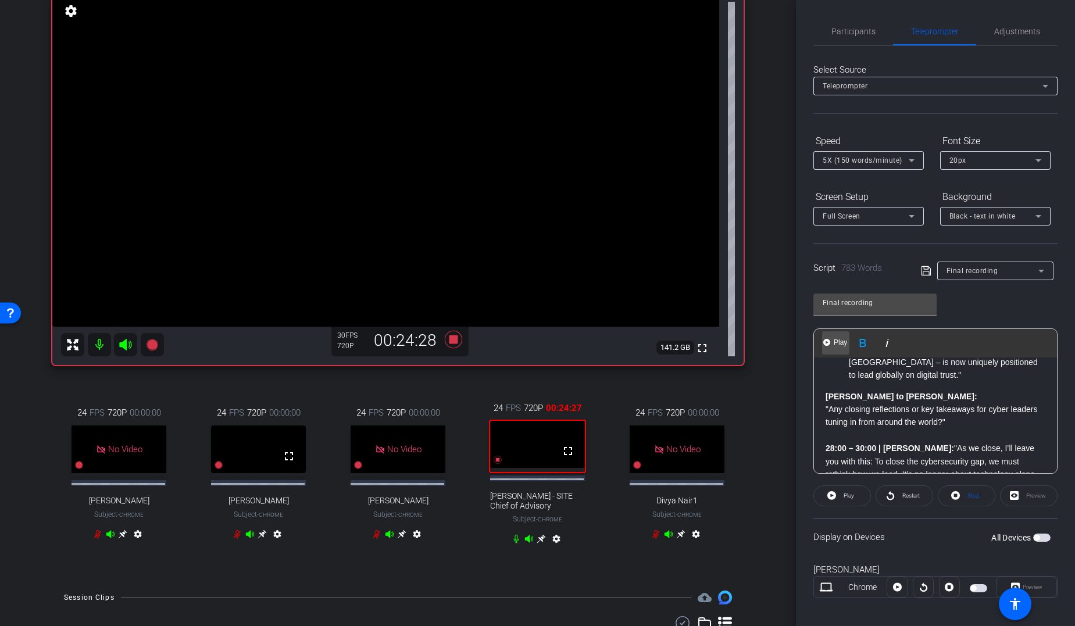
click at [829, 341] on img "button" at bounding box center [826, 342] width 7 height 7
click at [840, 484] on span "Pause" at bounding box center [847, 496] width 19 height 16
click at [874, 403] on p ""Any closing reflections or key takeaways for cyber leaders tuning in from arou…" at bounding box center [936, 416] width 220 height 26
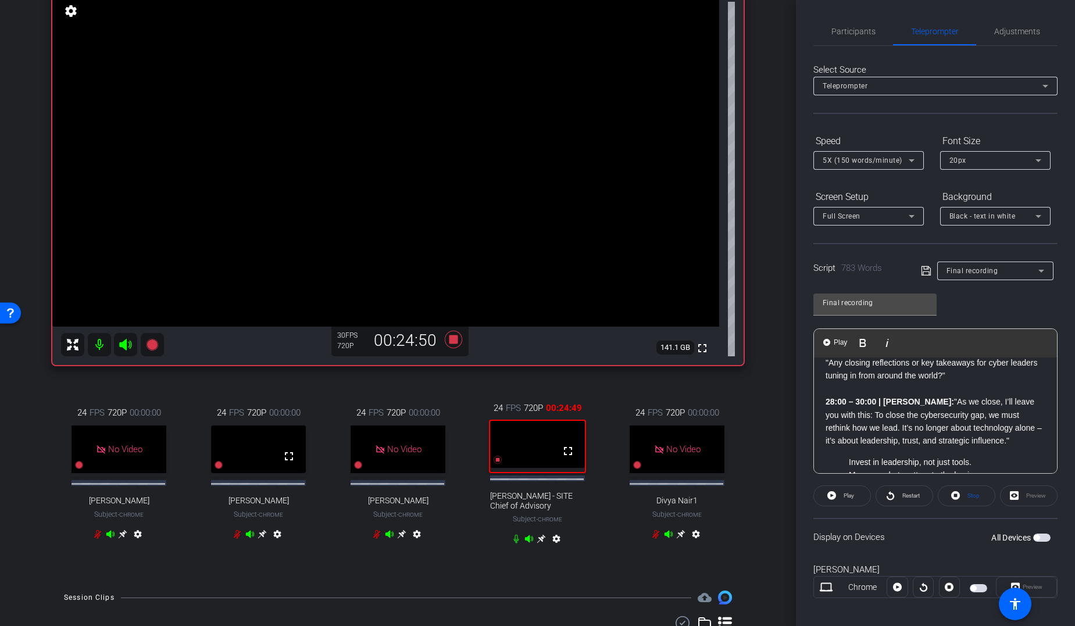
scroll to position [1386, 0]
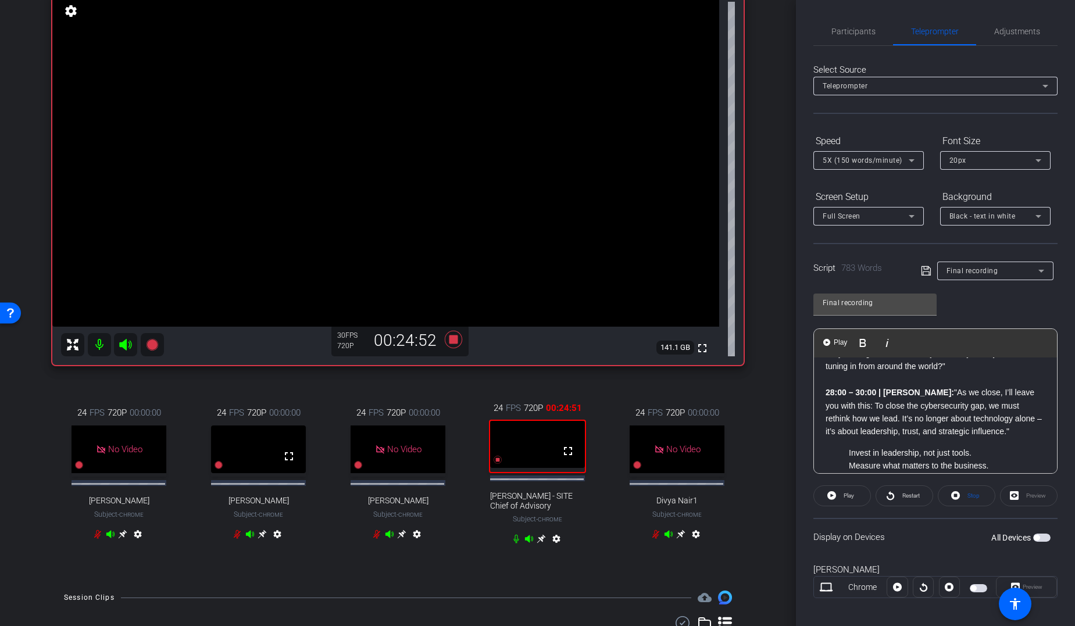
click at [752, 484] on div "Samer Omar Chrome info ROOM ID: 384217373 fullscreen settings 141.1 GB 30 FPS 7…" at bounding box center [398, 266] width 738 height 626
click at [713, 484] on div "24 FPS 720P 00:00:00 No Video Margarita Subject - Chrome settings 24 FPS 720P 0…" at bounding box center [397, 475] width 691 height 185
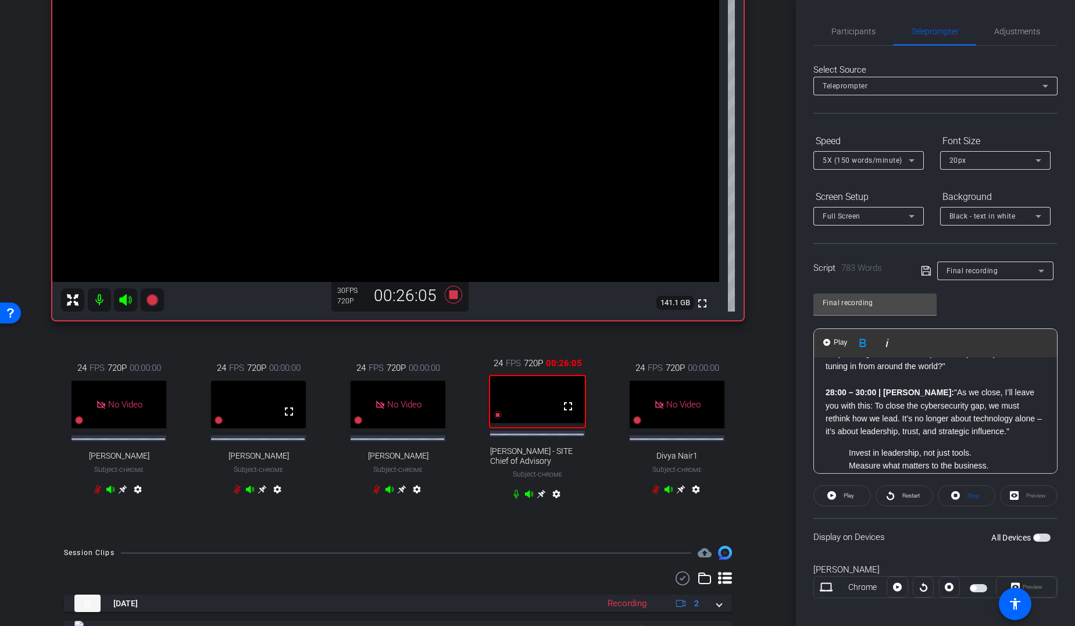
scroll to position [173, 0]
click at [745, 484] on div "Samer Omar Chrome info ROOM ID: 384217373 fullscreen settings 141.1 GB 30 FPS 7…" at bounding box center [398, 221] width 738 height 626
click at [846, 27] on span "Participants" at bounding box center [853, 31] width 44 height 8
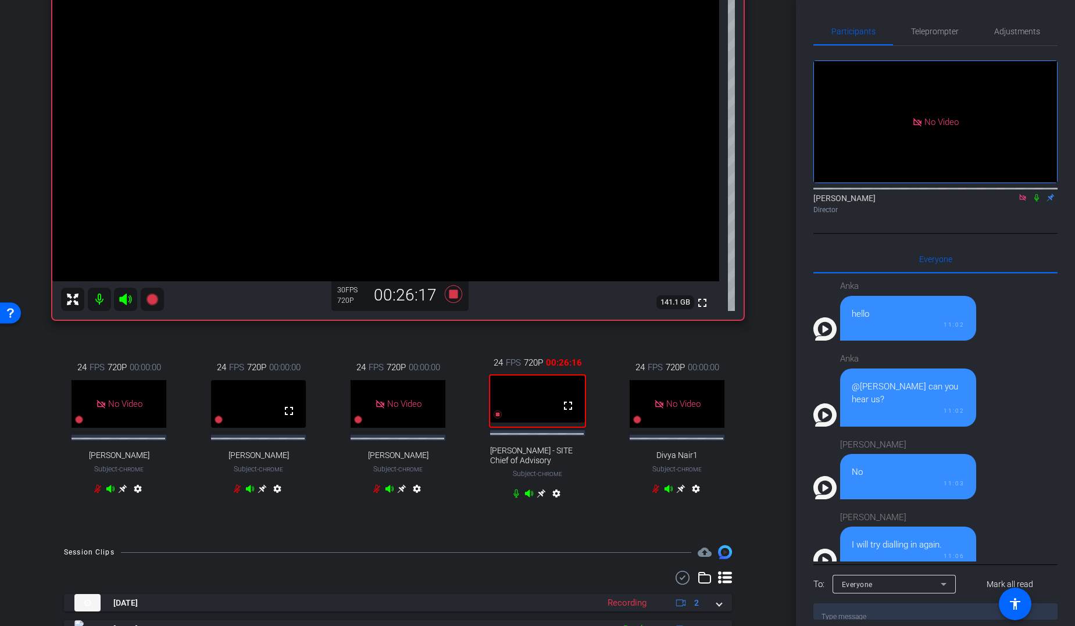
click at [874, 194] on icon at bounding box center [1036, 198] width 5 height 8
click at [762, 484] on div "arrow_back Global Cyber Back to project Send invite account_box grid_on setting…" at bounding box center [398, 313] width 796 height 626
click at [874, 31] on span "Teleprompter" at bounding box center [935, 31] width 48 height 8
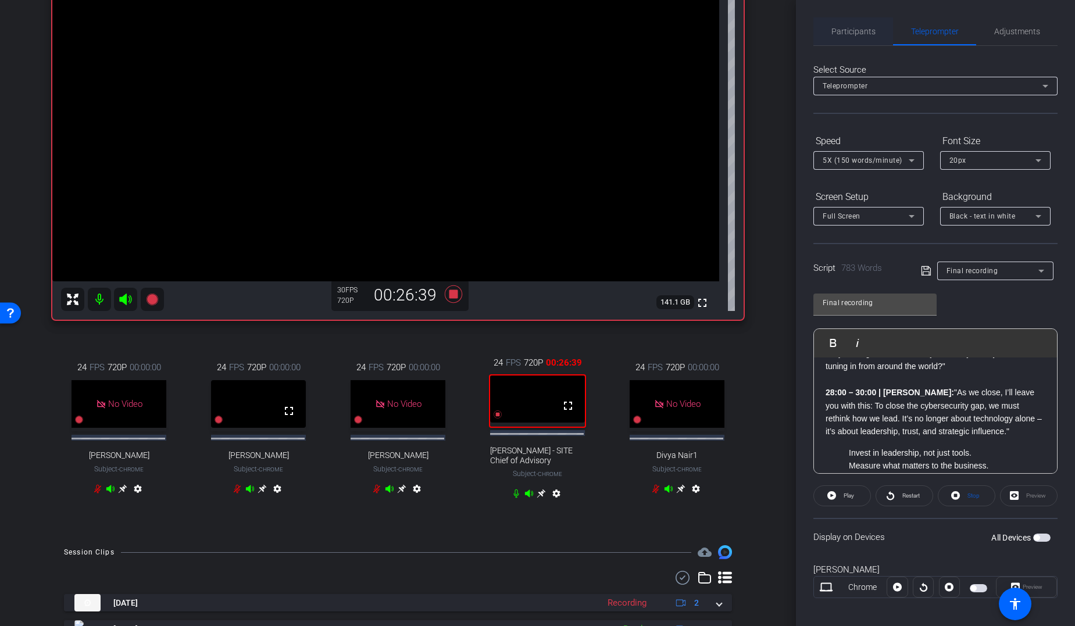
click at [865, 35] on span "Participants" at bounding box center [853, 31] width 44 height 8
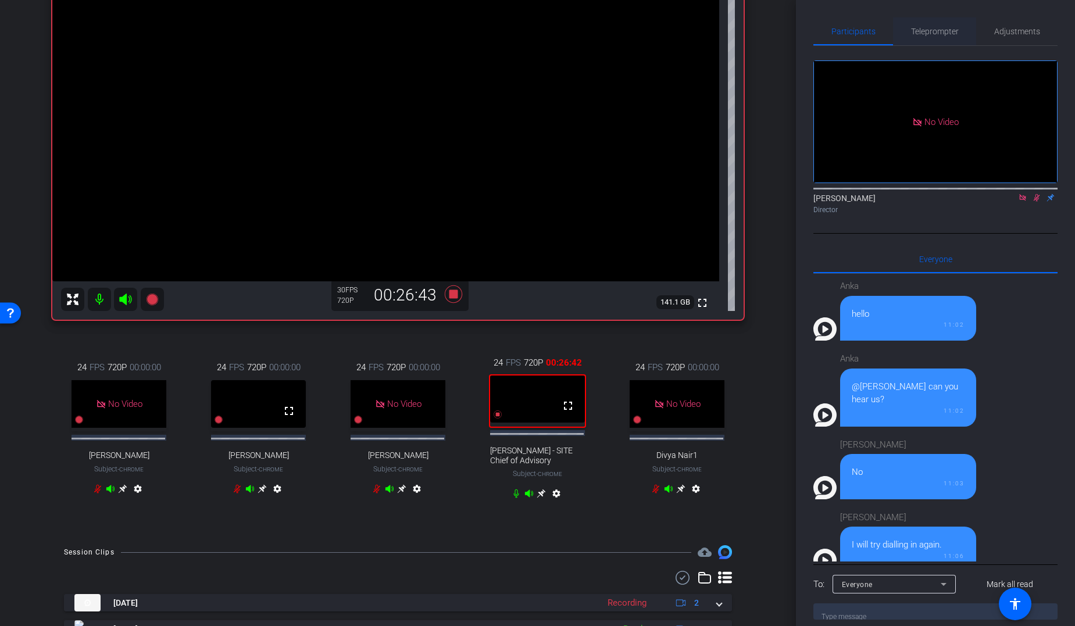
click at [874, 29] on span "Teleprompter" at bounding box center [935, 31] width 48 height 8
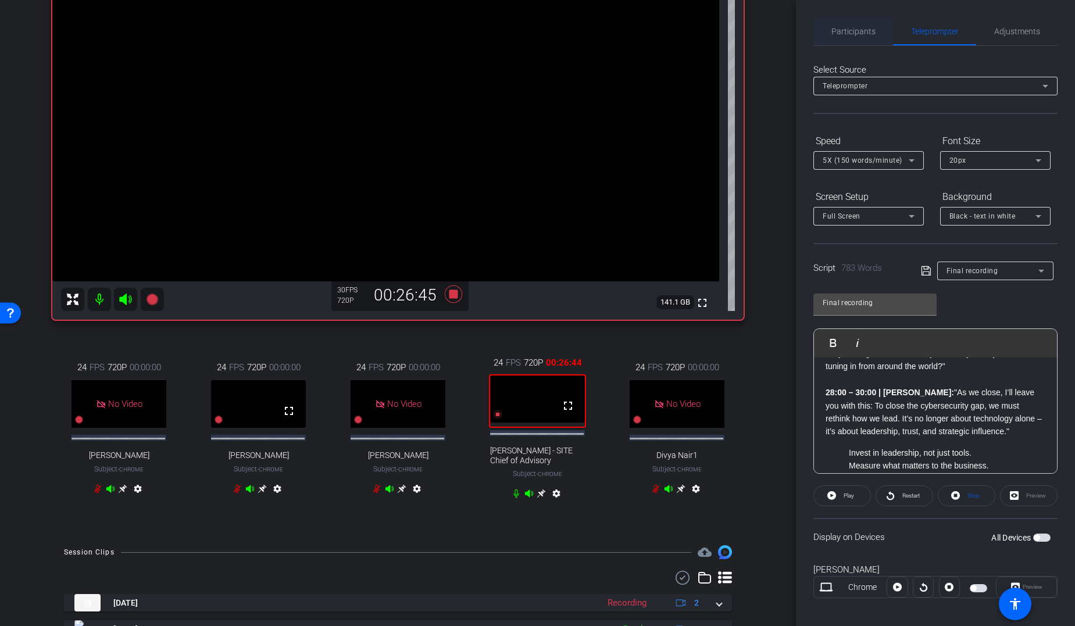
click at [854, 31] on span "Participants" at bounding box center [853, 31] width 44 height 8
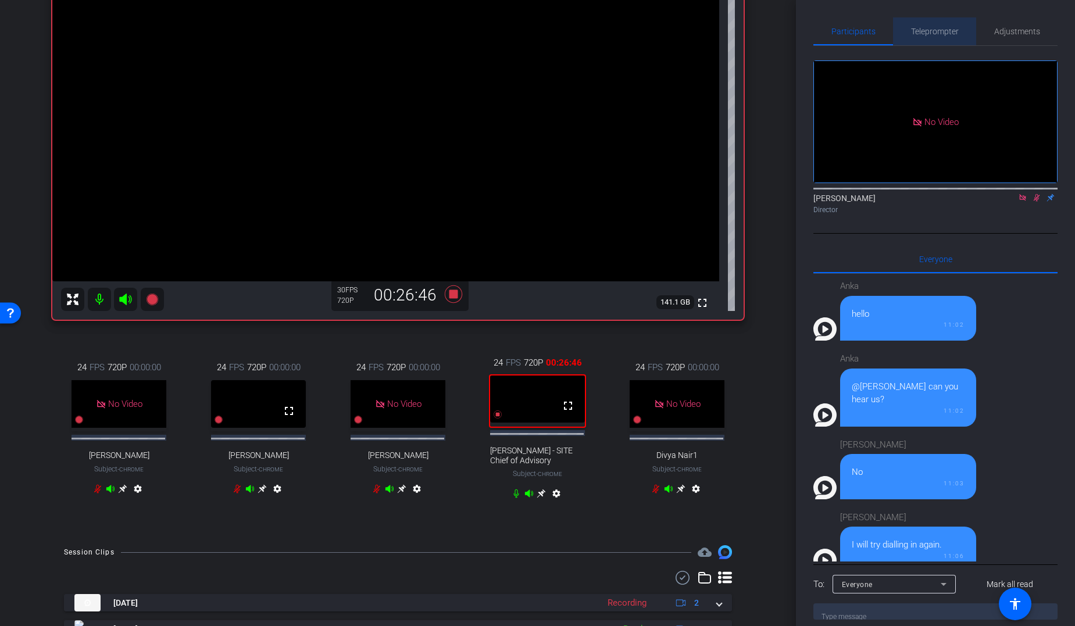
click at [874, 37] on span "Teleprompter" at bounding box center [935, 31] width 48 height 28
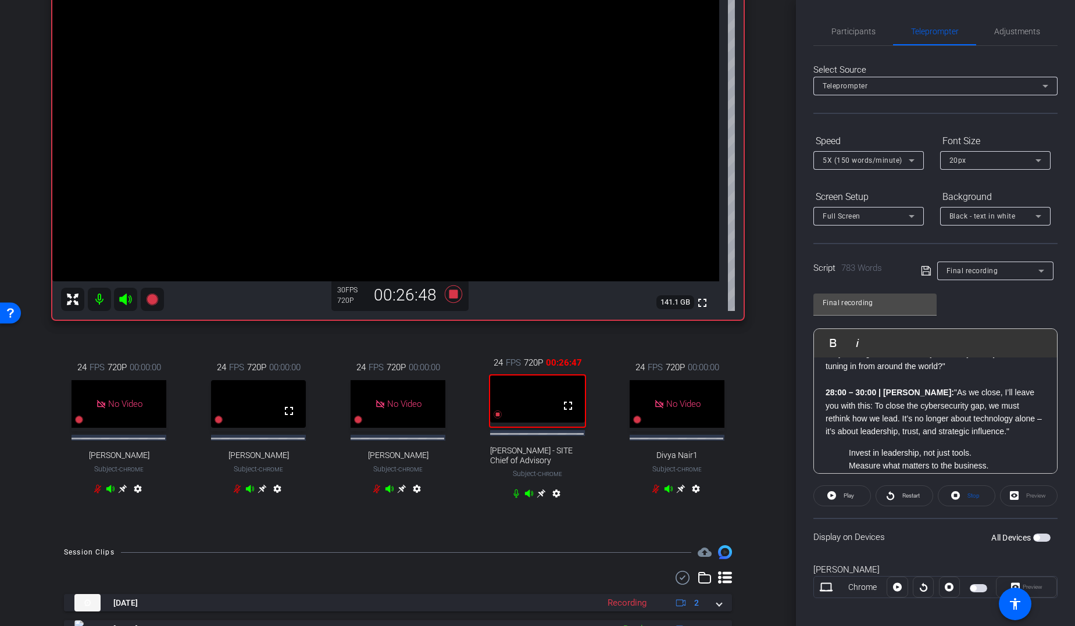
click at [826, 388] on strong "28:00 – 30:00 | Samer:" at bounding box center [890, 392] width 128 height 9
click at [834, 344] on span "Play" at bounding box center [840, 343] width 18 height 10
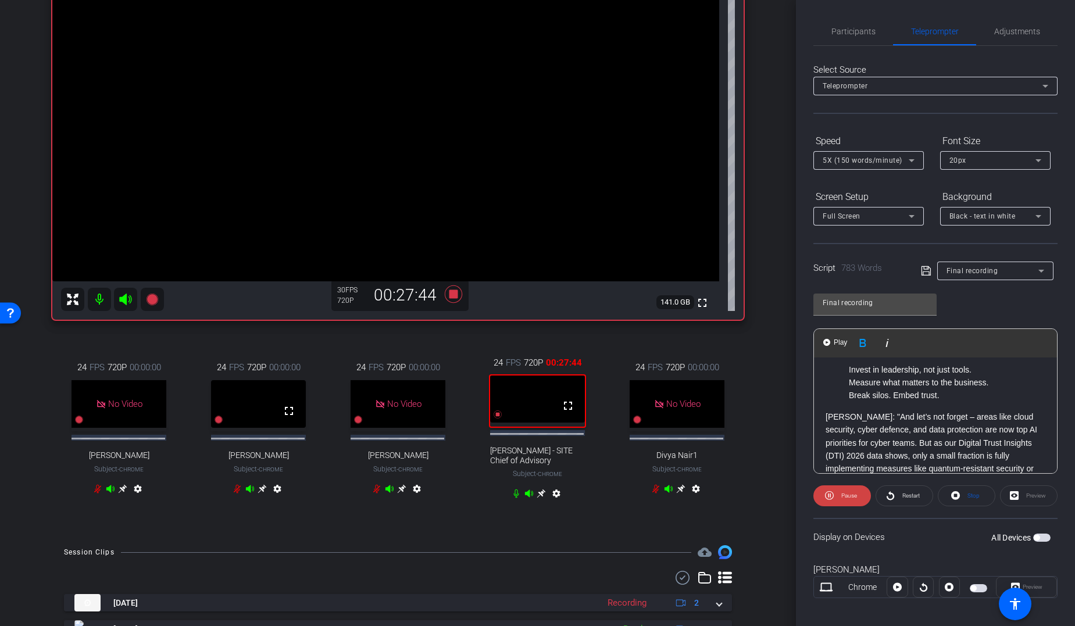
scroll to position [1478, 0]
click at [855, 401] on p "[PERSON_NAME]: "And let’s not forget – areas like cloud security, cyber defence…" at bounding box center [936, 440] width 220 height 78
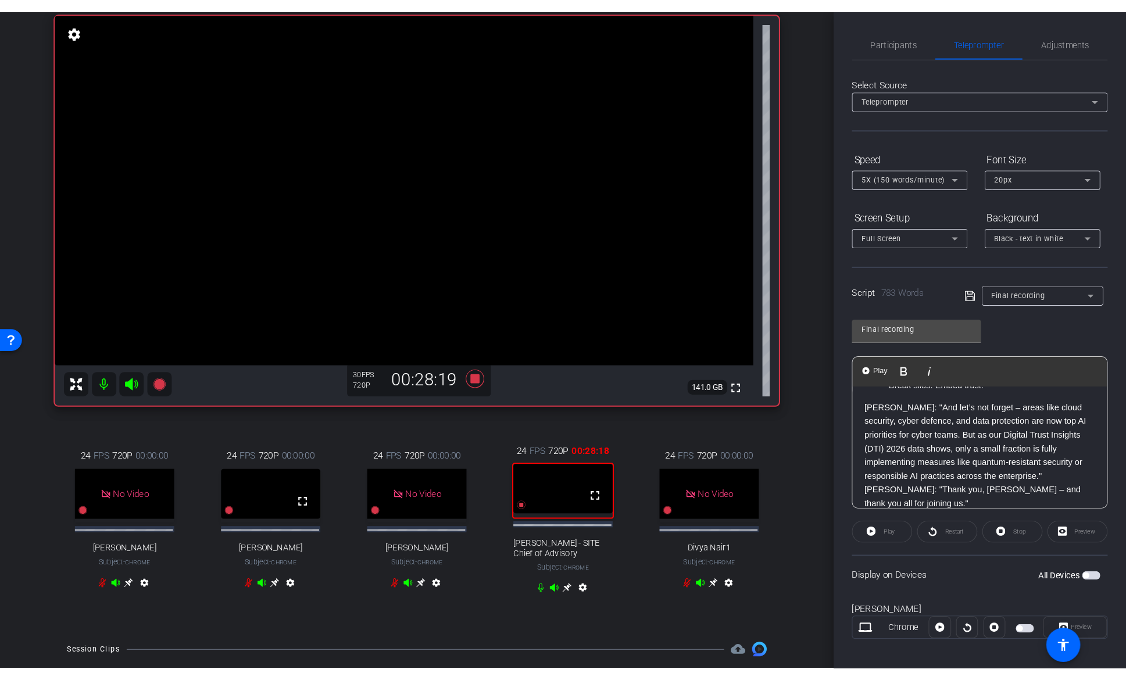
scroll to position [75, 0]
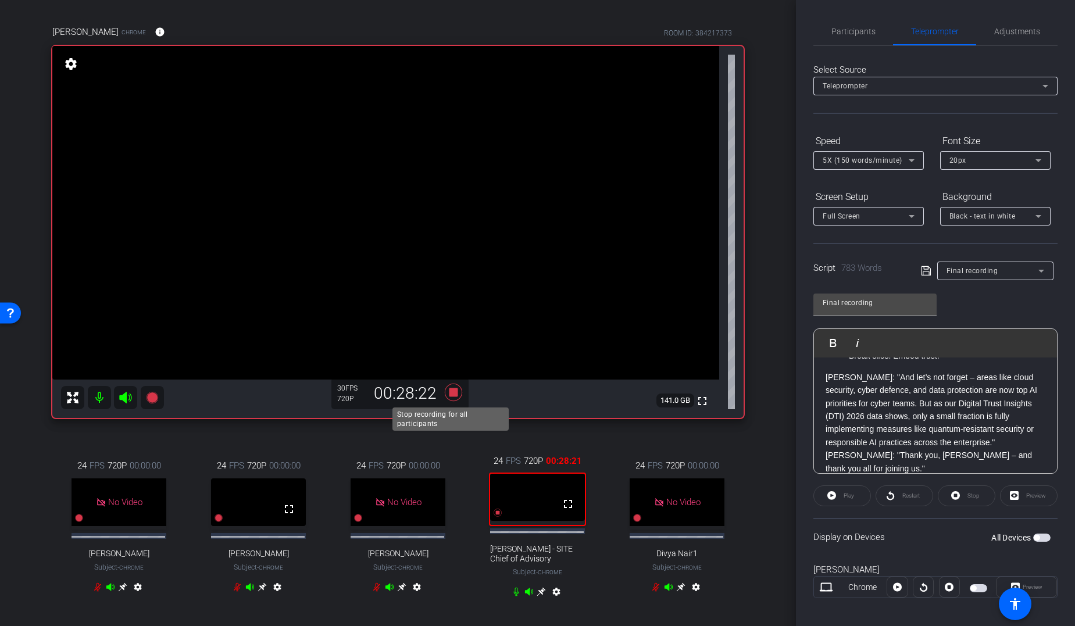
click at [452, 392] on icon at bounding box center [452, 391] width 17 height 17
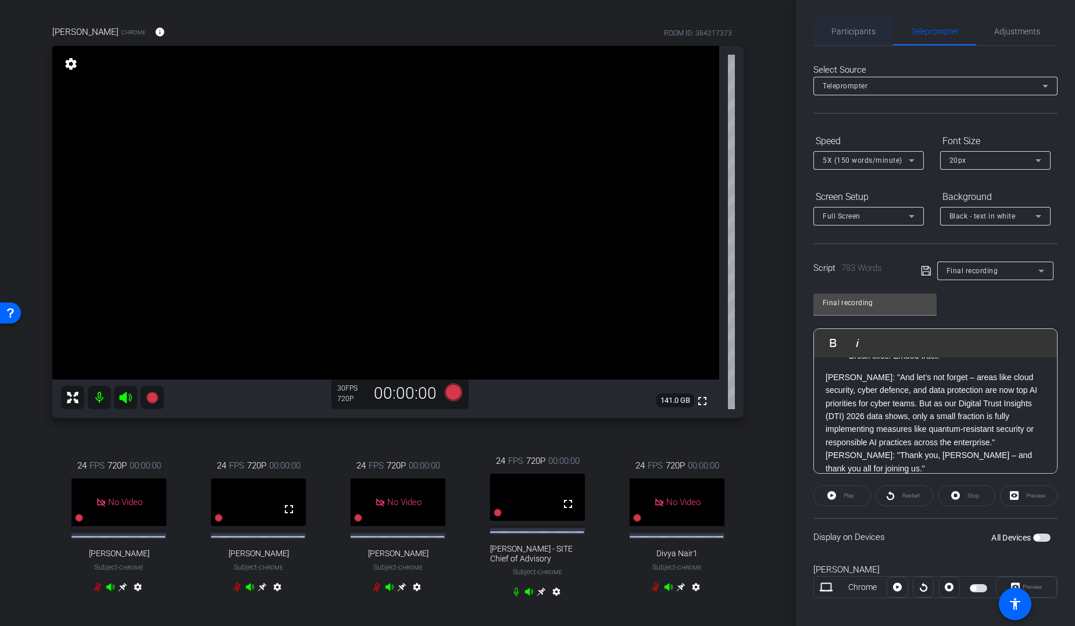
click at [858, 40] on span "Participants" at bounding box center [853, 31] width 44 height 28
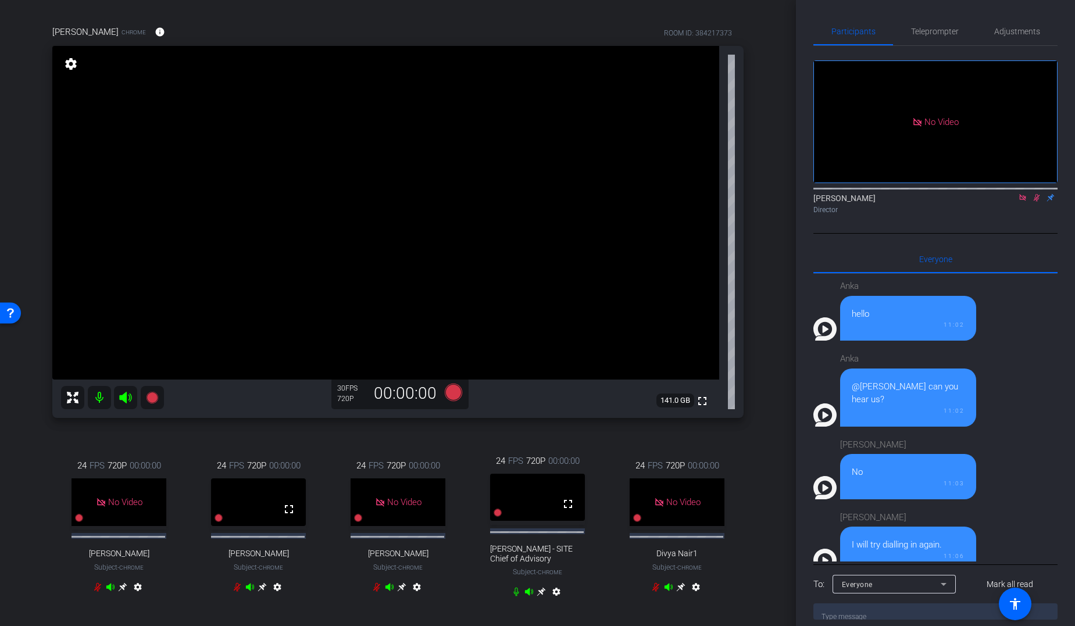
click at [874, 194] on icon at bounding box center [1036, 198] width 9 height 8
click at [874, 194] on icon at bounding box center [1022, 197] width 6 height 6
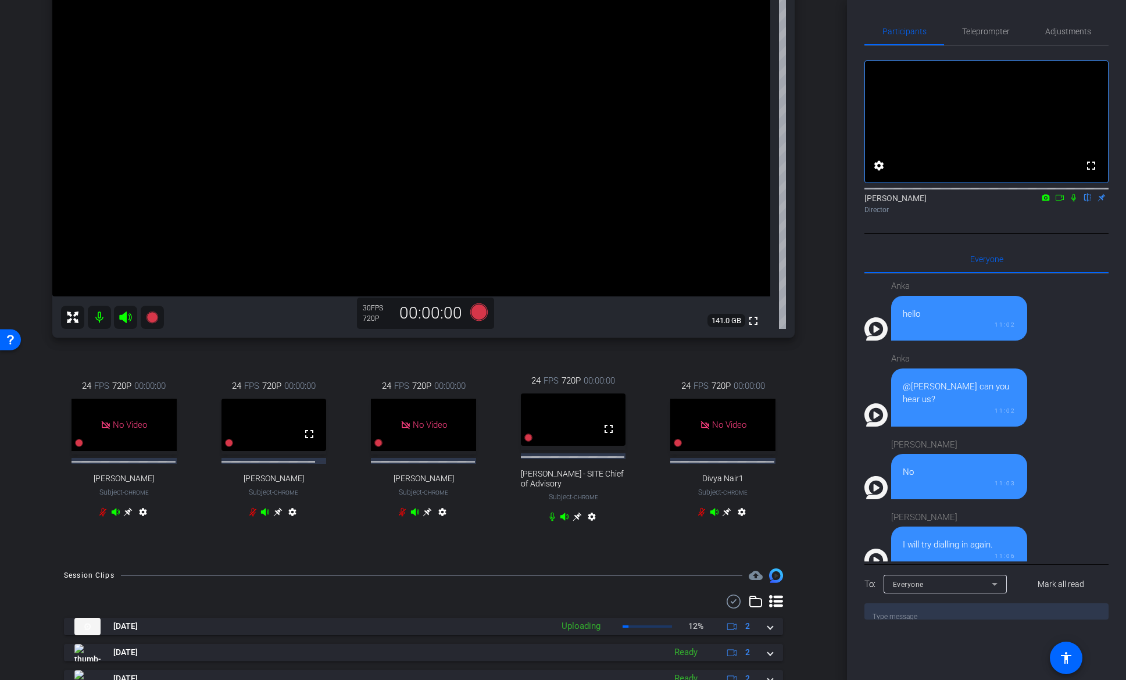
scroll to position [185, 0]
drag, startPoint x: 848, startPoint y: 368, endPoint x: 848, endPoint y: 378, distance: 9.9
click at [848, 378] on div "Participants Teleprompter Adjustments fullscreen settings Abe Menendez flip Dir…" at bounding box center [986, 340] width 279 height 680
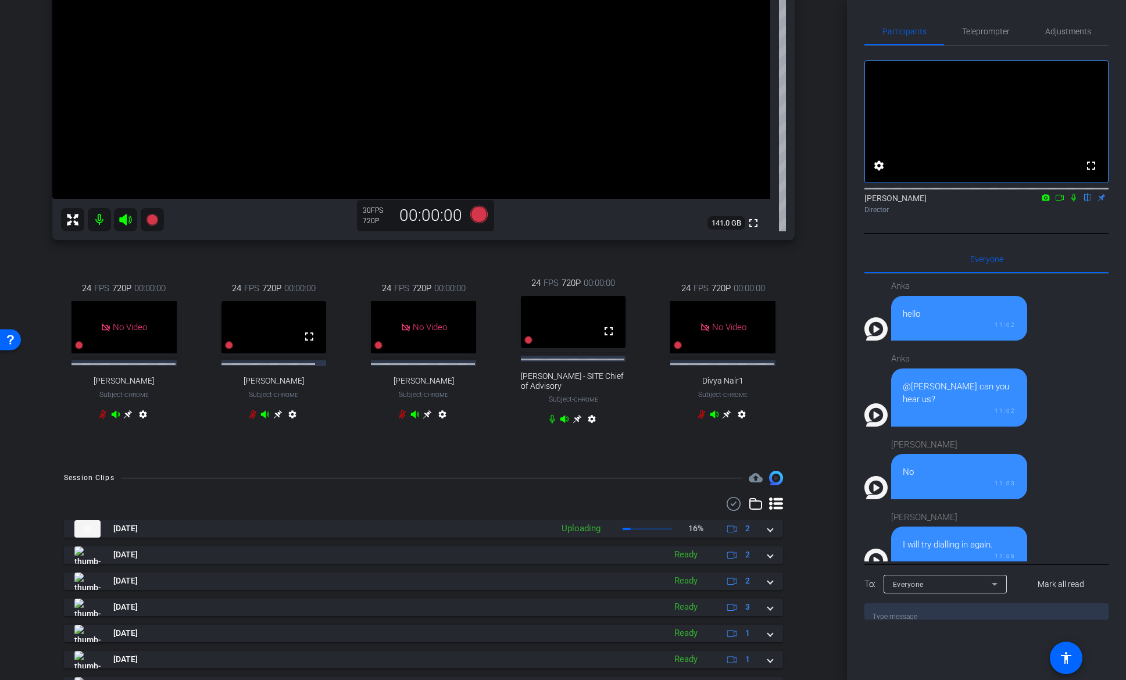
scroll to position [286, 0]
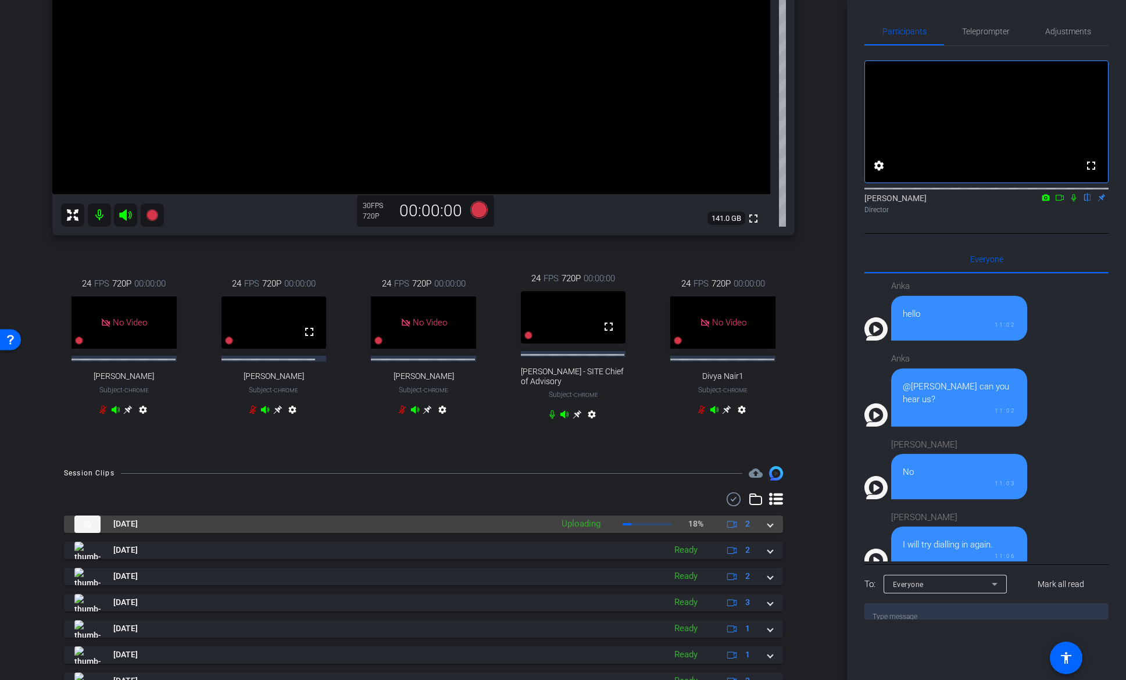
click at [768, 484] on span at bounding box center [770, 524] width 5 height 12
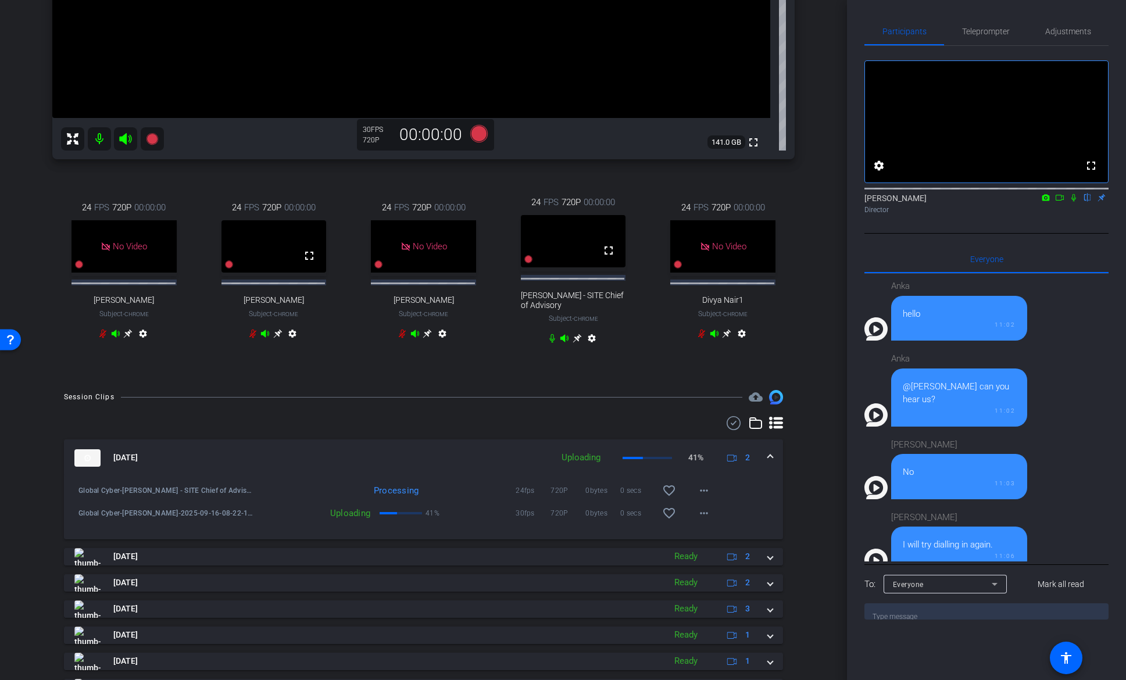
scroll to position [360, 0]
click at [874, 202] on icon at bounding box center [1073, 198] width 9 height 8
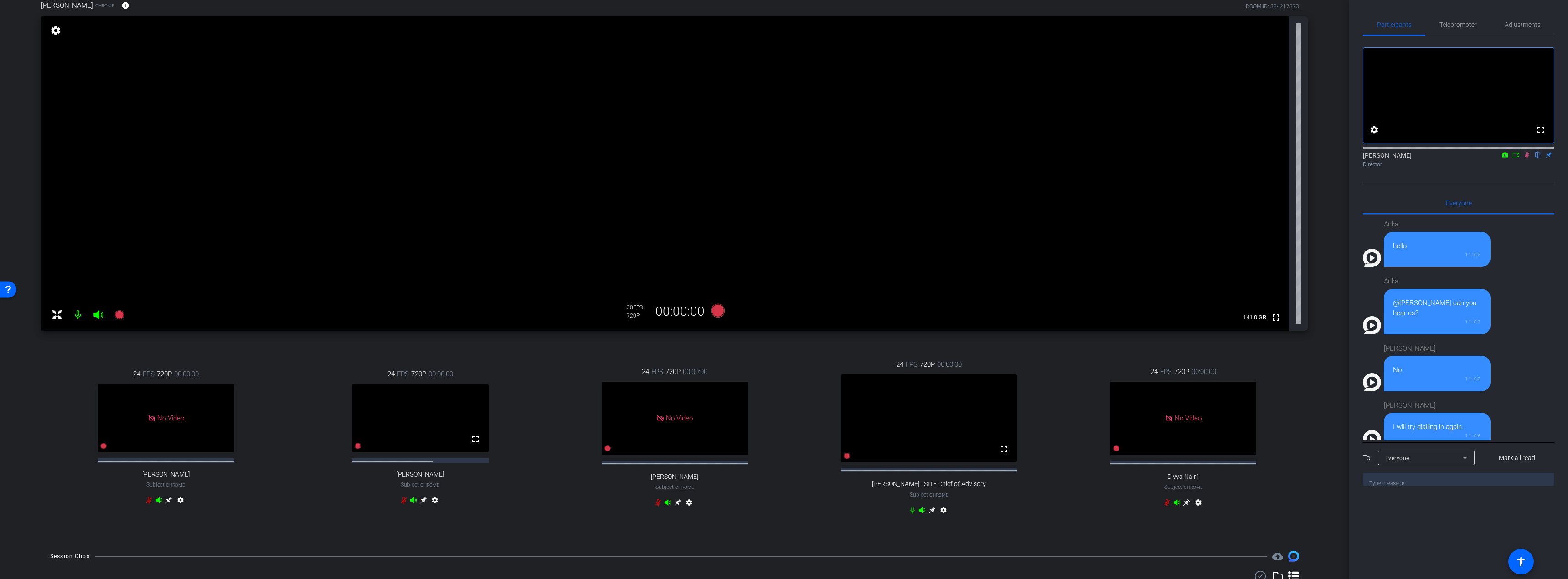
scroll to position [78, 0]
click at [685, 158] on icon at bounding box center [1526, 155] width 7 height 6
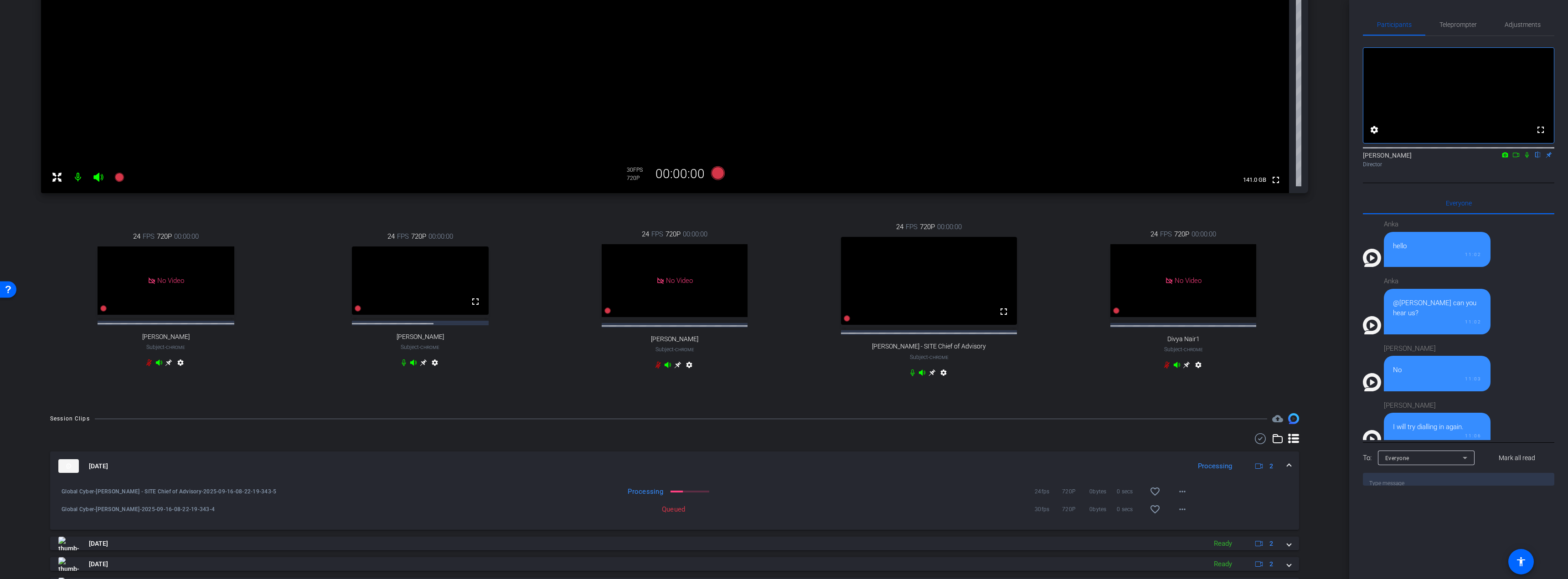
scroll to position [216, 0]
drag, startPoint x: 1344, startPoint y: 257, endPoint x: 1348, endPoint y: 278, distance: 21.4
click at [685, 278] on div "arrow_back Global Cyber Back to project Send invite account_box grid_on setting…" at bounding box center [674, 289] width 1349 height 579
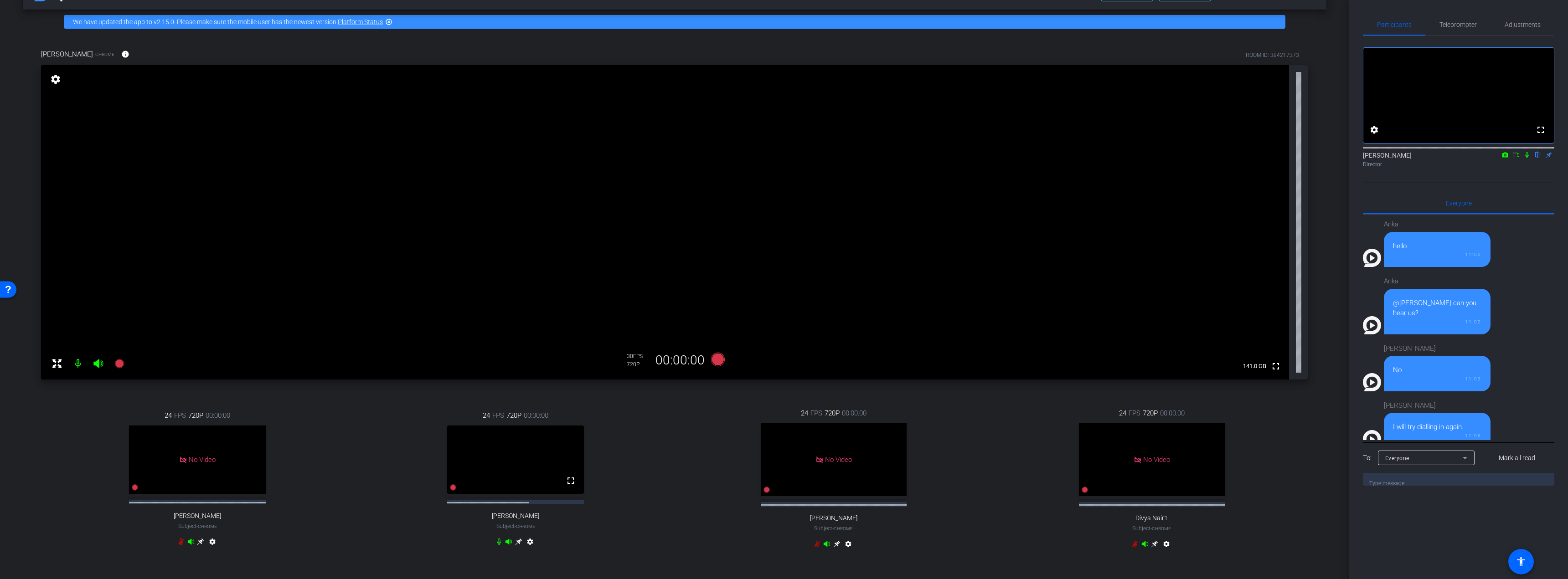
scroll to position [32, 0]
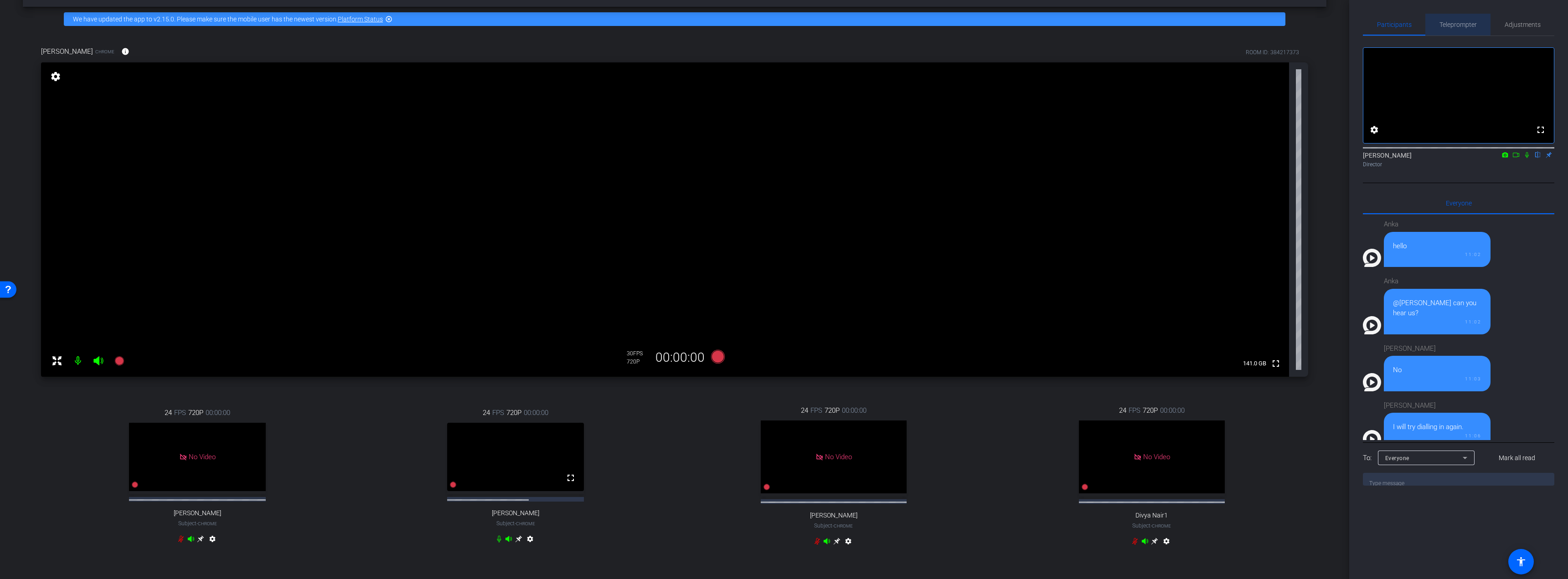
click at [685, 23] on span "Teleprompter" at bounding box center [1458, 24] width 38 height 6
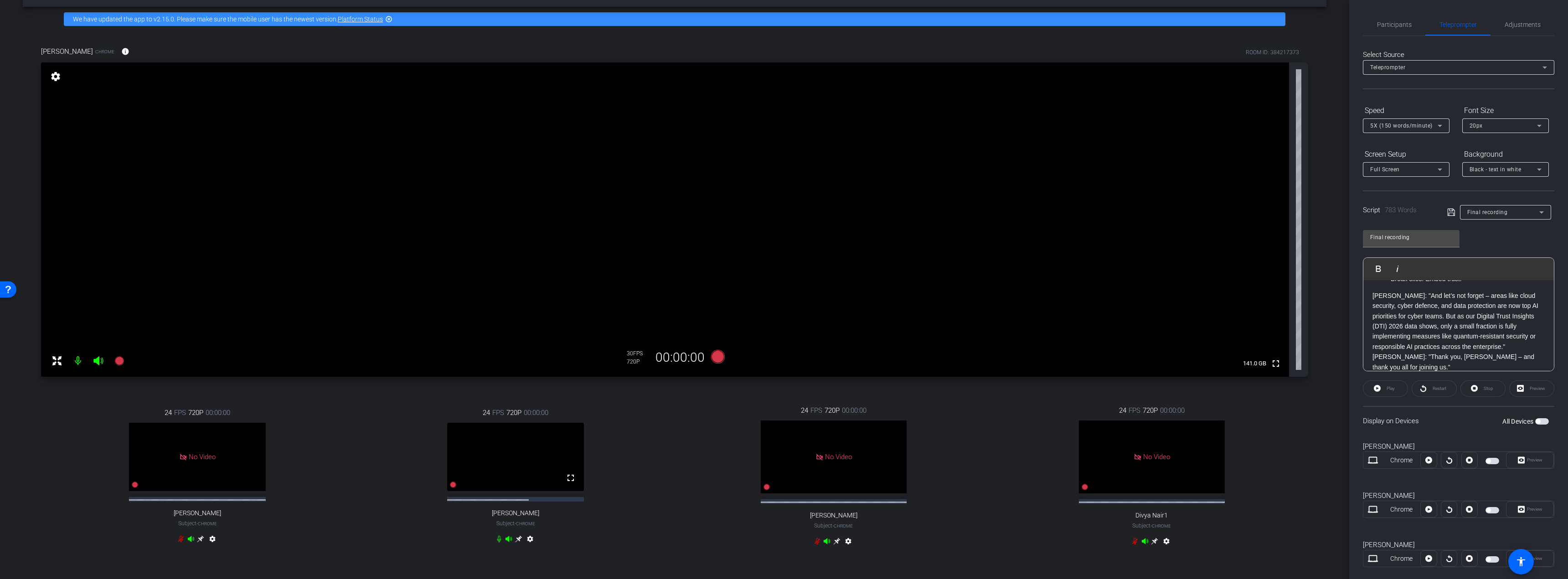
click at [685, 169] on icon at bounding box center [1440, 169] width 11 height 11
click at [685, 202] on span "Teleprompter Top" at bounding box center [1394, 202] width 48 height 11
click at [685, 379] on span "button" at bounding box center [1541, 422] width 13 height 6
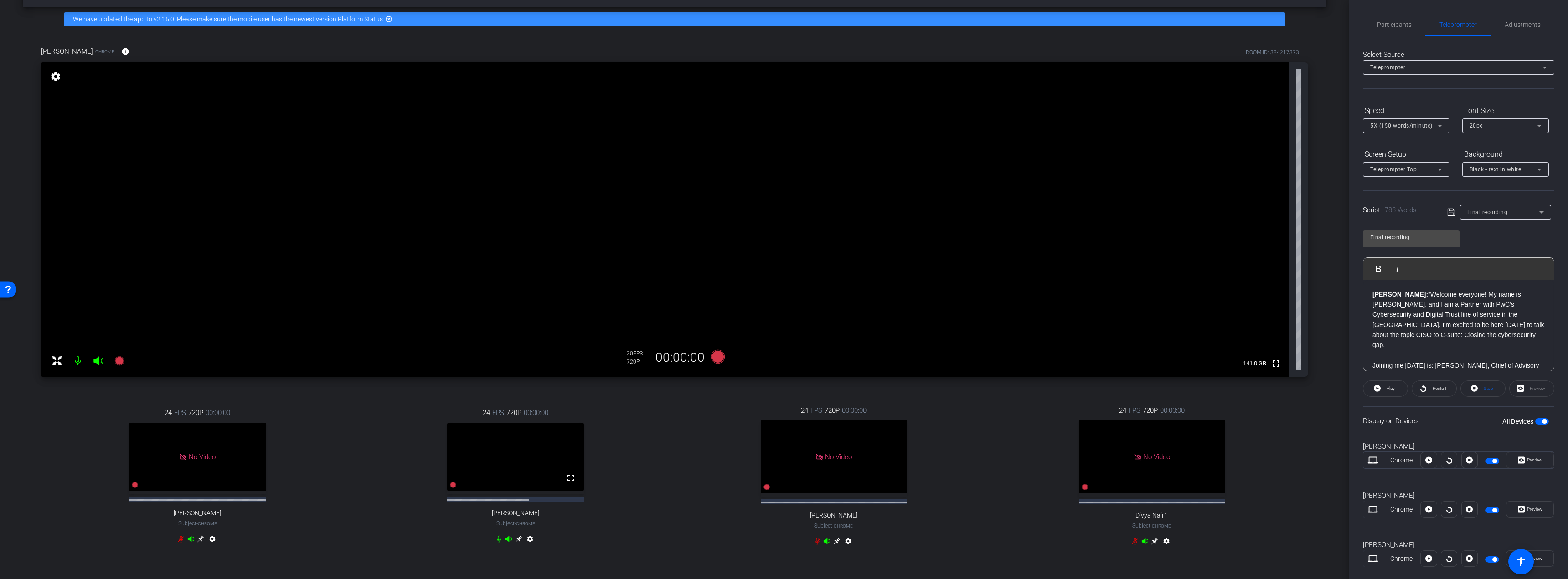
click at [685, 379] on icon at bounding box center [1155, 541] width 7 height 7
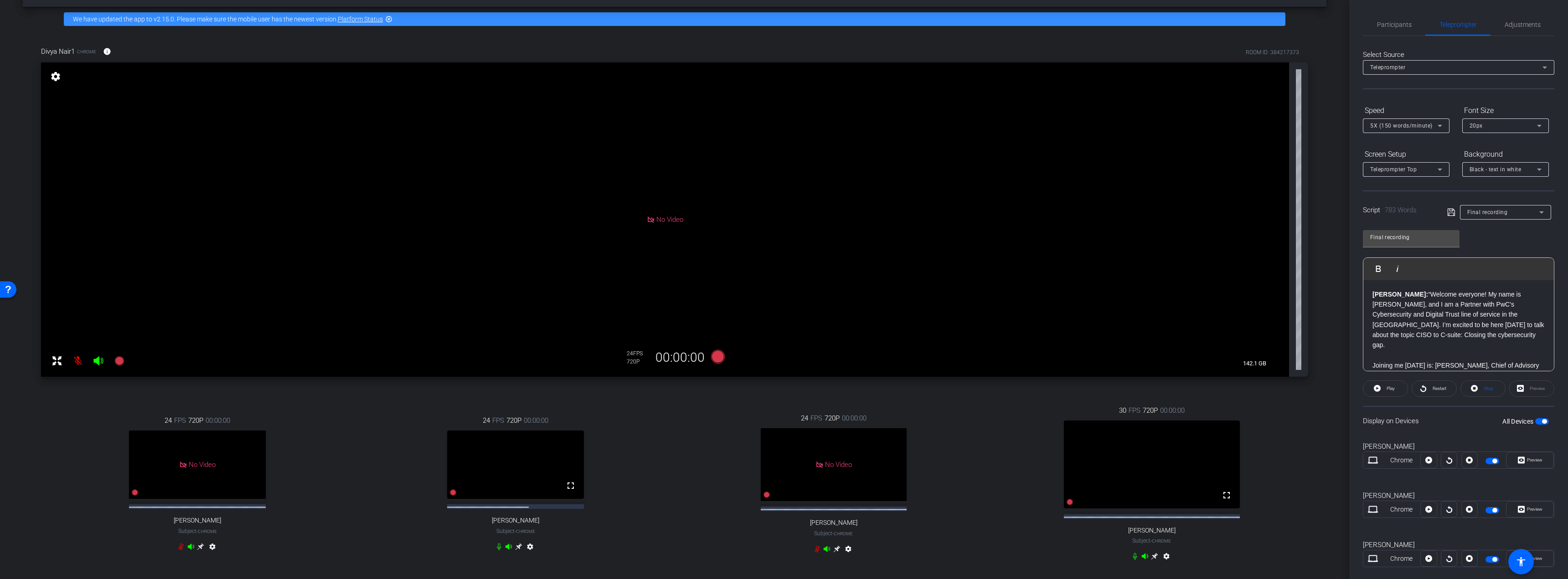
click at [685, 379] on icon at bounding box center [1155, 556] width 7 height 7
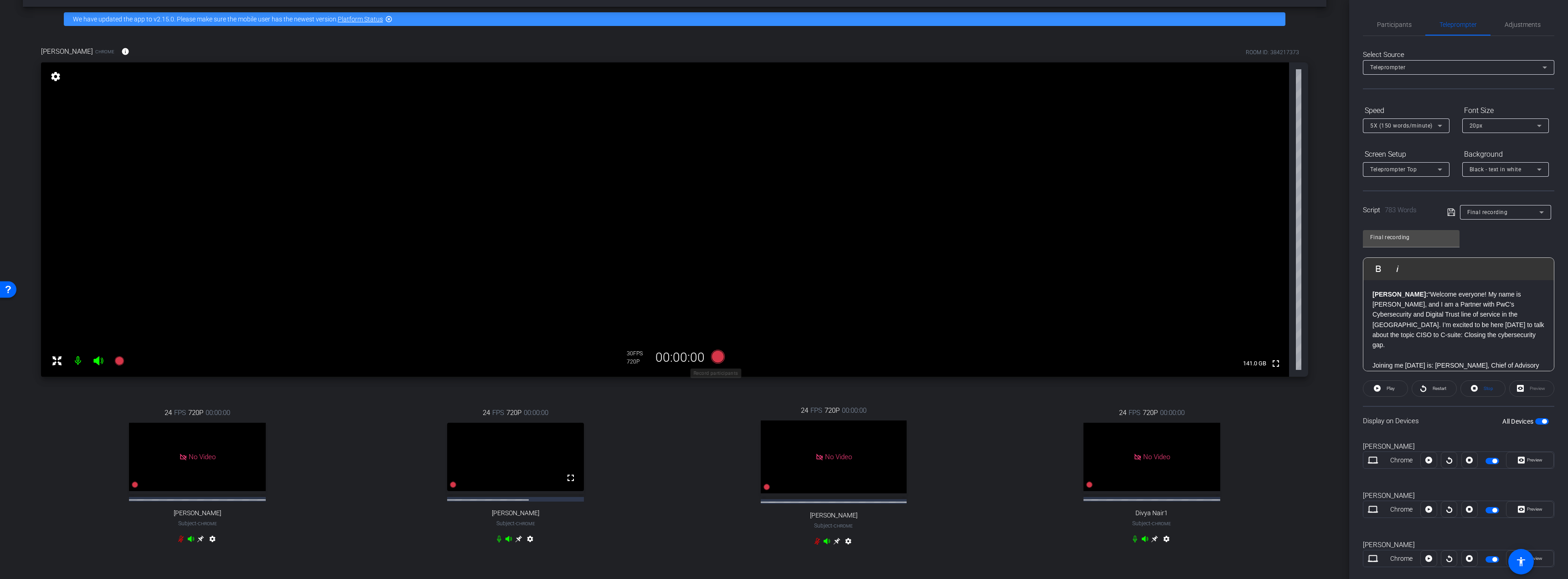
click at [685, 355] on icon at bounding box center [717, 356] width 13 height 13
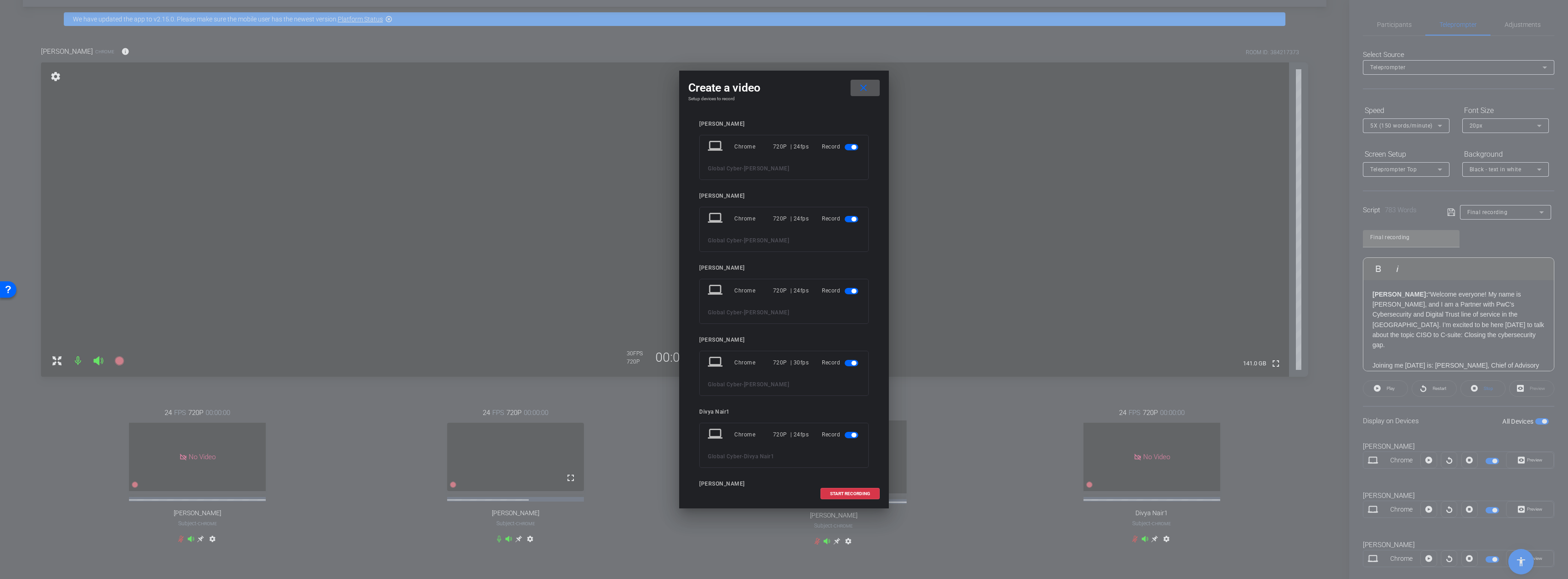
click at [685, 292] on span "button" at bounding box center [851, 291] width 13 height 6
click at [685, 219] on span "button" at bounding box center [851, 219] width 13 height 6
click at [685, 147] on span "button" at bounding box center [851, 147] width 13 height 6
click at [685, 378] on span "button" at bounding box center [854, 379] width 5 height 5
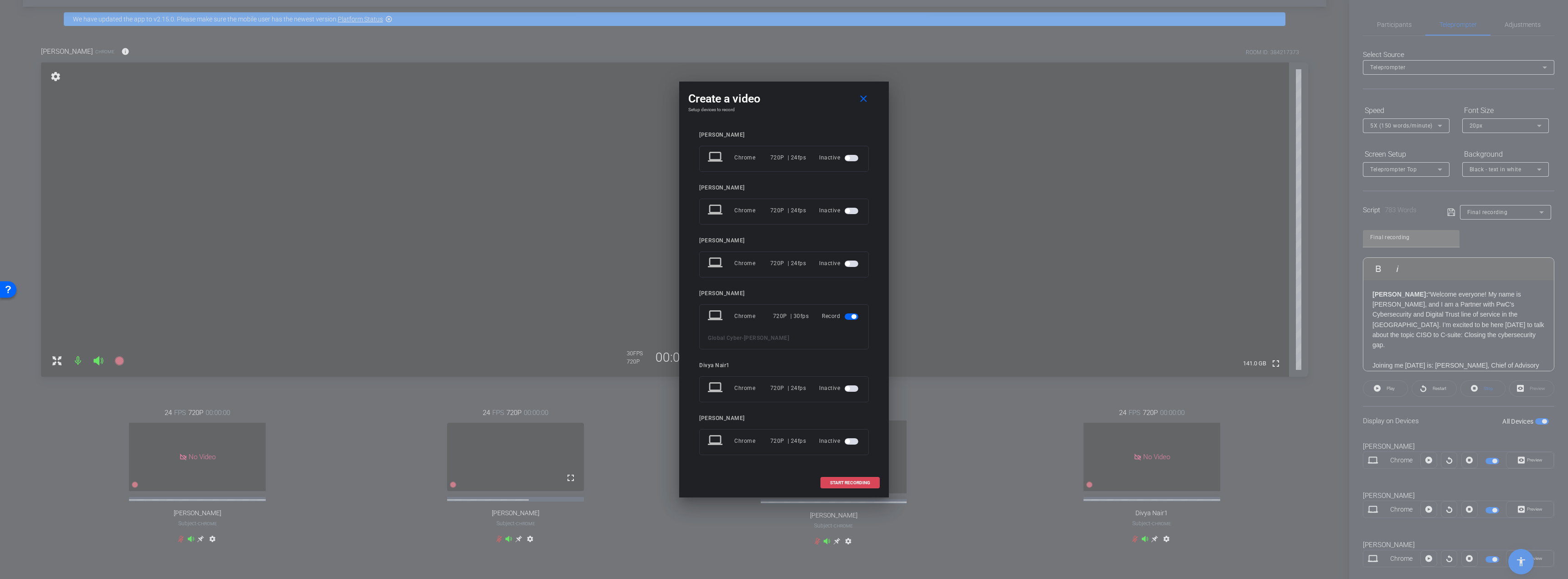
click at [685, 379] on span "START RECORDING" at bounding box center [850, 483] width 40 height 5
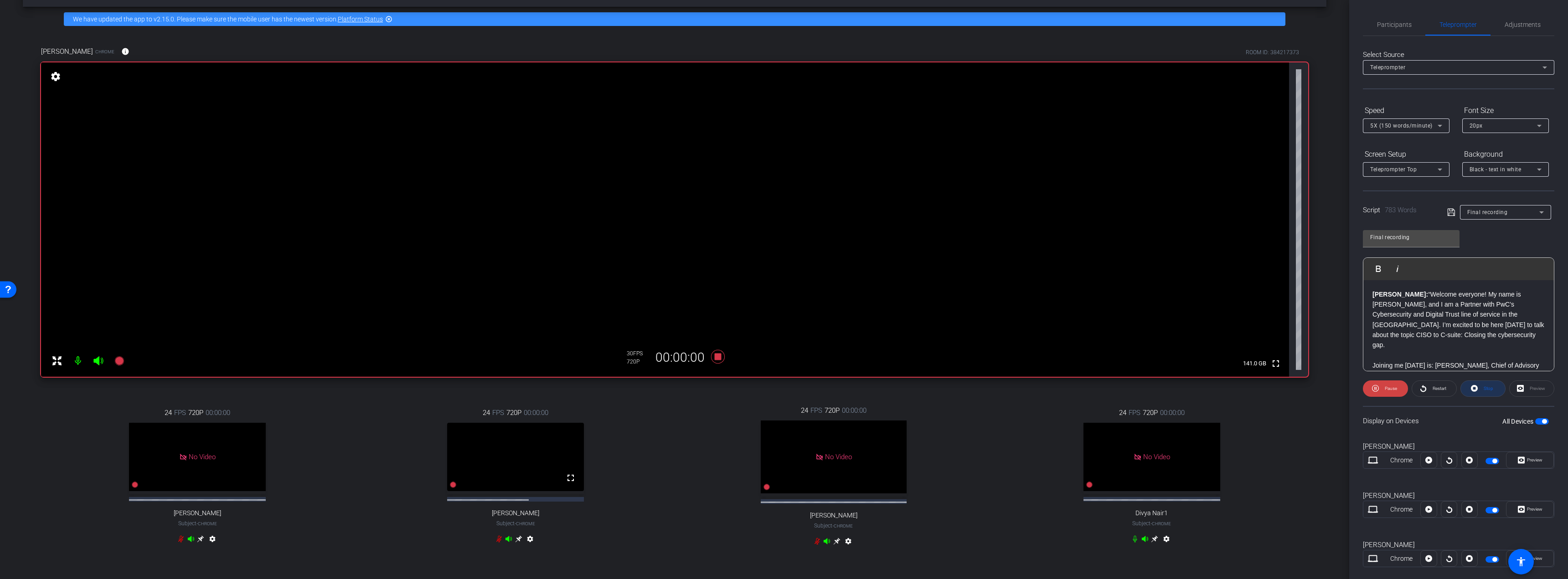
click at [685, 379] on span "Stop" at bounding box center [1489, 388] width 9 height 5
click at [685, 24] on div "Participants" at bounding box center [1395, 24] width 63 height 22
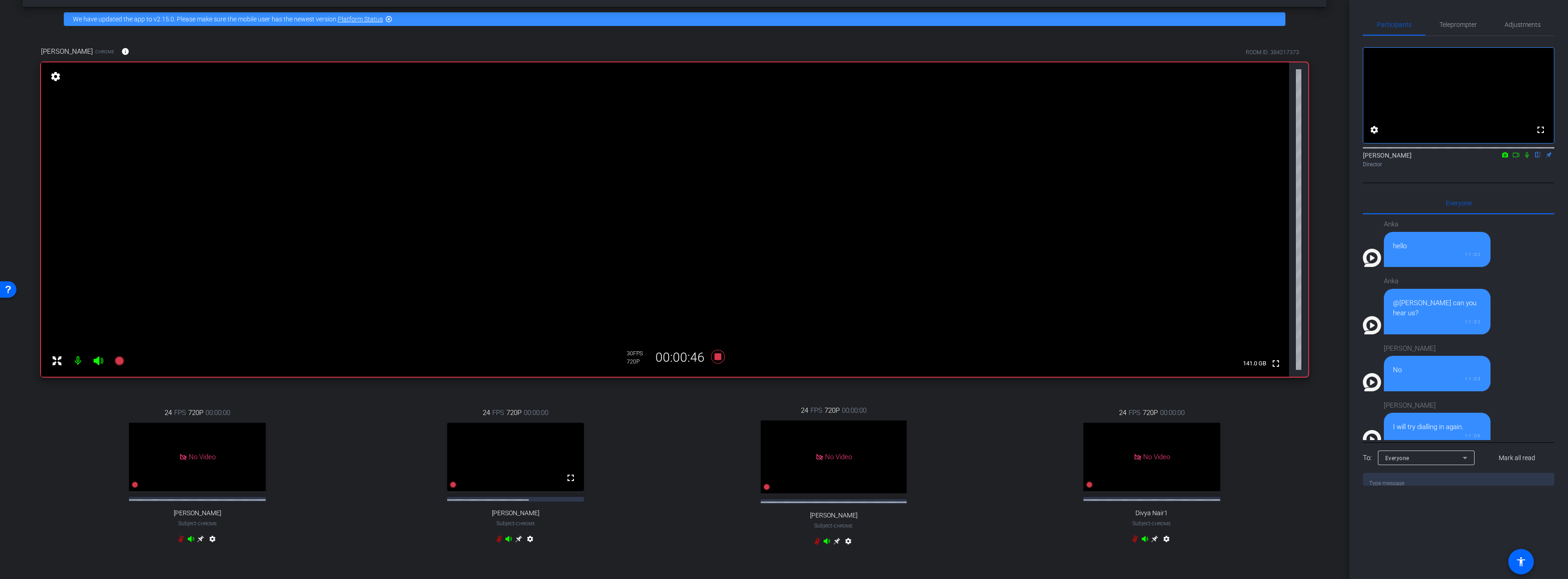
click at [685, 158] on icon at bounding box center [1515, 155] width 7 height 6
click at [685, 158] on icon at bounding box center [1537, 155] width 7 height 6
click at [685, 24] on span "Teleprompter" at bounding box center [1458, 24] width 38 height 6
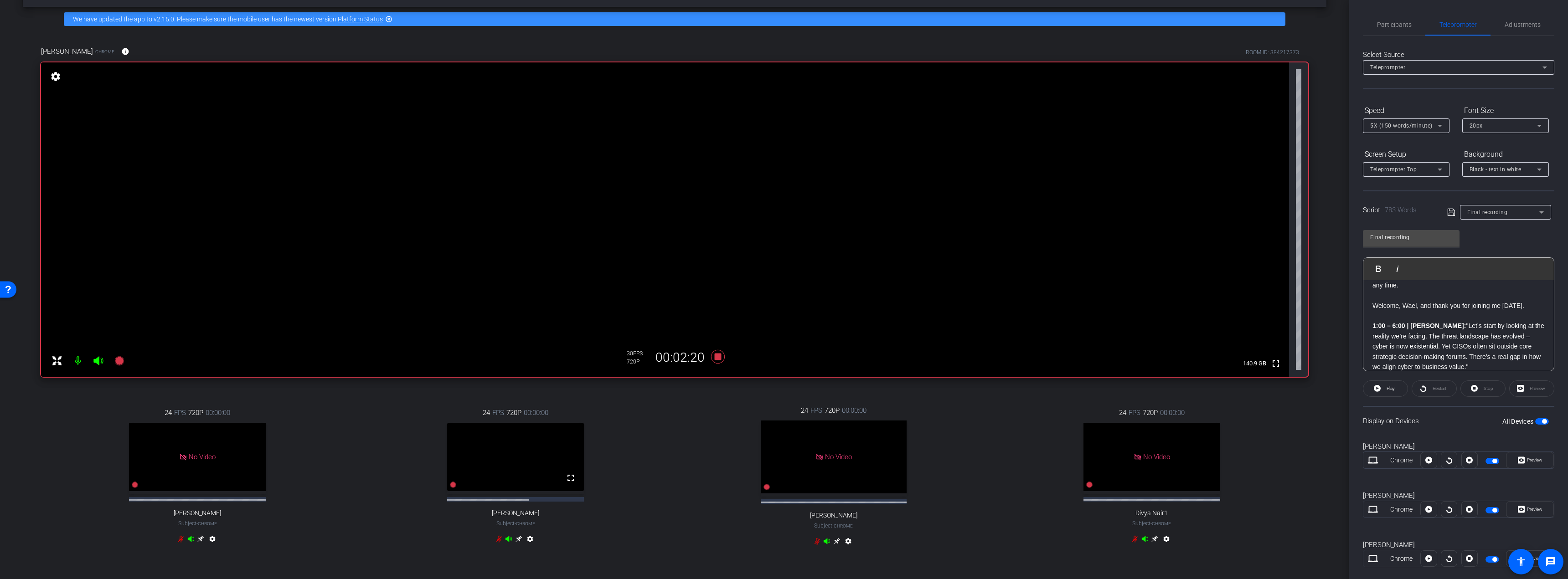
scroll to position [261, 0]
click at [685, 24] on span "Participants" at bounding box center [1395, 24] width 34 height 6
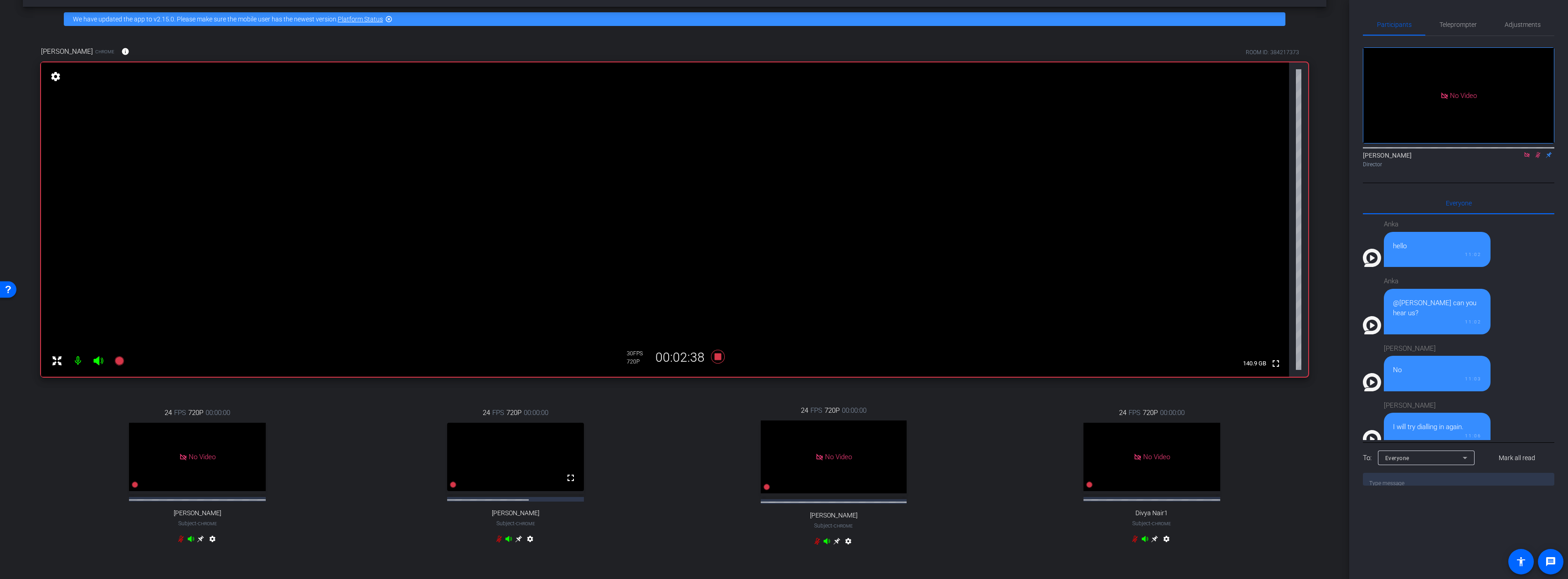
click at [685, 150] on mat-icon at bounding box center [1538, 154] width 11 height 8
click at [685, 152] on icon at bounding box center [1537, 155] width 7 height 6
click at [685, 24] on span "Teleprompter" at bounding box center [1458, 24] width 38 height 6
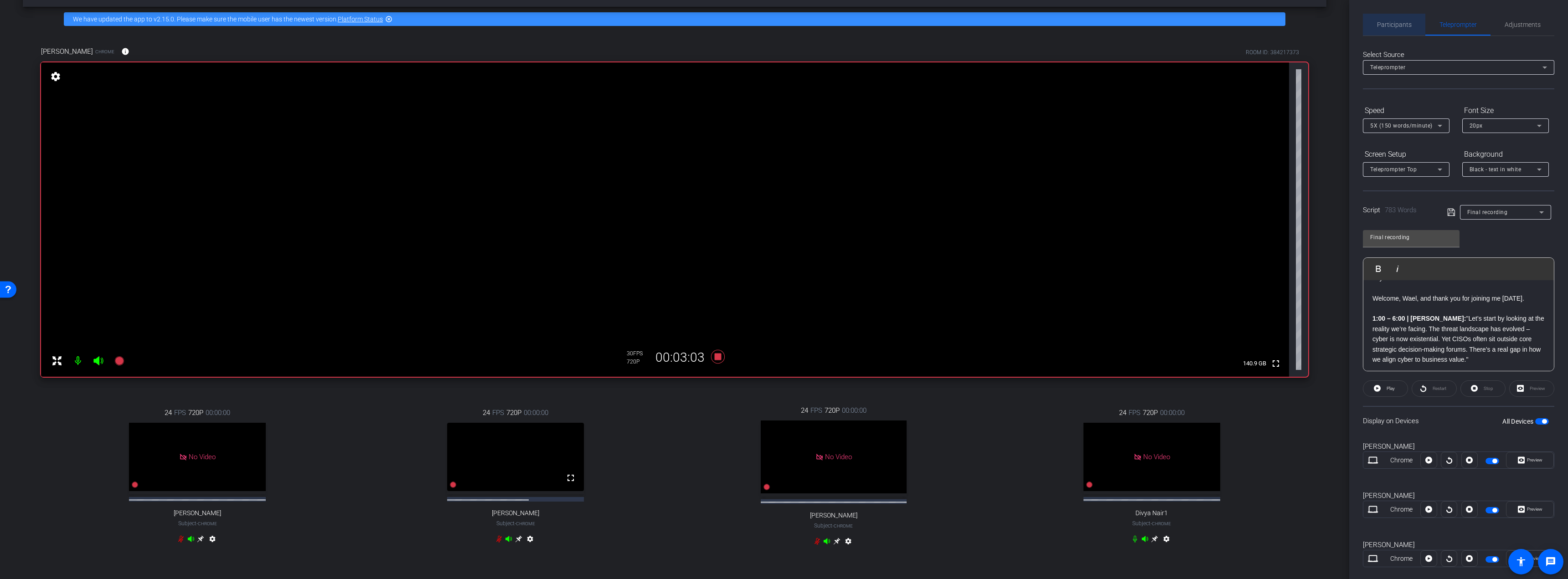
click at [685, 23] on span "Participants" at bounding box center [1395, 24] width 34 height 6
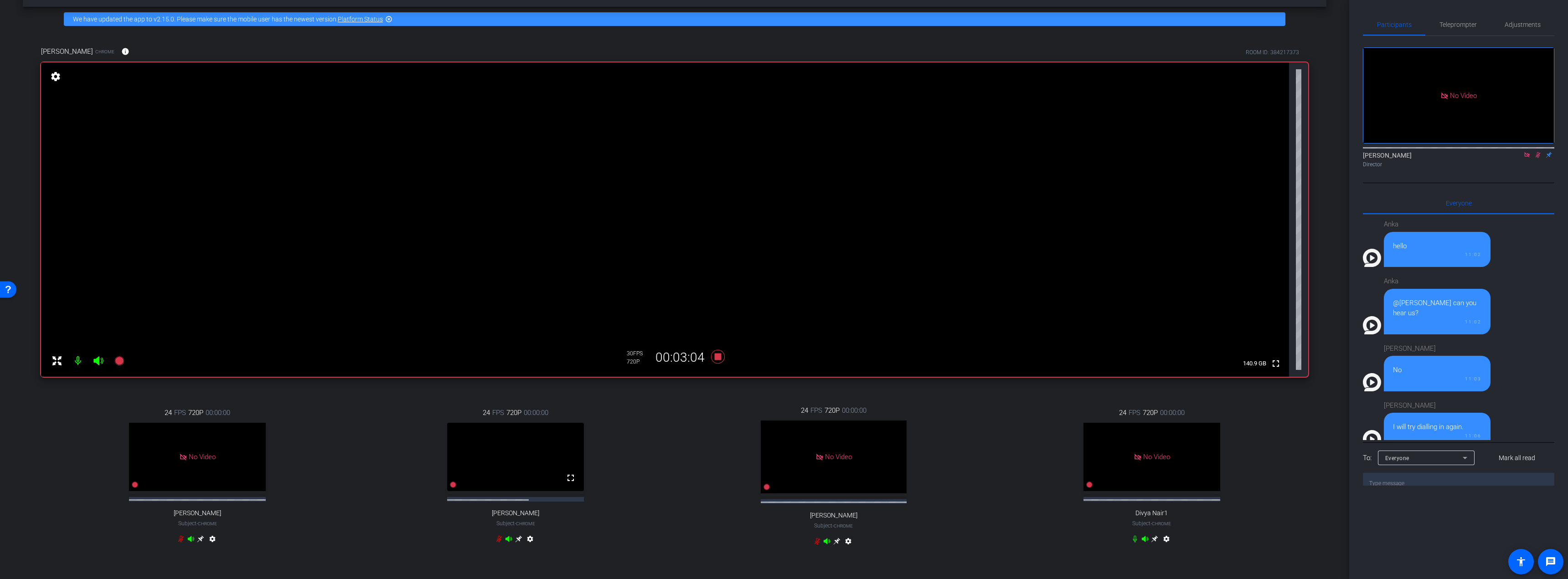
click at [685, 152] on icon at bounding box center [1537, 155] width 7 height 6
click at [685, 23] on span "Teleprompter" at bounding box center [1458, 24] width 38 height 6
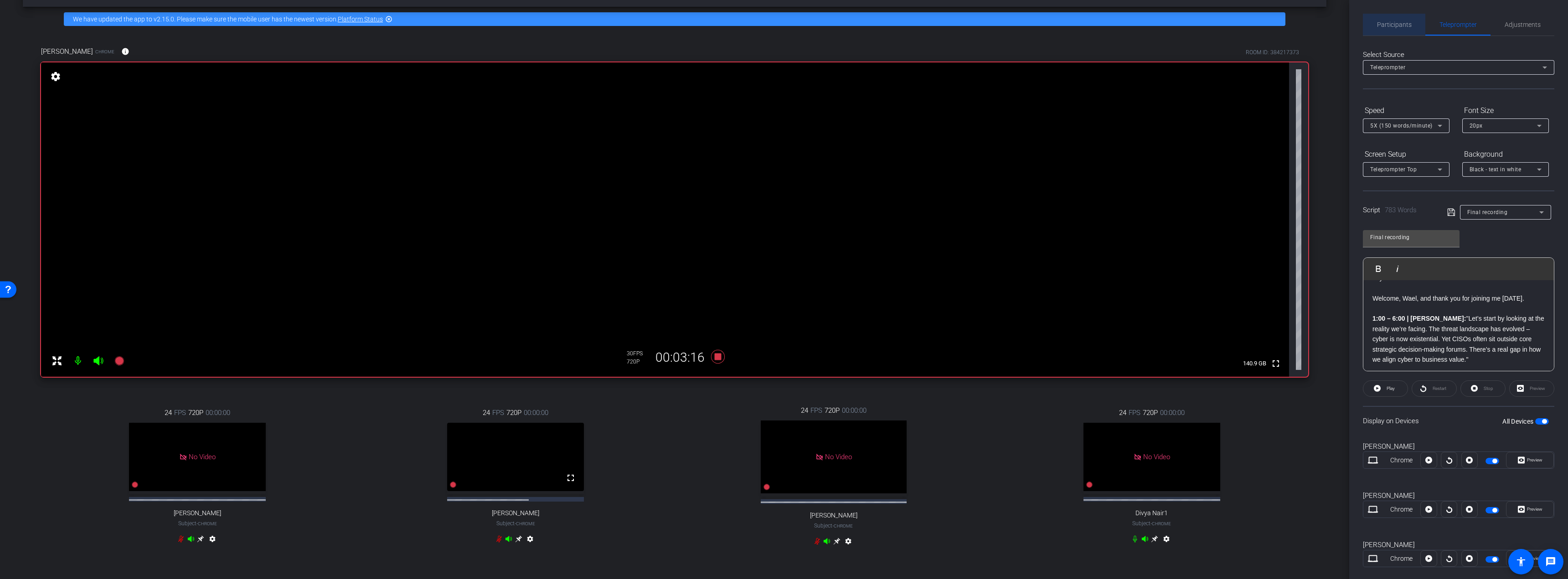
click at [685, 24] on span "Participants" at bounding box center [1395, 24] width 34 height 6
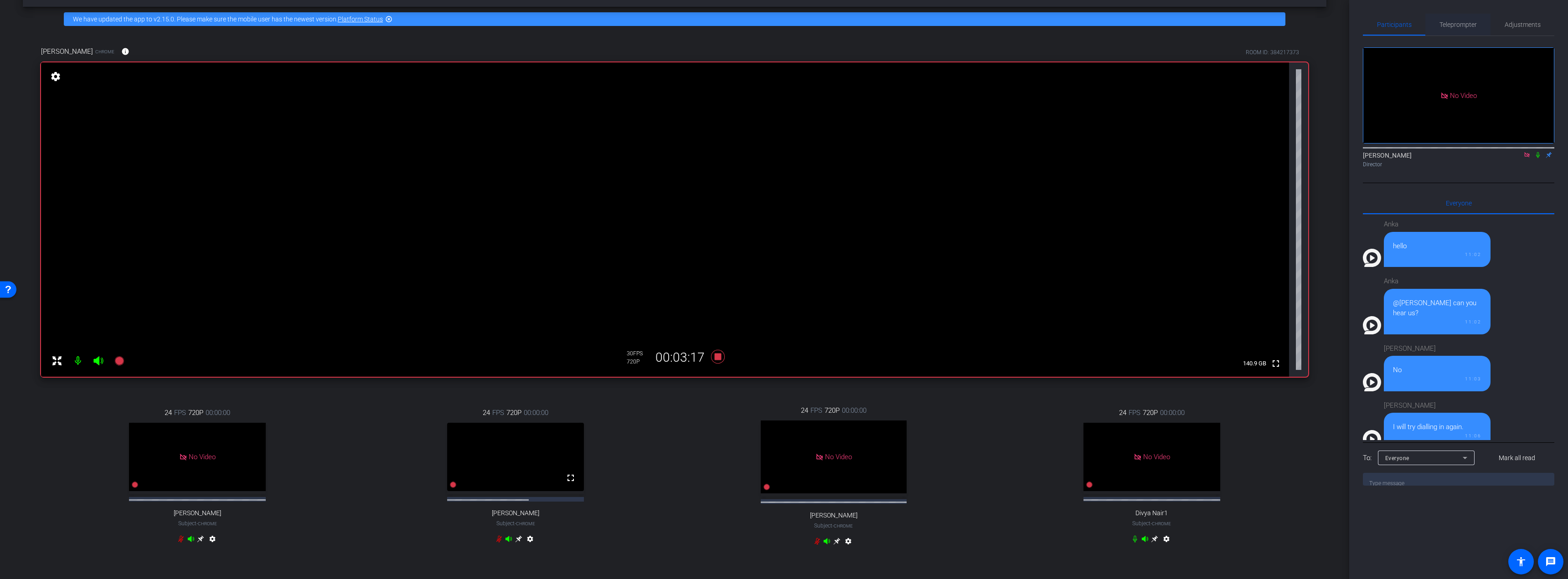
click at [685, 18] on span "Teleprompter" at bounding box center [1458, 24] width 38 height 22
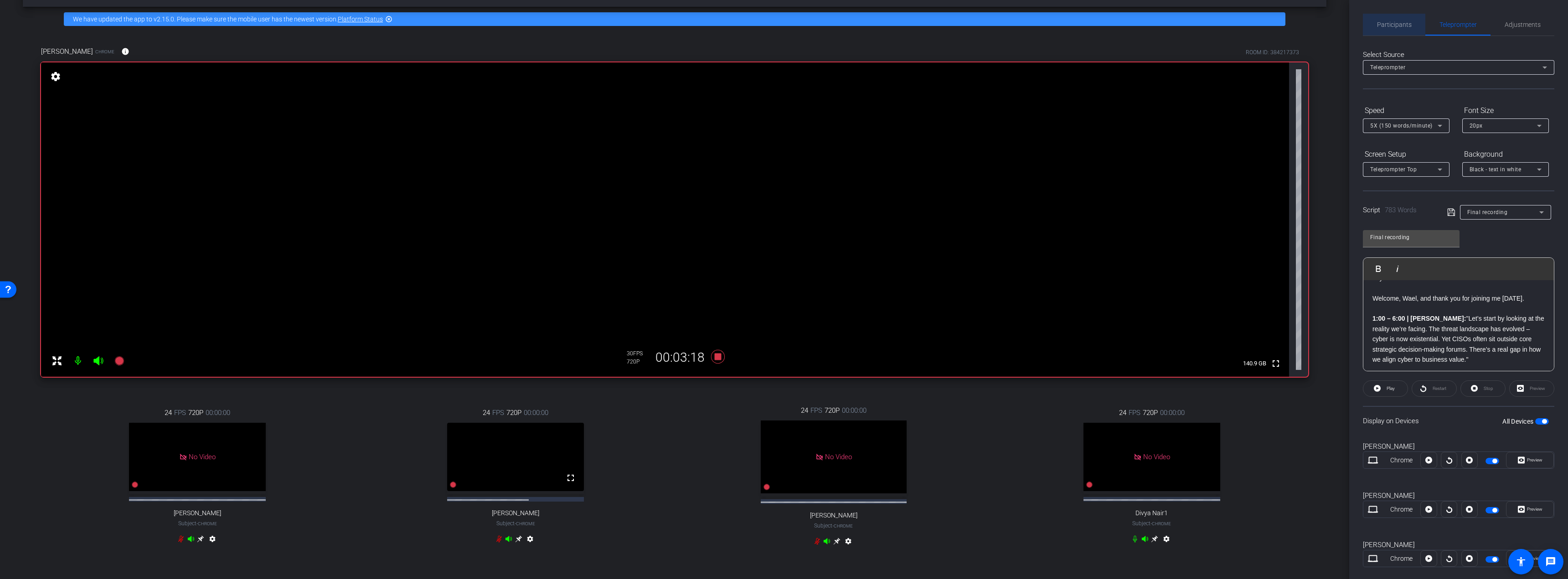
click at [685, 24] on span "Participants" at bounding box center [1395, 24] width 34 height 6
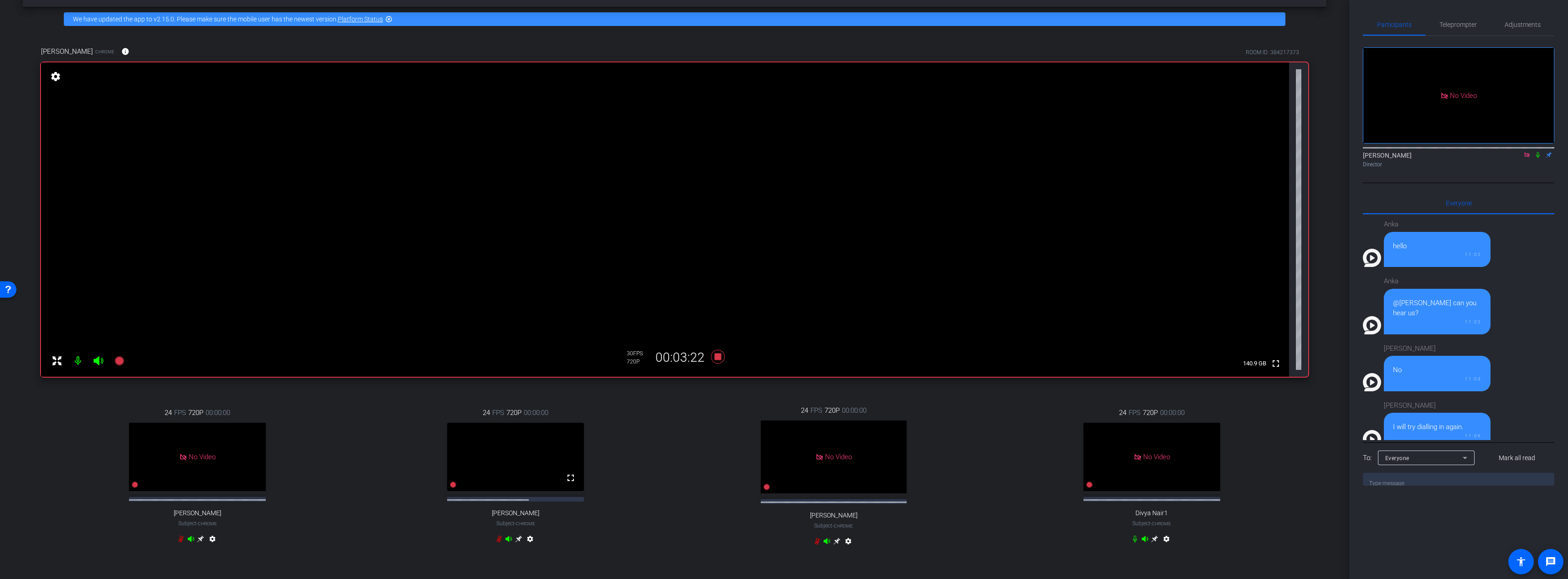
click at [685, 152] on icon at bounding box center [1537, 155] width 4 height 6
click at [685, 26] on span "Teleprompter" at bounding box center [1458, 24] width 38 height 6
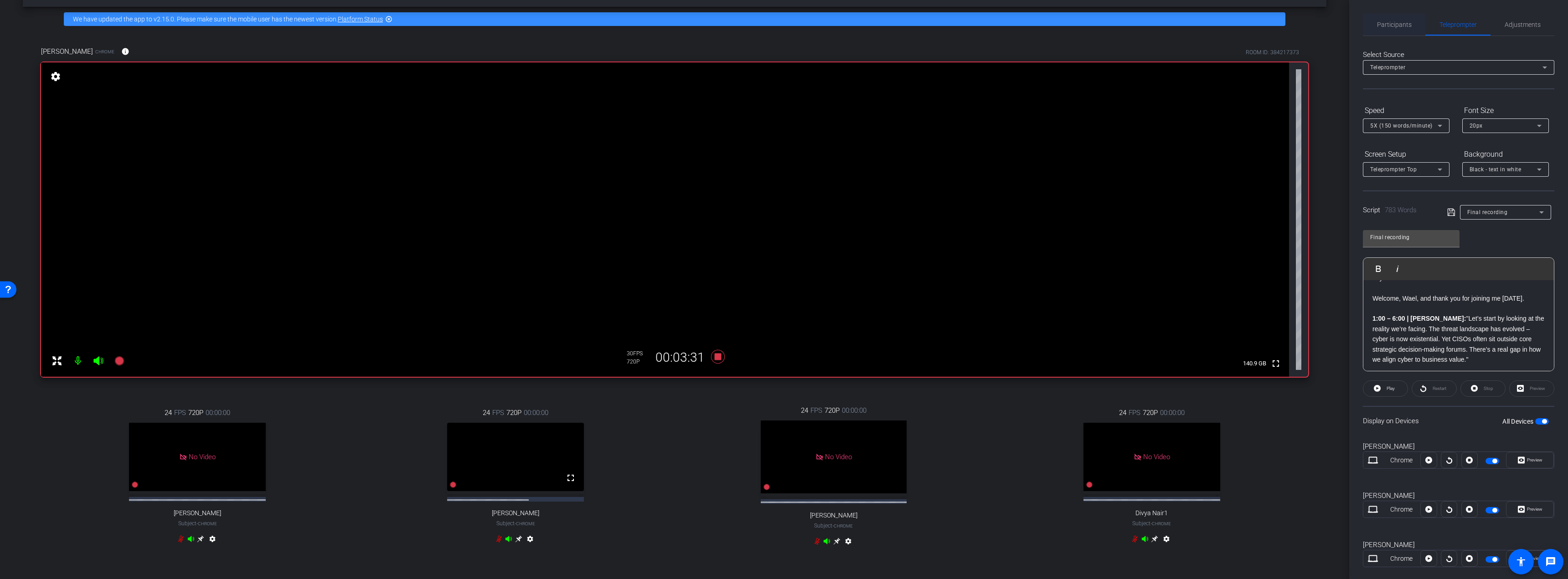
click at [685, 29] on span "Participants" at bounding box center [1395, 24] width 34 height 22
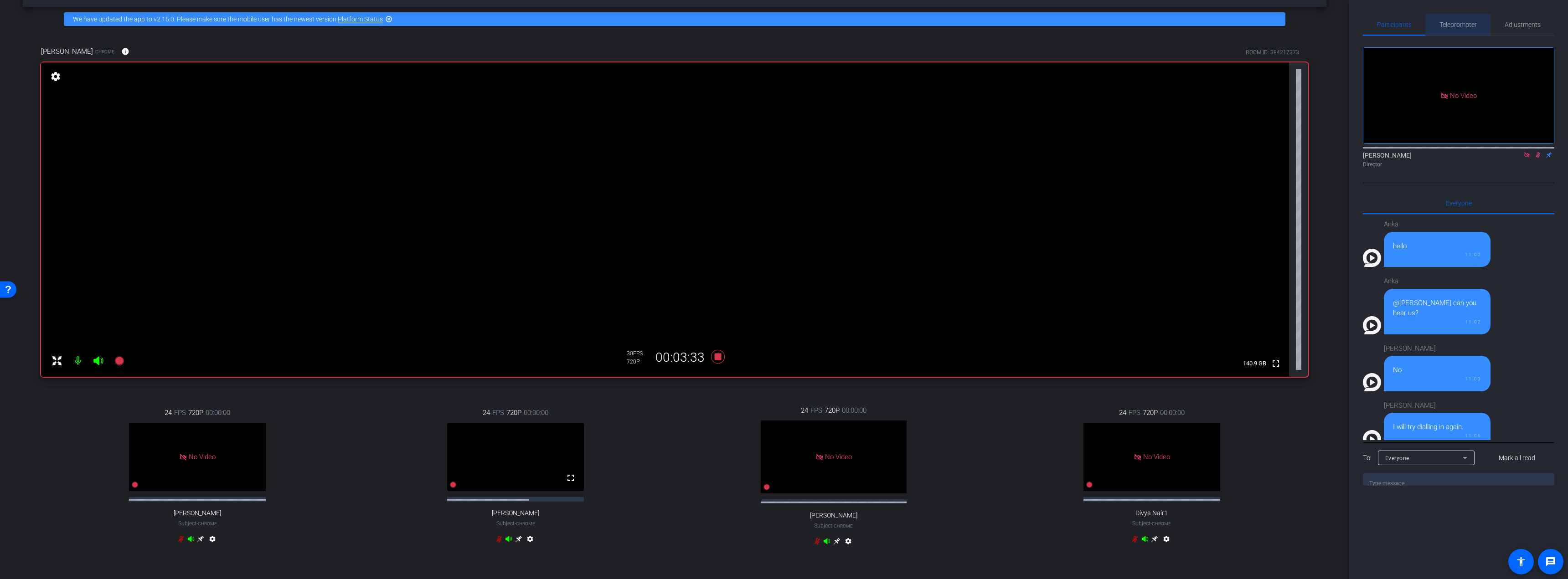
click at [685, 23] on span "Teleprompter" at bounding box center [1458, 24] width 38 height 6
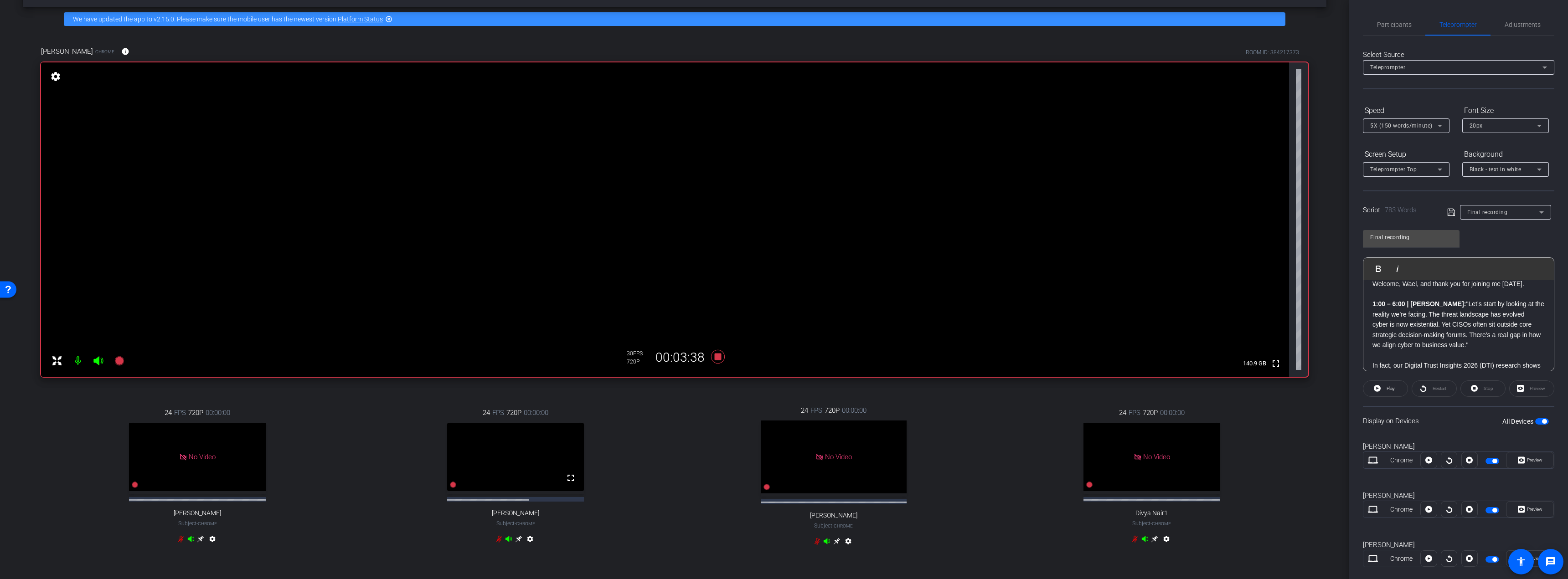
scroll to position [268, 0]
click at [685, 21] on span "Participants" at bounding box center [1395, 24] width 34 height 6
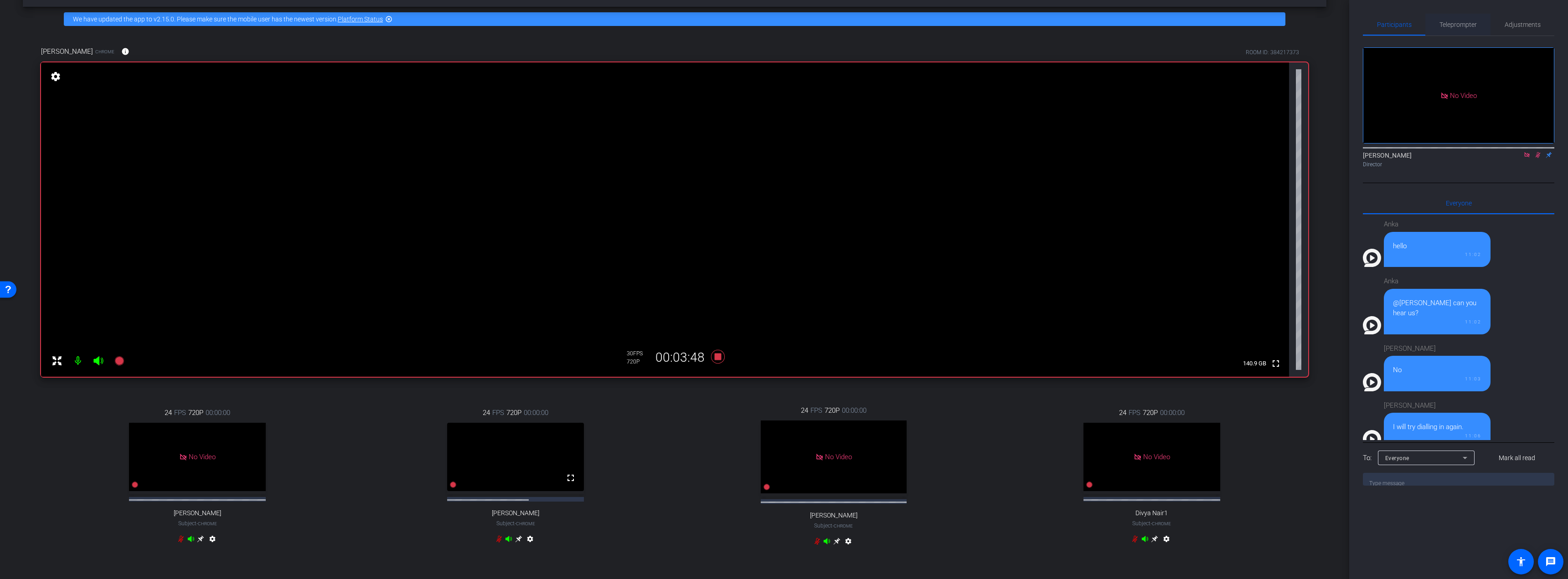
click at [685, 22] on span "Teleprompter" at bounding box center [1458, 24] width 38 height 6
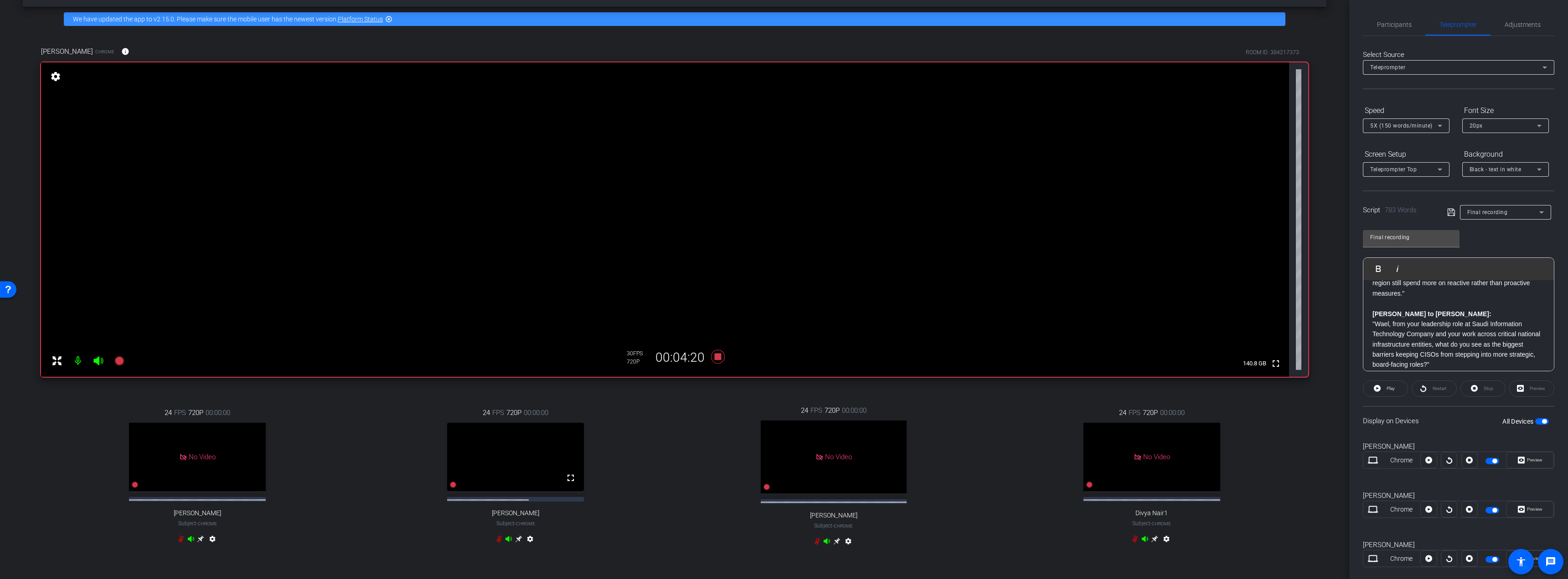
scroll to position [406, 0]
click at [685, 25] on span "Participants" at bounding box center [1395, 24] width 34 height 6
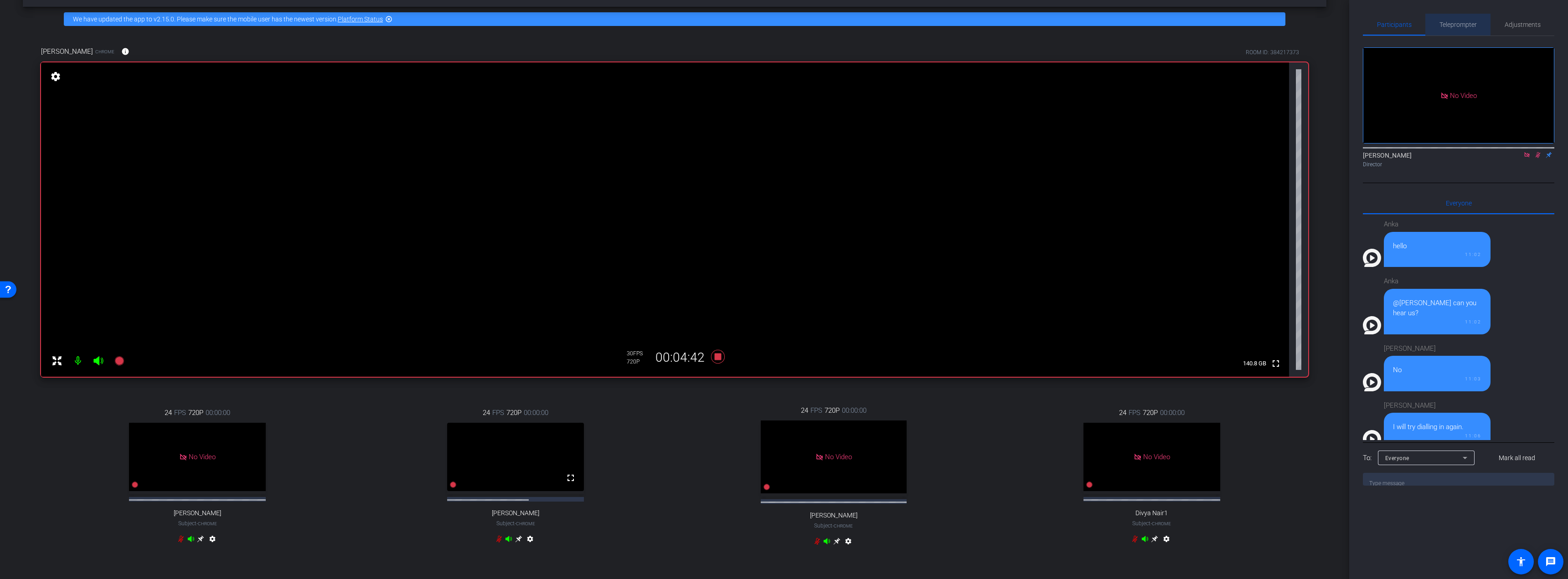
click at [685, 23] on span "Teleprompter" at bounding box center [1458, 24] width 38 height 6
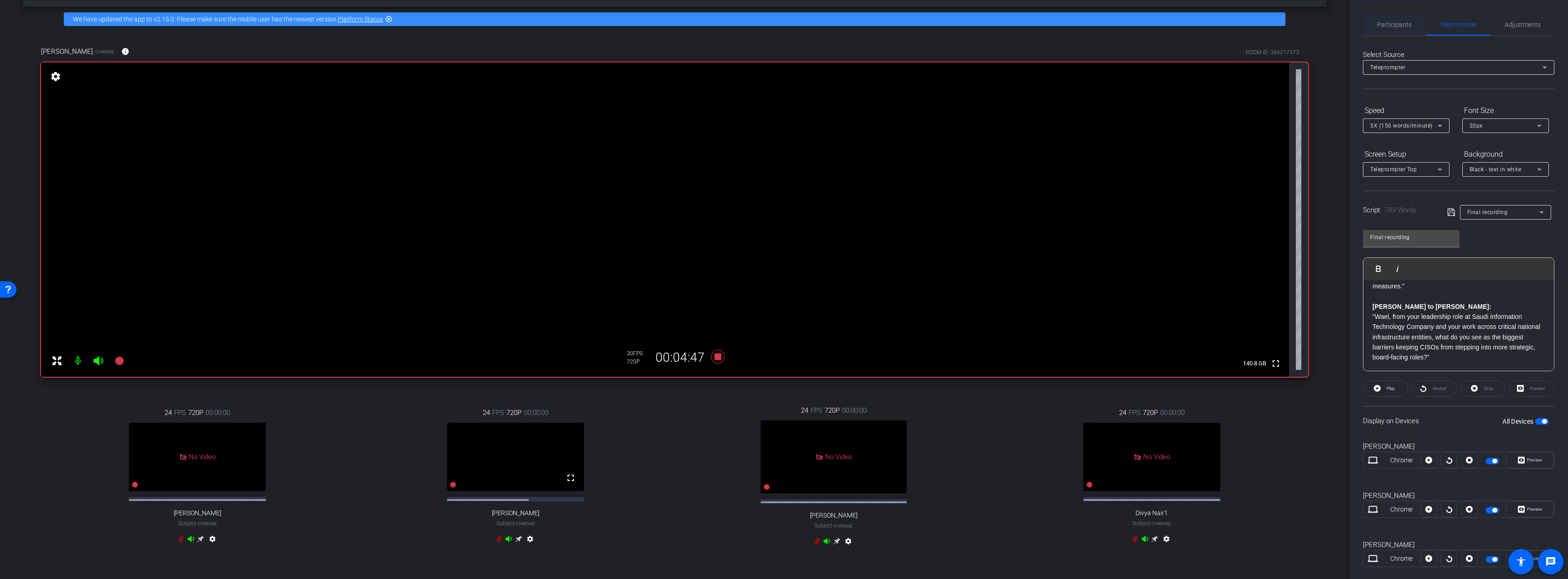
click at [685, 24] on span "Participants" at bounding box center [1395, 24] width 34 height 6
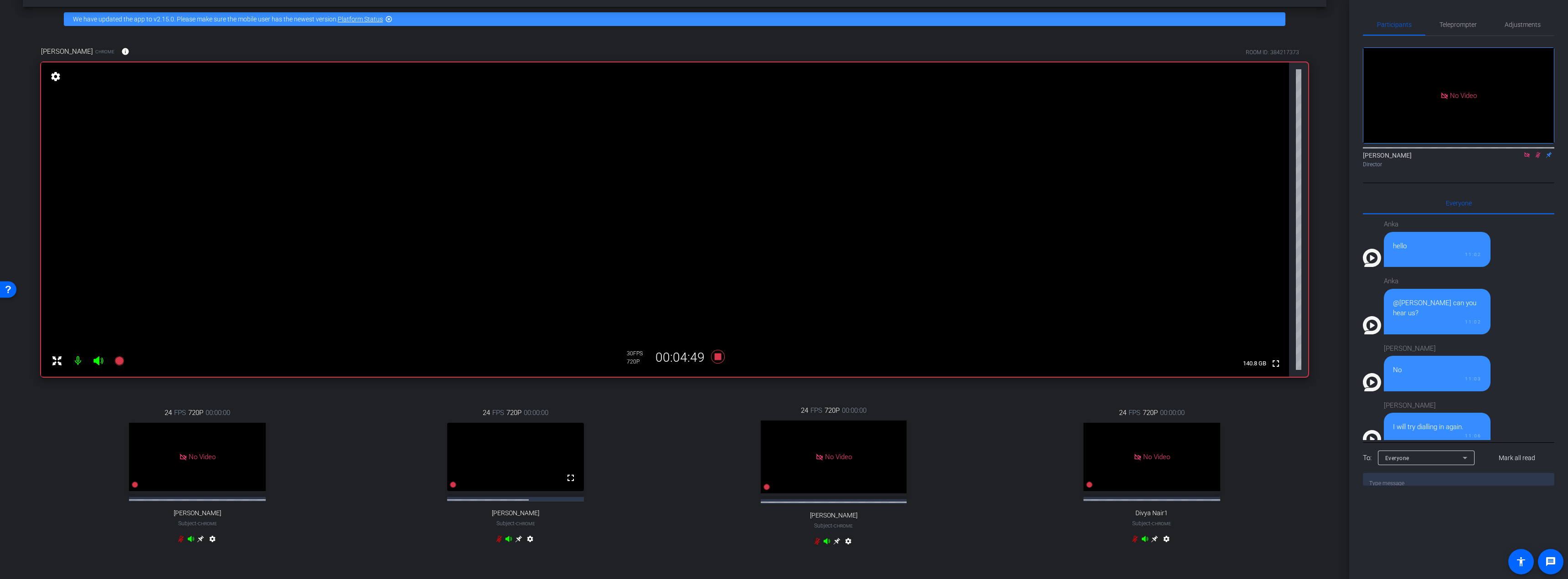
click at [685, 152] on icon at bounding box center [1538, 155] width 5 height 6
click at [685, 152] on icon at bounding box center [1537, 155] width 7 height 6
click at [685, 26] on span "Teleprompter" at bounding box center [1458, 24] width 38 height 6
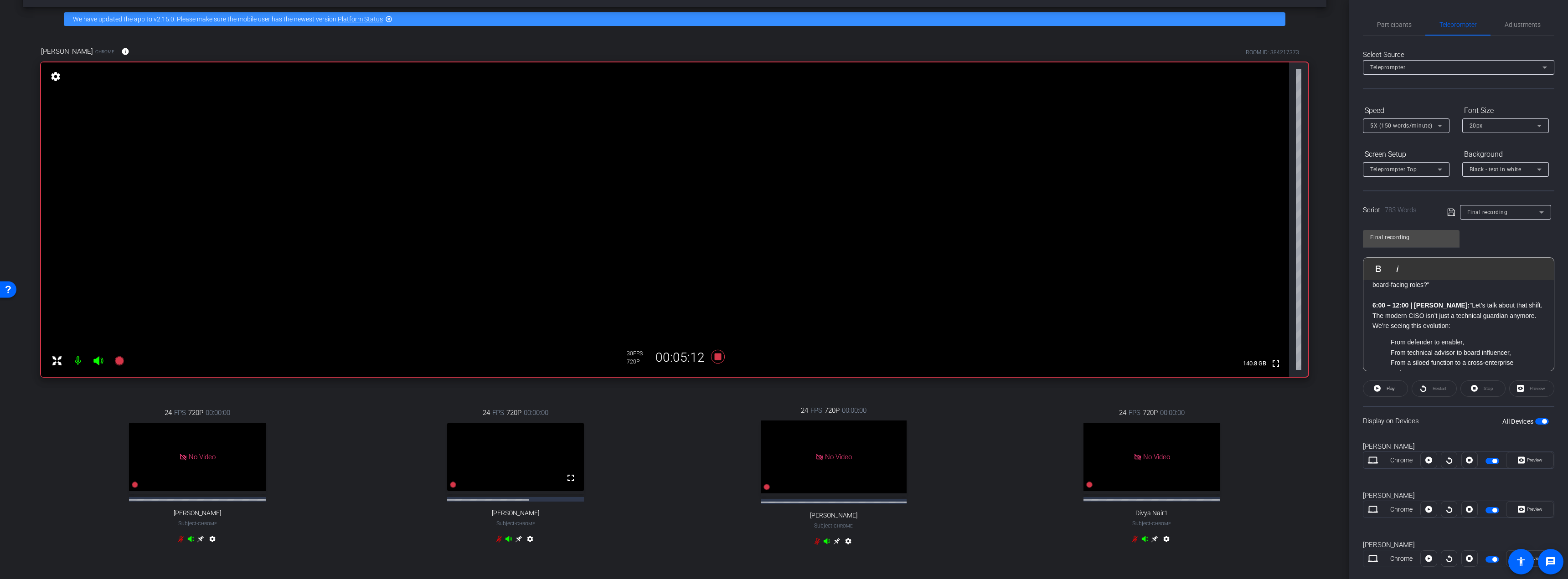
scroll to position [486, 0]
click at [685, 379] on div "24 FPS 720P 00:00:00 No Video Divya Nair1 Subject - Chrome settings" at bounding box center [1151, 476] width 313 height 168
click at [685, 26] on span "Participants" at bounding box center [1395, 24] width 34 height 6
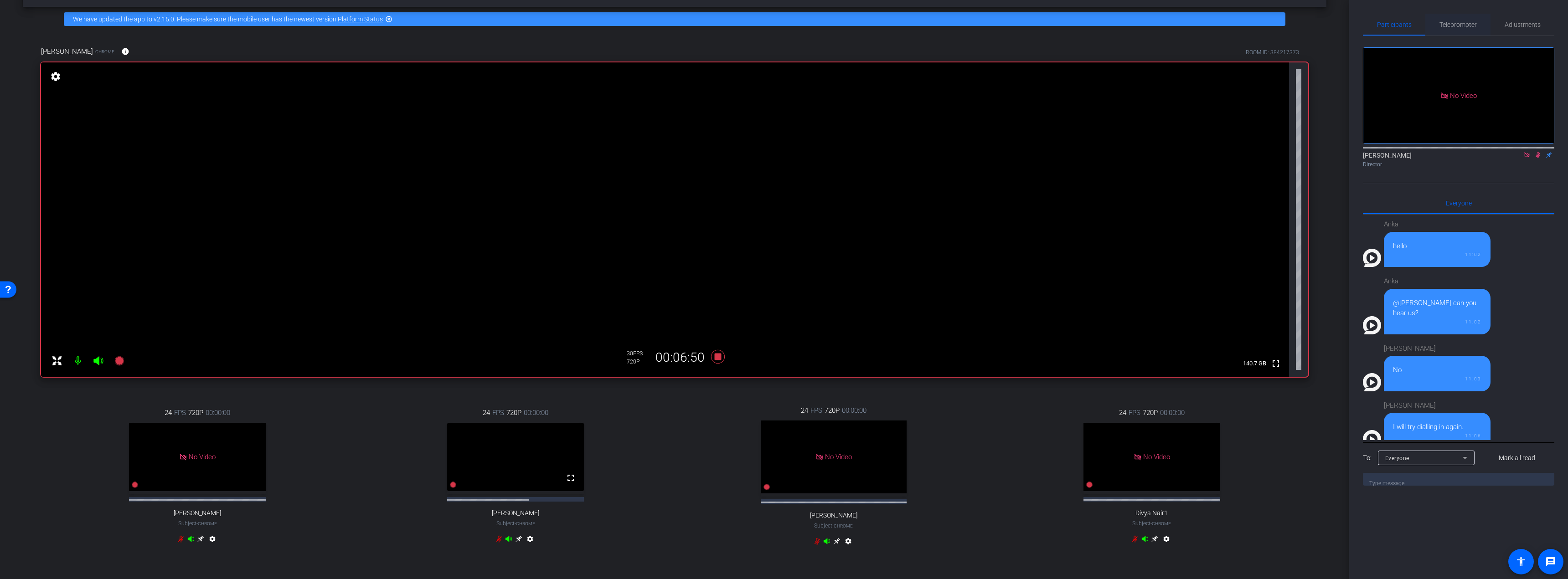
click at [685, 26] on span "Teleprompter" at bounding box center [1458, 24] width 38 height 6
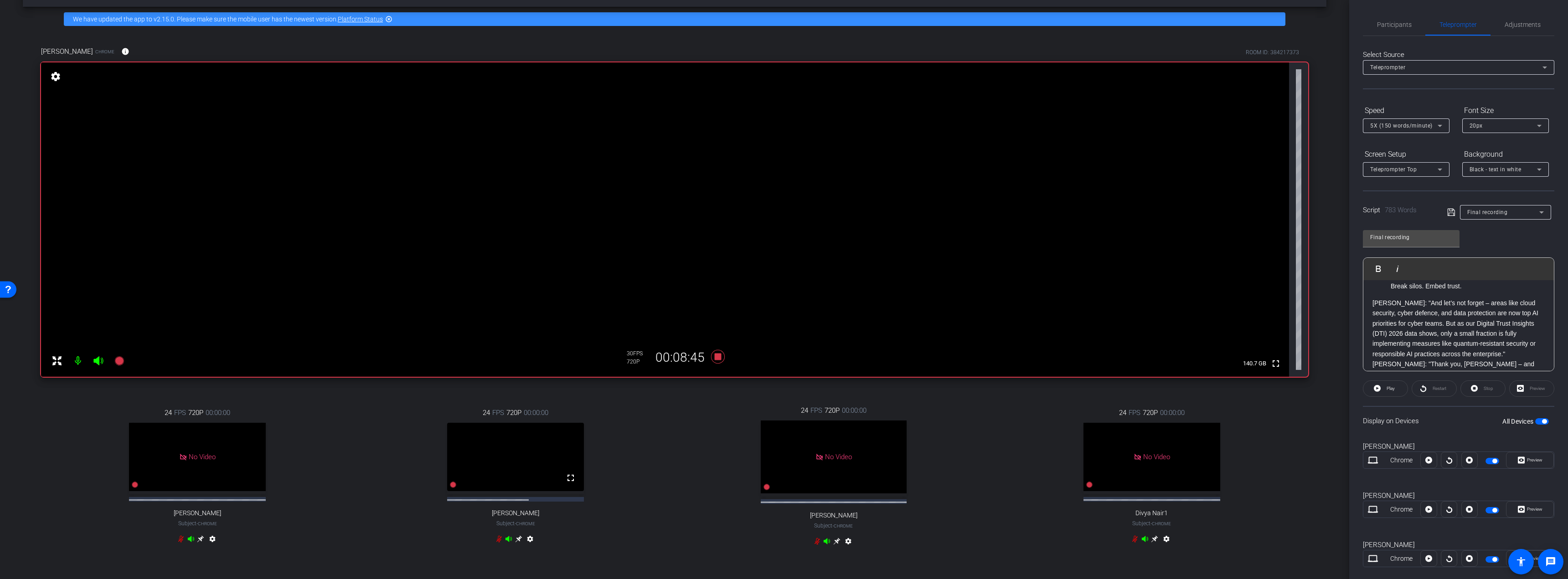
scroll to position [1182, 0]
click at [685, 20] on span "Participants" at bounding box center [1395, 24] width 34 height 22
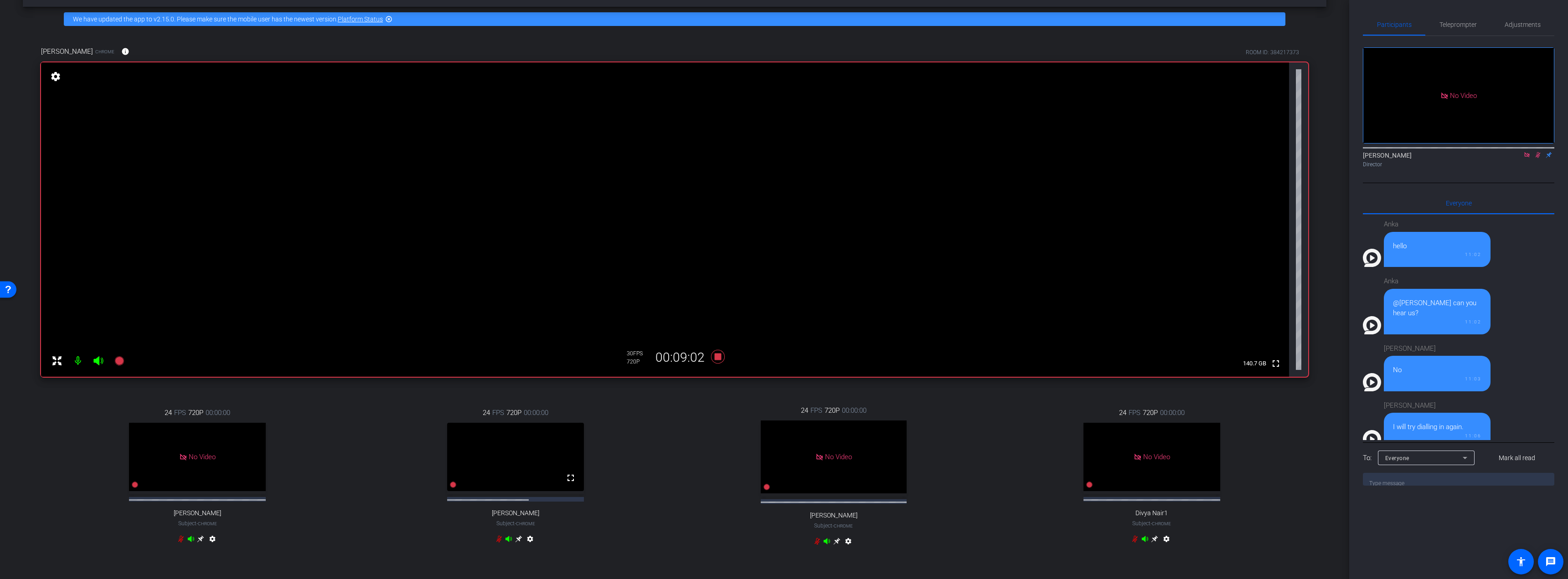
click at [685, 152] on icon at bounding box center [1537, 155] width 7 height 6
click at [685, 26] on span "Teleprompter" at bounding box center [1458, 24] width 38 height 6
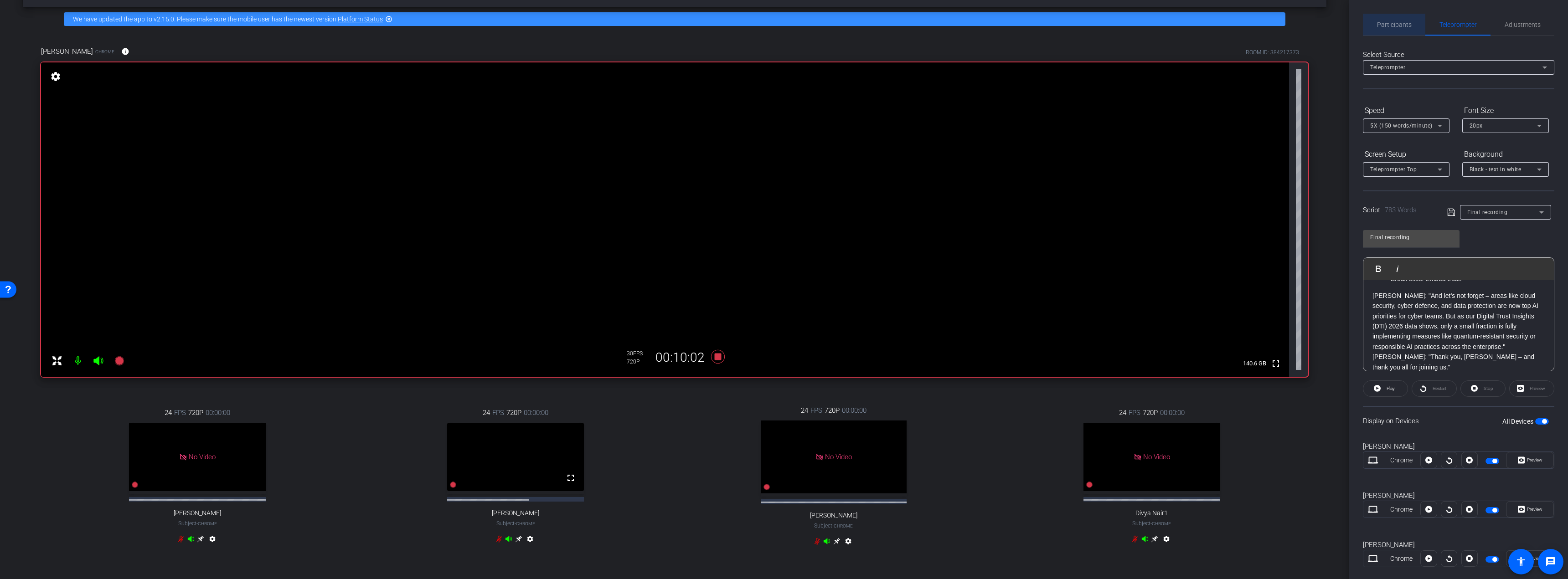
click at [685, 26] on span "Participants" at bounding box center [1395, 24] width 34 height 6
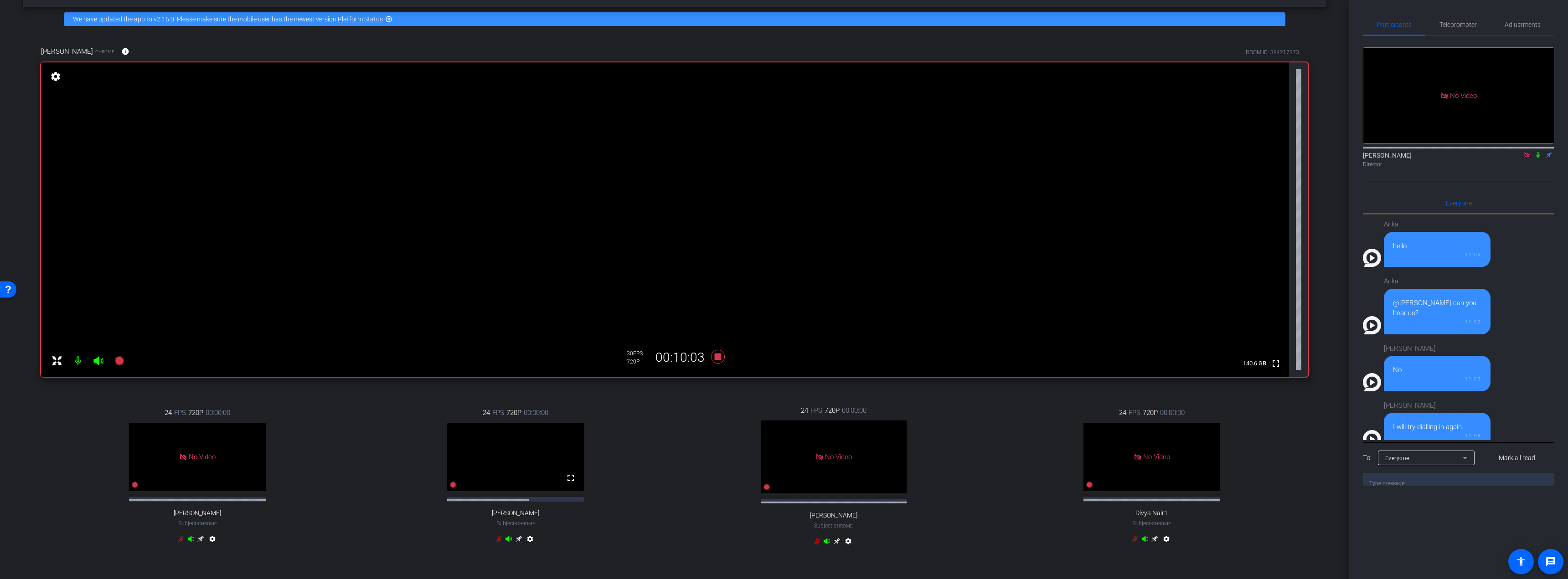
click at [685, 152] on icon at bounding box center [1526, 155] width 7 height 6
click at [685, 359] on icon at bounding box center [717, 356] width 13 height 13
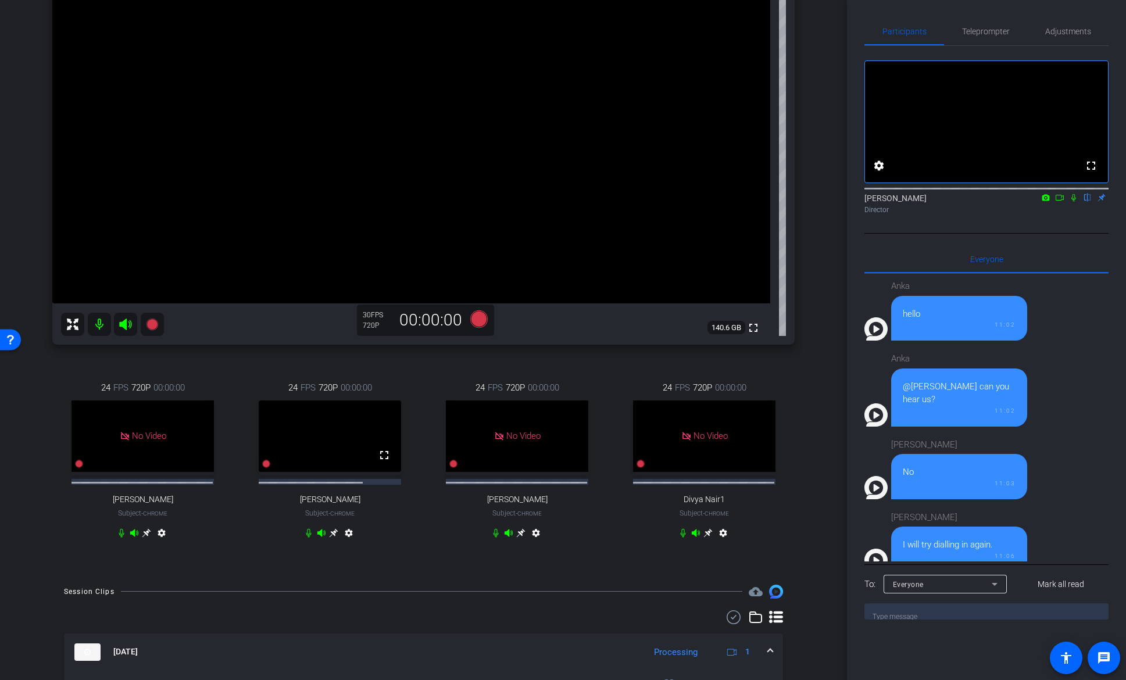
scroll to position [176, 0]
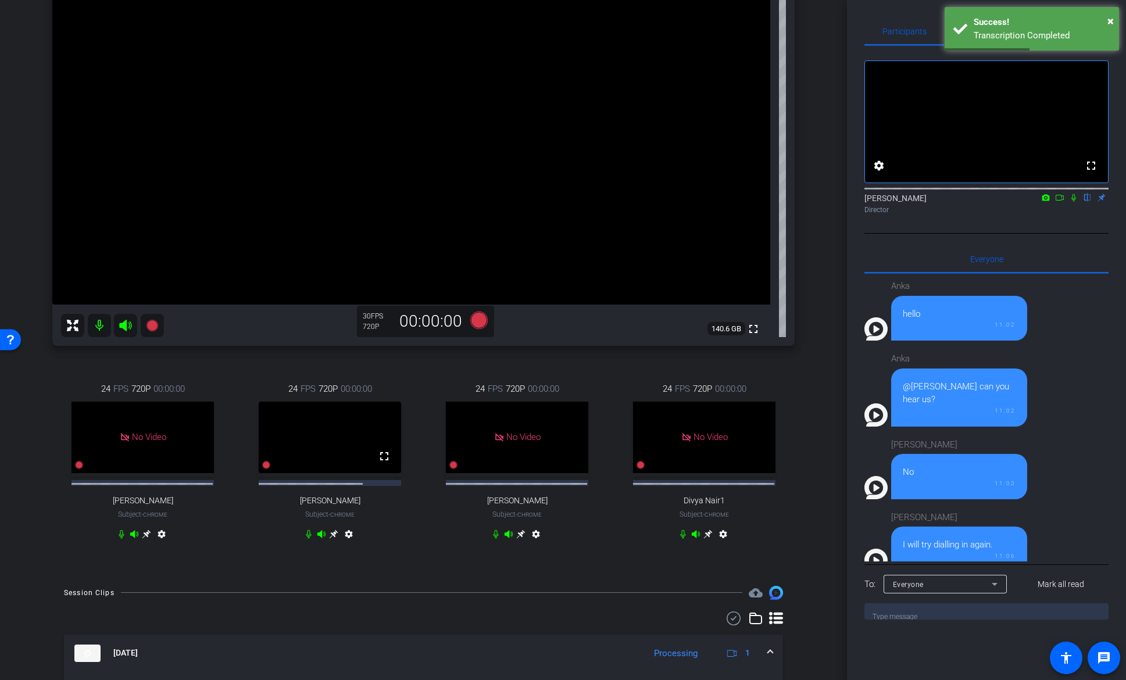
click at [874, 201] on icon at bounding box center [1060, 198] width 8 height 6
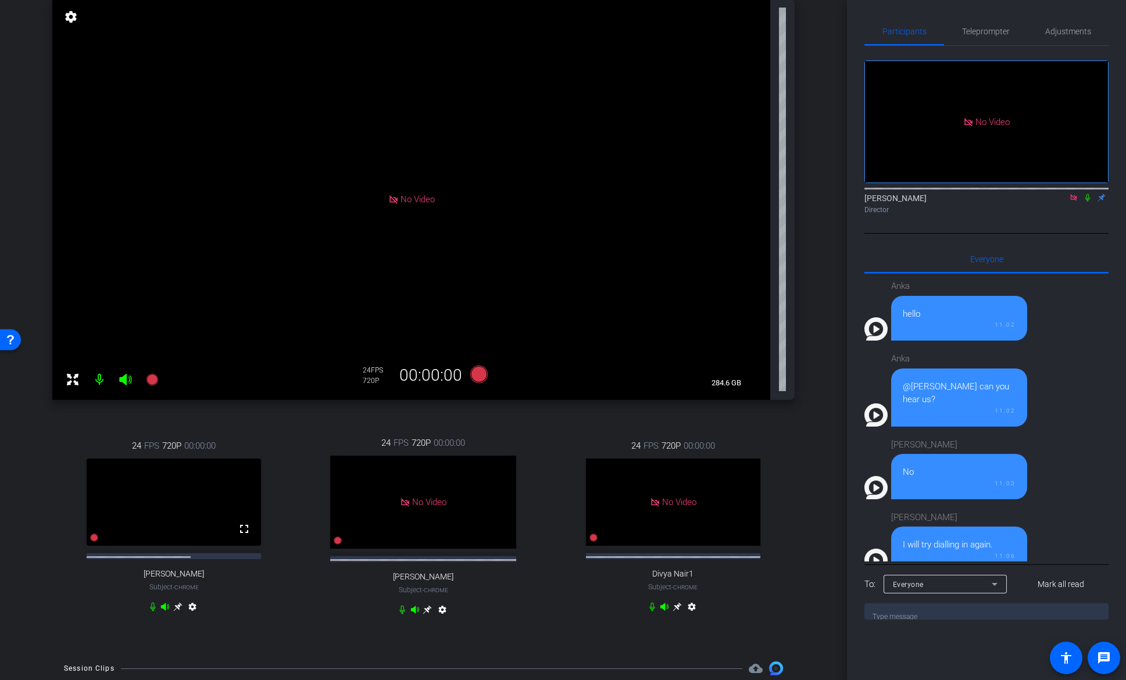
scroll to position [0, 0]
